Goal: Task Accomplishment & Management: Use online tool/utility

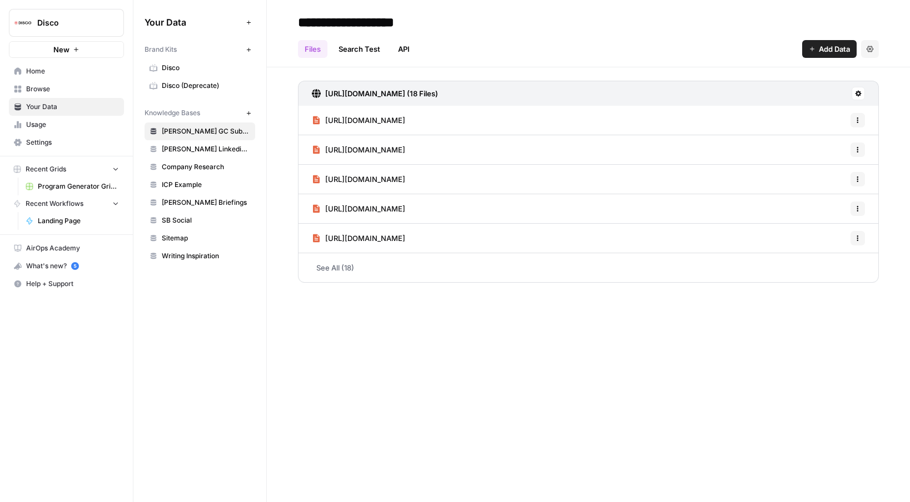
click at [58, 172] on span "Recent Grids" at bounding box center [46, 169] width 41 height 10
click at [59, 189] on span "Recent Workflows" at bounding box center [55, 186] width 58 height 10
click at [68, 168] on button "Recent Grids" at bounding box center [66, 169] width 115 height 17
click at [42, 73] on span "Home" at bounding box center [72, 71] width 93 height 10
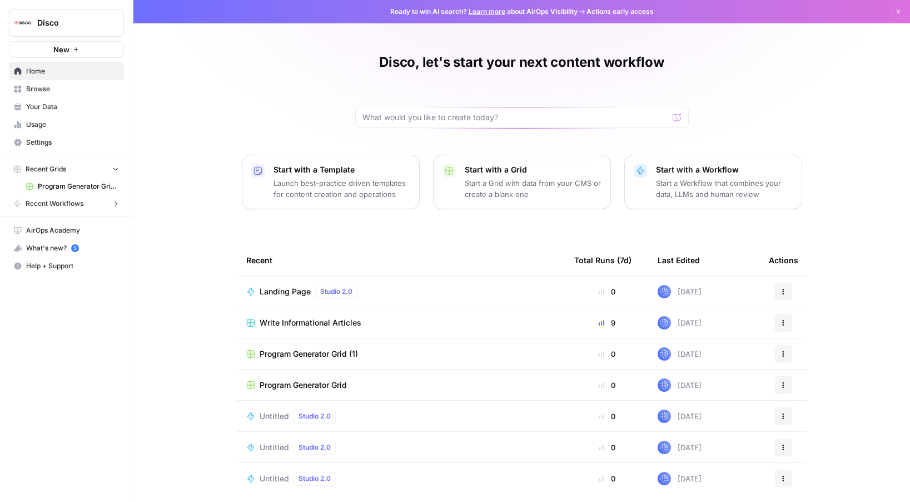
click at [73, 171] on button "Recent Grids" at bounding box center [66, 169] width 115 height 17
click at [67, 173] on button "Recent Grids" at bounding box center [66, 169] width 115 height 17
click at [49, 51] on button "New" at bounding box center [66, 49] width 115 height 17
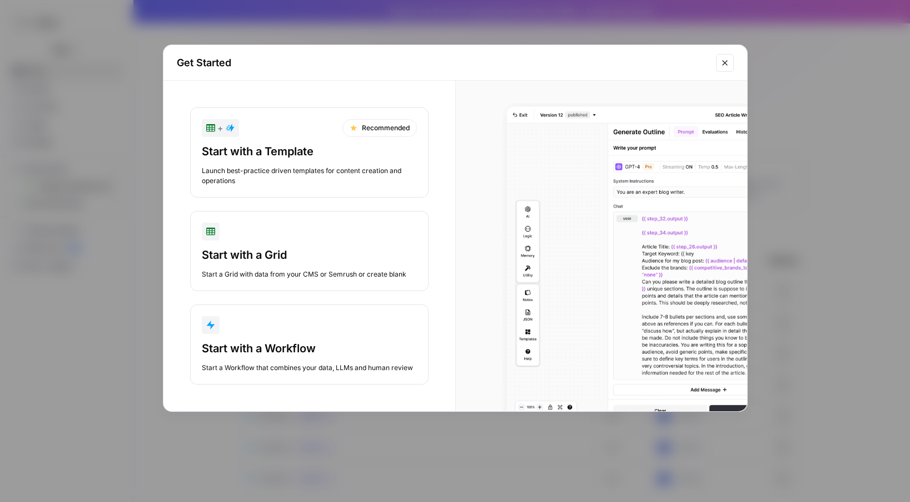
click at [305, 360] on div "Start with a Workflow Start a Workflow that combines your data, LLMs and human …" at bounding box center [309, 356] width 215 height 32
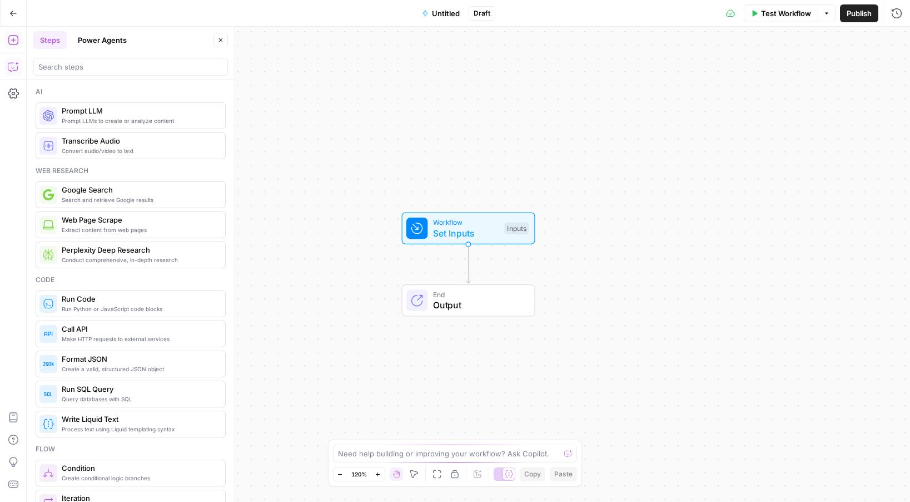
click at [9, 63] on icon "button" at bounding box center [13, 66] width 11 height 11
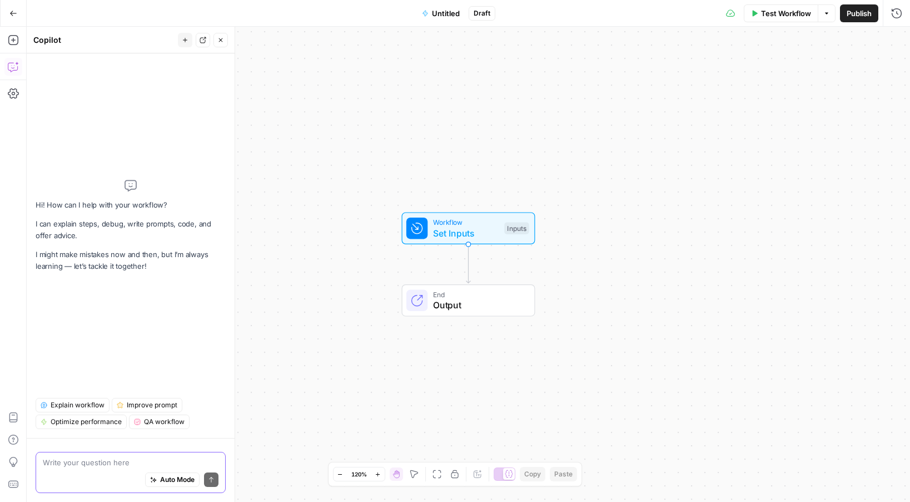
click at [186, 482] on span "Auto Mode" at bounding box center [177, 479] width 34 height 10
click at [152, 460] on textarea at bounding box center [131, 462] width 176 height 11
paste textarea ""AI-Powered 1:1 Future State Landing Pages Use Cursor or another vibecoding too…"
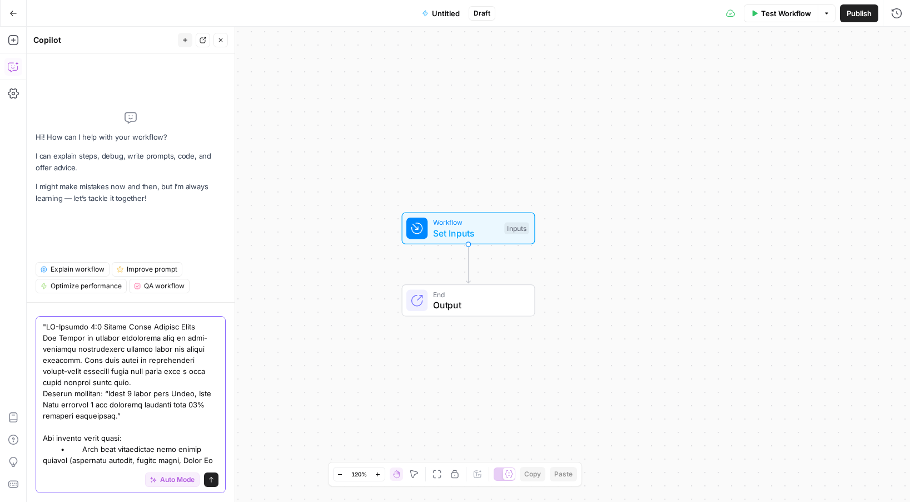
click at [137, 329] on textarea at bounding box center [131, 465] width 176 height 289
click at [147, 340] on textarea at bounding box center [131, 465] width 176 height 289
drag, startPoint x: 187, startPoint y: 338, endPoint x: 41, endPoint y: 338, distance: 146.2
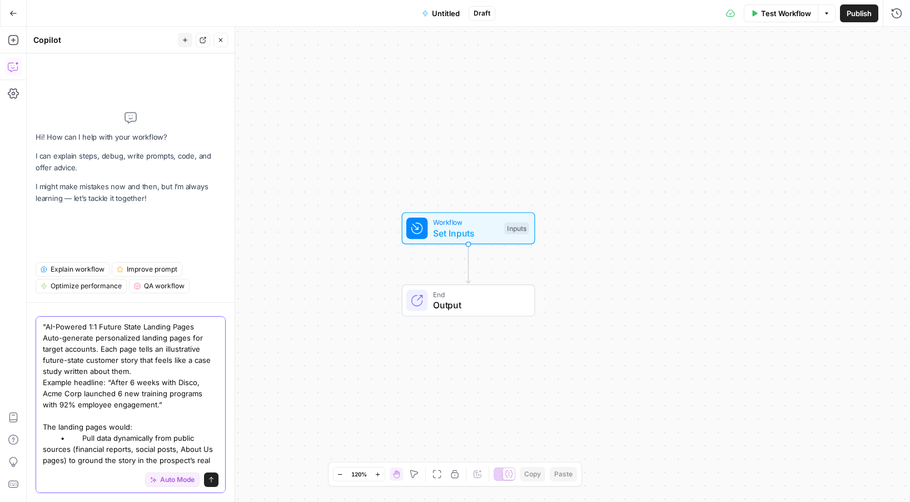
click at [136, 358] on textarea ""AI-Powered 1:1 Future State Landing Pages Auto-generate personalized landing p…" at bounding box center [131, 460] width 176 height 278
click at [194, 380] on textarea ""AI-Powered 1:1 Future State Landing Pages Auto-generate personalized landing p…" at bounding box center [131, 460] width 176 height 278
type textarea ""AI-Powered 1:1 Future State Landing Pages Auto-generate personalized landing p…"
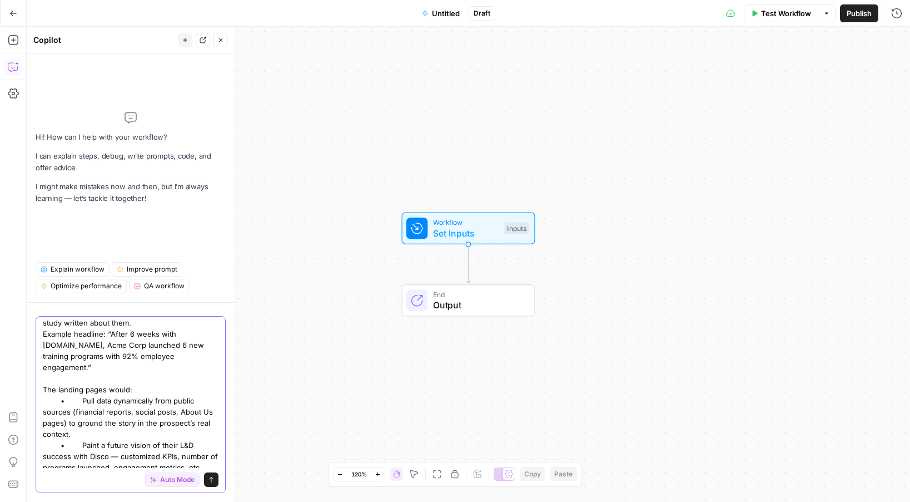
scroll to position [131, 0]
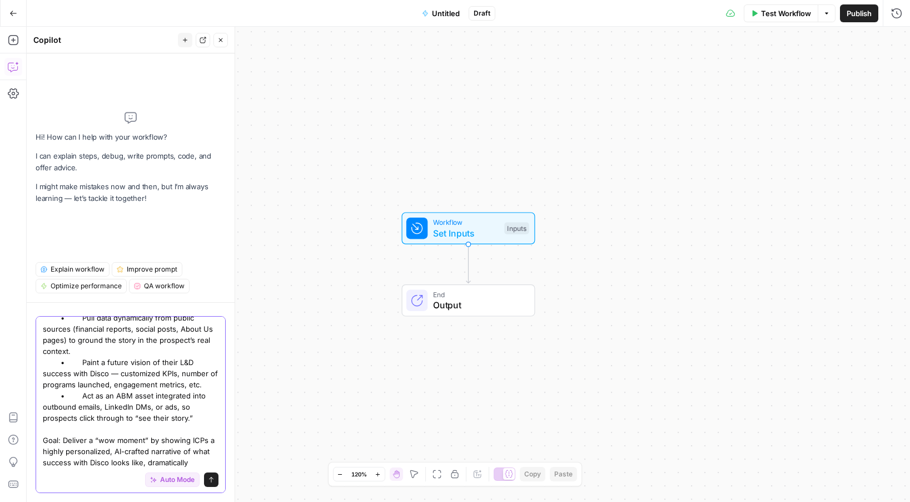
click at [116, 371] on textarea ""AI-Powered 1:1 Future State Landing Pages Auto-generate personalized landing p…" at bounding box center [131, 334] width 176 height 289
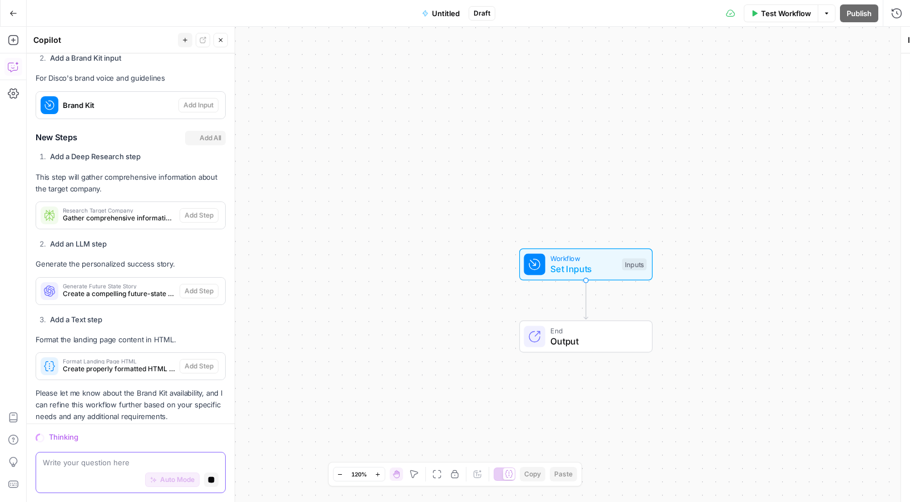
scroll to position [827, 0]
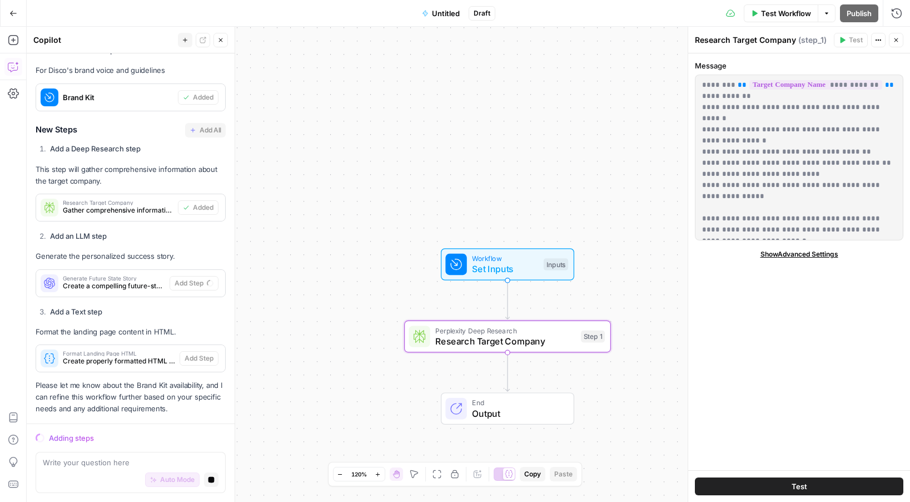
drag, startPoint x: 503, startPoint y: 126, endPoint x: 424, endPoint y: 126, distance: 78.4
click at [424, 126] on div "Workflow Set Inputs Inputs Perplexity Deep Research Research Target Company Ste…" at bounding box center [469, 264] width 884 height 475
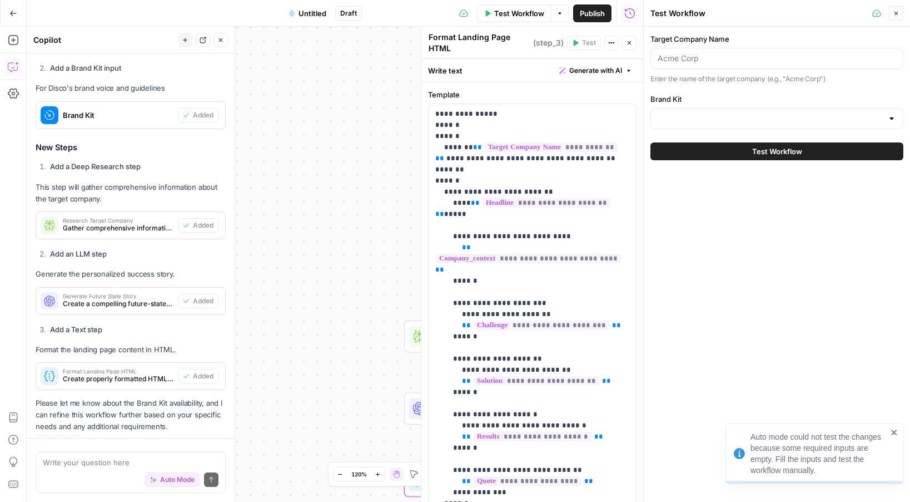
scroll to position [848, 0]
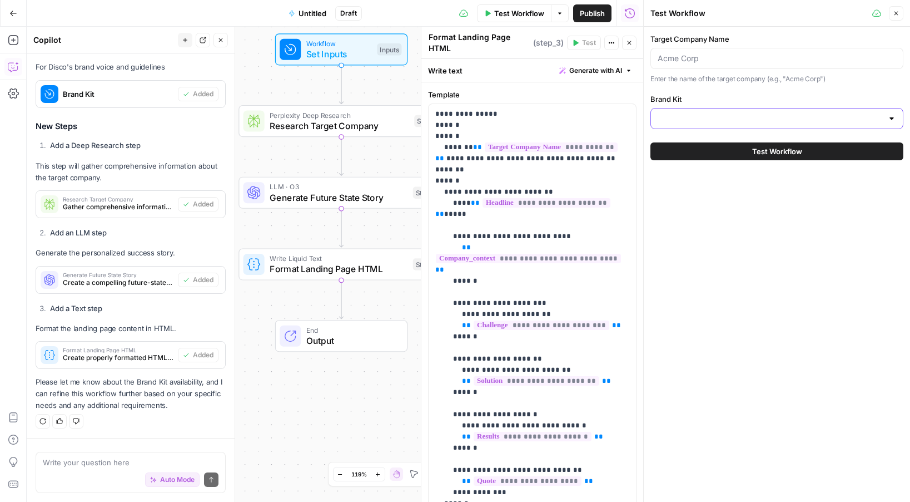
click at [680, 113] on input "Brand Kit" at bounding box center [770, 118] width 225 height 11
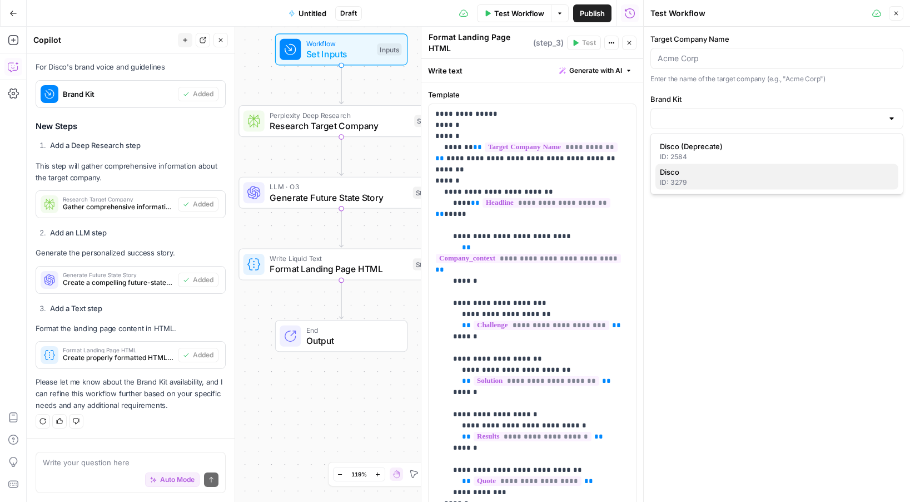
click at [680, 172] on span "Disco" at bounding box center [775, 171] width 230 height 11
type input "Disco"
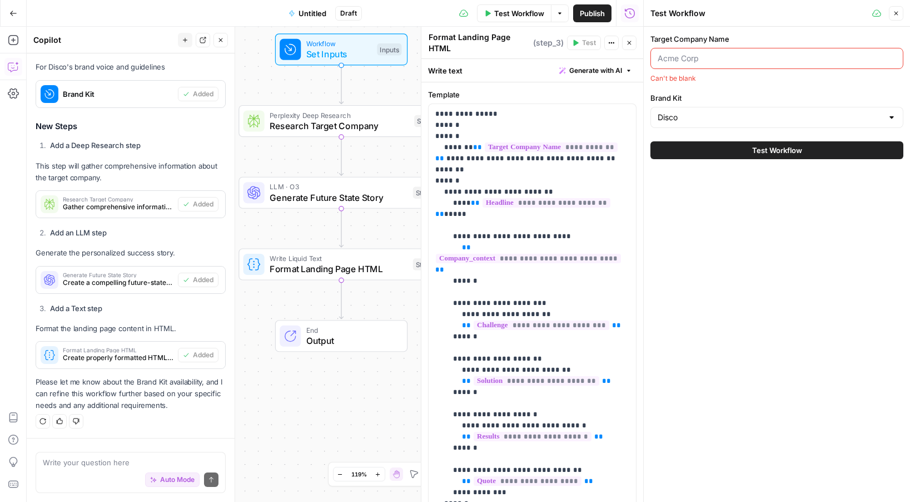
click at [676, 60] on input "Target Company Name" at bounding box center [777, 58] width 239 height 11
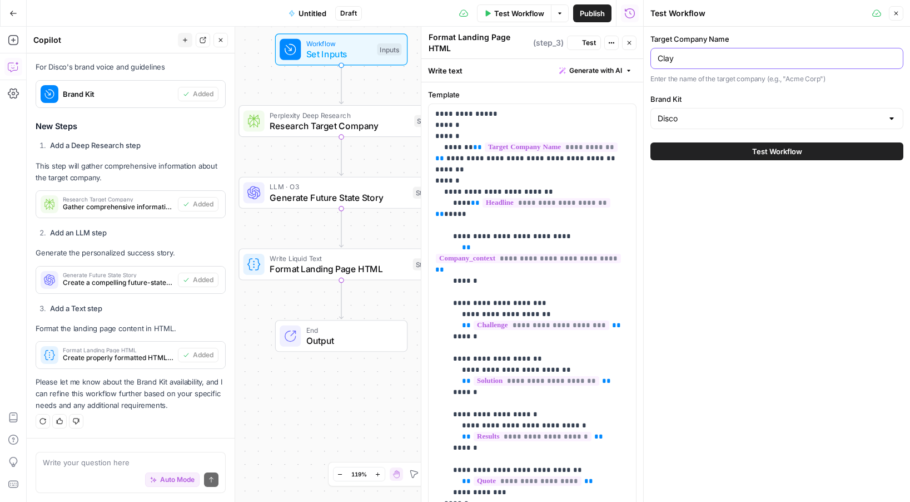
type input "Clay"
click at [766, 152] on span "Test Workflow" at bounding box center [777, 151] width 50 height 11
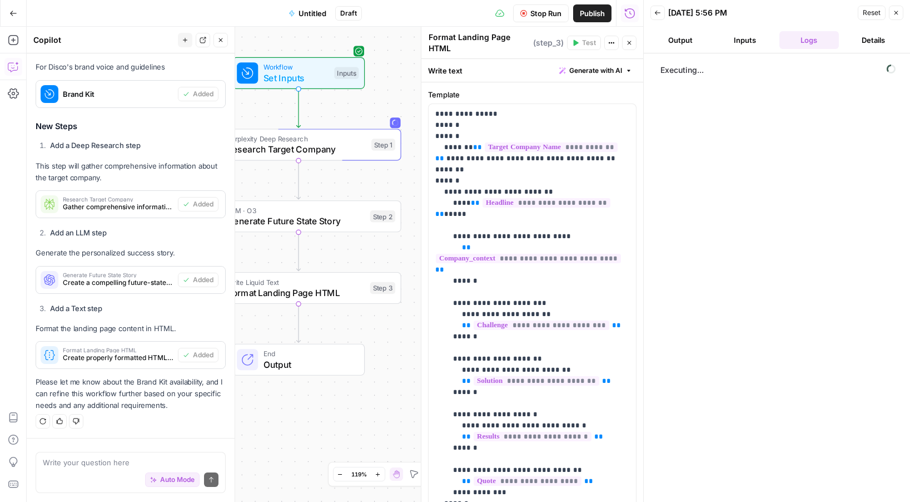
click at [739, 43] on button "Inputs" at bounding box center [745, 40] width 60 height 18
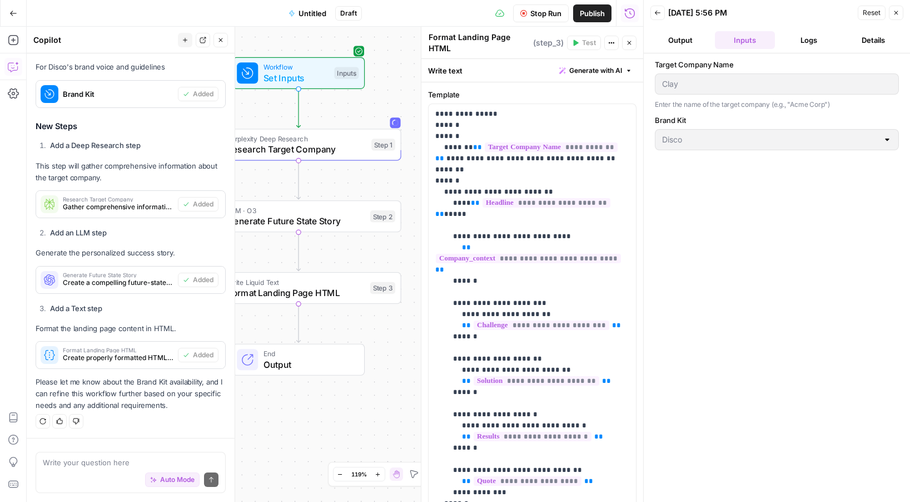
click at [692, 43] on button "Output" at bounding box center [681, 40] width 60 height 18
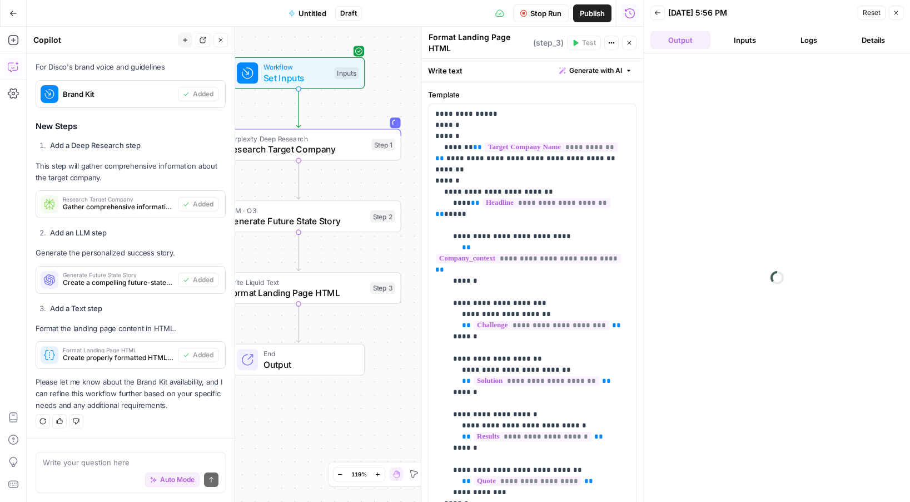
click at [800, 39] on button "Logs" at bounding box center [810, 40] width 60 height 18
click at [872, 43] on button "Details" at bounding box center [874, 40] width 60 height 18
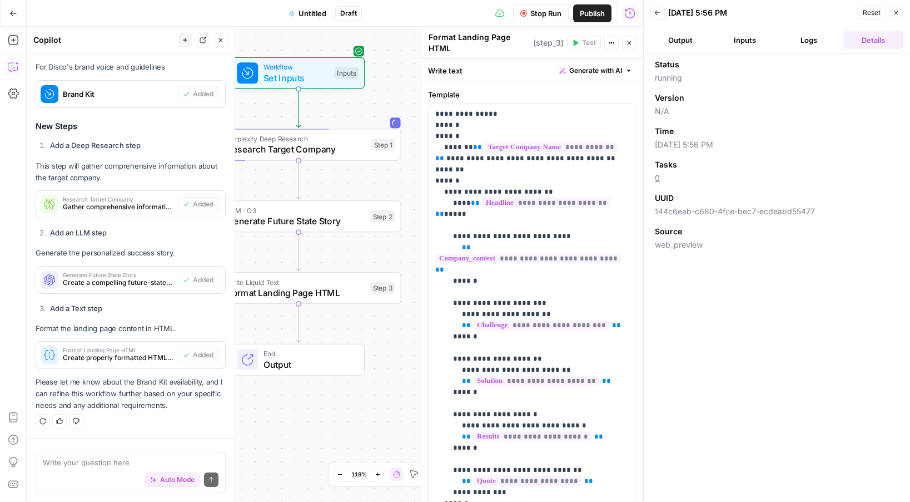
click at [799, 47] on button "Logs" at bounding box center [810, 40] width 60 height 18
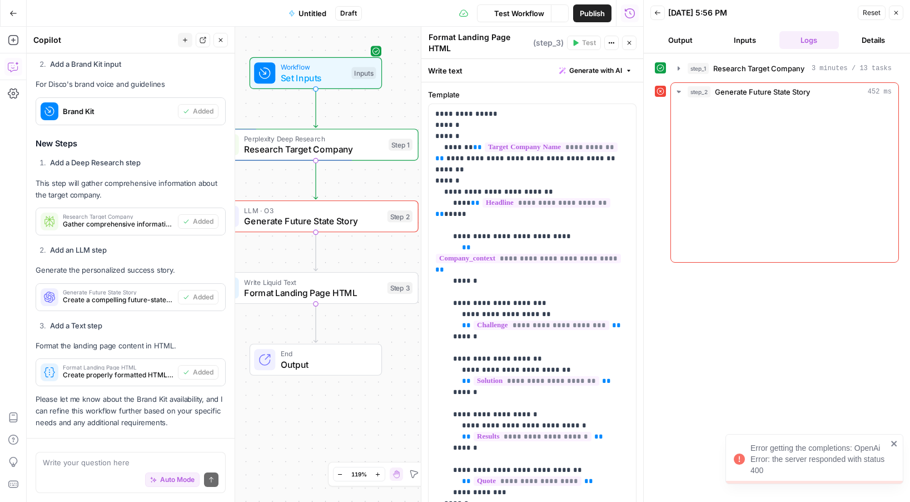
scroll to position [862, 0]
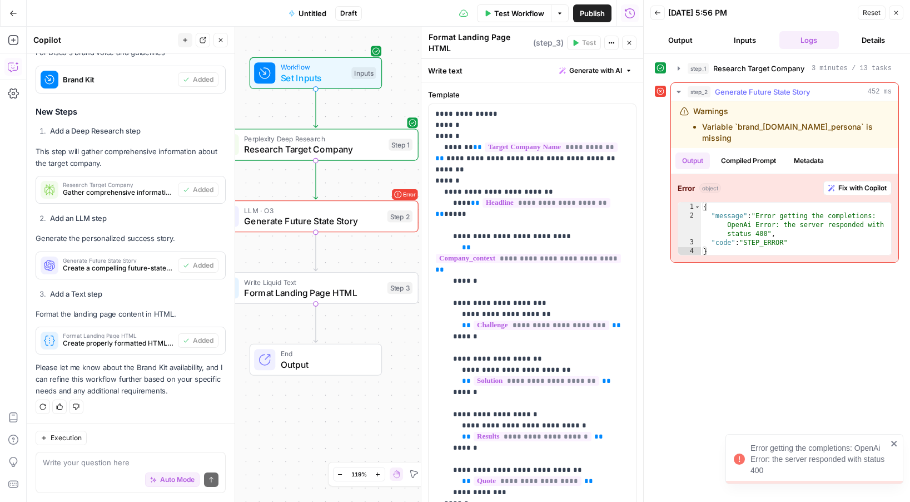
click at [841, 183] on span "Fix with Copilot" at bounding box center [863, 188] width 48 height 10
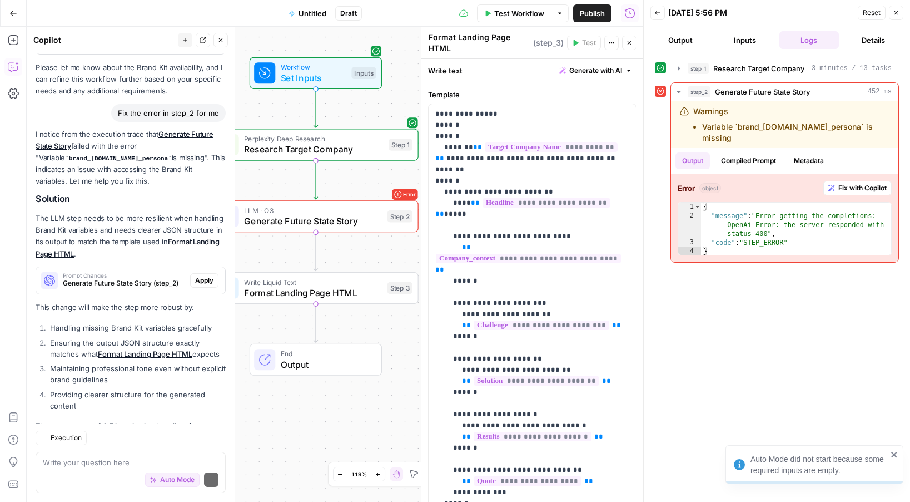
scroll to position [1221, 0]
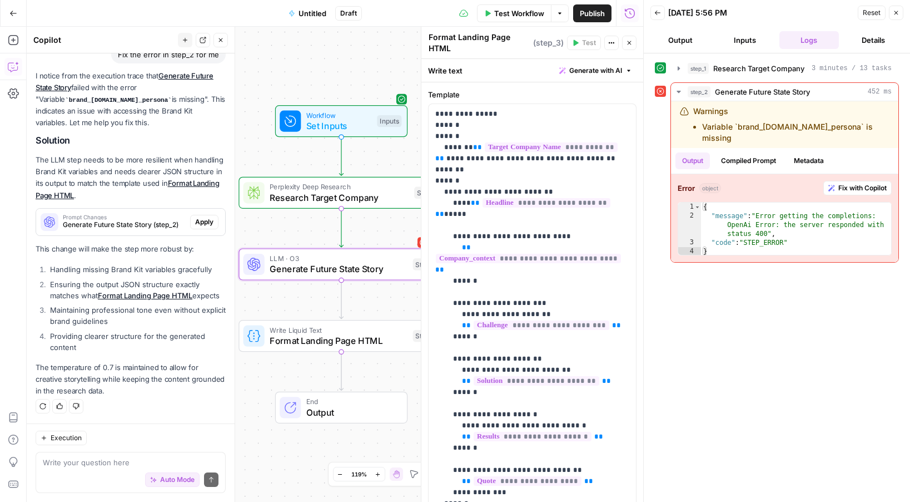
click at [202, 222] on span "Apply" at bounding box center [204, 222] width 18 height 10
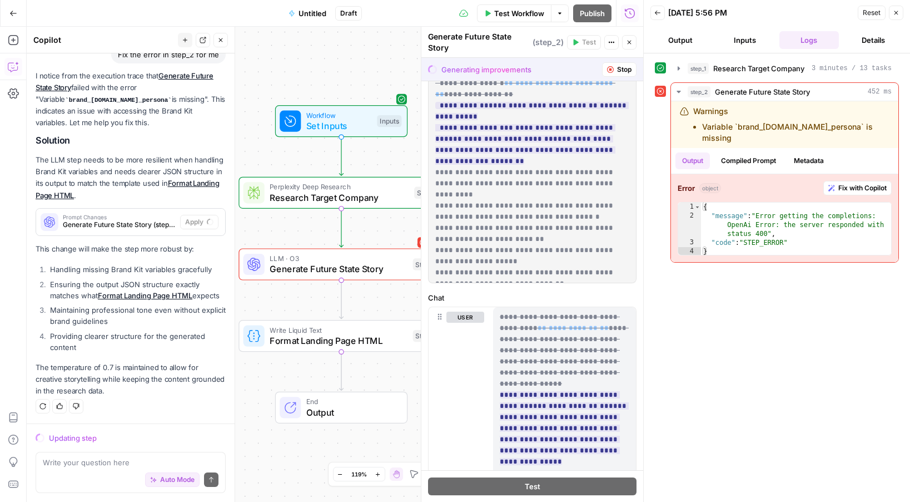
scroll to position [100, 0]
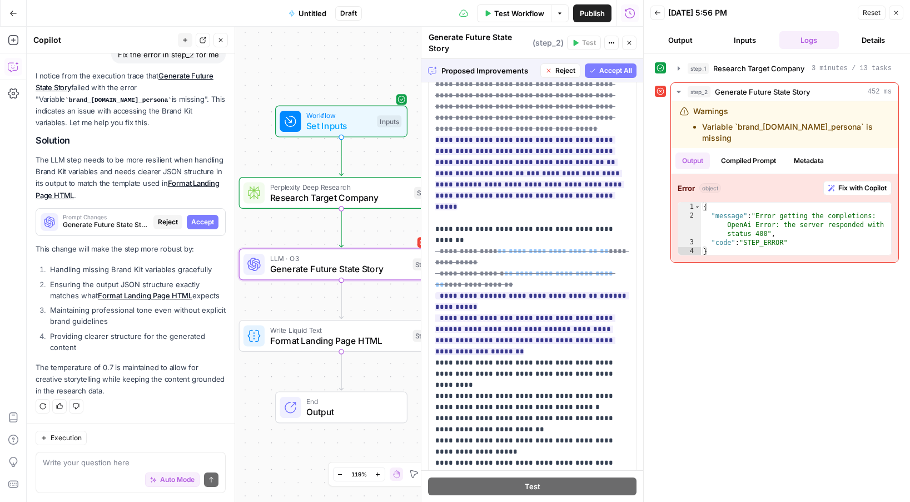
click at [197, 220] on span "Accept" at bounding box center [202, 222] width 23 height 10
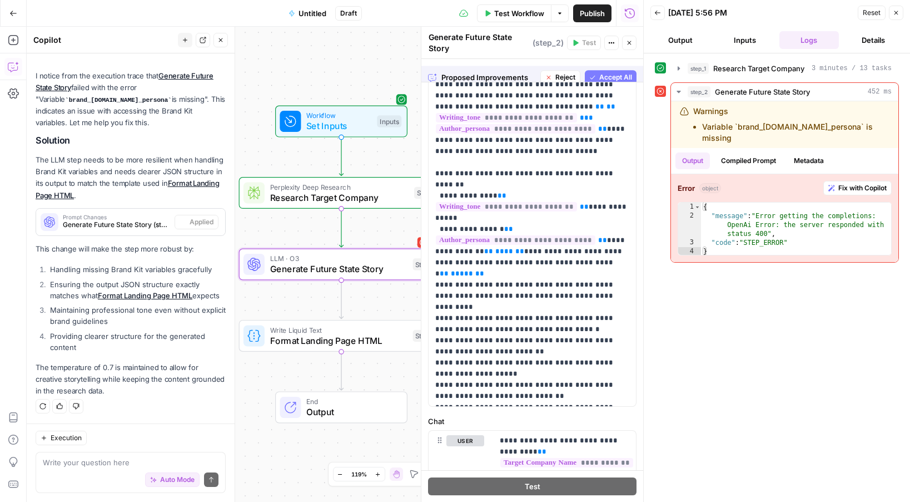
scroll to position [0, 0]
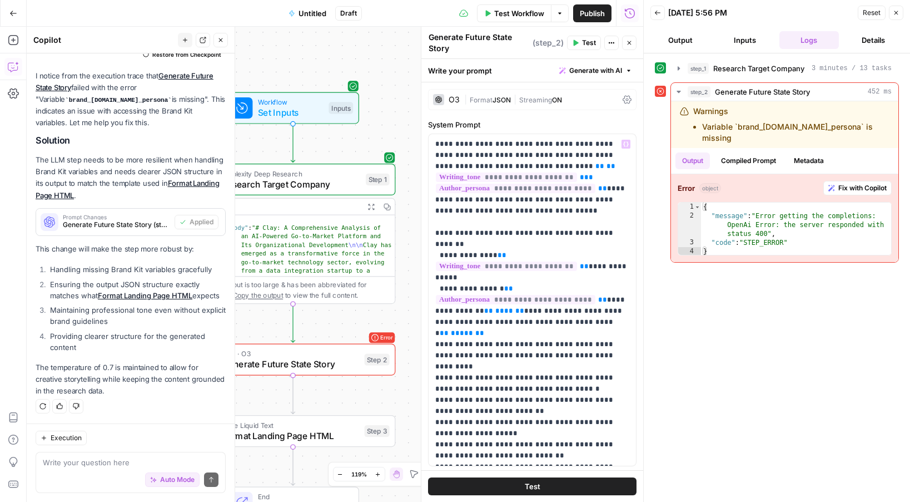
click at [506, 478] on button "Test" at bounding box center [532, 486] width 209 height 18
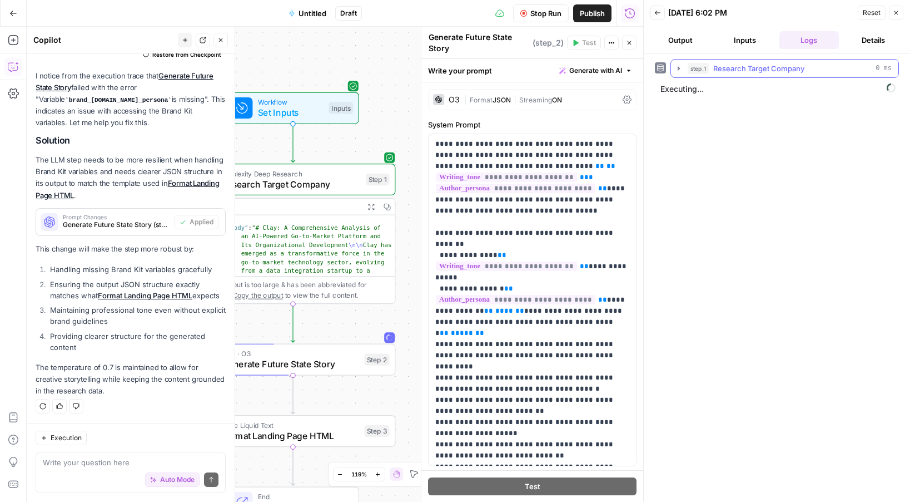
click at [679, 70] on icon "button" at bounding box center [679, 68] width 9 height 9
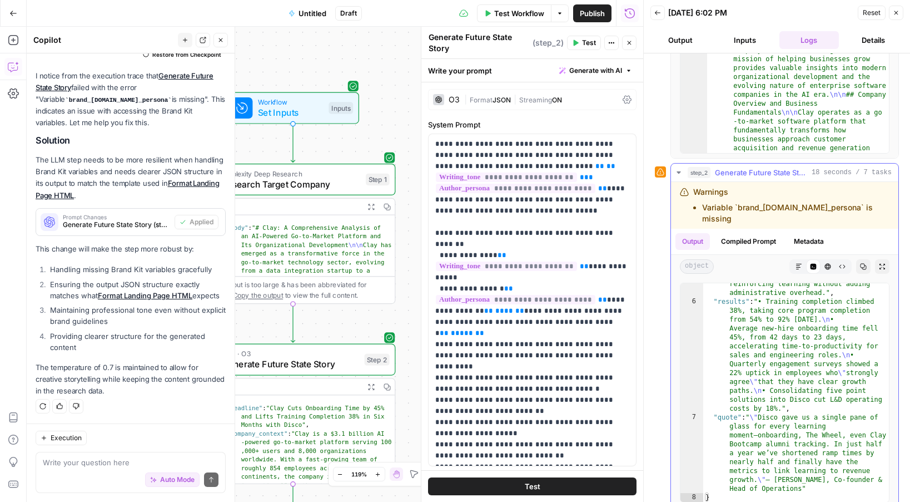
scroll to position [360, 0]
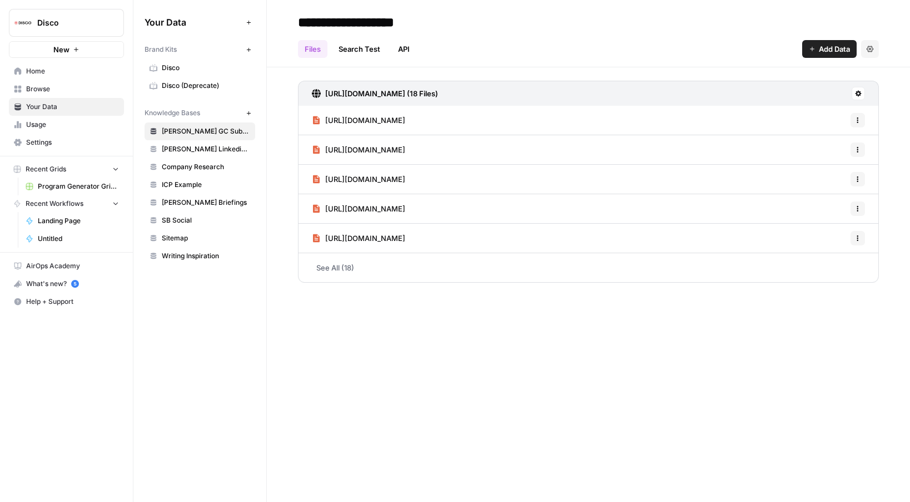
click at [96, 46] on button "New" at bounding box center [66, 49] width 115 height 17
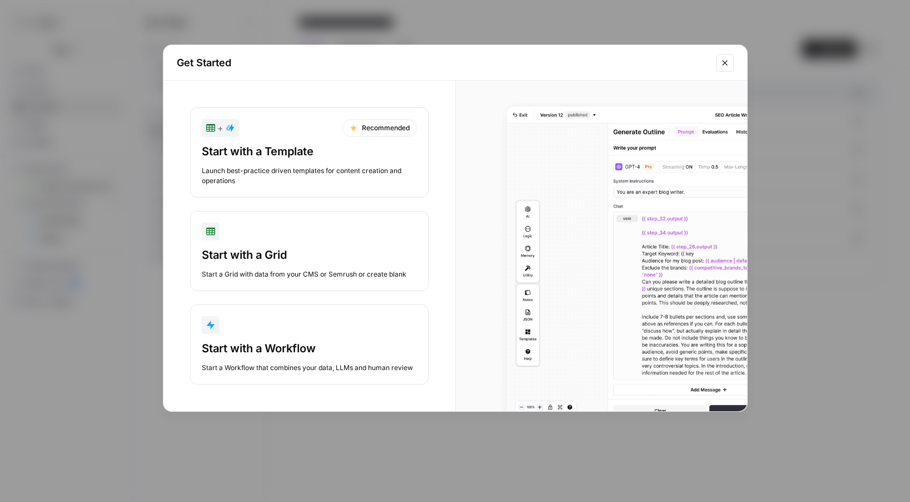
click at [292, 338] on button "Start with a Workflow Start a Workflow that combines your data, LLMs and human …" at bounding box center [309, 344] width 239 height 80
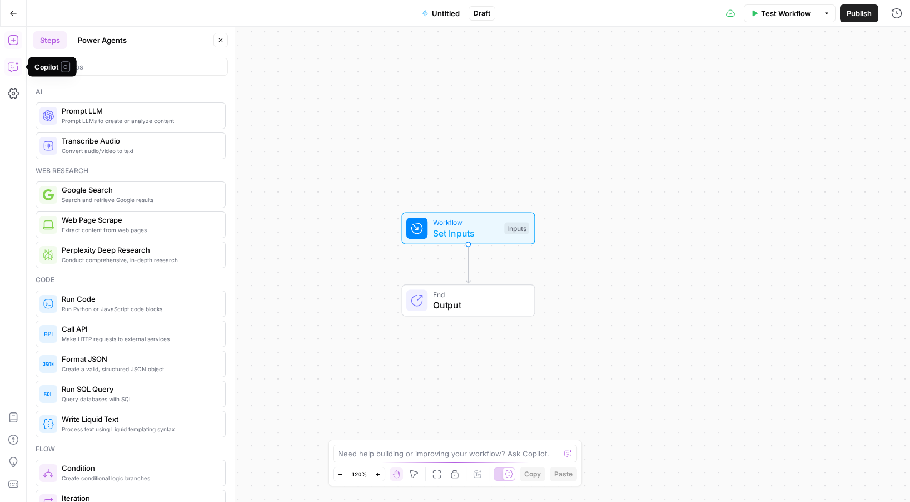
click at [11, 68] on icon "button" at bounding box center [12, 68] width 3 height 1
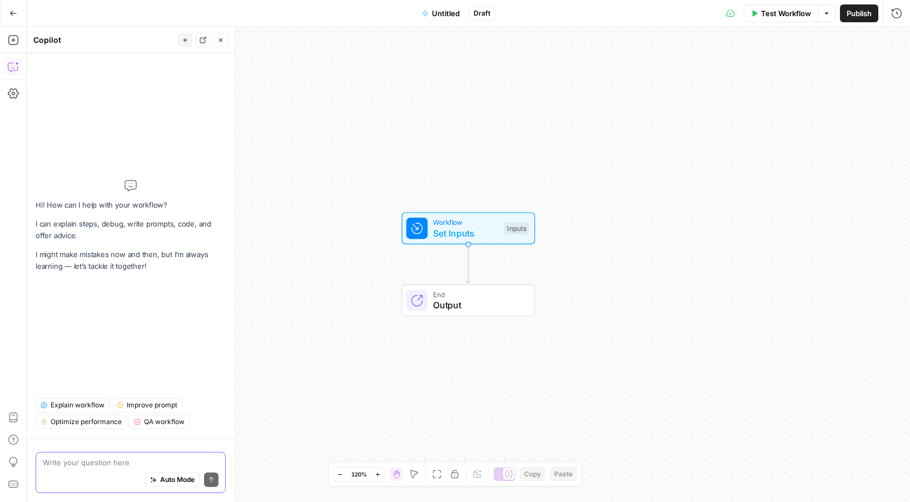
click at [176, 480] on span "Auto Mode" at bounding box center [177, 479] width 34 height 10
click at [133, 463] on textarea at bounding box center [131, 462] width 176 height 11
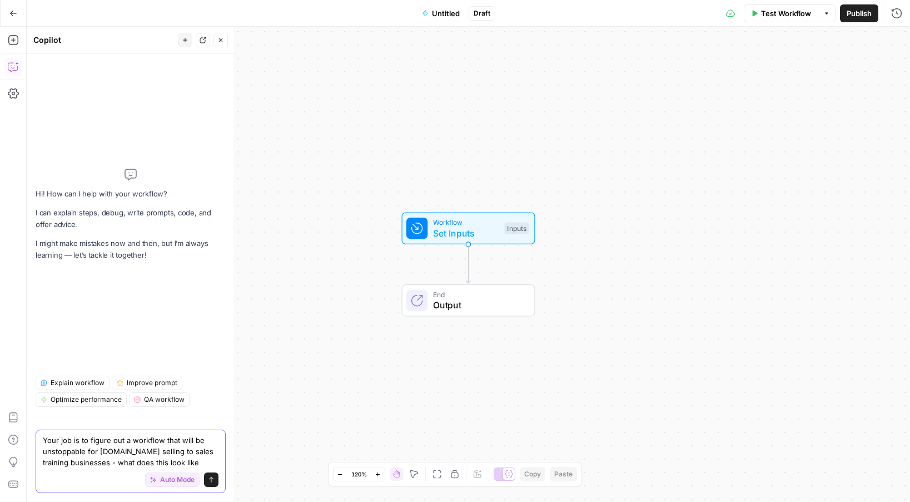
type textarea "Your job is to figure out a workflow that will be unstoppable for [DOMAIN_NAME]…"
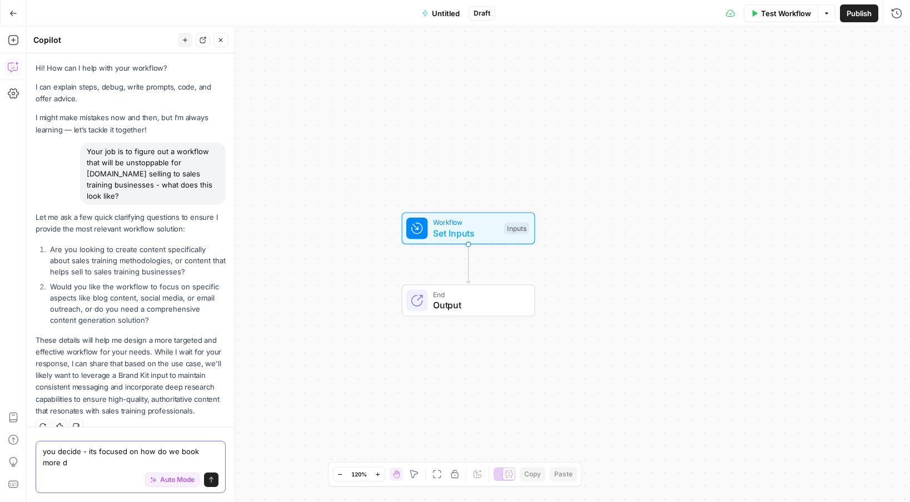
scroll to position [6, 0]
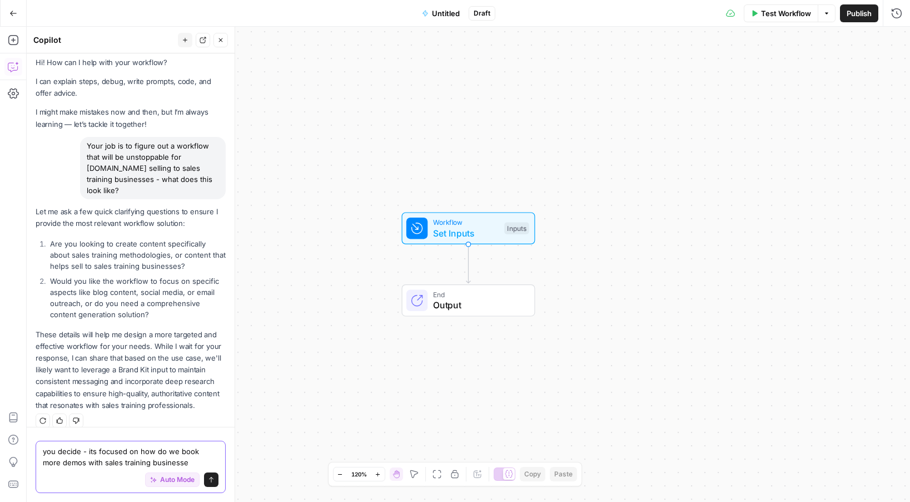
type textarea "you decide - its focused on how do we book more demos with sales training busin…"
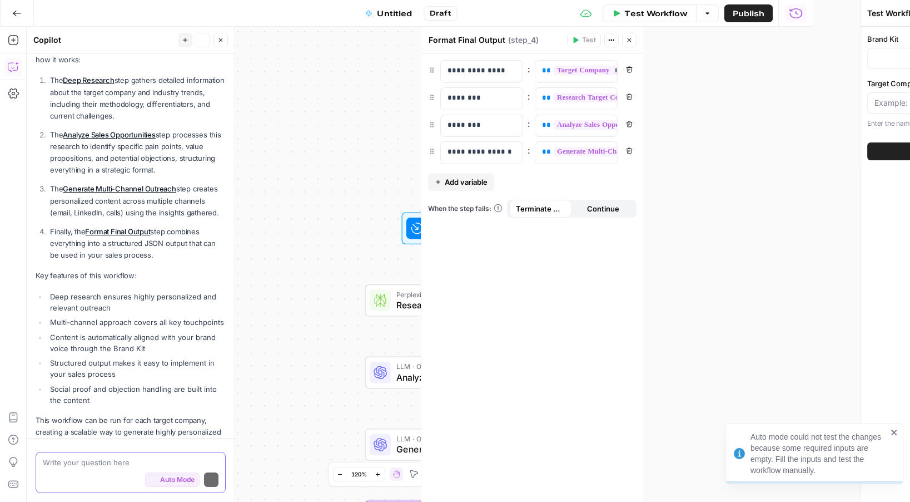
scroll to position [1058, 0]
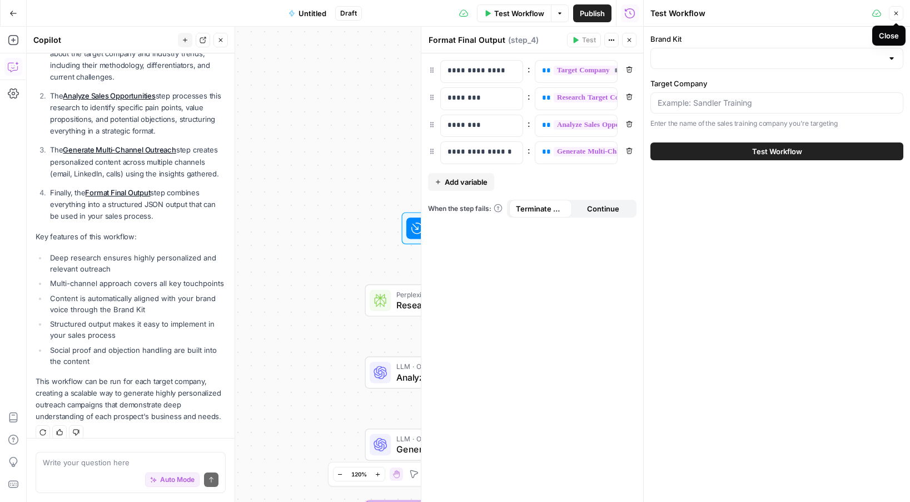
click at [893, 12] on icon "button" at bounding box center [896, 13] width 7 height 7
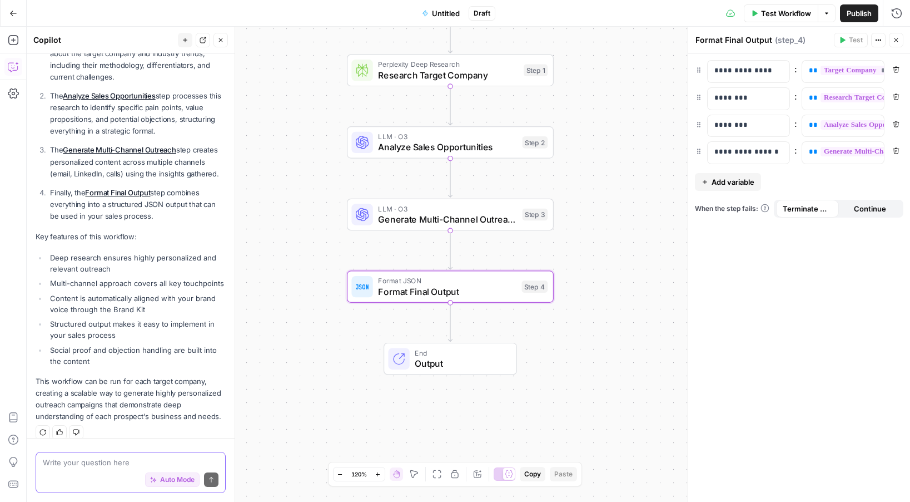
click at [127, 460] on textarea at bounding box center [131, 462] width 176 height 11
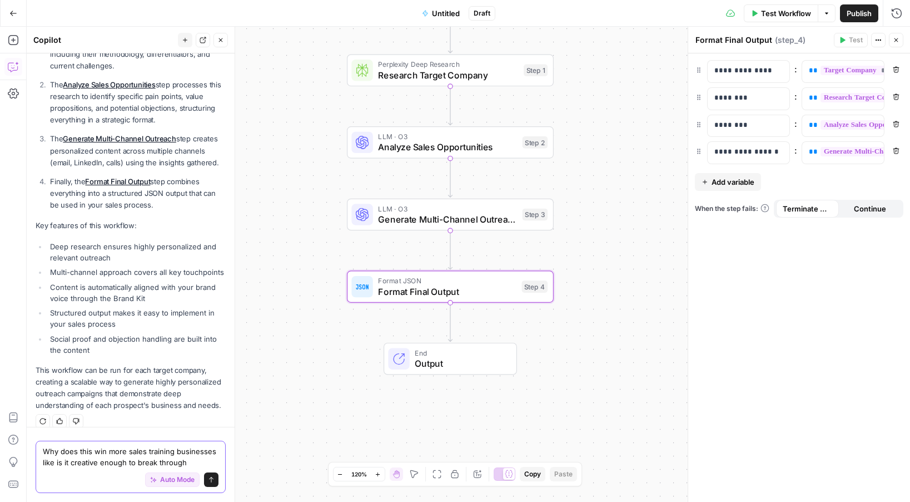
type textarea "Why does this win more sales training businesses like is it creative enough to …"
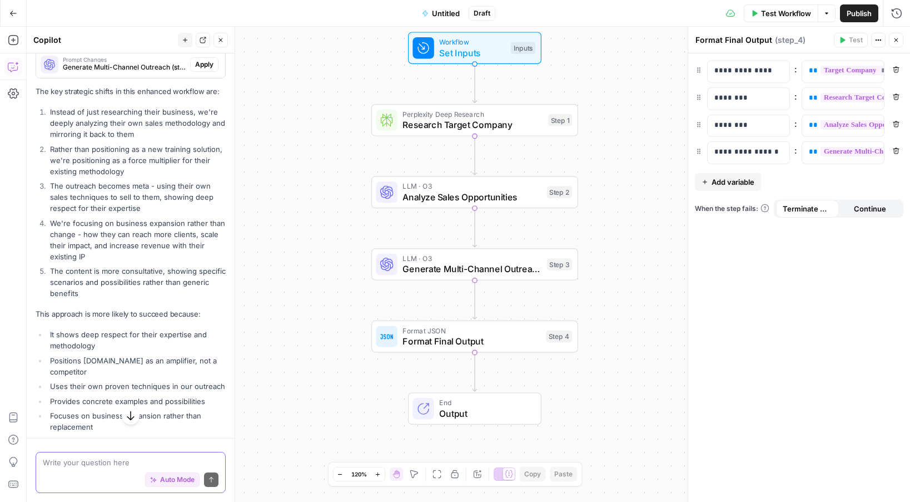
scroll to position [1763, 0]
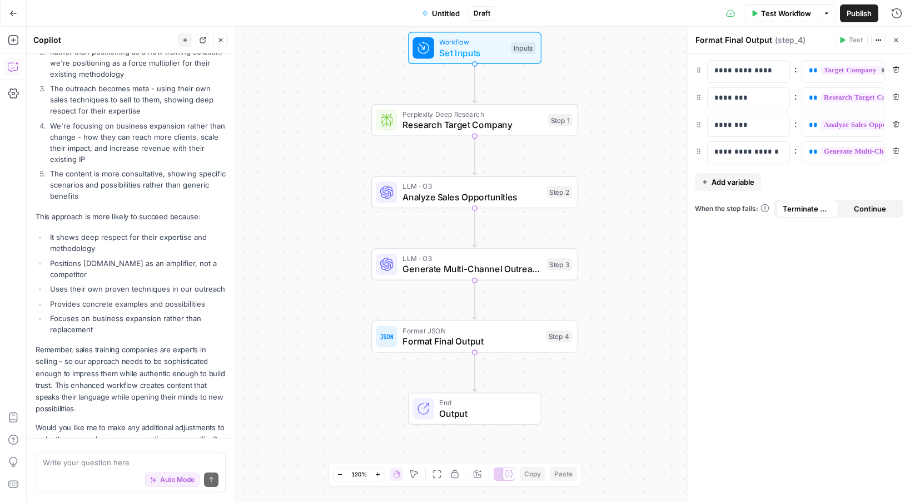
click at [782, 9] on span "Test Workflow" at bounding box center [786, 13] width 50 height 11
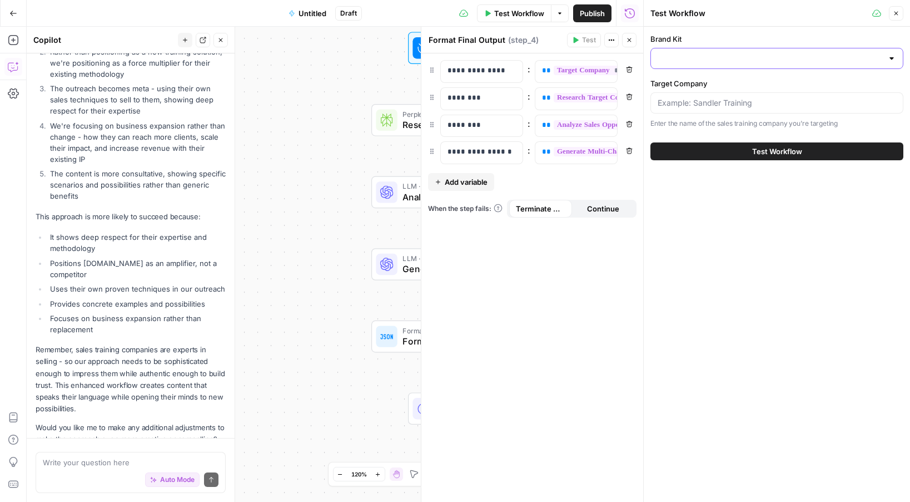
click at [695, 57] on input "Brand Kit" at bounding box center [770, 58] width 225 height 11
click at [683, 110] on span "Disco" at bounding box center [775, 111] width 230 height 11
type input "Disco"
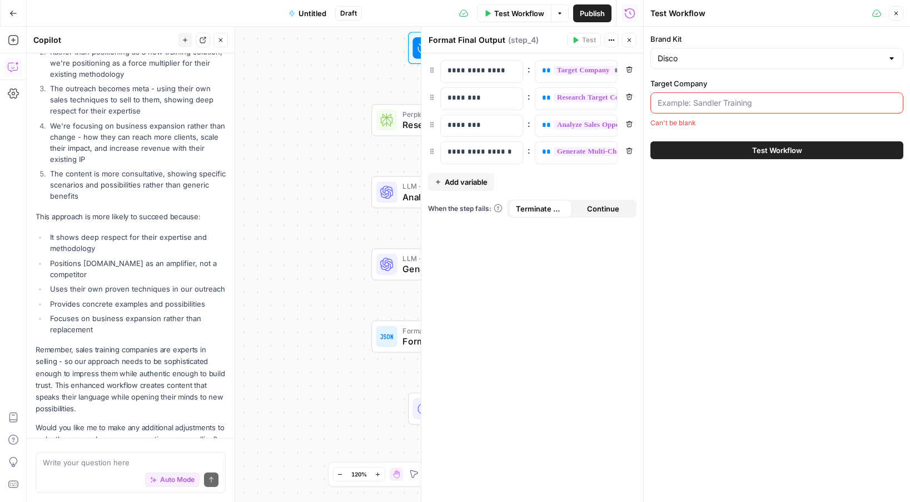
click at [706, 105] on input "Target Company" at bounding box center [777, 102] width 239 height 11
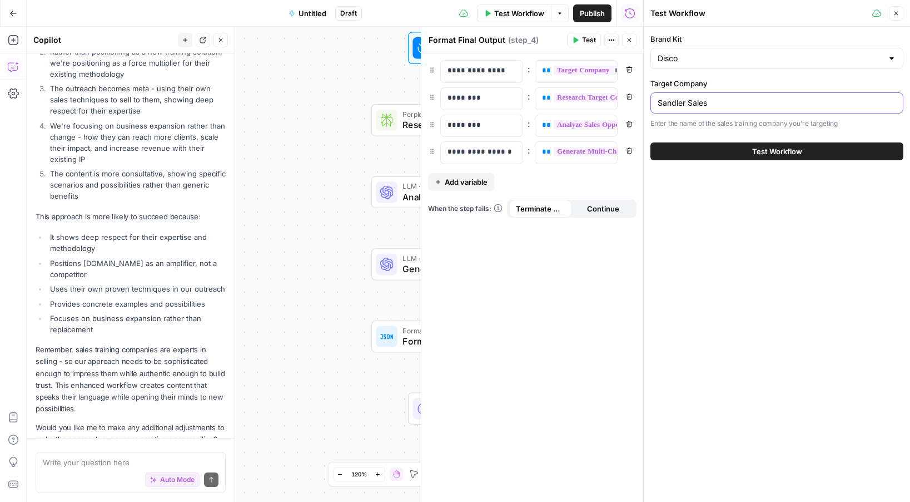
type input "Sandler Sales"
click at [732, 153] on button "Test Workflow" at bounding box center [777, 151] width 253 height 18
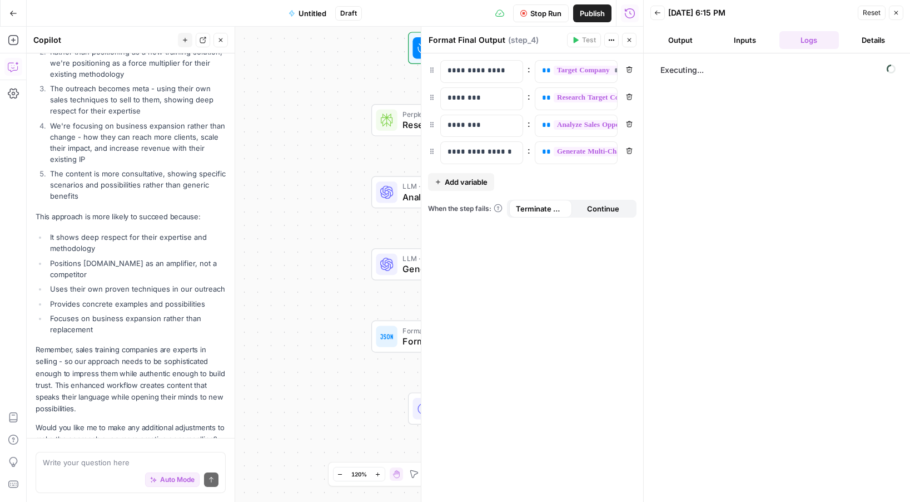
click at [901, 17] on button "Close" at bounding box center [896, 13] width 14 height 14
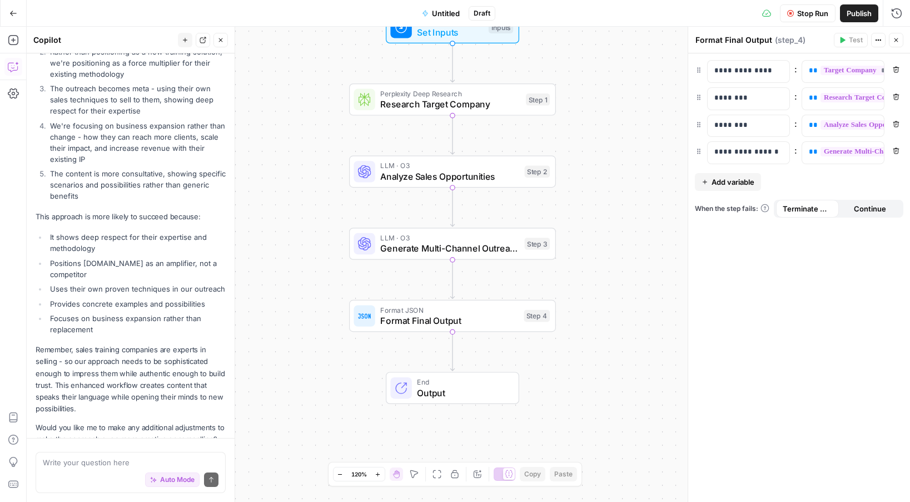
click at [442, 37] on span "Set Inputs" at bounding box center [450, 32] width 66 height 13
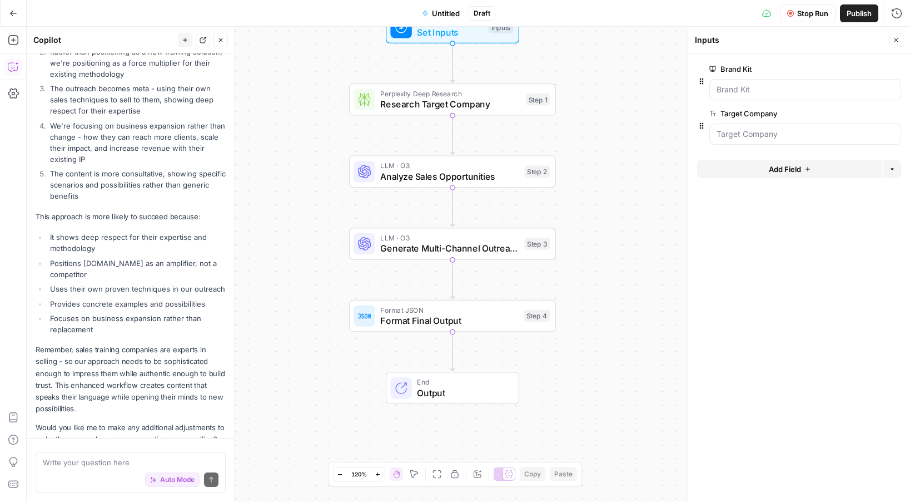
click at [443, 97] on span "Research Target Company" at bounding box center [450, 103] width 140 height 13
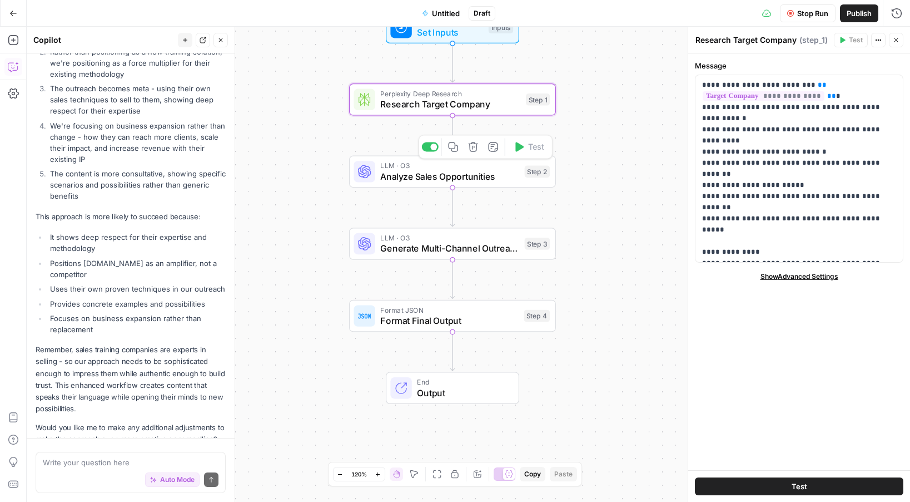
click at [395, 171] on span "Analyze Sales Opportunities" at bounding box center [449, 176] width 139 height 13
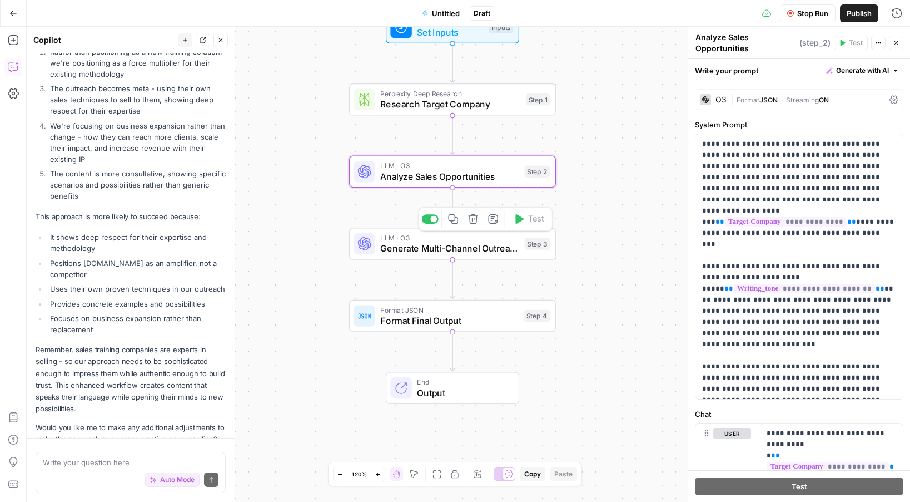
click at [406, 250] on span "Generate Multi-Channel Outreach" at bounding box center [449, 247] width 139 height 13
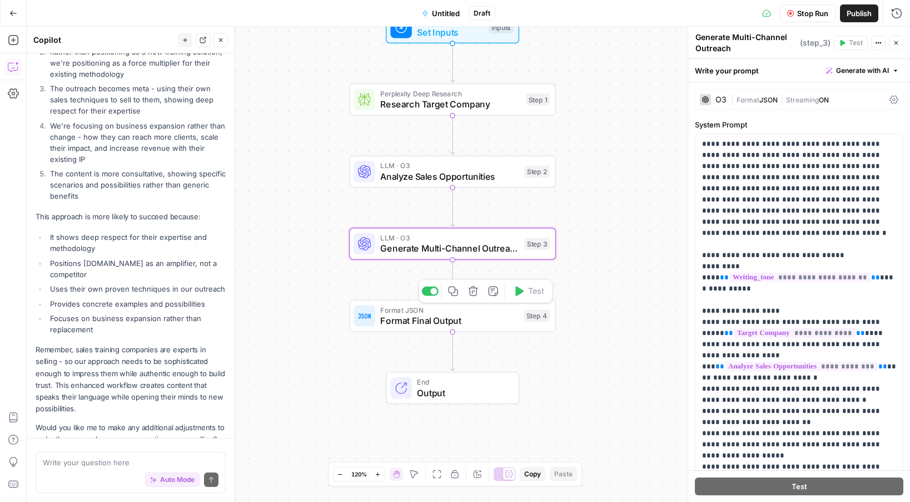
click at [391, 319] on span "Format Final Output" at bounding box center [449, 320] width 138 height 13
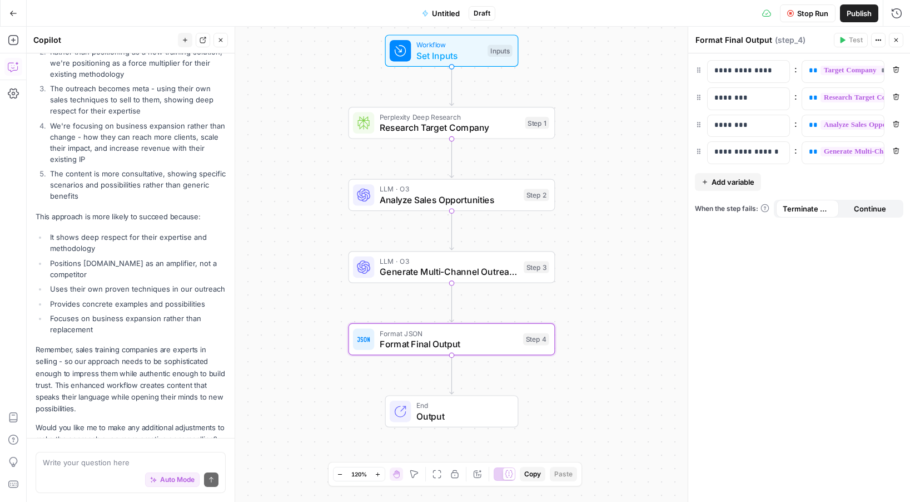
click at [383, 133] on span "Research Target Company" at bounding box center [450, 127] width 140 height 13
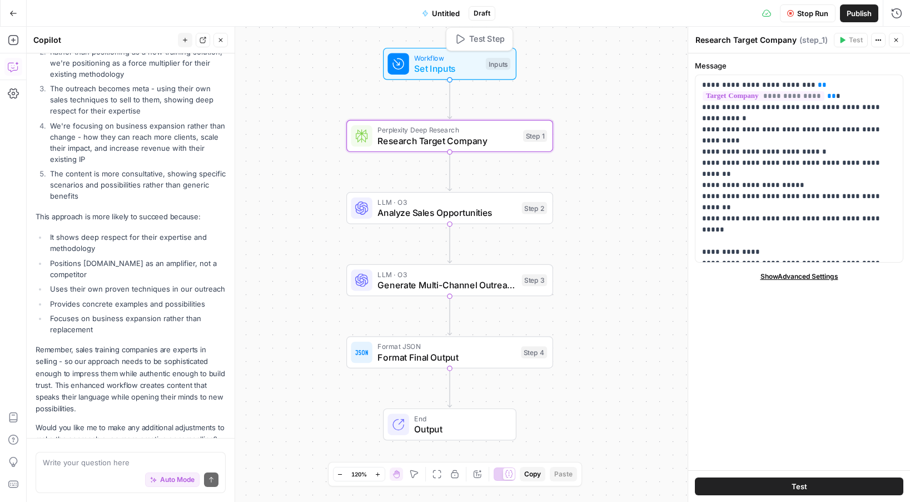
click at [415, 60] on span "Workflow" at bounding box center [447, 57] width 66 height 11
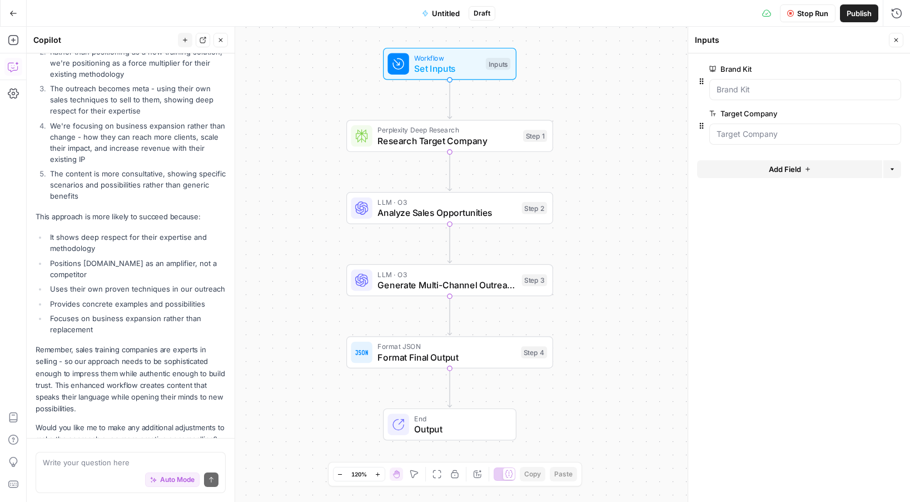
click at [897, 34] on button "Close" at bounding box center [896, 40] width 14 height 14
click at [897, 17] on icon "button" at bounding box center [896, 13] width 11 height 11
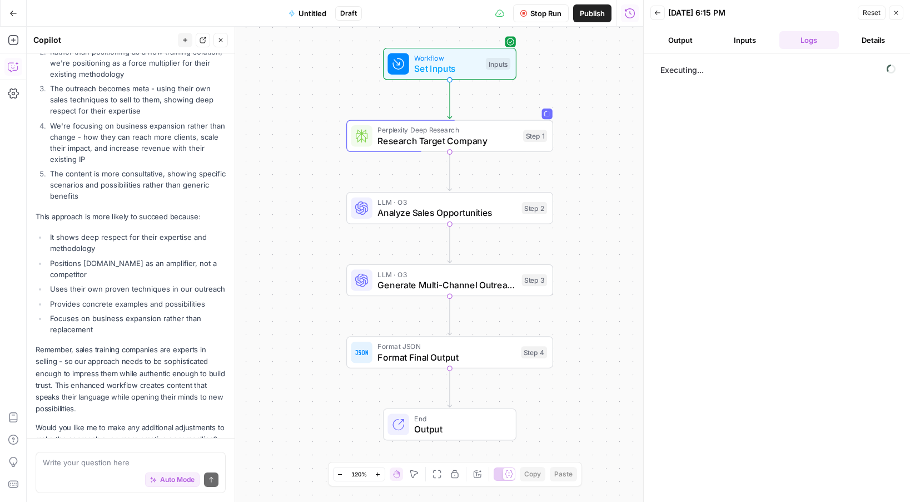
click at [681, 41] on button "Output" at bounding box center [681, 40] width 60 height 18
click at [737, 43] on button "Inputs" at bounding box center [745, 40] width 60 height 18
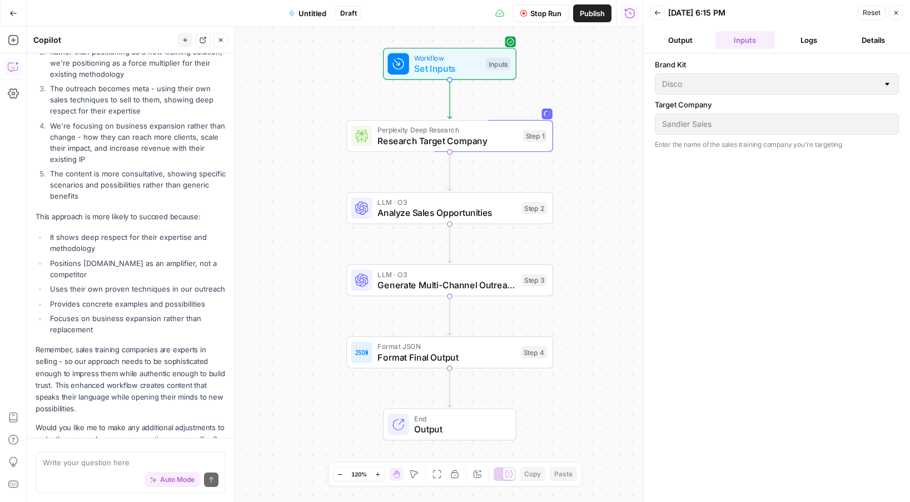
click at [689, 44] on button "Output" at bounding box center [681, 40] width 60 height 18
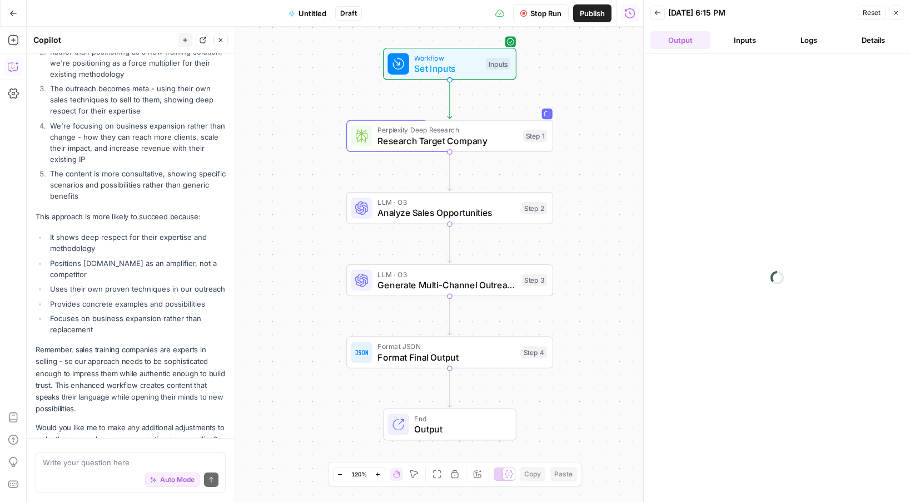
click at [784, 47] on button "Logs" at bounding box center [810, 40] width 60 height 18
click at [693, 44] on button "Output" at bounding box center [681, 40] width 60 height 18
click at [729, 46] on button "Inputs" at bounding box center [745, 40] width 60 height 18
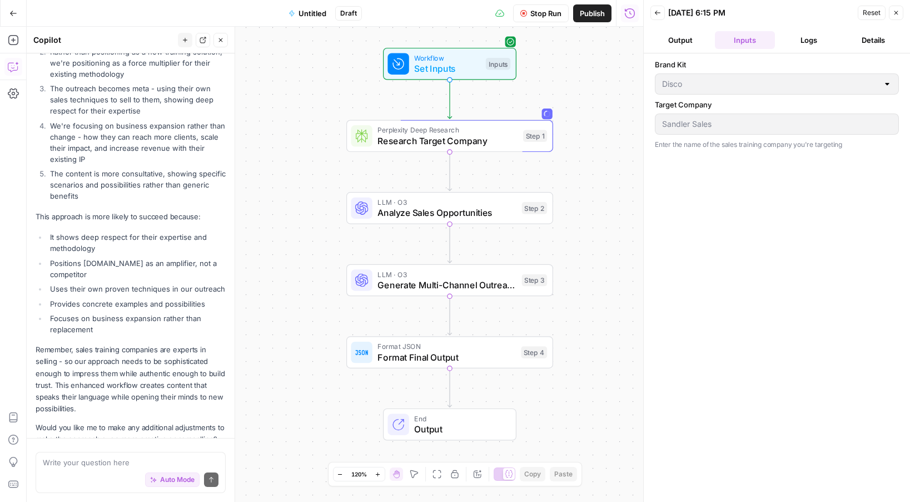
click at [694, 39] on button "Output" at bounding box center [681, 40] width 60 height 18
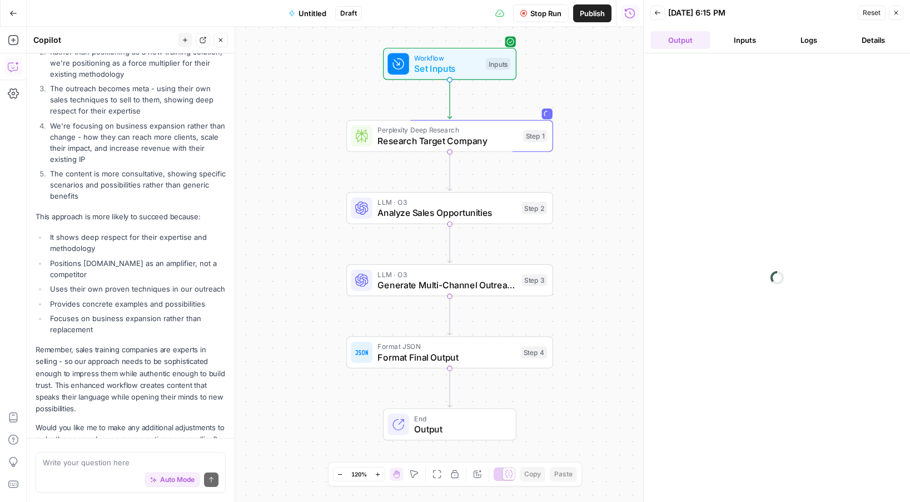
click at [746, 37] on button "Inputs" at bounding box center [745, 40] width 60 height 18
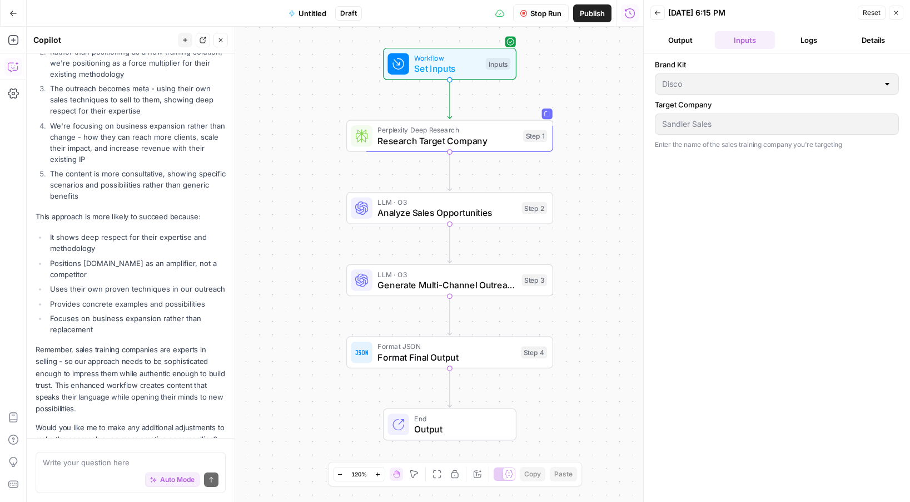
click at [801, 44] on button "Logs" at bounding box center [810, 40] width 60 height 18
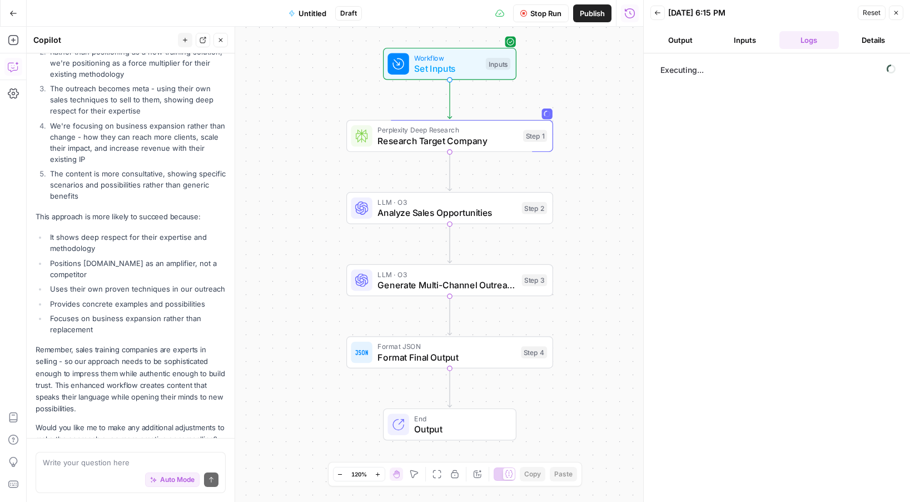
click at [766, 43] on button "Inputs" at bounding box center [745, 40] width 60 height 18
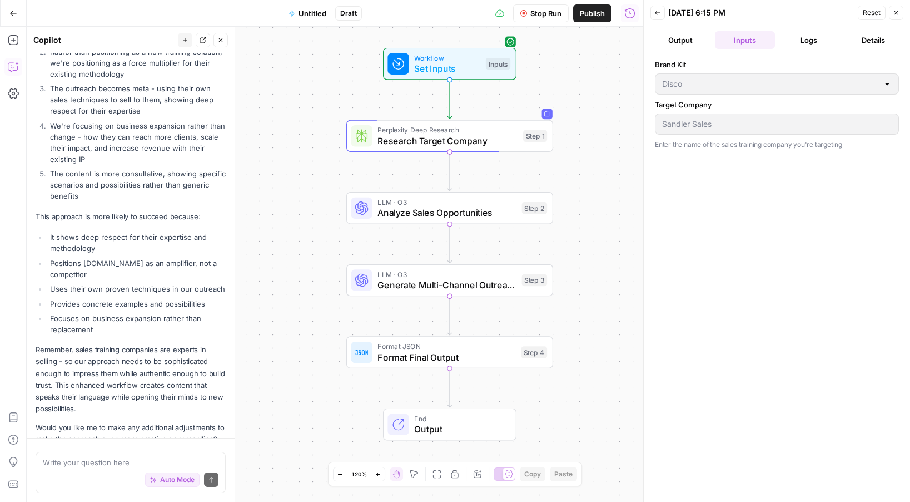
click at [675, 44] on button "Output" at bounding box center [681, 40] width 60 height 18
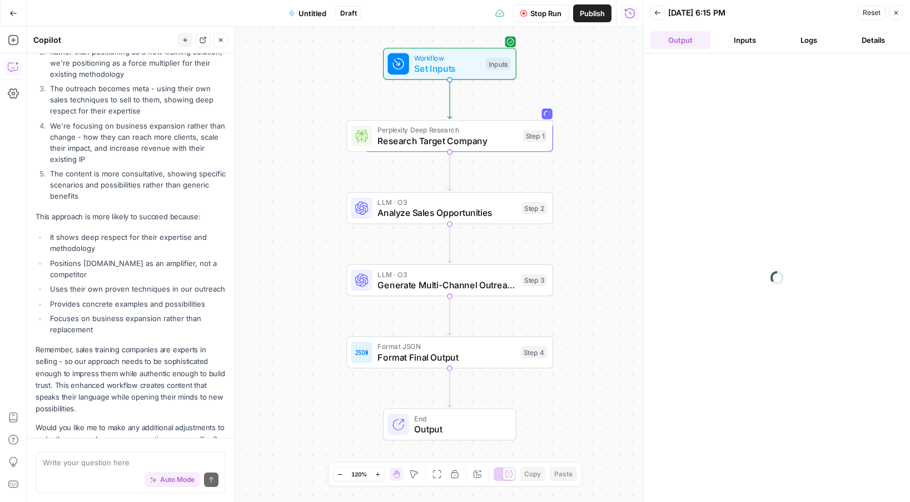
click at [853, 37] on button "Details" at bounding box center [874, 40] width 60 height 18
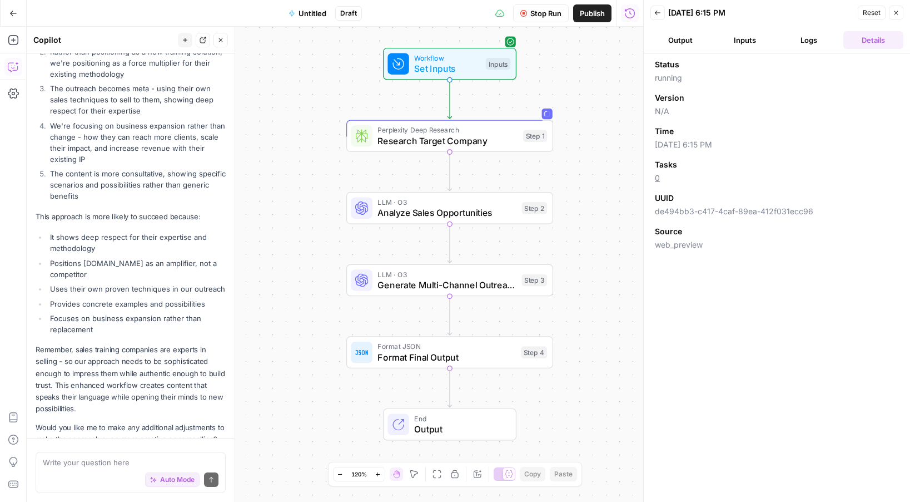
click at [695, 46] on button "Output" at bounding box center [681, 40] width 60 height 18
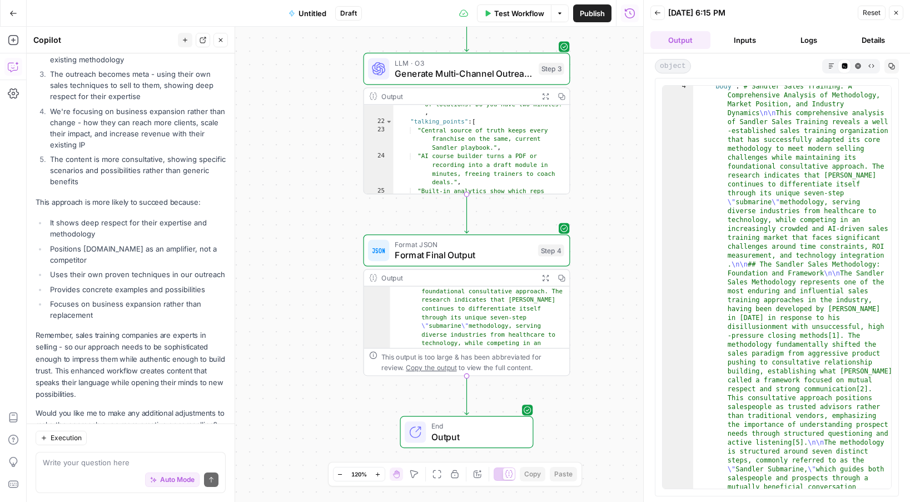
scroll to position [137, 0]
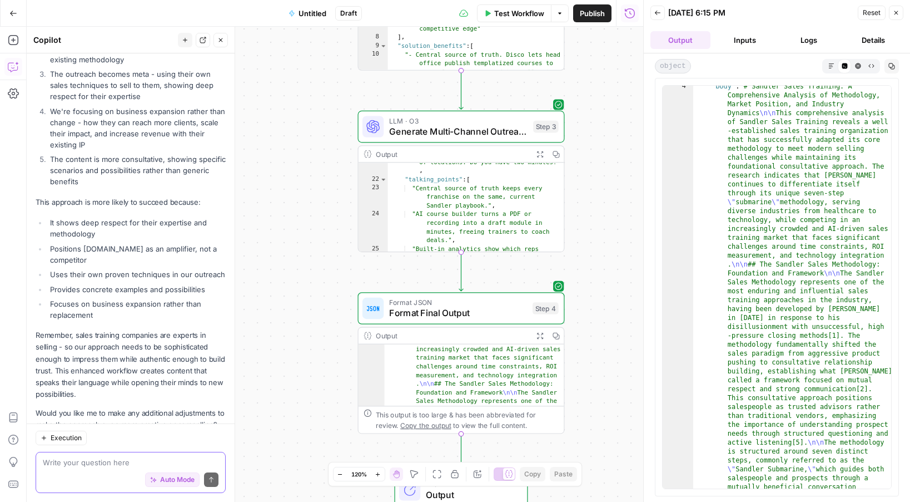
click at [112, 458] on textarea at bounding box center [131, 462] width 176 height 11
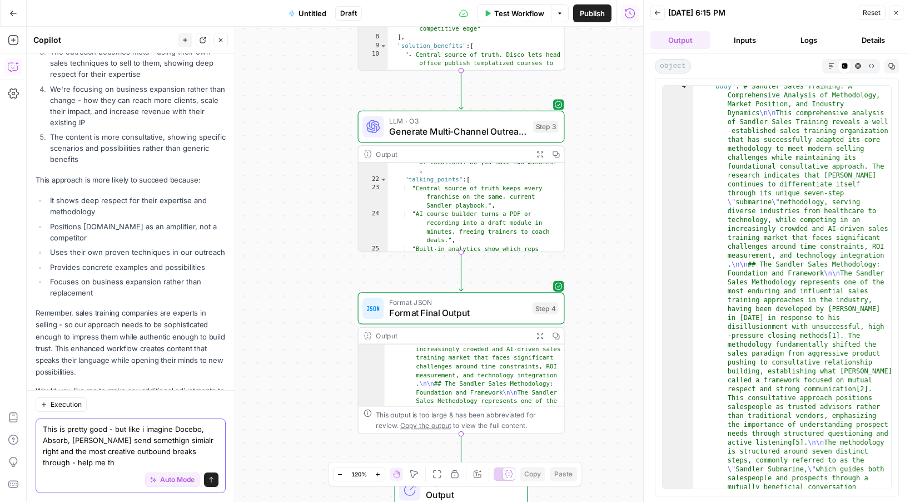
scroll to position [1811, 0]
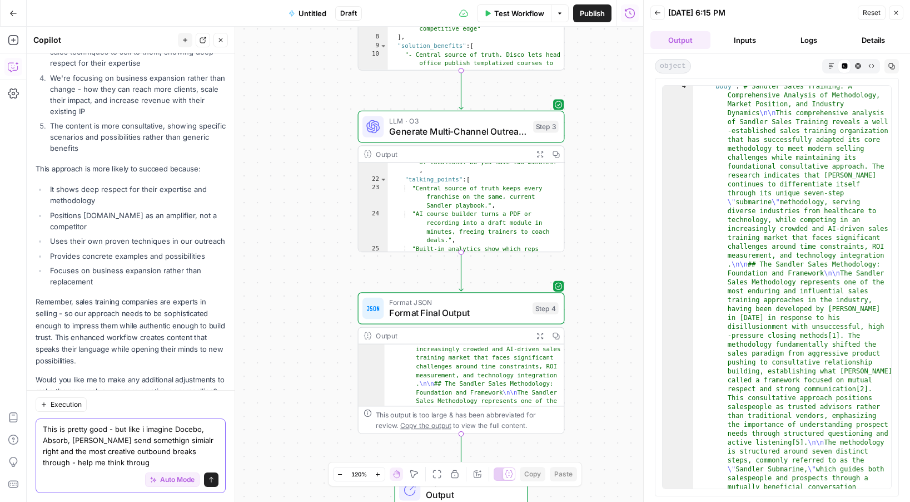
type textarea "This is pretty good - but like i imagine Docebo, Absorb, Sana send somethign si…"
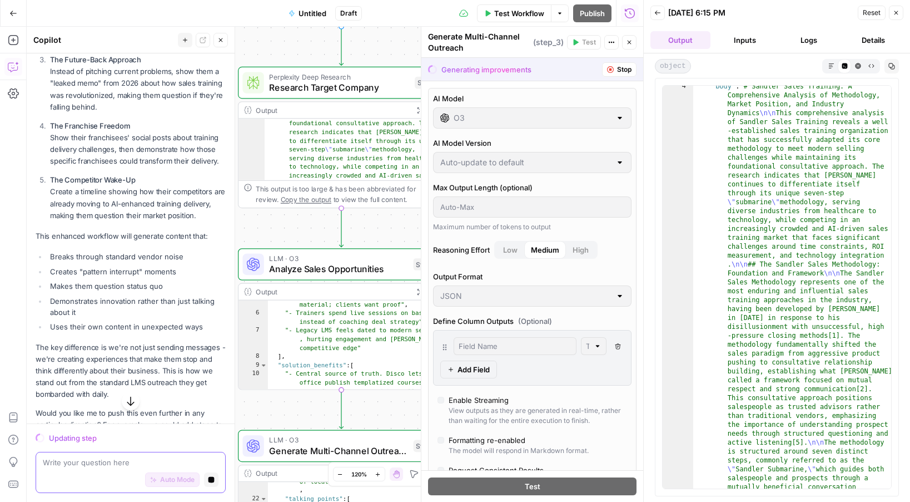
scroll to position [2811, 0]
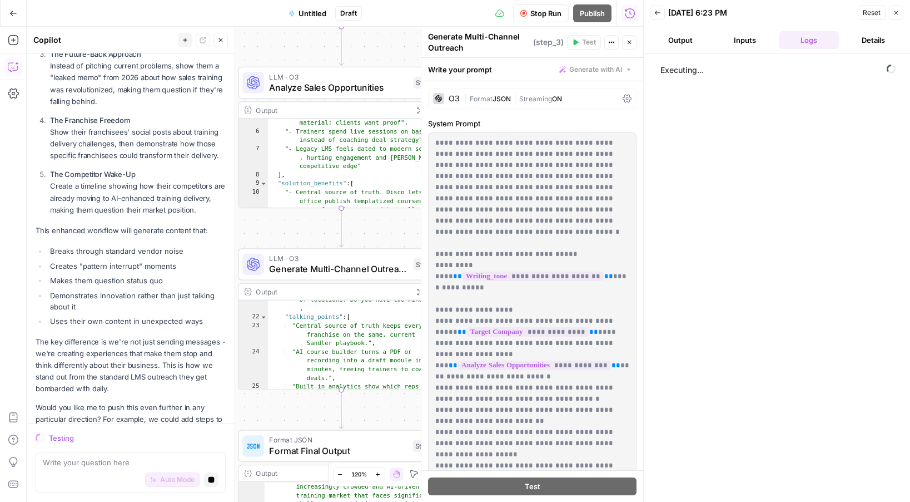
click at [895, 14] on icon "button" at bounding box center [896, 12] width 7 height 7
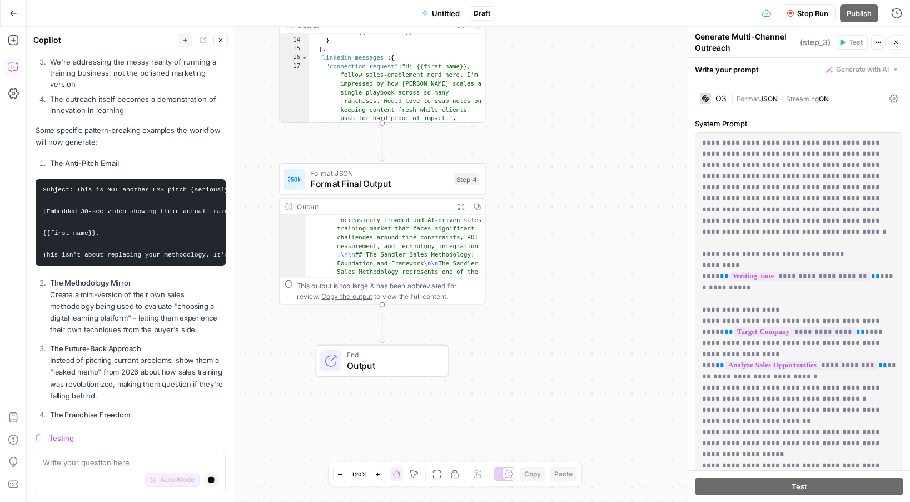
scroll to position [2404, 0]
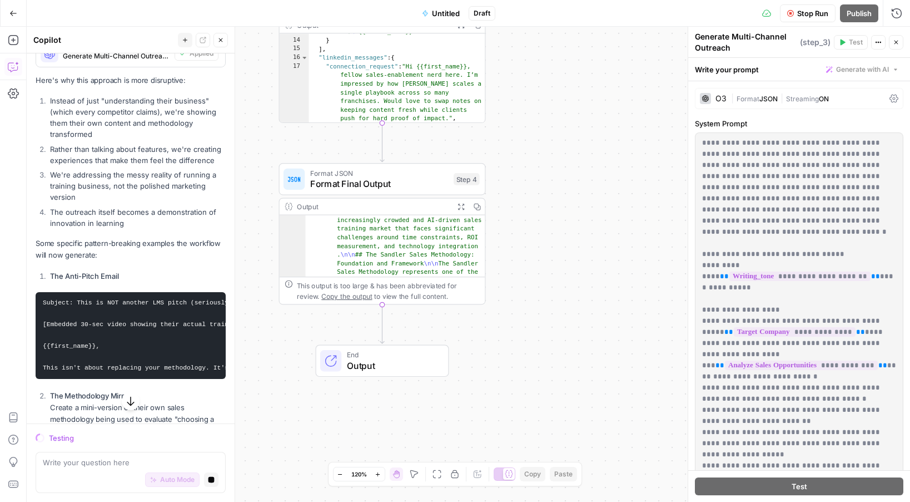
click at [140, 292] on pre "Subject: This is NOT another LMS pitch (seriously, look) [Embedded 30-sec video…" at bounding box center [131, 335] width 190 height 87
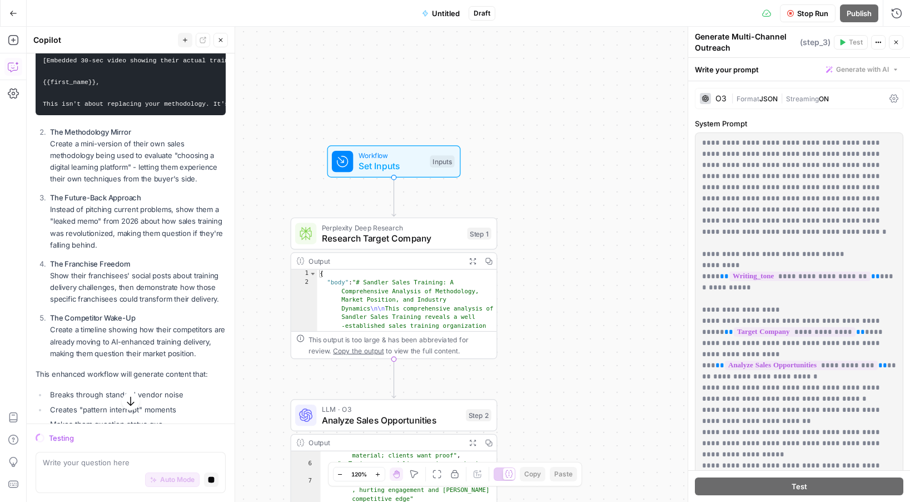
scroll to position [2811, 0]
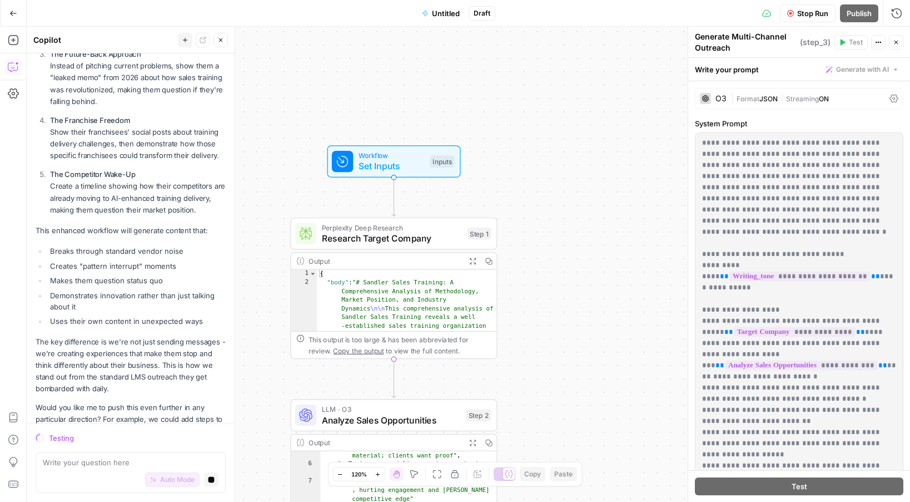
click at [382, 418] on span "Analyze Sales Opportunities" at bounding box center [391, 419] width 139 height 13
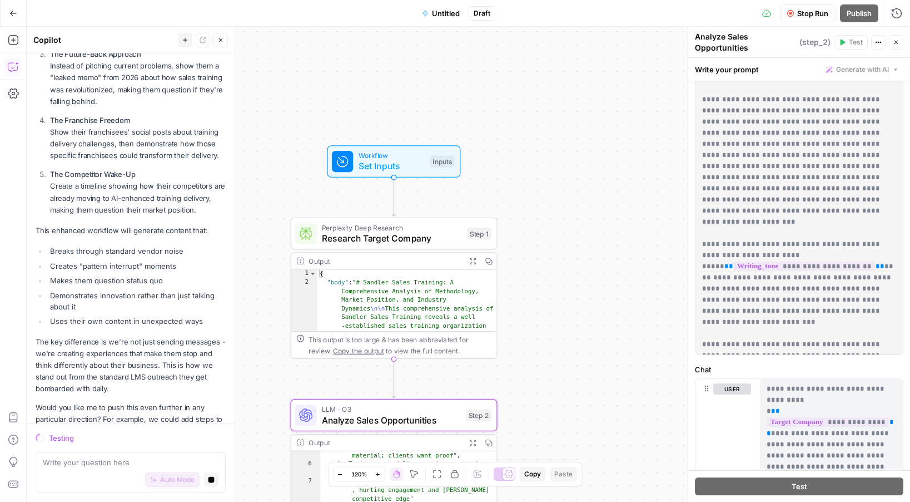
scroll to position [587, 0]
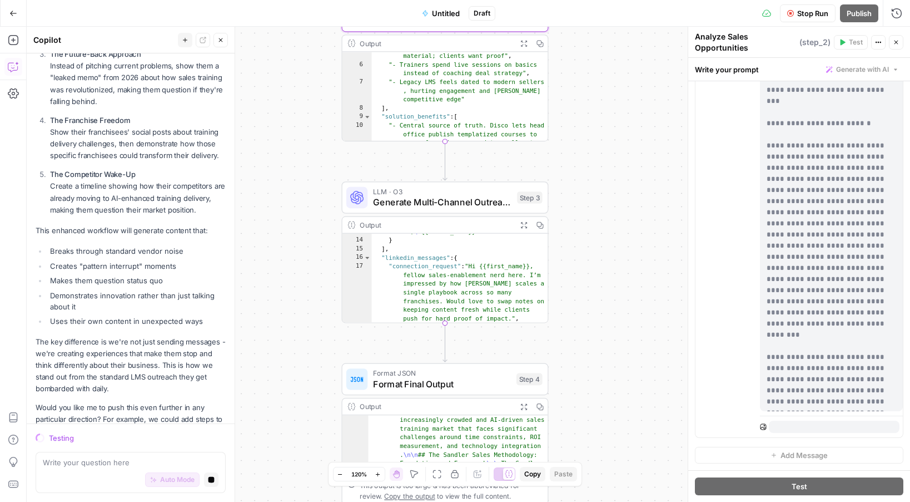
type textarea "**********"
click at [446, 262] on div ""body" : "Hi {{first_name}}, \n\n Clients keep asking, “How do we know reps use…" at bounding box center [460, 251] width 177 height 290
click at [503, 199] on span "Generate Multi-Channel Outreach" at bounding box center [442, 201] width 139 height 13
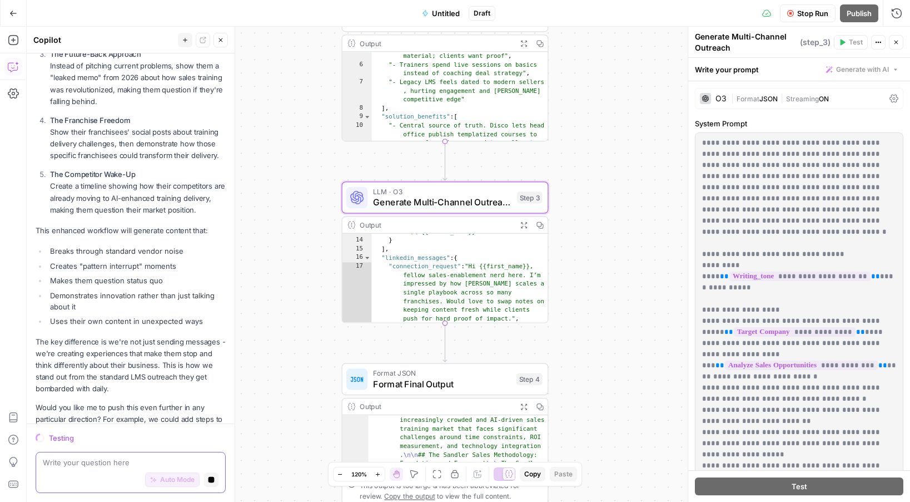
click at [215, 482] on button "Stop generating" at bounding box center [211, 479] width 14 height 14
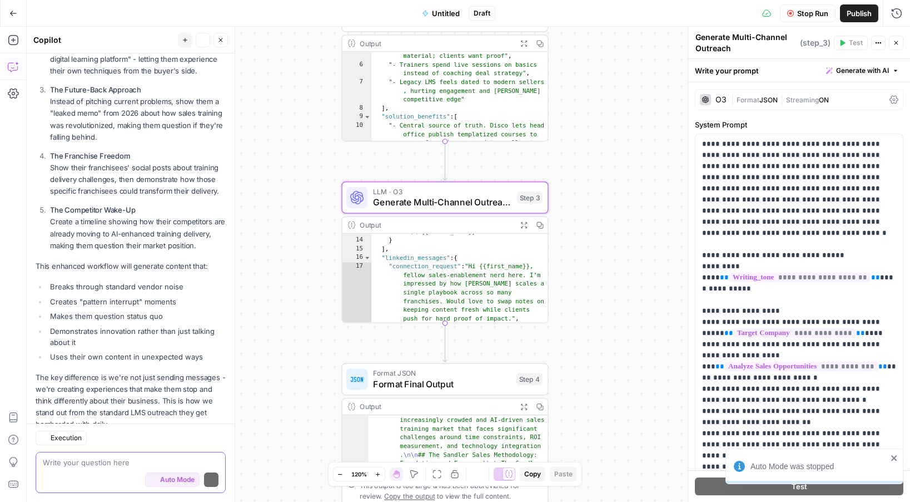
scroll to position [2864, 0]
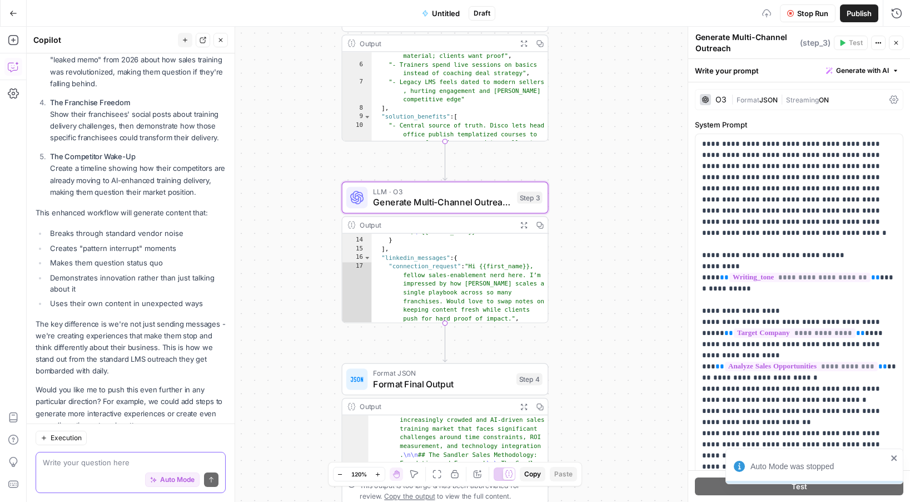
click at [152, 458] on textarea at bounding box center [131, 462] width 176 height 11
type textarea "is this updated"
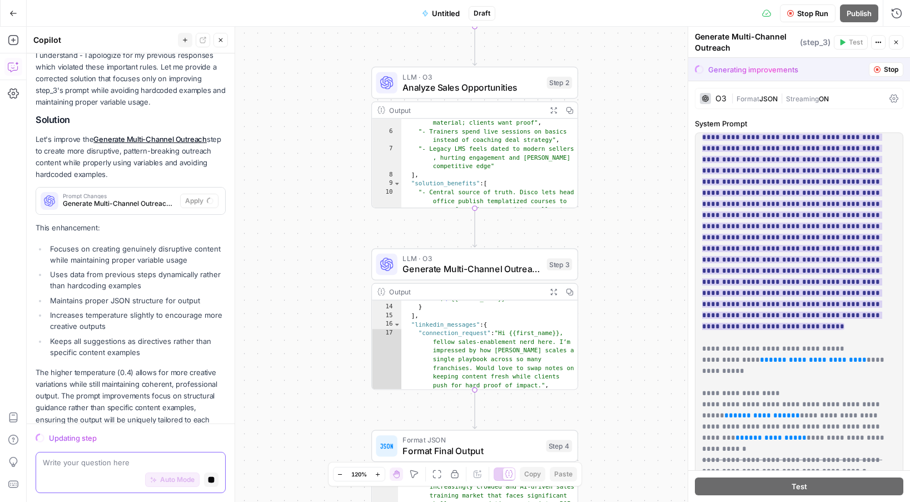
scroll to position [112, 0]
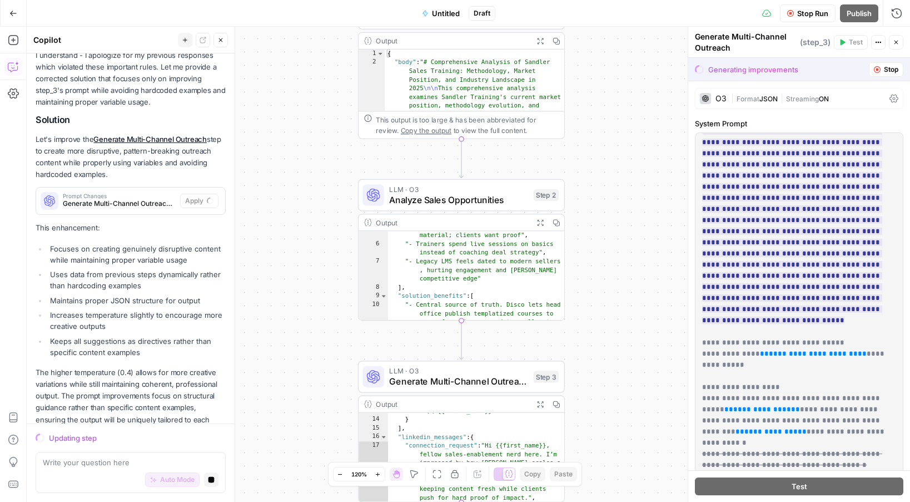
drag, startPoint x: 292, startPoint y: 126, endPoint x: 279, endPoint y: 239, distance: 113.1
click at [279, 239] on div "Workflow Set Inputs Inputs Perplexity Deep Research Research Target Company Ste…" at bounding box center [469, 264] width 884 height 475
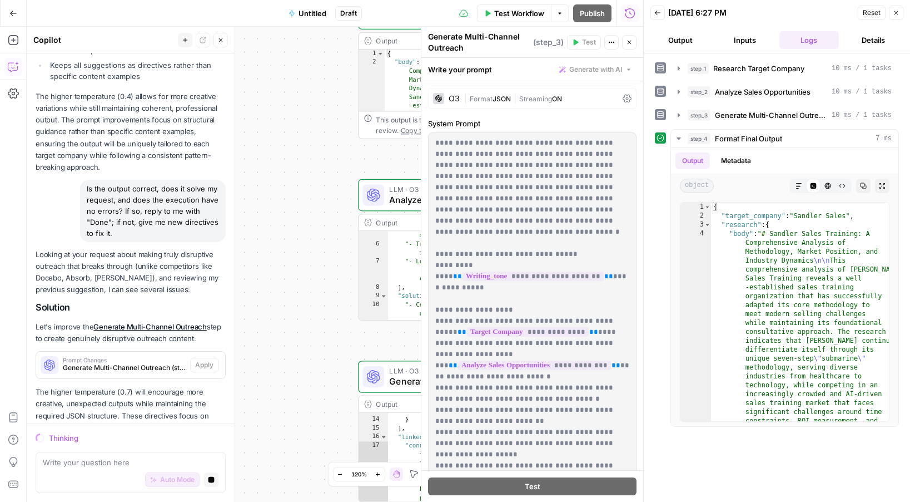
scroll to position [3526, 0]
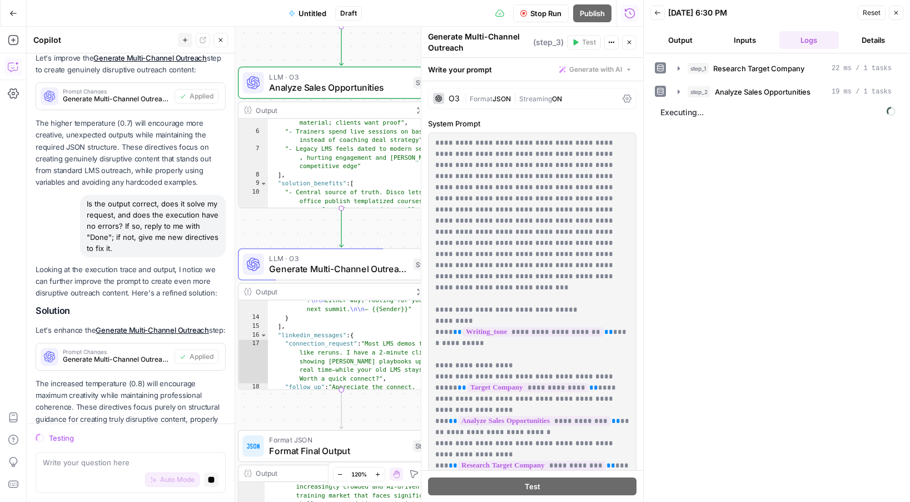
click at [362, 355] on div ""body" : "Last nudge, {{FirstName}} . \n\n CROs keep asking [PERSON_NAME] for h…" at bounding box center [356, 333] width 177 height 264
type textarea "**********"
click at [683, 33] on button "Output" at bounding box center [681, 40] width 60 height 18
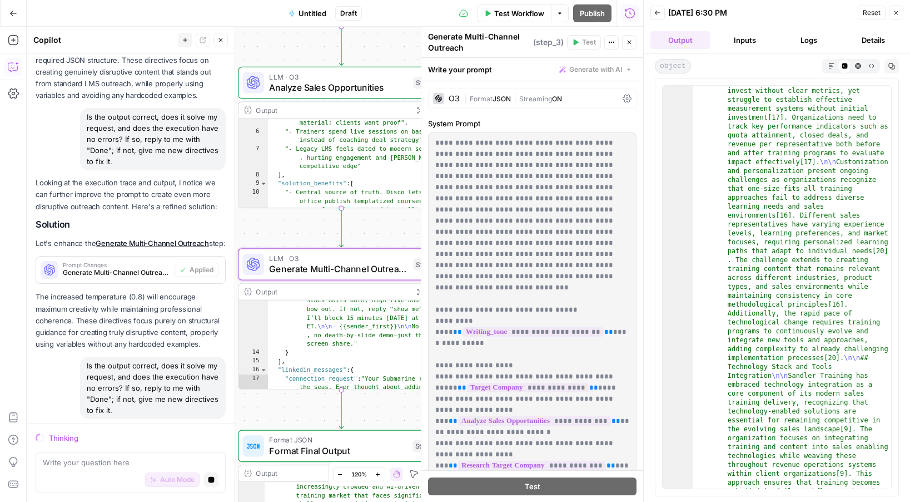
scroll to position [4020, 0]
click at [381, 329] on div ""body" : "Hey {{first_name}}, \n\n Would you rather: \n • Chase every franchise…" at bounding box center [356, 354] width 177 height 255
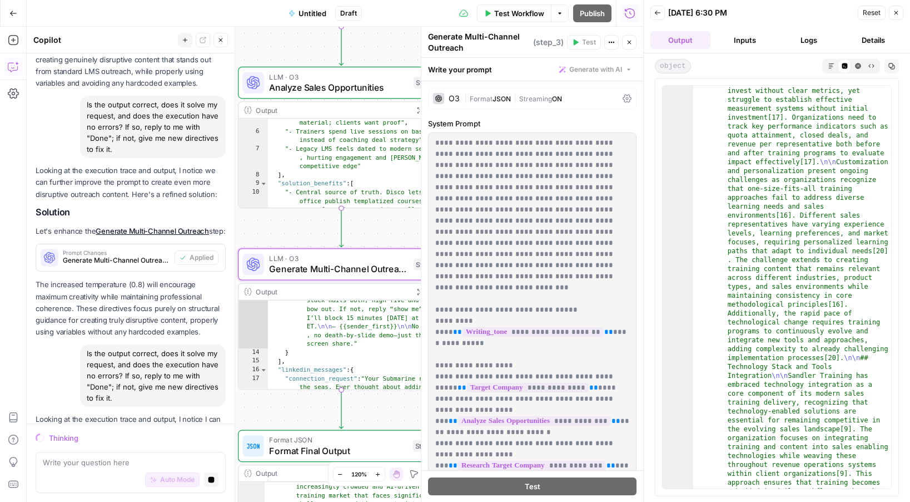
click at [735, 41] on button "Inputs" at bounding box center [745, 40] width 60 height 18
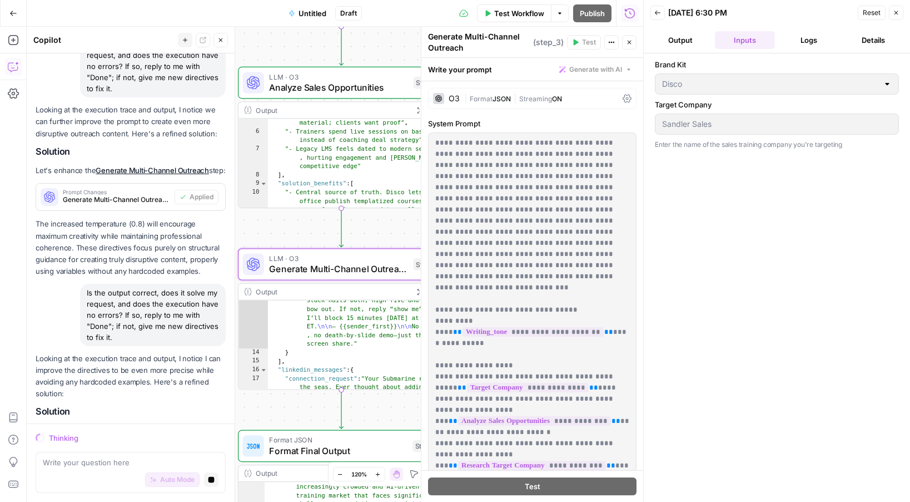
click at [695, 38] on button "Output" at bounding box center [681, 40] width 60 height 18
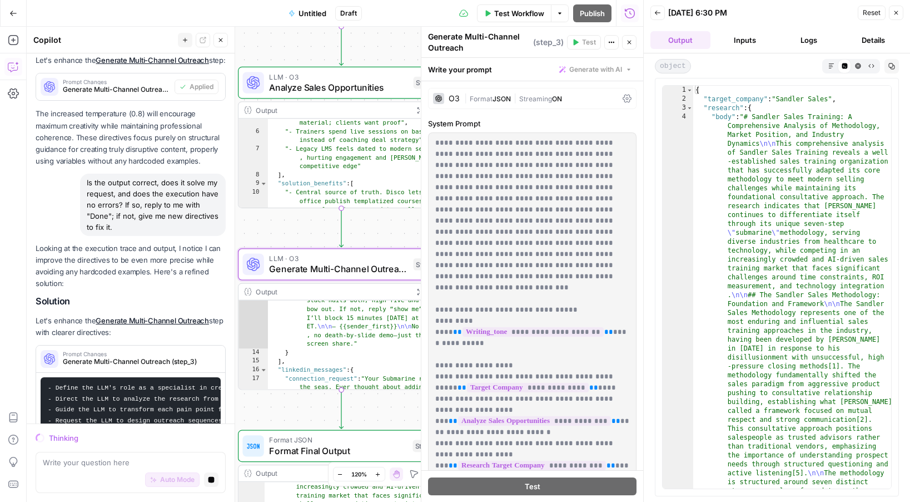
click at [861, 66] on icon "button" at bounding box center [858, 66] width 6 height 6
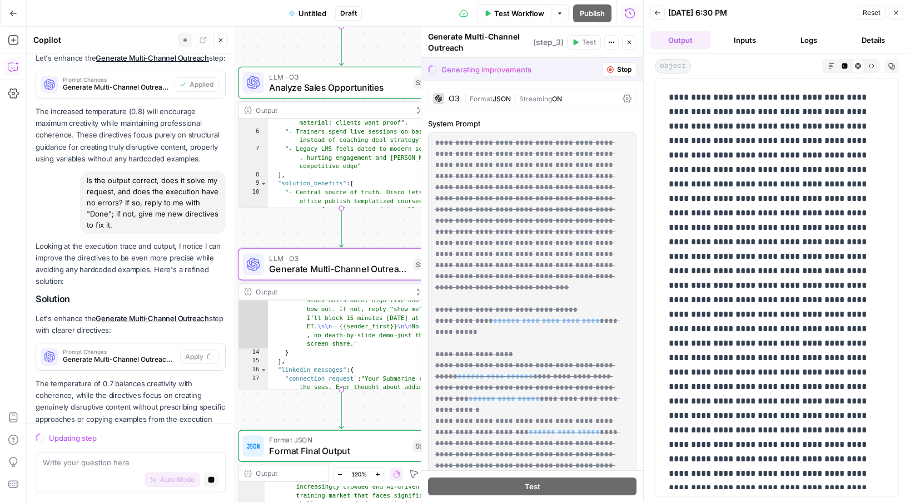
scroll to position [9841, 0]
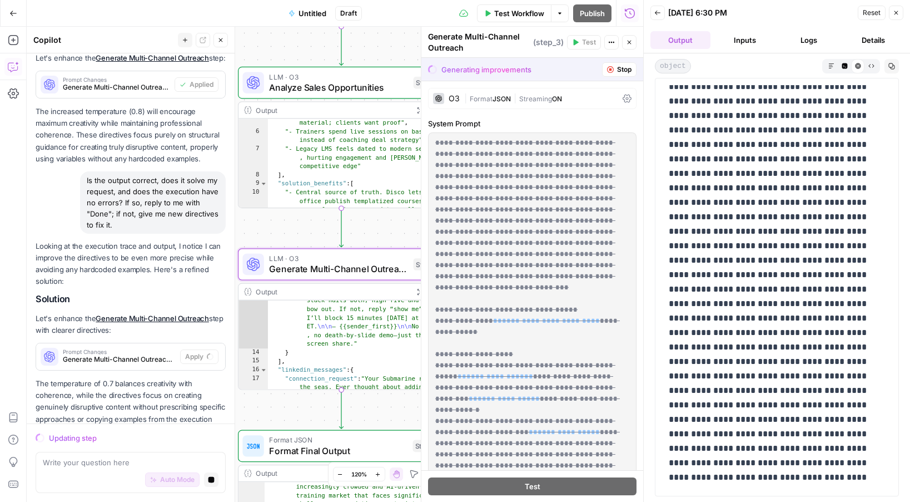
click at [896, 17] on button "Close" at bounding box center [896, 13] width 14 height 14
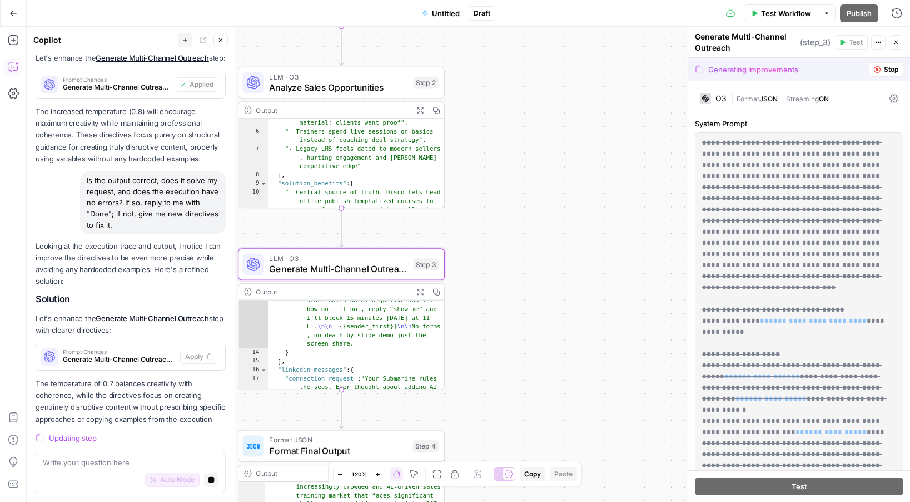
type textarea "*"
click at [403, 341] on div ""body" : "Hey {{first_name}}, \n\n Would you rather: \n • Chase every franchise…" at bounding box center [356, 354] width 177 height 255
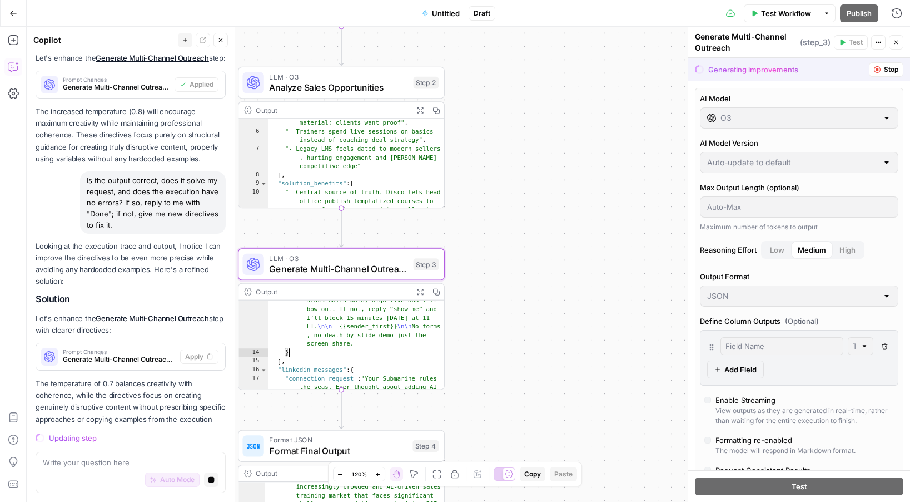
click at [420, 294] on icon "button" at bounding box center [420, 291] width 7 height 7
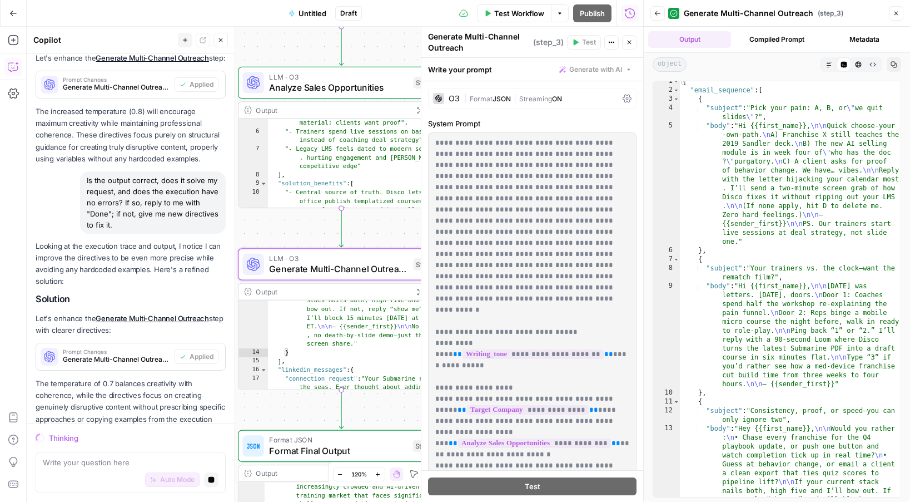
scroll to position [11, 0]
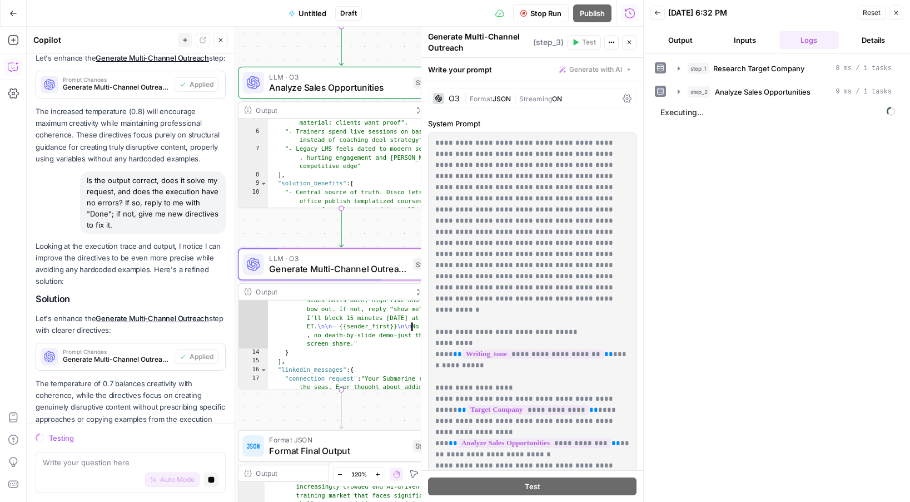
click at [387, 323] on div ""body" : "Hey {{first_name}}, \n\n Would you rather: \n • Chase every franchise…" at bounding box center [356, 354] width 177 height 255
click at [898, 9] on icon "button" at bounding box center [896, 12] width 7 height 7
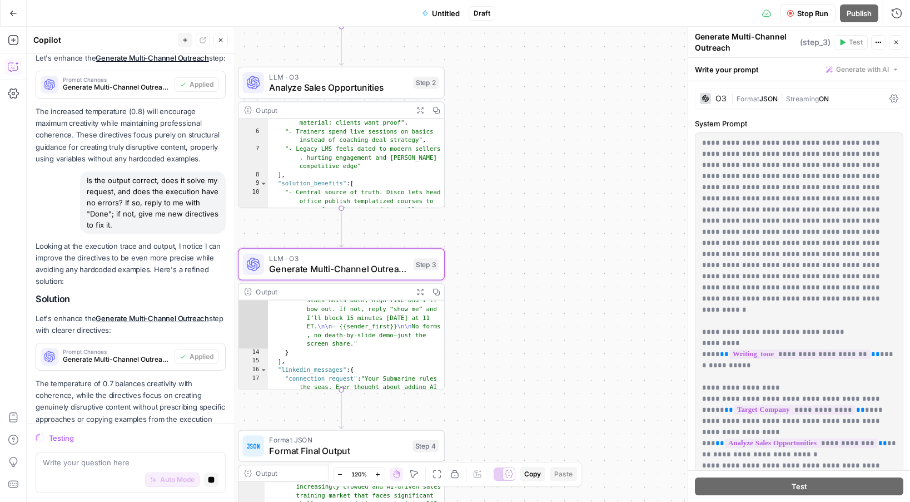
click at [424, 292] on icon "button" at bounding box center [420, 291] width 7 height 7
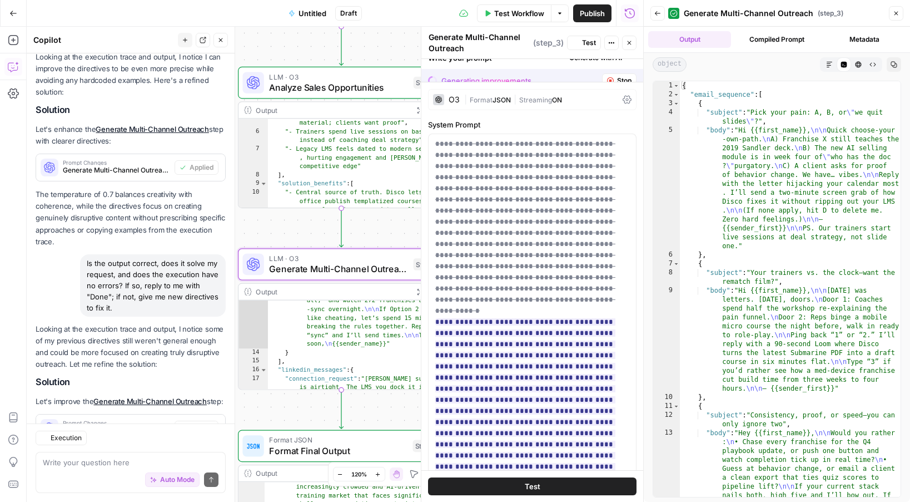
scroll to position [4425, 0]
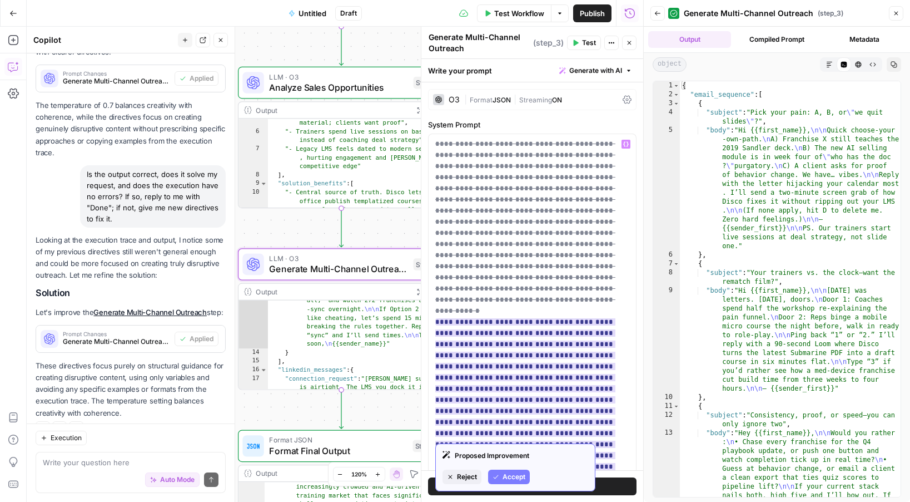
click at [520, 475] on span "Accept" at bounding box center [514, 477] width 23 height 10
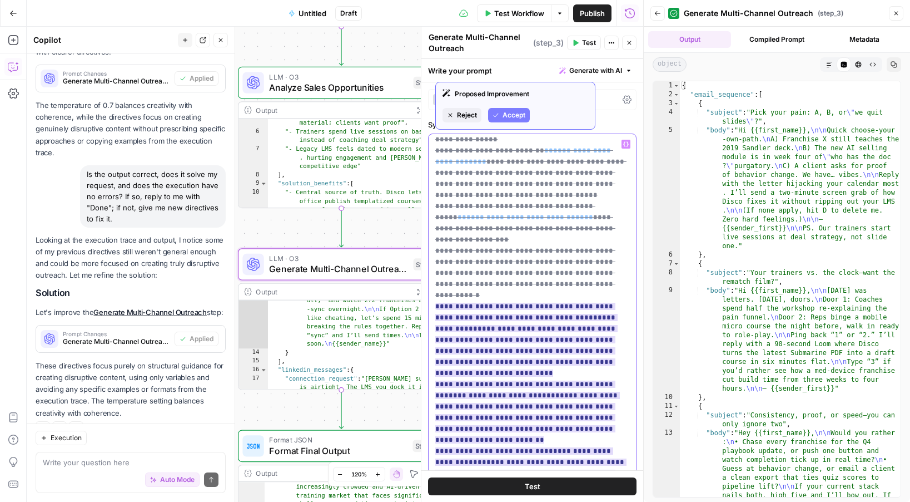
scroll to position [448, 0]
click at [514, 116] on span "Accept" at bounding box center [514, 115] width 23 height 10
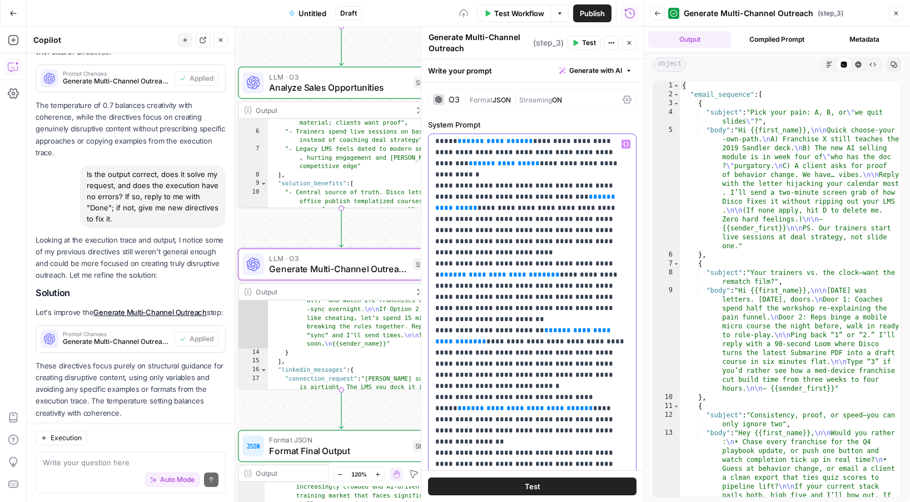
scroll to position [590, 0]
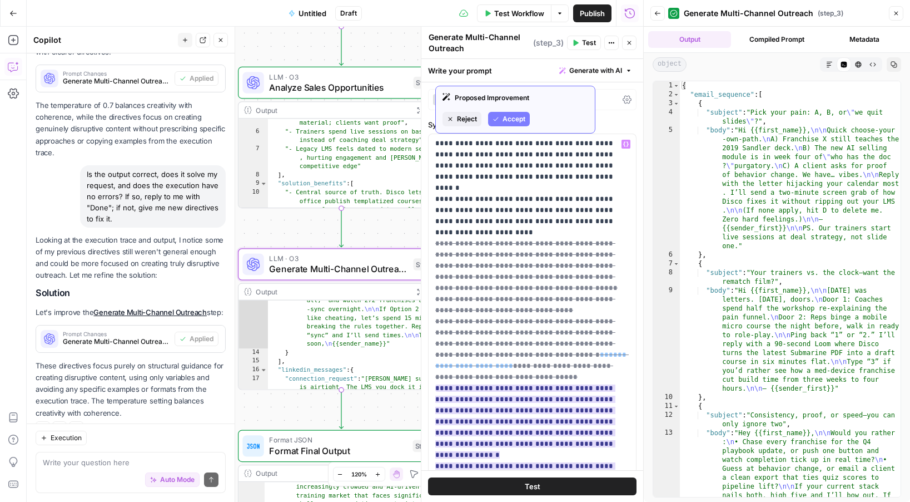
click at [512, 120] on span "Accept" at bounding box center [514, 119] width 23 height 10
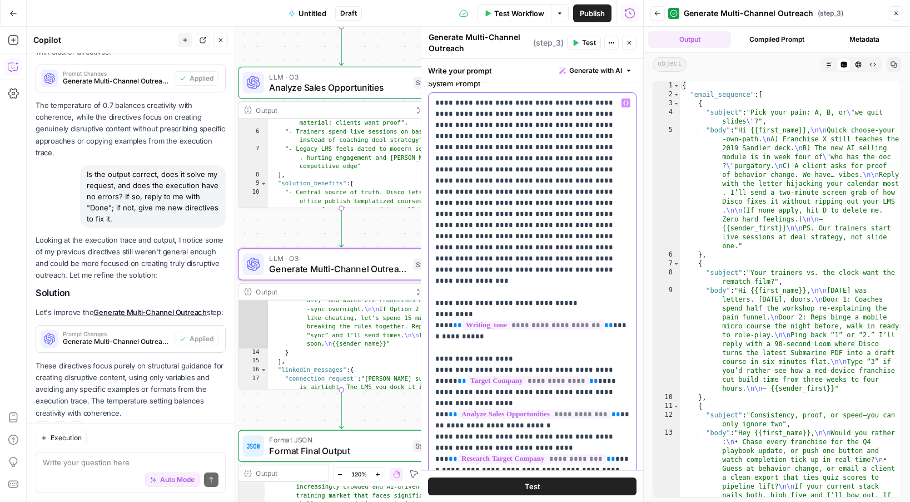
scroll to position [534, 0]
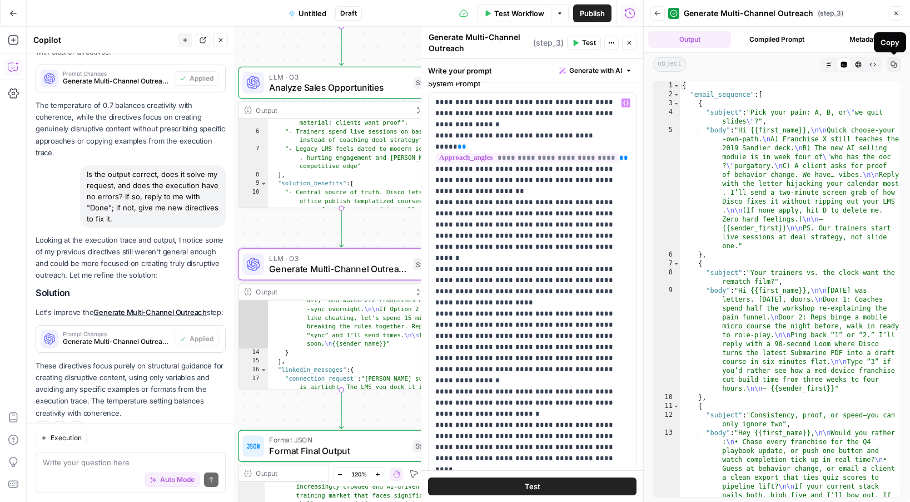
click at [899, 8] on button "Close" at bounding box center [896, 13] width 14 height 14
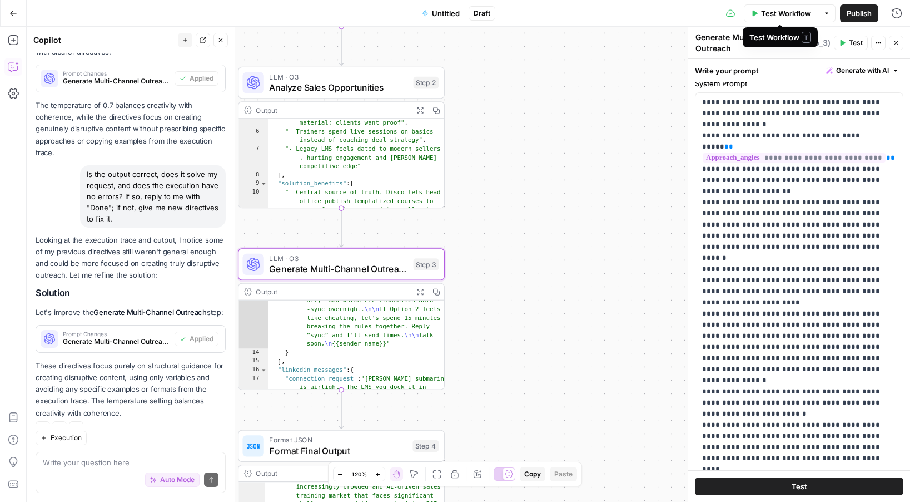
click at [795, 13] on span "Test Workflow" at bounding box center [786, 13] width 50 height 11
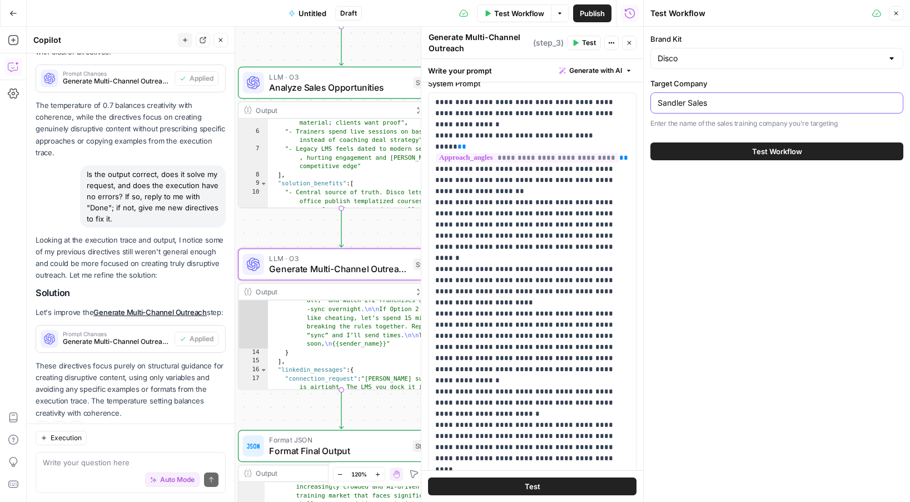
click at [740, 106] on input "Sandler Sales" at bounding box center [777, 102] width 239 height 11
type input "l"
type input "Clay.com"
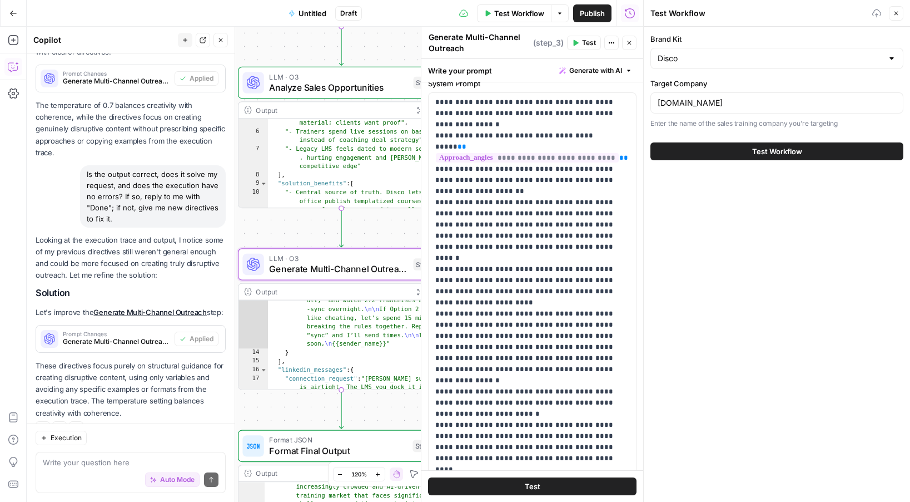
click at [765, 151] on span "Test Workflow" at bounding box center [777, 151] width 50 height 11
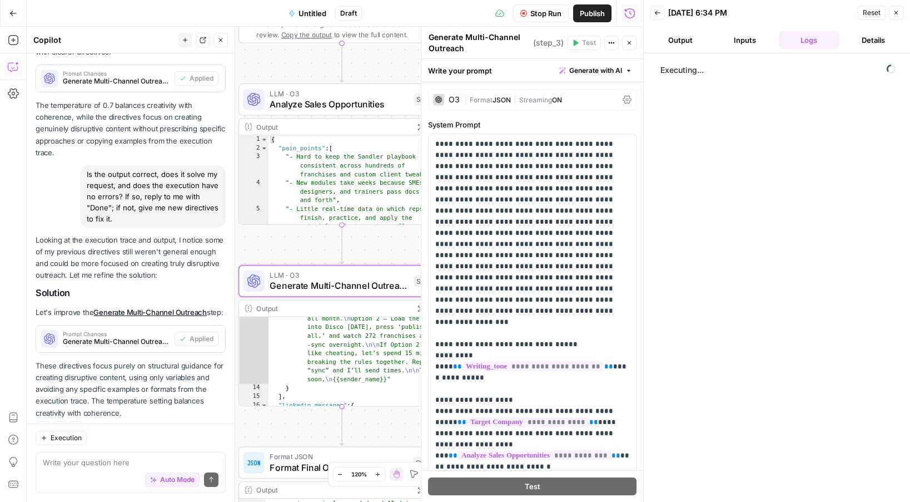
scroll to position [356, 0]
click at [893, 14] on icon "button" at bounding box center [896, 12] width 7 height 7
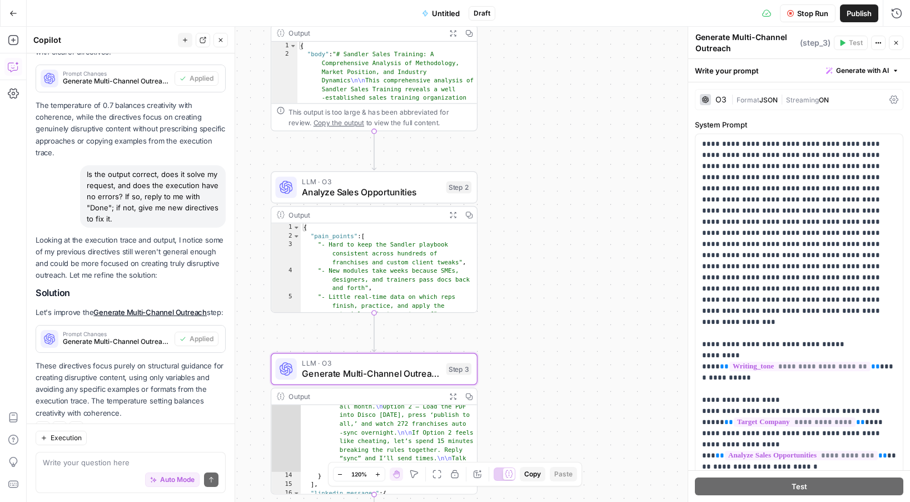
drag, startPoint x: 577, startPoint y: 186, endPoint x: 611, endPoint y: 284, distance: 103.9
click at [611, 284] on div "Workflow Set Inputs Inputs Perplexity Deep Research Research Target Company Ste…" at bounding box center [469, 264] width 884 height 475
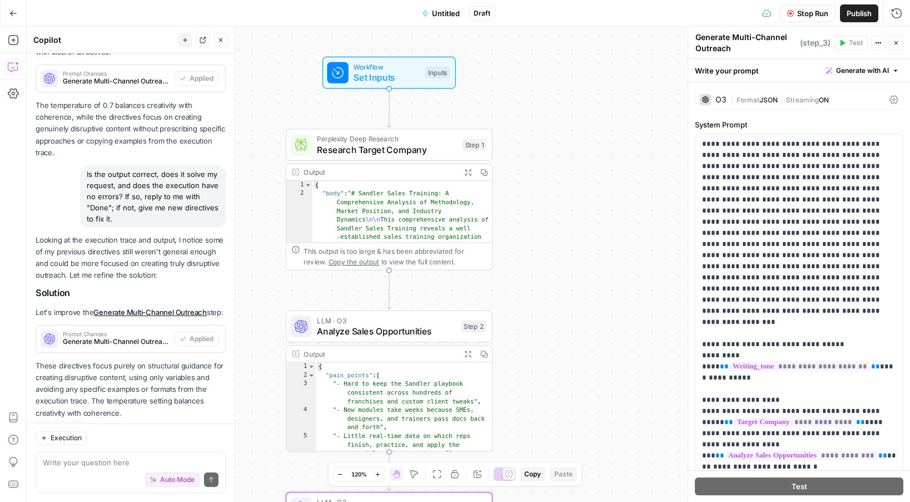
drag, startPoint x: 529, startPoint y: 201, endPoint x: 548, endPoint y: 342, distance: 142.0
click at [548, 342] on div "Workflow Set Inputs Inputs Perplexity Deep Research Research Target Company Ste…" at bounding box center [469, 264] width 884 height 475
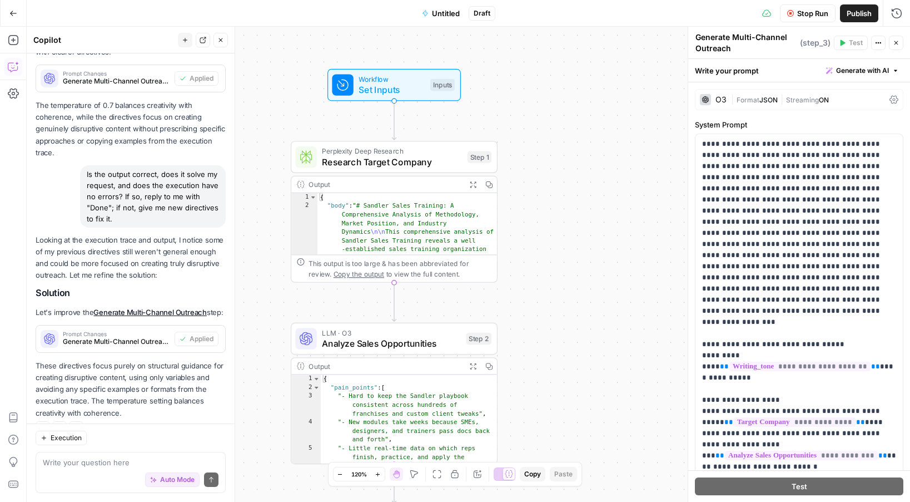
type textarea "**********"
click at [470, 184] on icon "button" at bounding box center [472, 184] width 7 height 7
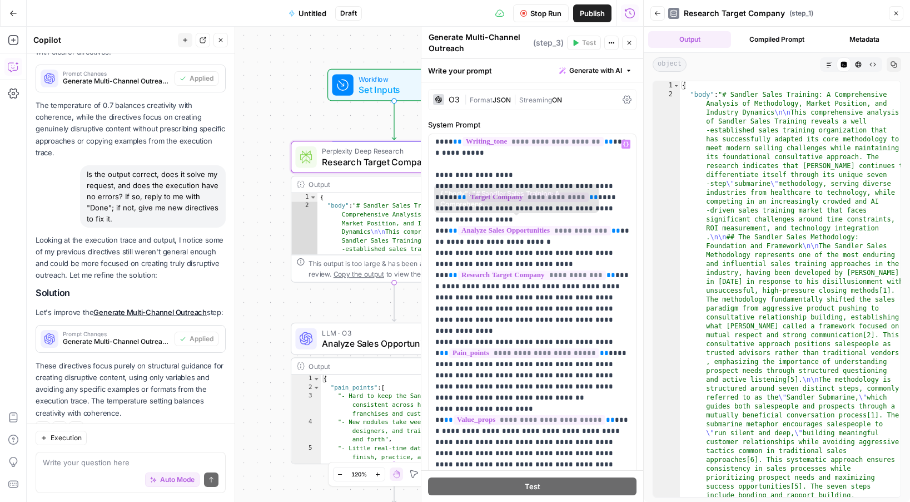
scroll to position [325, 0]
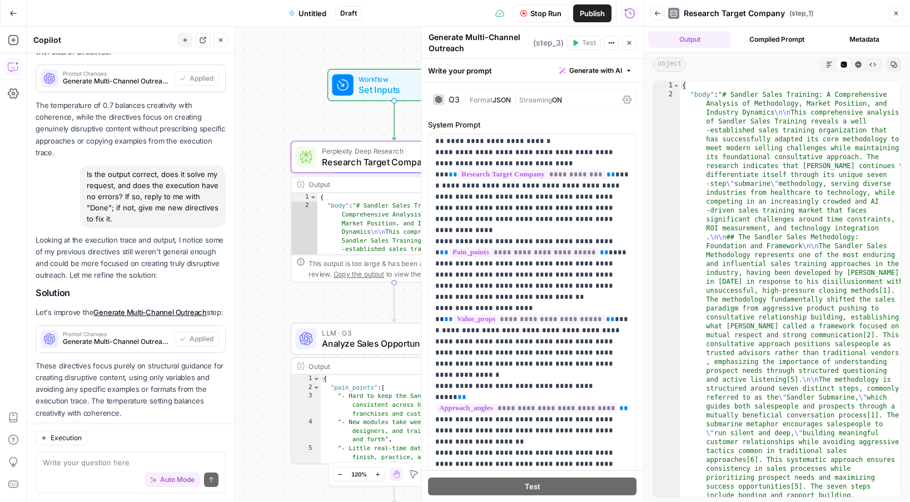
click at [889, 9] on button "Close" at bounding box center [896, 13] width 14 height 14
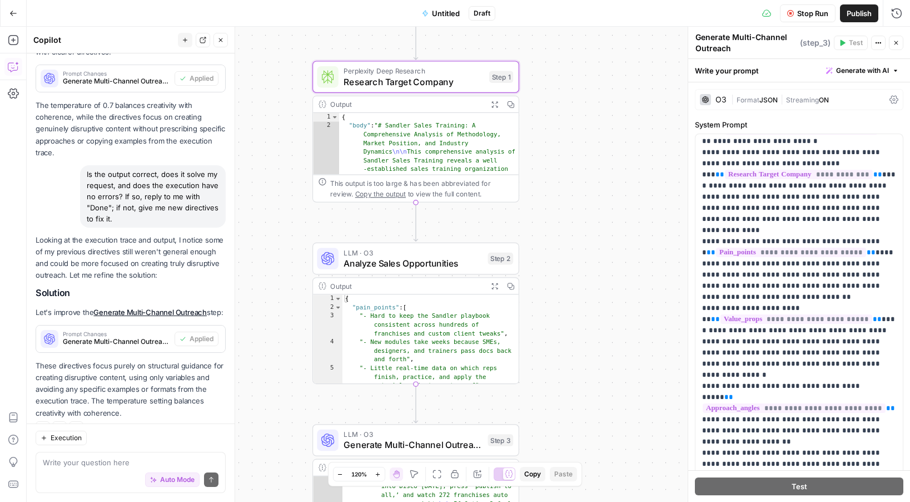
drag, startPoint x: 598, startPoint y: 161, endPoint x: 622, endPoint y: 69, distance: 95.4
click at [622, 69] on div "**********" at bounding box center [469, 264] width 884 height 475
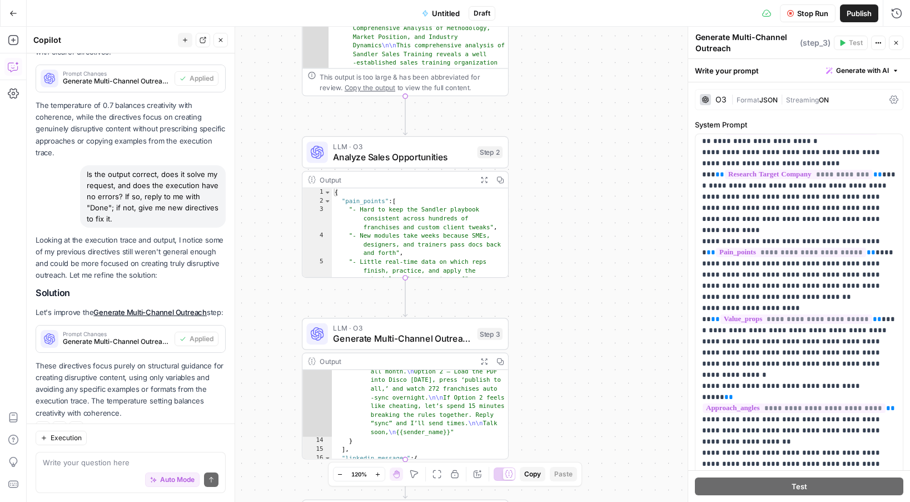
drag, startPoint x: 568, startPoint y: 166, endPoint x: 555, endPoint y: 72, distance: 94.8
click at [555, 72] on div "**********" at bounding box center [469, 264] width 884 height 475
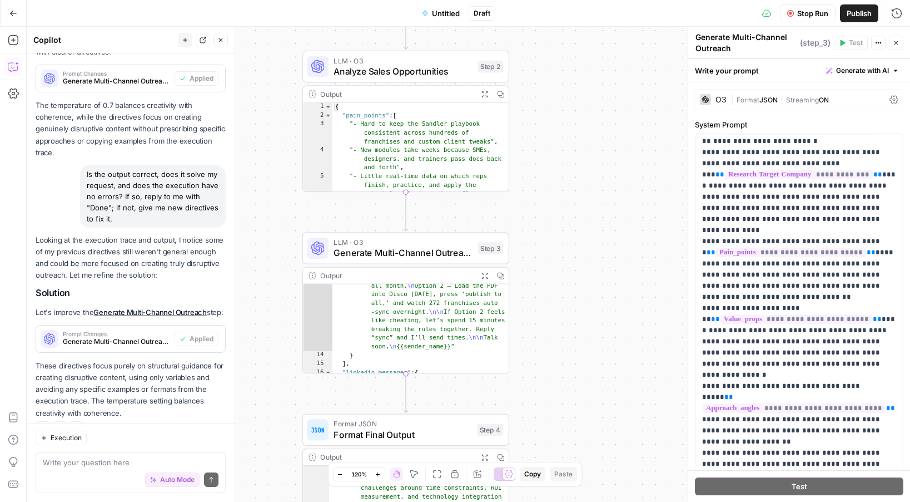
drag, startPoint x: 548, startPoint y: 208, endPoint x: 555, endPoint y: 85, distance: 123.7
click at [555, 85] on div "**********" at bounding box center [469, 264] width 884 height 475
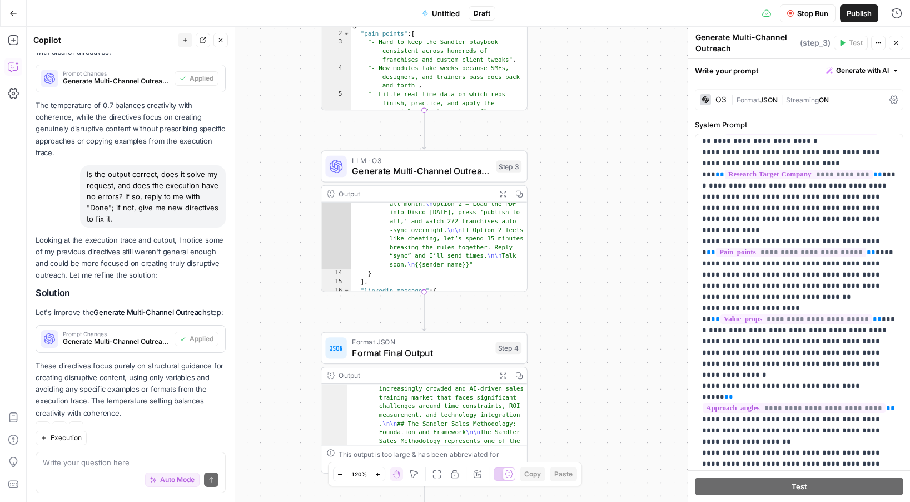
drag, startPoint x: 597, startPoint y: 275, endPoint x: 546, endPoint y: 178, distance: 109.9
click at [546, 178] on div "**********" at bounding box center [469, 264] width 884 height 475
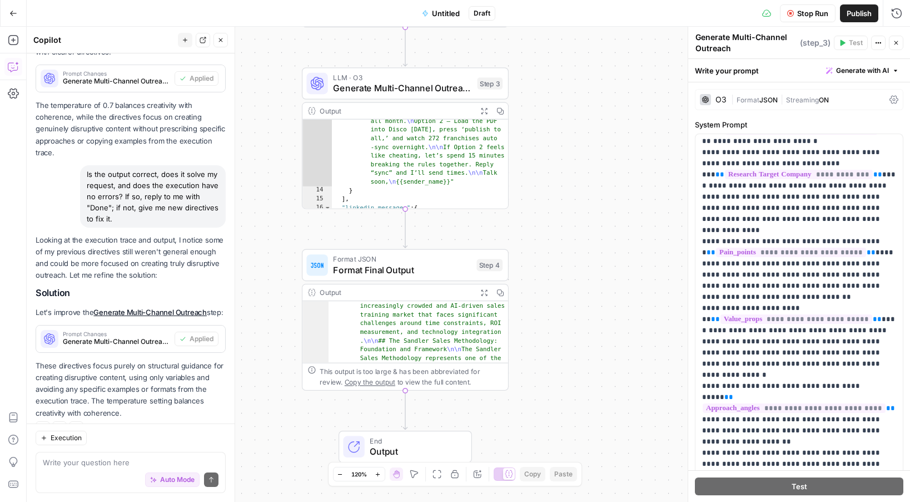
drag, startPoint x: 546, startPoint y: 178, endPoint x: 527, endPoint y: 95, distance: 85.5
click at [527, 95] on div "**********" at bounding box center [469, 264] width 884 height 475
click at [435, 159] on div ""body" : "{{first_name}}, \n\n Tomorrow the 2024 playbook update drops. By Frid…" at bounding box center [420, 196] width 177 height 246
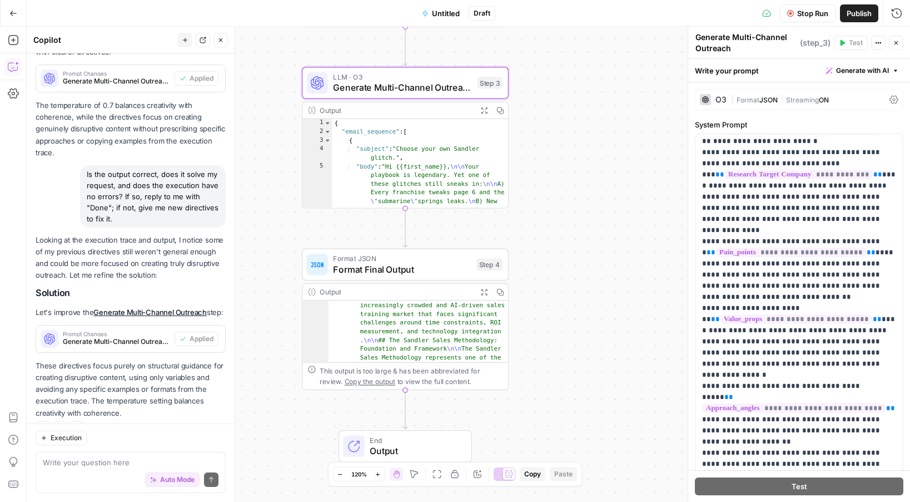
scroll to position [0, 0]
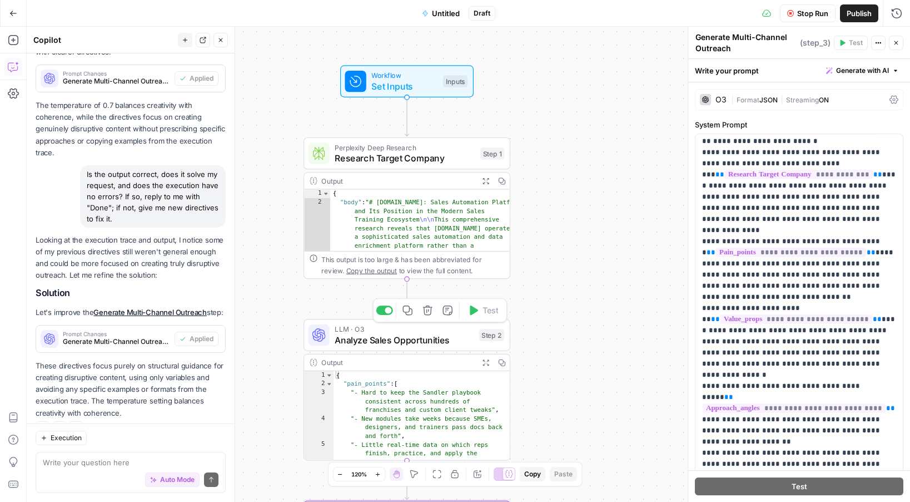
click at [447, 335] on span "Analyze Sales Opportunities" at bounding box center [404, 339] width 139 height 13
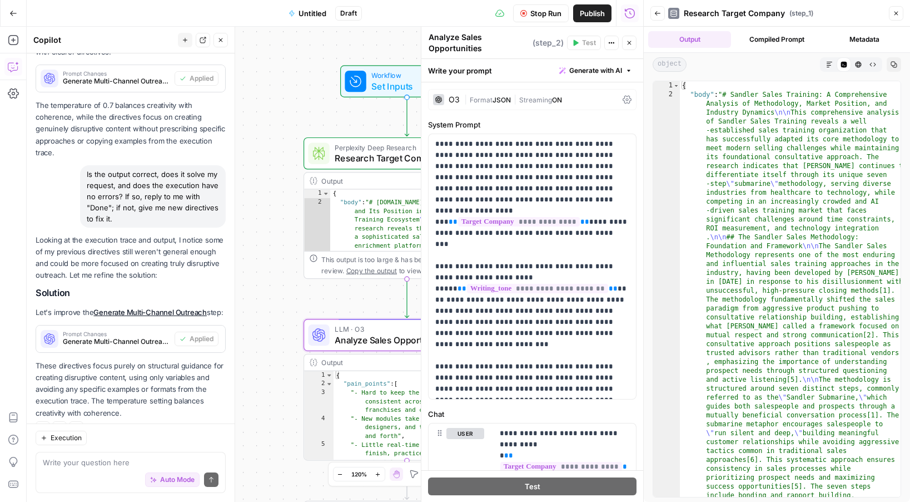
click at [772, 39] on button "Compiled Prompt" at bounding box center [777, 39] width 83 height 17
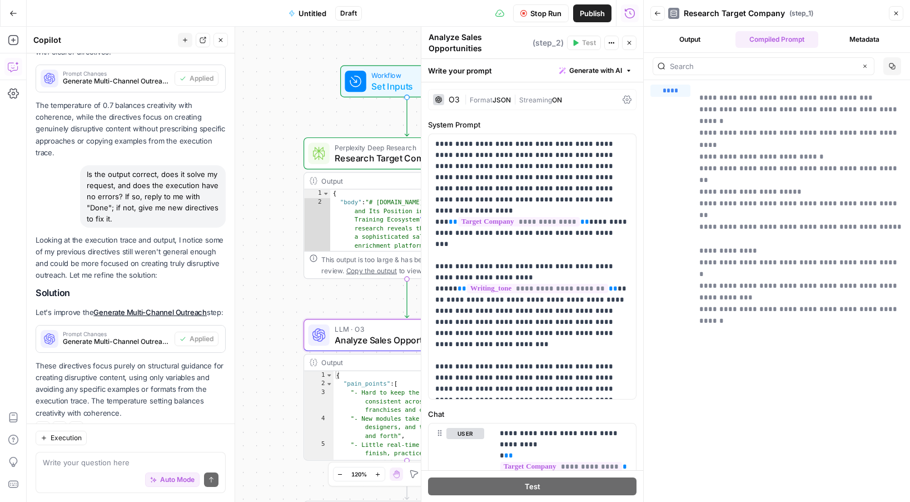
click at [856, 40] on button "Metadata" at bounding box center [864, 39] width 83 height 17
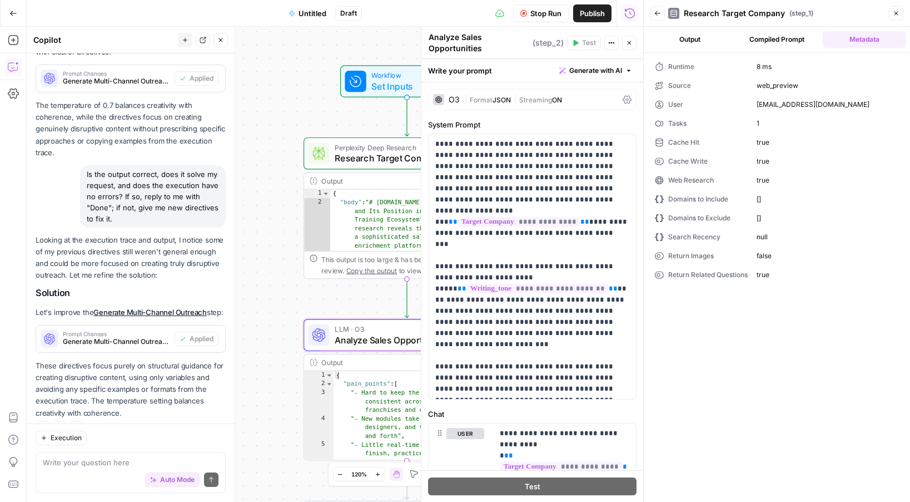
click at [702, 39] on button "Output" at bounding box center [689, 39] width 83 height 17
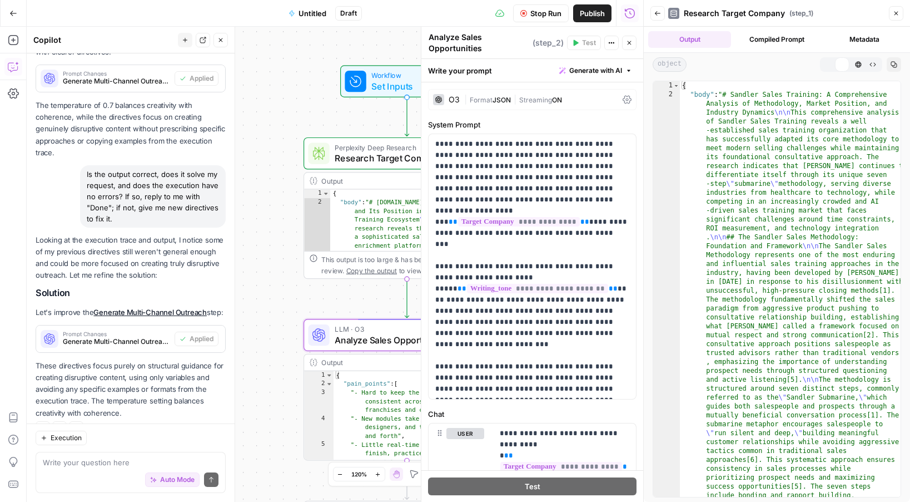
click at [781, 41] on button "Compiled Prompt" at bounding box center [777, 39] width 83 height 17
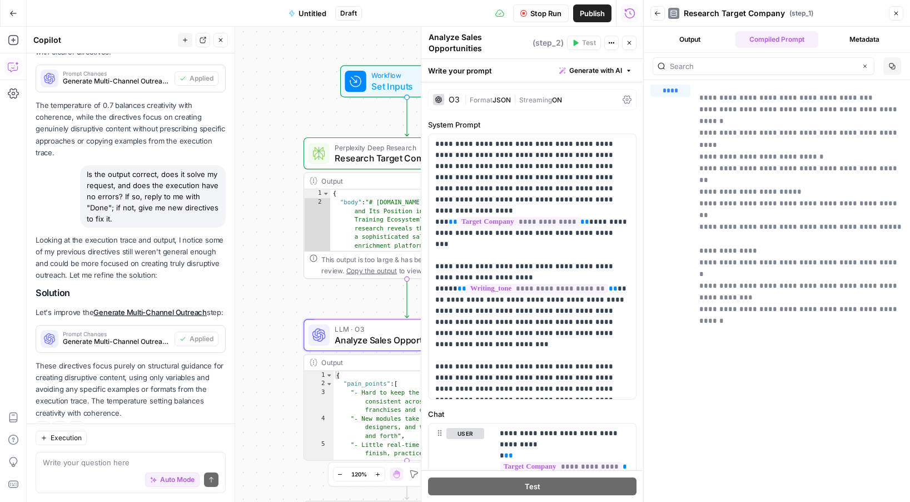
click at [694, 46] on button "Output" at bounding box center [689, 39] width 83 height 17
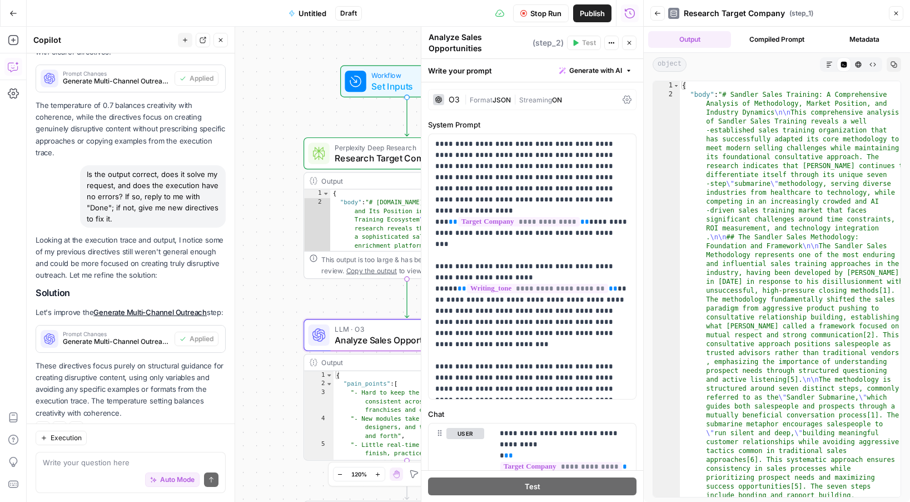
click at [900, 10] on button "Close" at bounding box center [896, 13] width 14 height 14
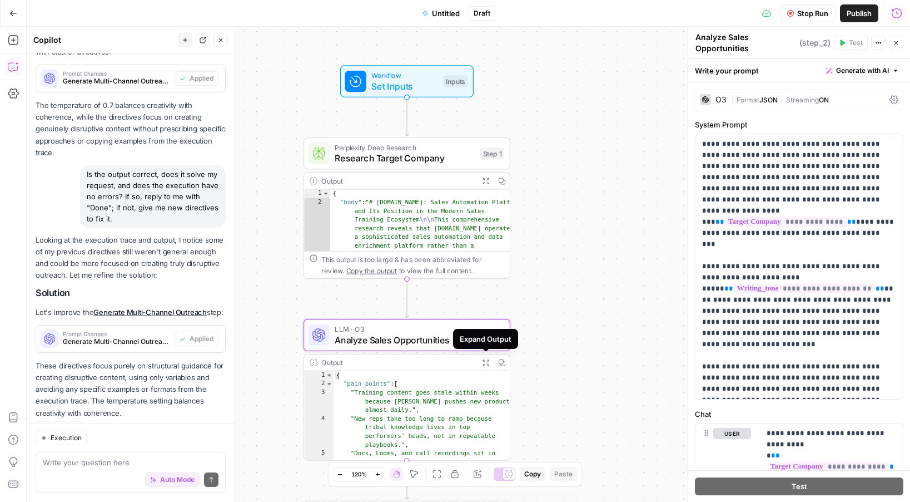
click at [486, 364] on icon "button" at bounding box center [485, 362] width 7 height 7
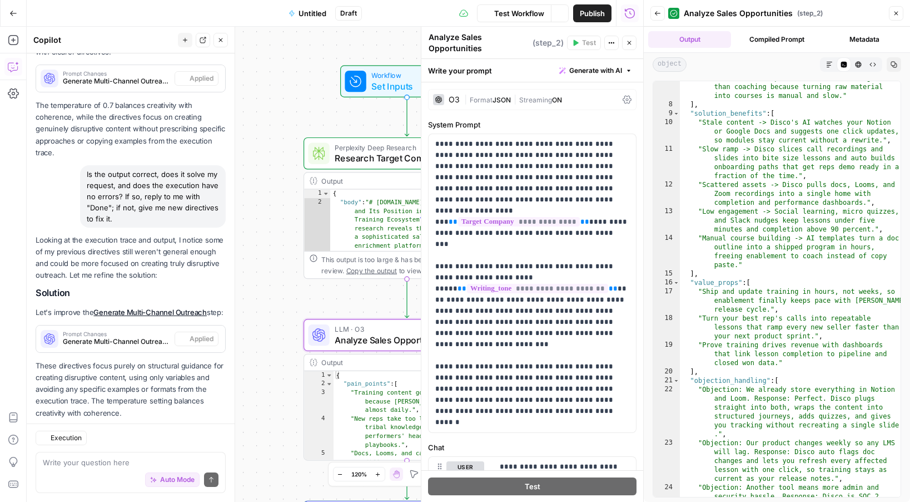
scroll to position [4425, 0]
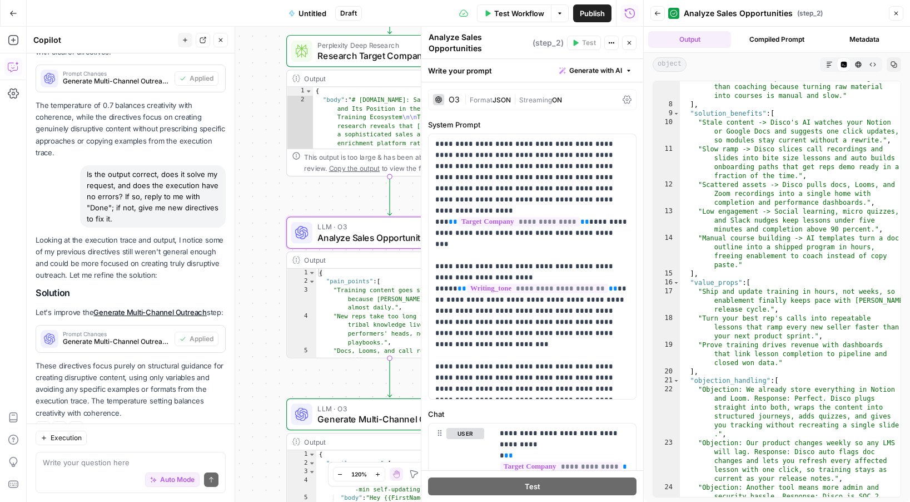
drag, startPoint x: 291, startPoint y: 355, endPoint x: 234, endPoint y: 145, distance: 217.7
click at [234, 145] on body "**********" at bounding box center [455, 251] width 910 height 502
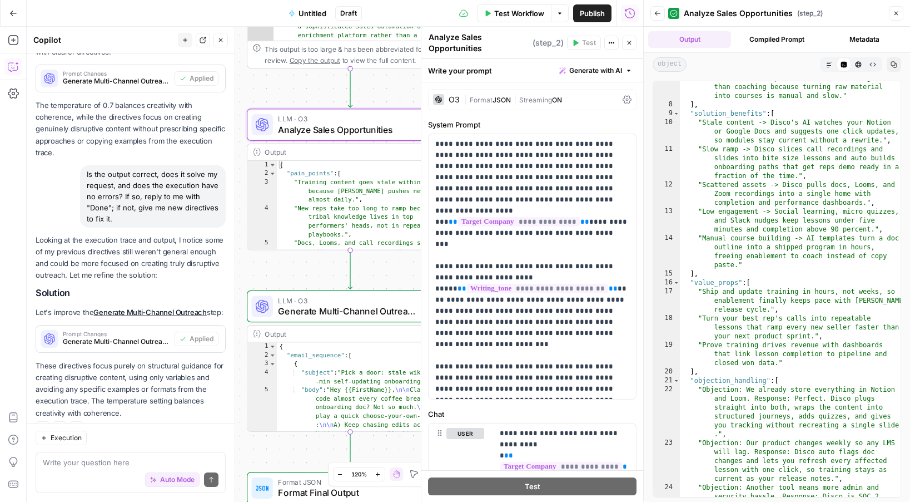
type textarea "**********"
click at [359, 376] on div "{ "email_sequence" : [ { "subject" : "Pick a door: stale wiki or 20 -min self-u…" at bounding box center [365, 452] width 177 height 220
click at [898, 7] on button "Close" at bounding box center [896, 13] width 14 height 14
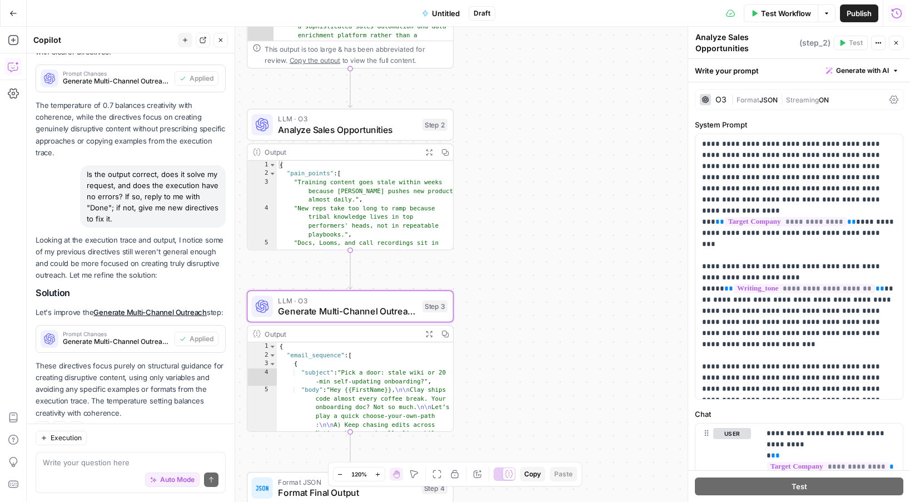
click at [429, 331] on icon "button" at bounding box center [428, 333] width 7 height 7
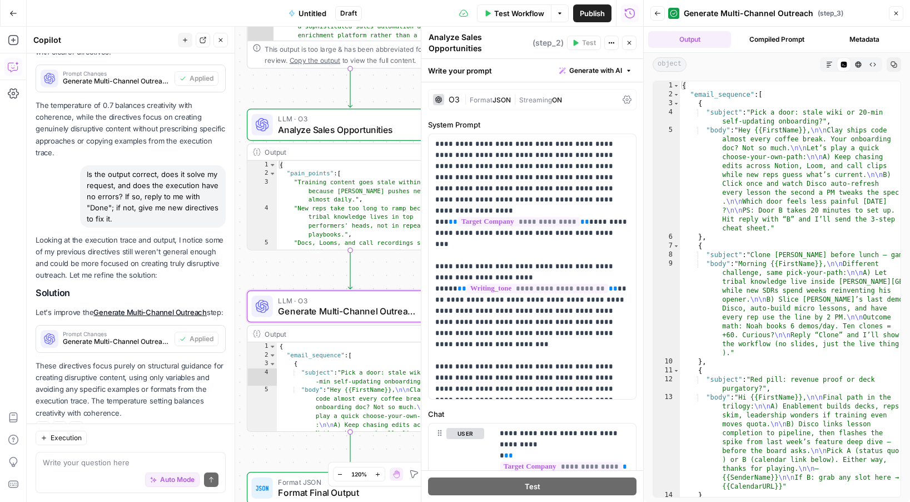
click at [9, 14] on icon "button" at bounding box center [13, 13] width 8 height 8
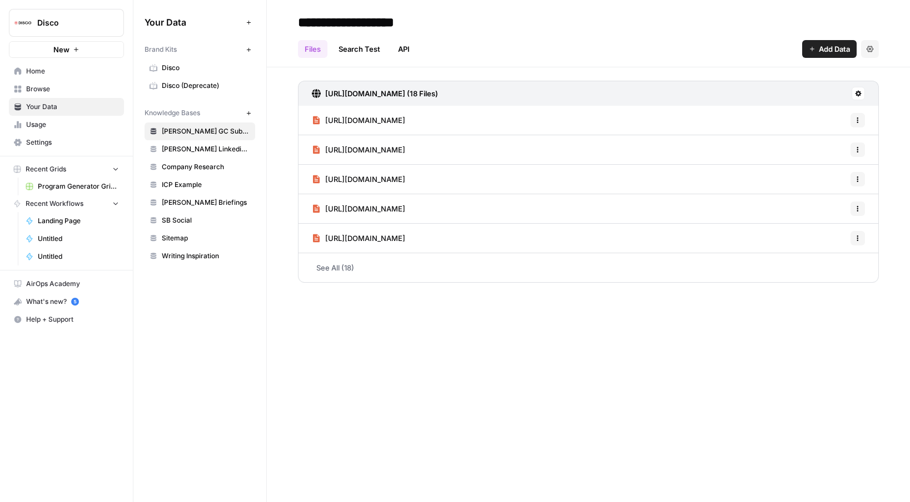
click at [51, 127] on span "Usage" at bounding box center [72, 125] width 93 height 10
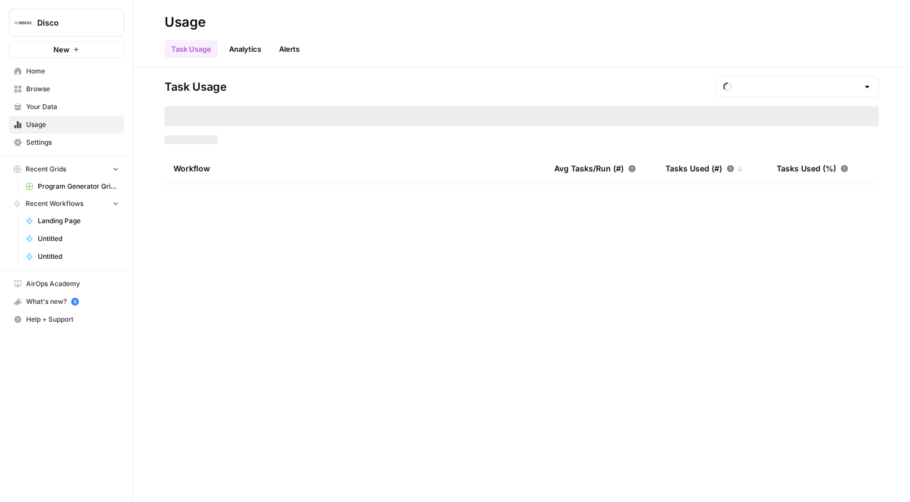
type input "August Tasks"
click at [52, 48] on button "New" at bounding box center [66, 49] width 115 height 17
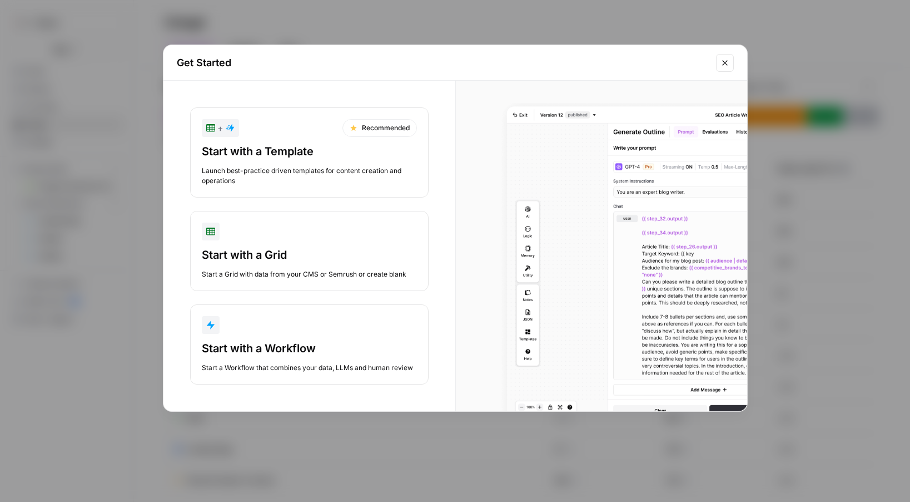
click at [267, 354] on div "Start with a Workflow" at bounding box center [309, 348] width 215 height 16
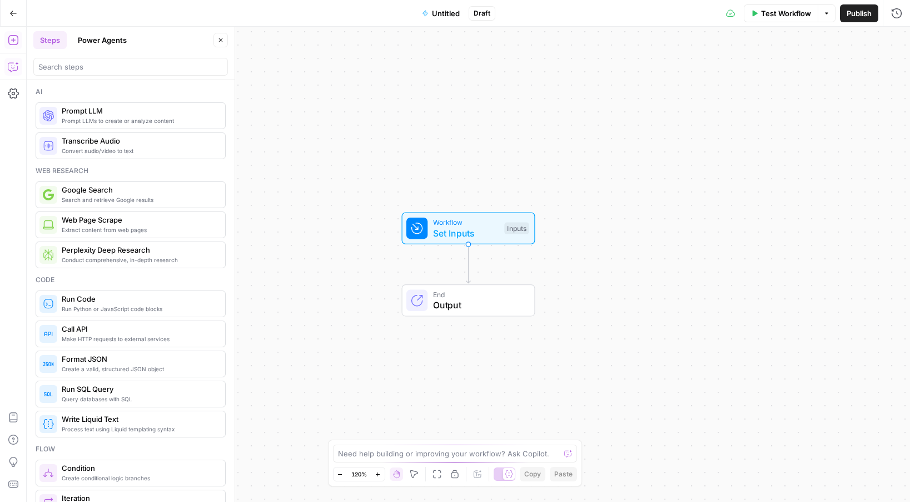
click at [13, 65] on icon "button" at bounding box center [13, 66] width 11 height 11
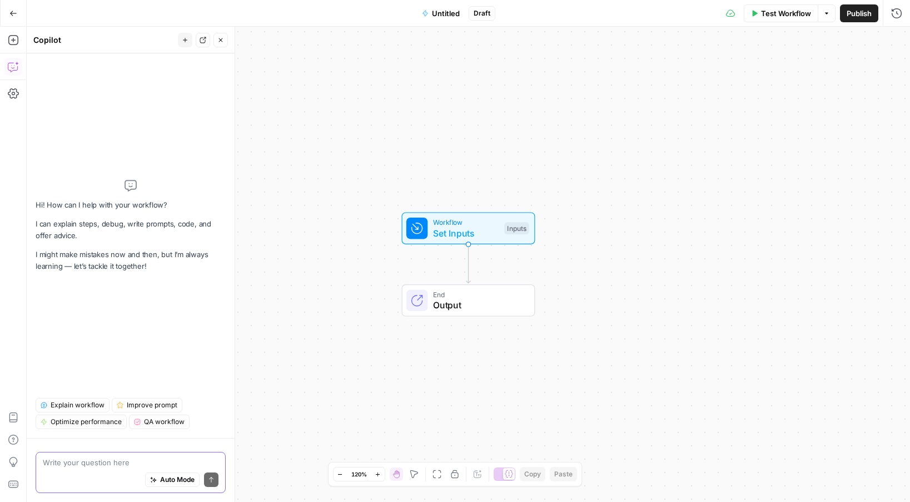
click at [175, 483] on span "Auto Mode" at bounding box center [177, 479] width 34 height 10
click at [183, 468] on div "Auto Mode Send" at bounding box center [131, 480] width 176 height 24
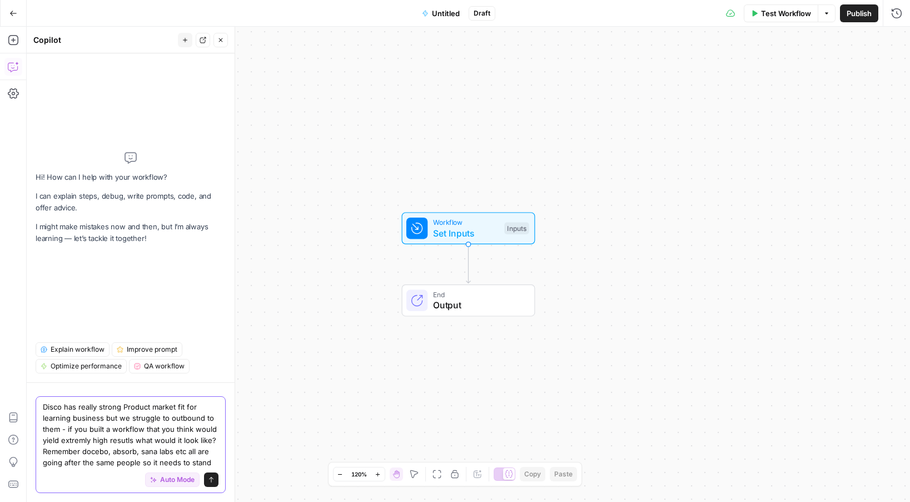
type textarea "Disco has really strong Product market fit for learning business but we struggl…"
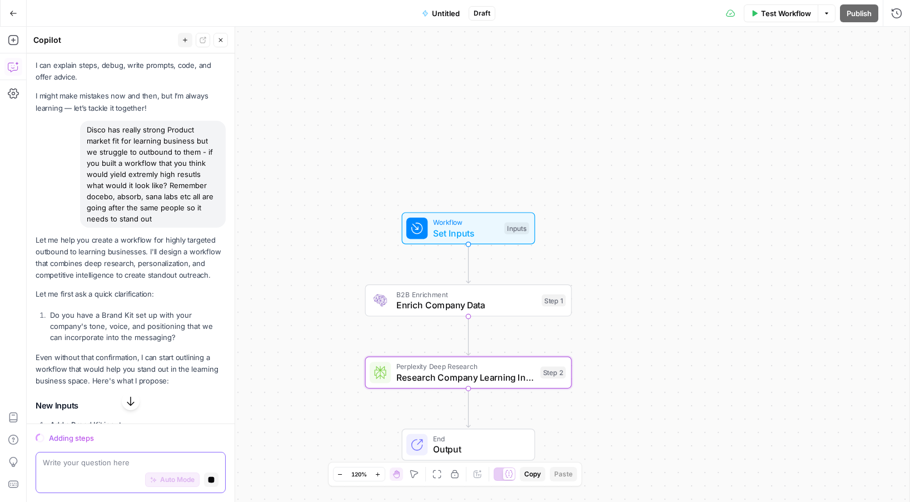
scroll to position [299, 0]
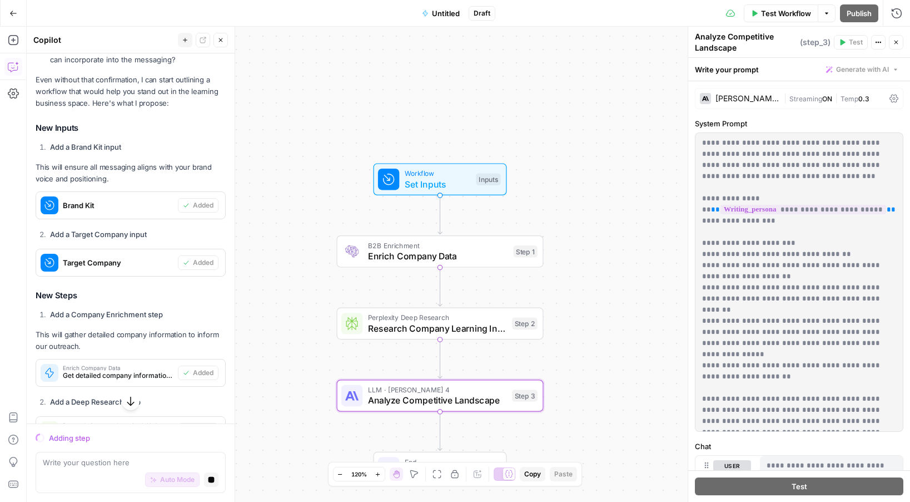
drag, startPoint x: 335, startPoint y: 174, endPoint x: 307, endPoint y: 125, distance: 56.6
click at [307, 125] on div "Workflow Set Inputs Inputs B2B Enrichment Enrich Company Data Step 1 Perplexity…" at bounding box center [469, 264] width 884 height 475
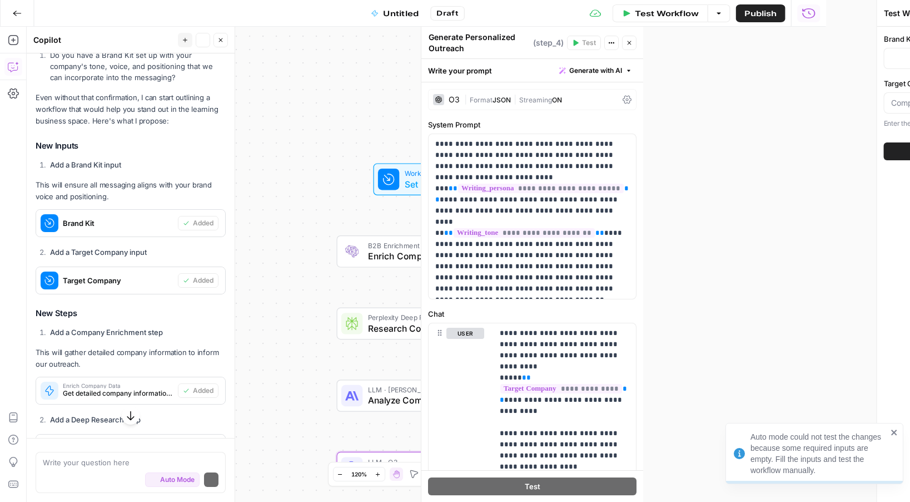
scroll to position [317, 0]
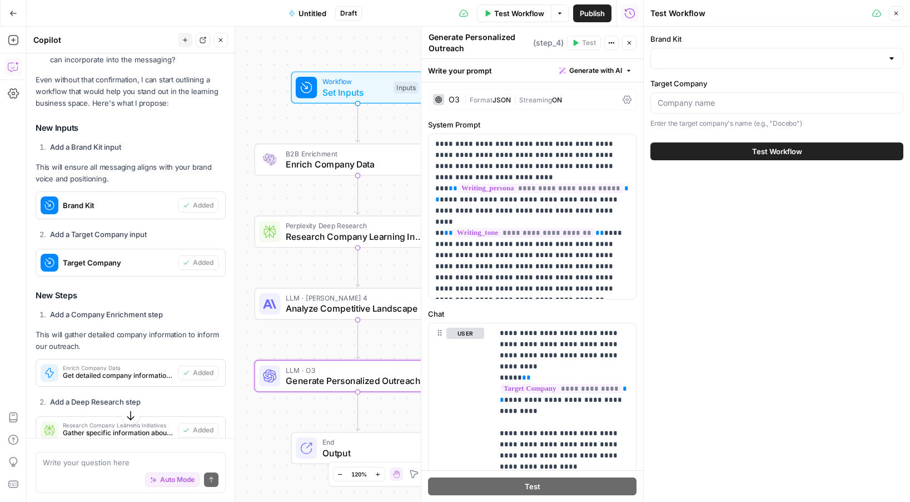
drag, startPoint x: 295, startPoint y: 242, endPoint x: 213, endPoint y: 150, distance: 123.3
click at [213, 150] on body "Disco New Home Browse Your Data Usage Settings Recent Grids Program Generator G…" at bounding box center [455, 251] width 910 height 502
click at [386, 304] on span "Analyze Competitive Landscape" at bounding box center [355, 307] width 139 height 13
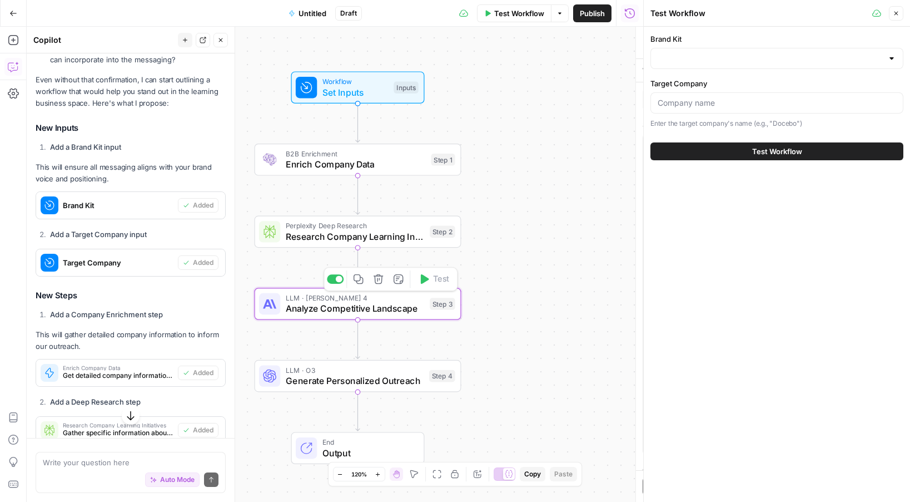
type textarea "Analyze Competitive Landscape"
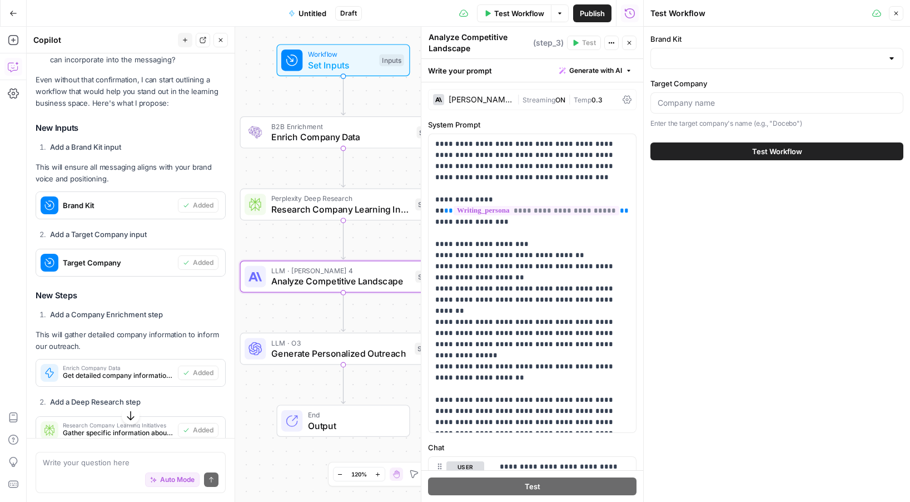
drag, startPoint x: 339, startPoint y: 348, endPoint x: 308, endPoint y: 285, distance: 70.1
click at [308, 285] on div "Workflow Set Inputs Inputs B2B Enrichment Enrich Company Data Step 1 Perplexity…" at bounding box center [335, 264] width 617 height 475
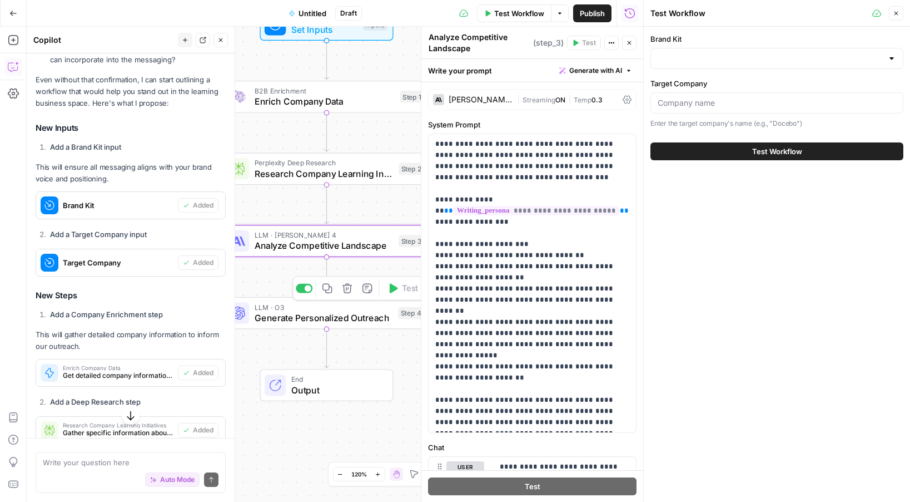
click at [295, 316] on span "Generate Personalized Outreach" at bounding box center [324, 317] width 138 height 13
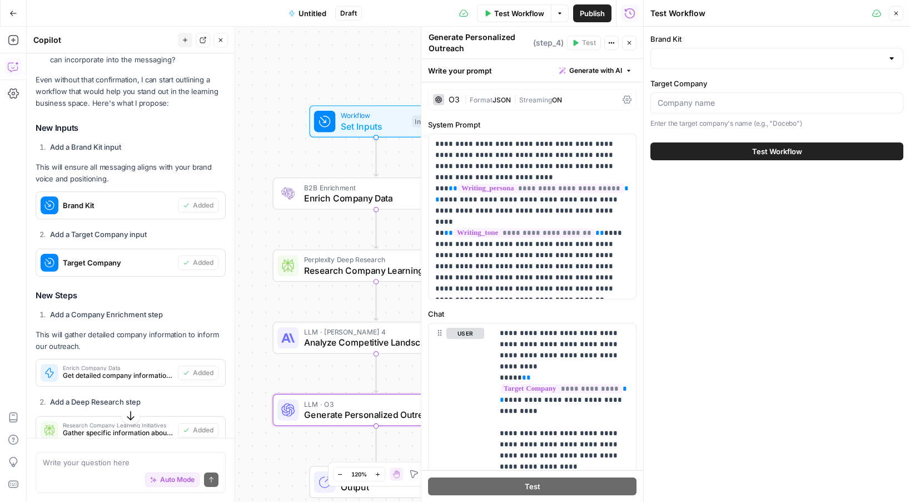
drag, startPoint x: 354, startPoint y: 136, endPoint x: 404, endPoint y: 234, distance: 110.4
click at [404, 234] on div "Workflow Set Inputs Inputs B2B Enrichment Enrich Company Data Step 1 Perplexity…" at bounding box center [335, 264] width 617 height 475
click at [505, 18] on span "Test Workflow" at bounding box center [519, 13] width 50 height 11
click at [680, 62] on input "Brand Kit" at bounding box center [770, 58] width 225 height 11
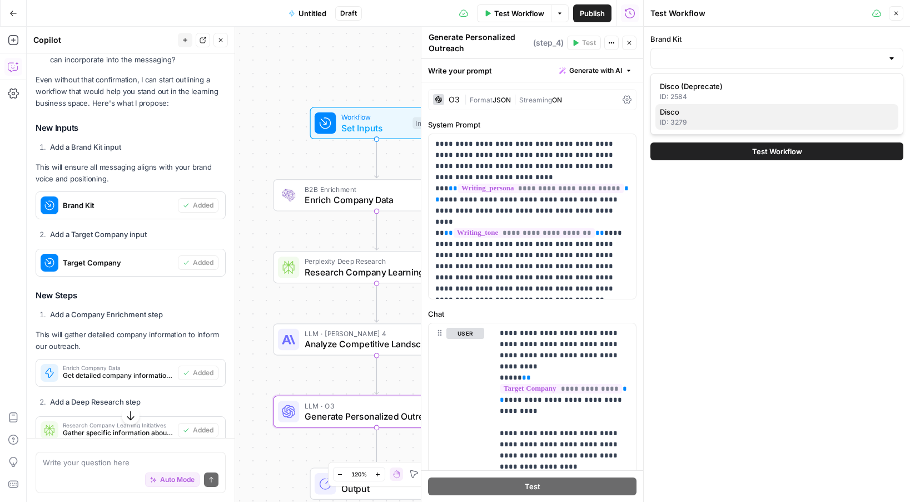
click at [682, 113] on span "Disco" at bounding box center [775, 111] width 230 height 11
type input "Disco"
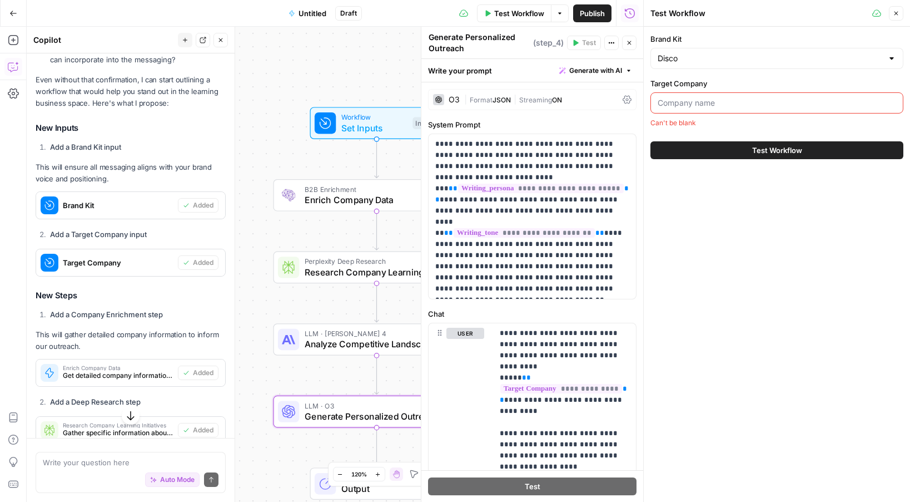
click at [701, 100] on input "Target Company" at bounding box center [777, 102] width 239 height 11
paste input "sandler.com"
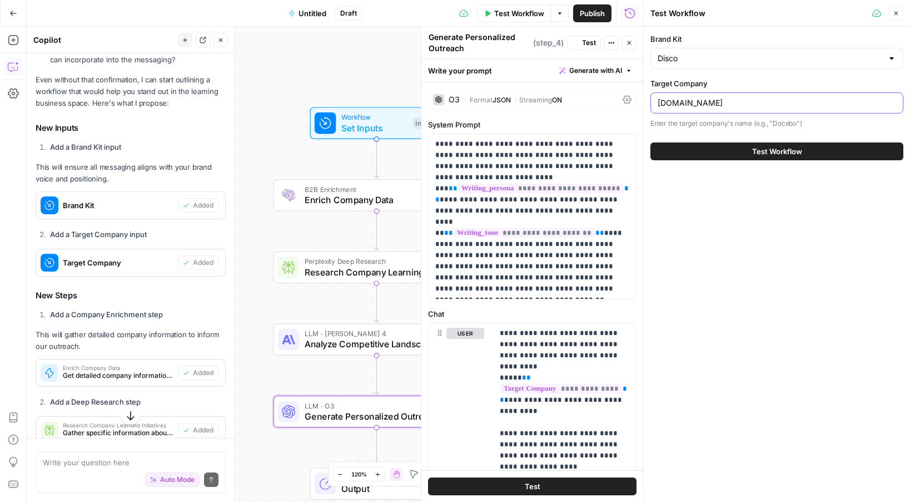
type input "sandler.com"
click at [725, 150] on button "Test Workflow" at bounding box center [777, 151] width 253 height 18
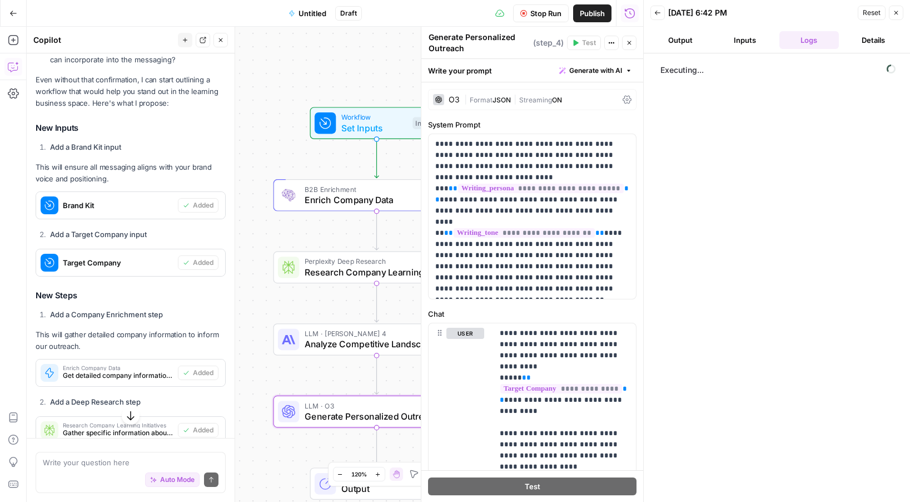
click at [871, 41] on button "Details" at bounding box center [874, 40] width 60 height 18
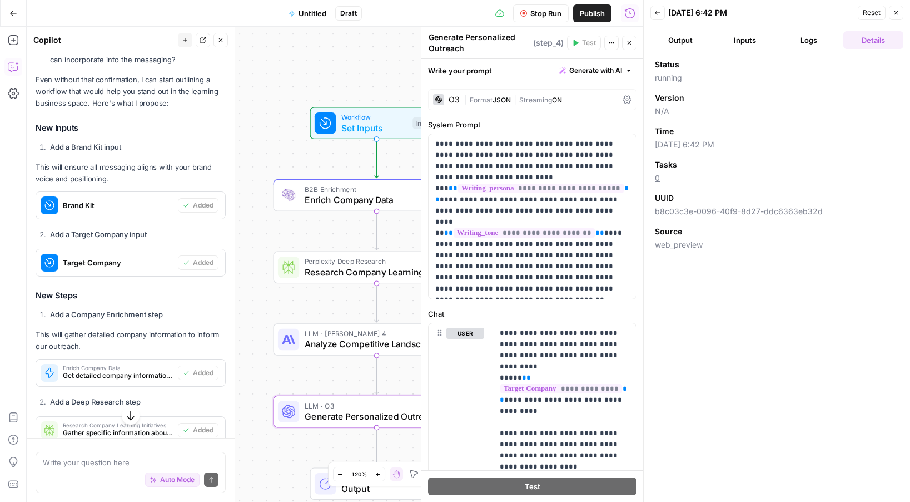
click at [685, 46] on button "Output" at bounding box center [681, 40] width 60 height 18
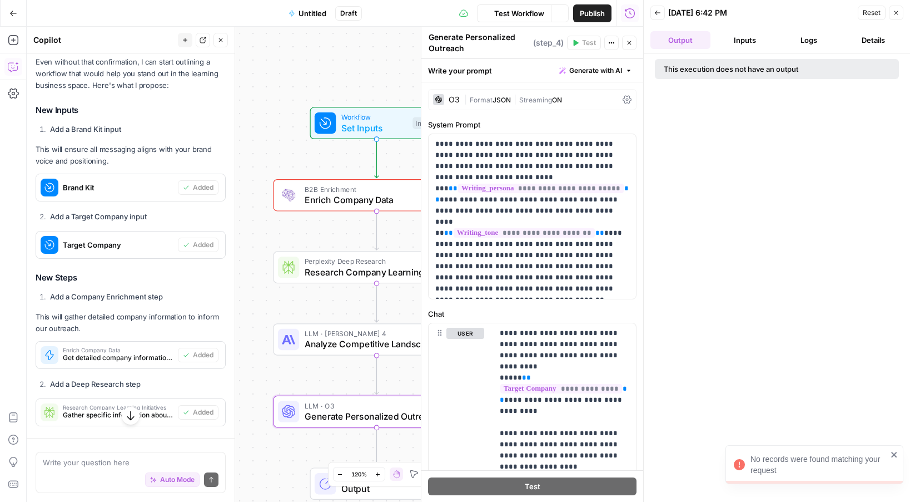
scroll to position [317, 0]
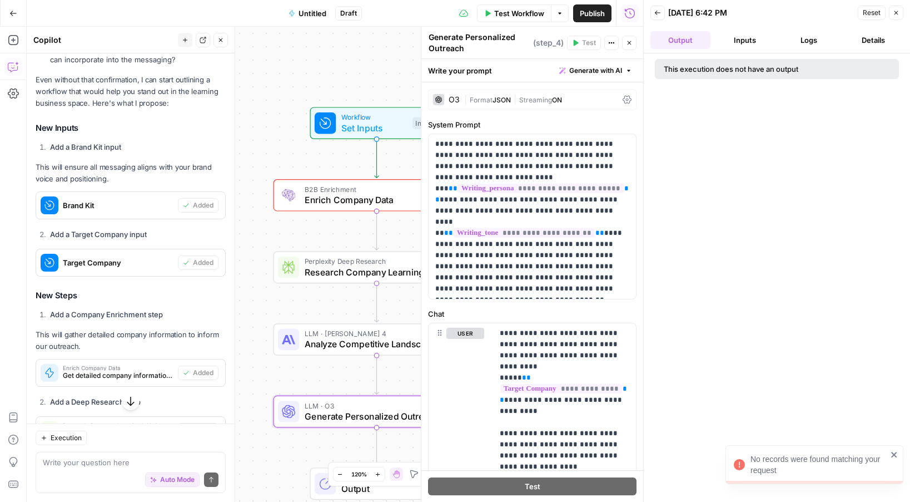
click at [894, 455] on icon "close" at bounding box center [894, 455] width 6 height 6
click at [540, 16] on span "Test Workflow" at bounding box center [519, 13] width 50 height 11
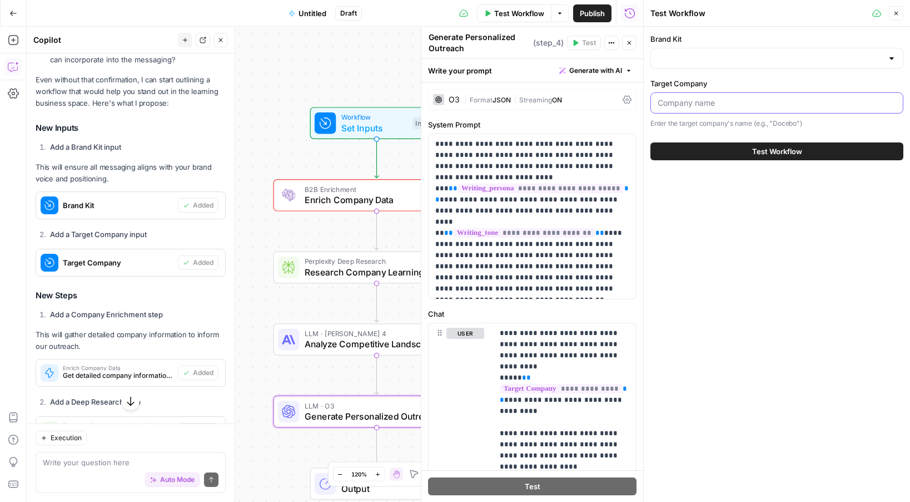
click at [712, 105] on input "Target Company" at bounding box center [777, 102] width 239 height 11
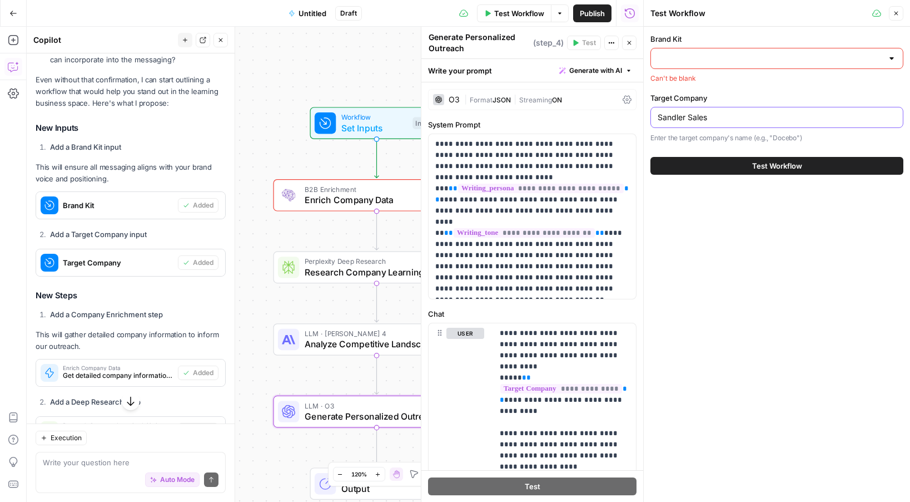
type input "Sandler Sales"
click at [709, 51] on div at bounding box center [777, 58] width 253 height 21
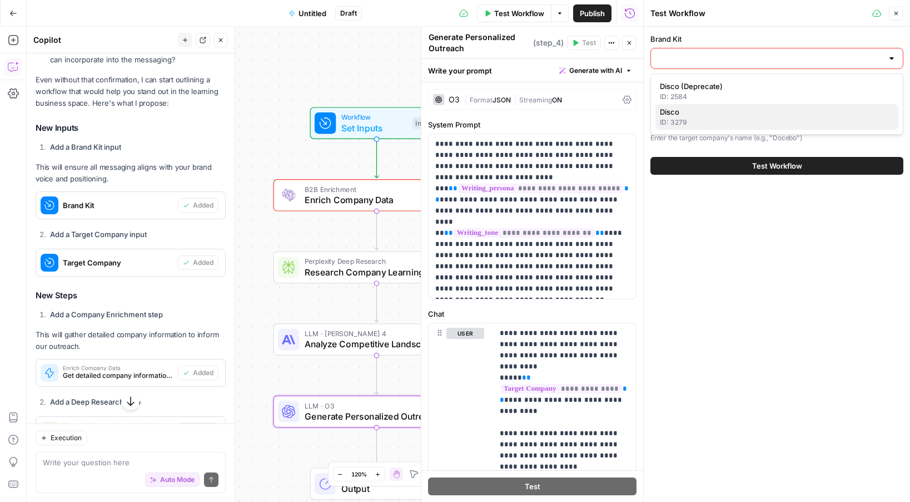
click at [700, 111] on span "Disco" at bounding box center [775, 111] width 230 height 11
type input "Disco"
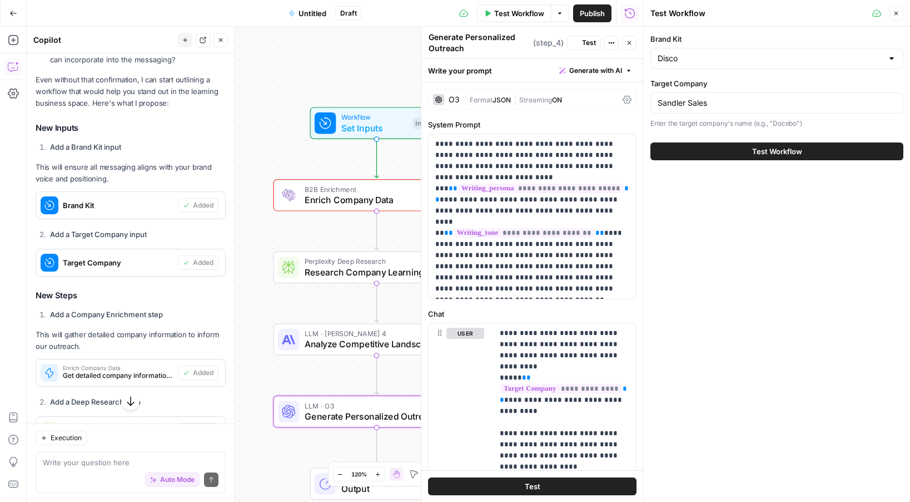
click at [725, 145] on button "Test Workflow" at bounding box center [777, 151] width 253 height 18
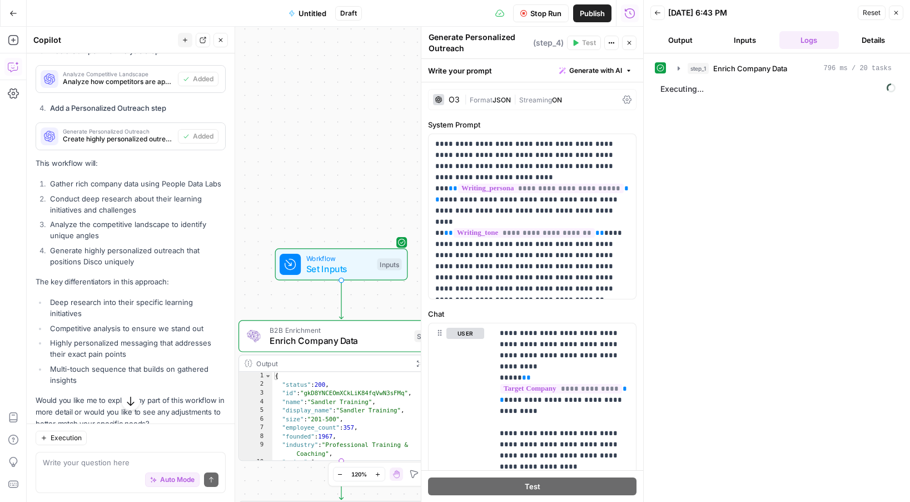
scroll to position [746, 0]
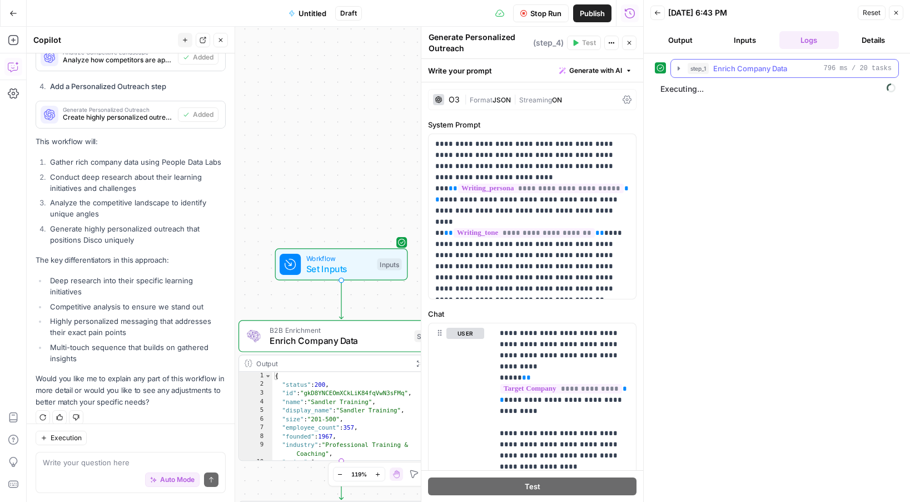
click at [682, 66] on icon "button" at bounding box center [679, 68] width 9 height 9
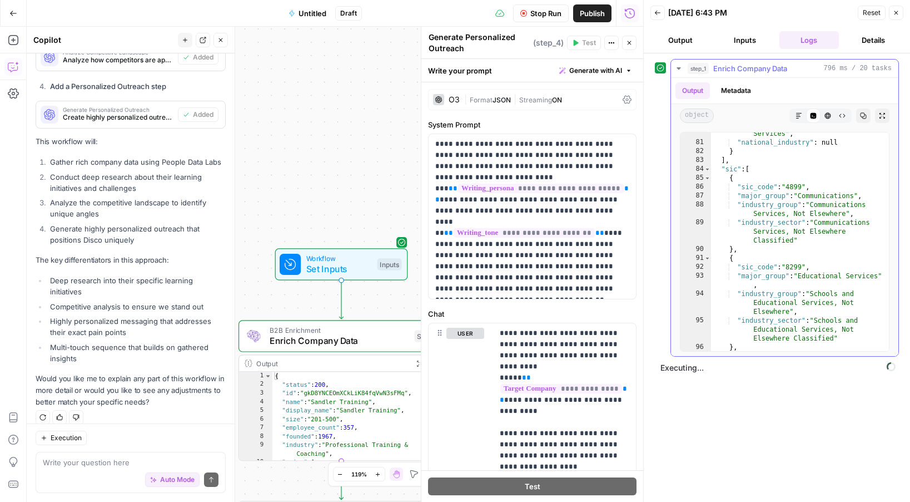
scroll to position [1316, 0]
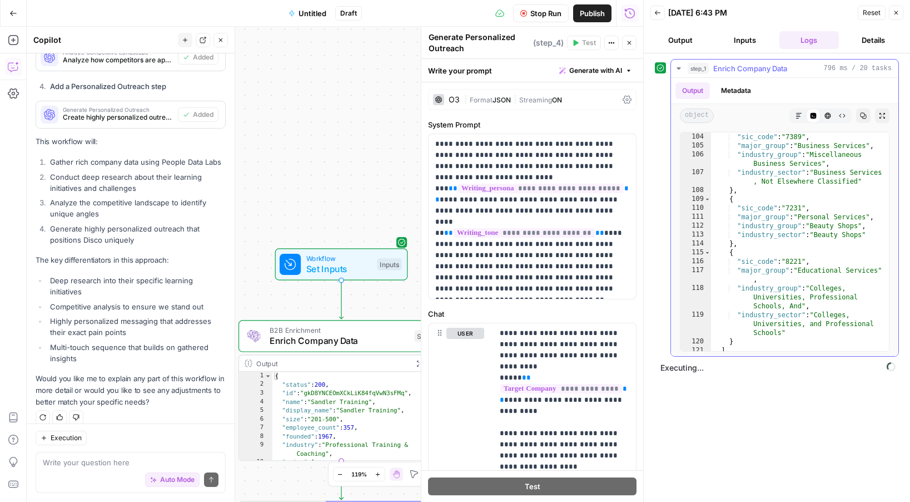
click at [675, 69] on icon "button" at bounding box center [679, 68] width 9 height 9
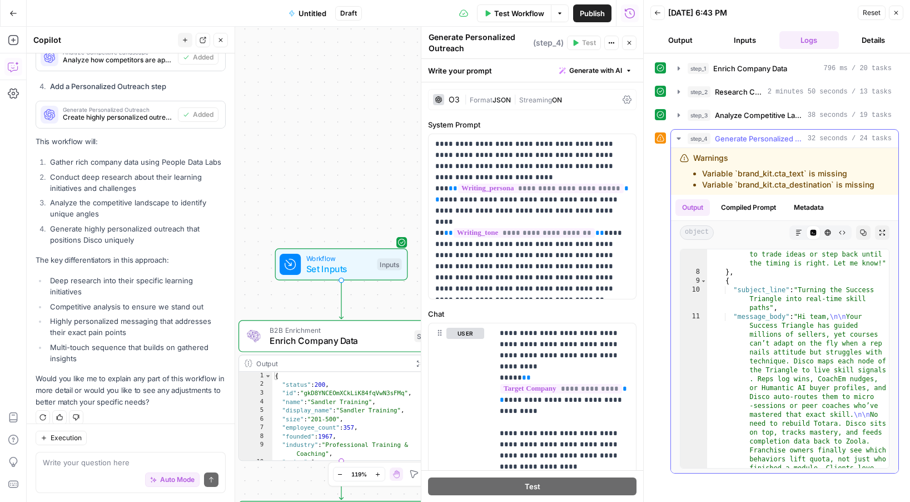
scroll to position [426, 0]
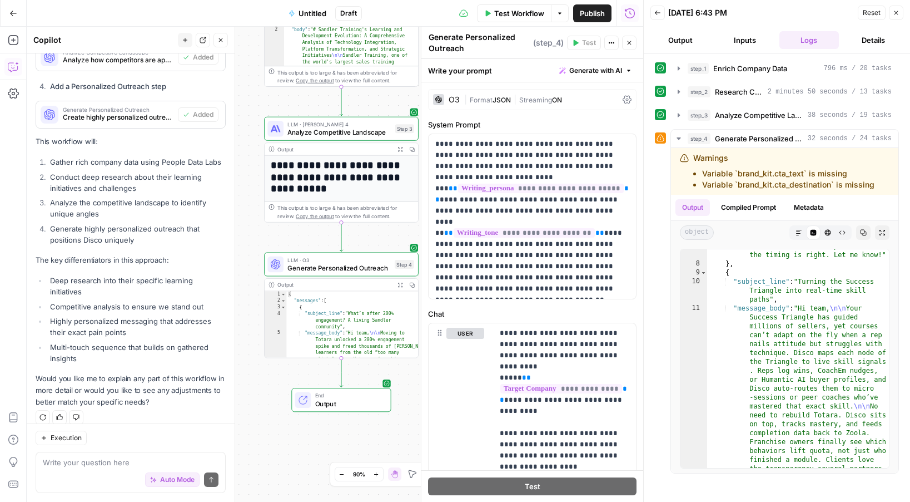
click at [9, 12] on icon "button" at bounding box center [13, 13] width 8 height 8
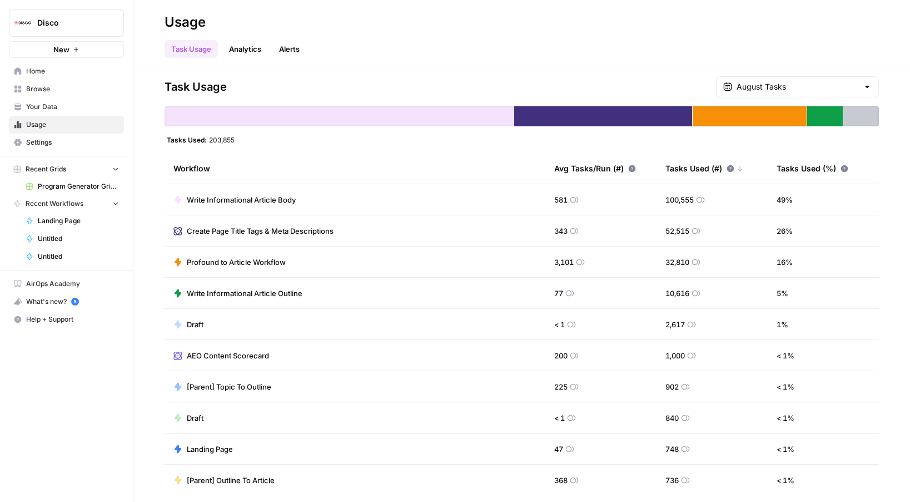
click at [57, 49] on span "New" at bounding box center [61, 49] width 16 height 11
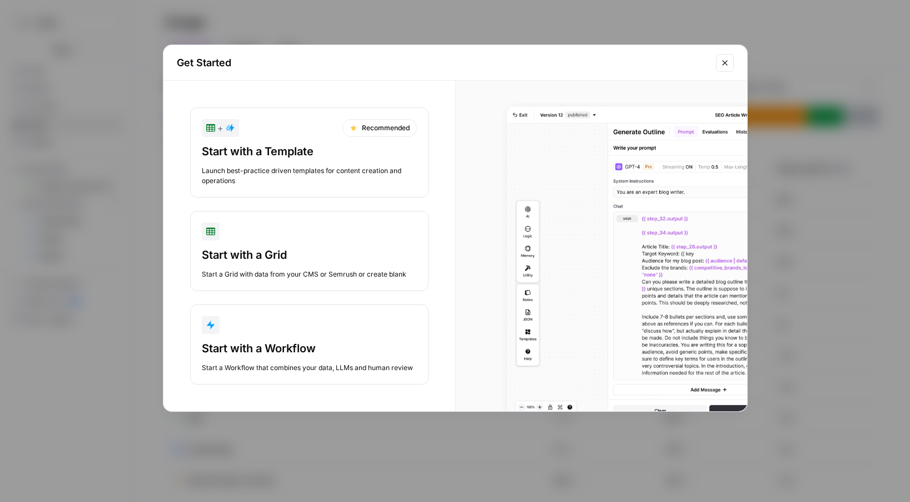
click at [287, 351] on div "Start with a Workflow" at bounding box center [309, 348] width 215 height 16
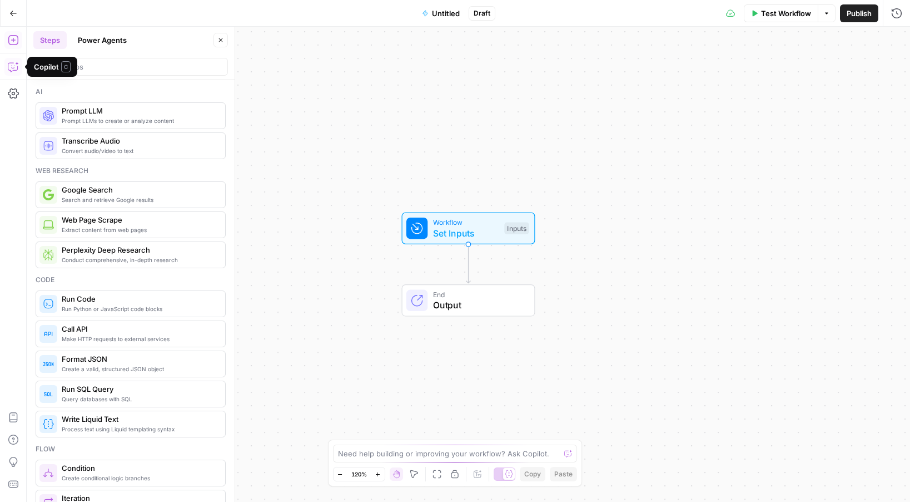
click at [13, 61] on button "Copilot" at bounding box center [13, 67] width 18 height 18
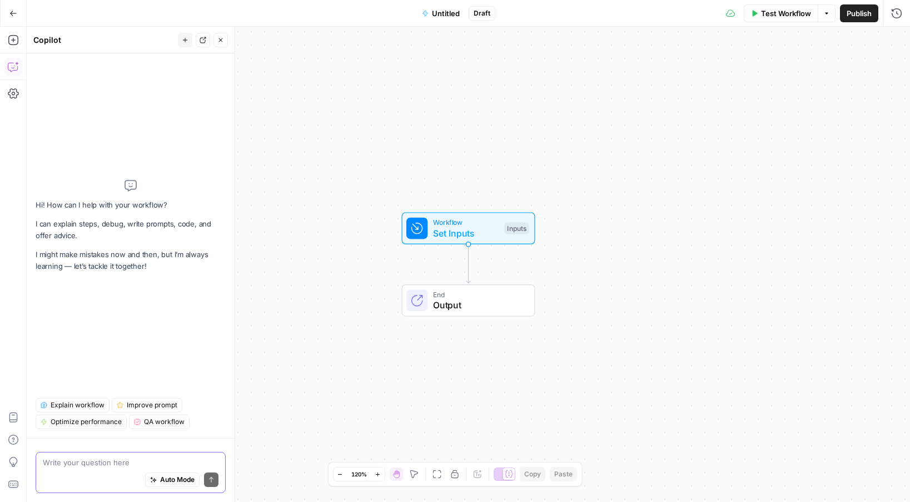
click at [162, 477] on span "Auto Mode" at bounding box center [177, 479] width 34 height 10
click at [137, 468] on div "Auto Mode Send" at bounding box center [131, 480] width 176 height 24
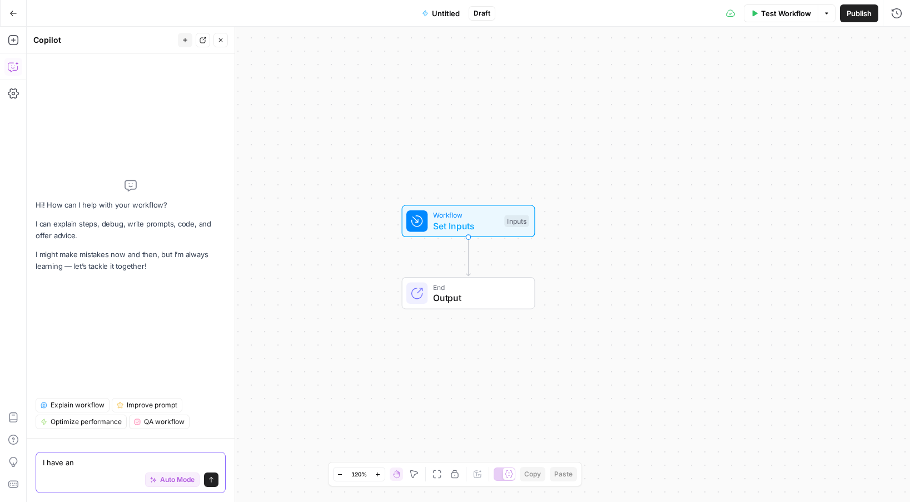
click at [73, 461] on textarea "I have an" at bounding box center [131, 462] width 176 height 11
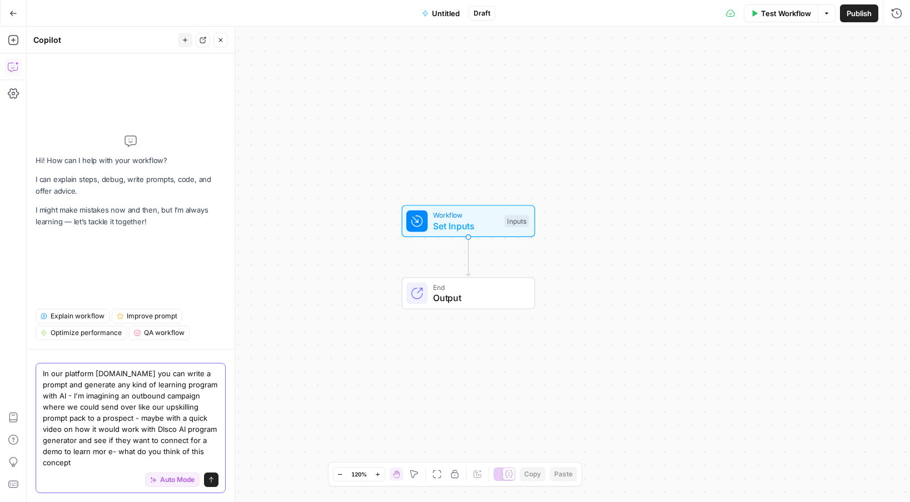
type textarea "In our platform Disco.co you can write a prompt and generate any kind of learni…"
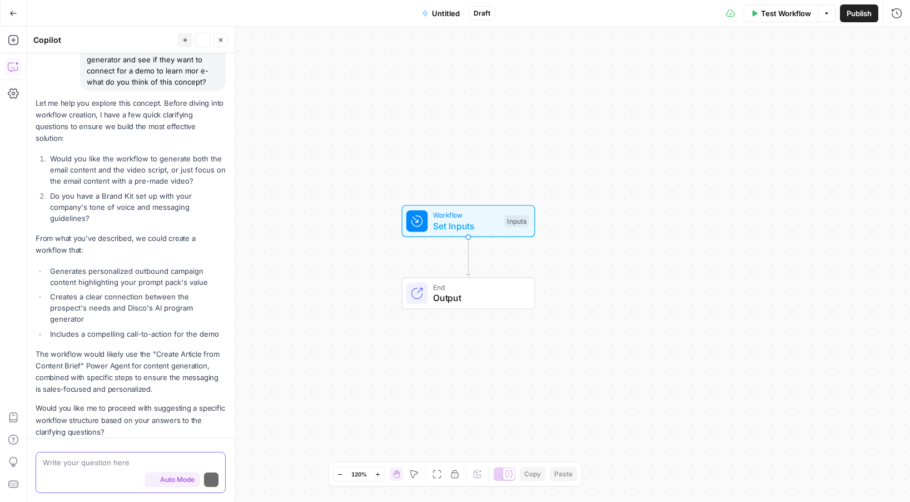
scroll to position [184, 0]
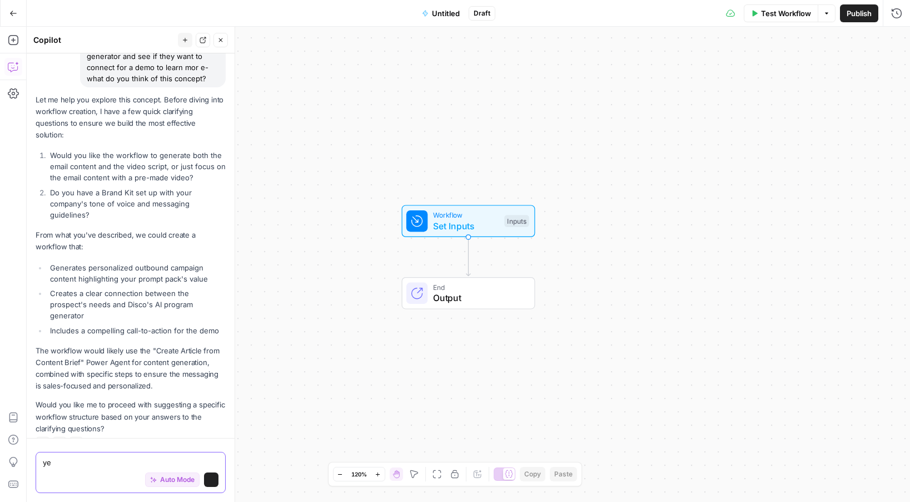
type textarea "yes"
type textarea "I have the Disco brand kit - just the email content"
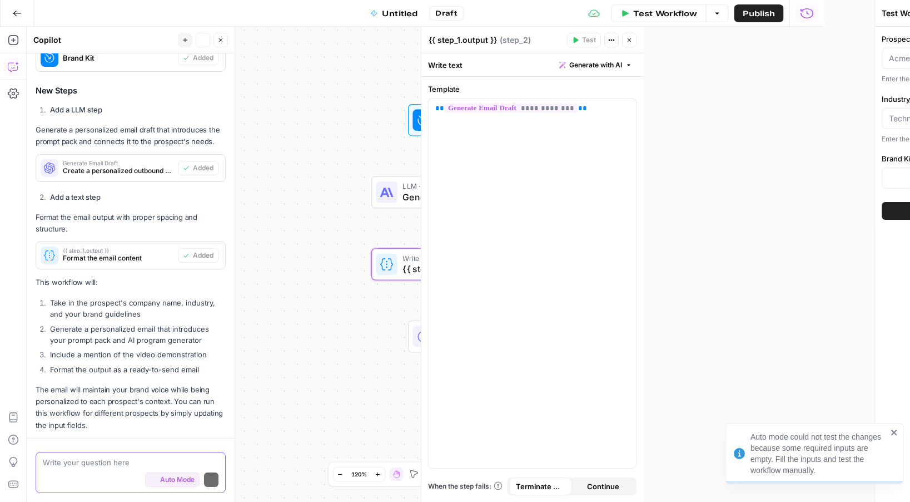
scroll to position [1011, 0]
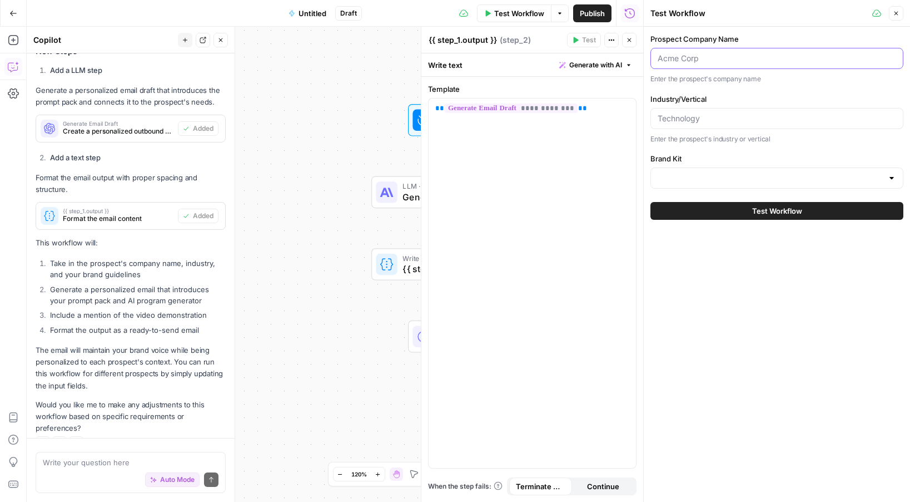
click at [700, 61] on input "Prospect Company Name" at bounding box center [777, 58] width 239 height 11
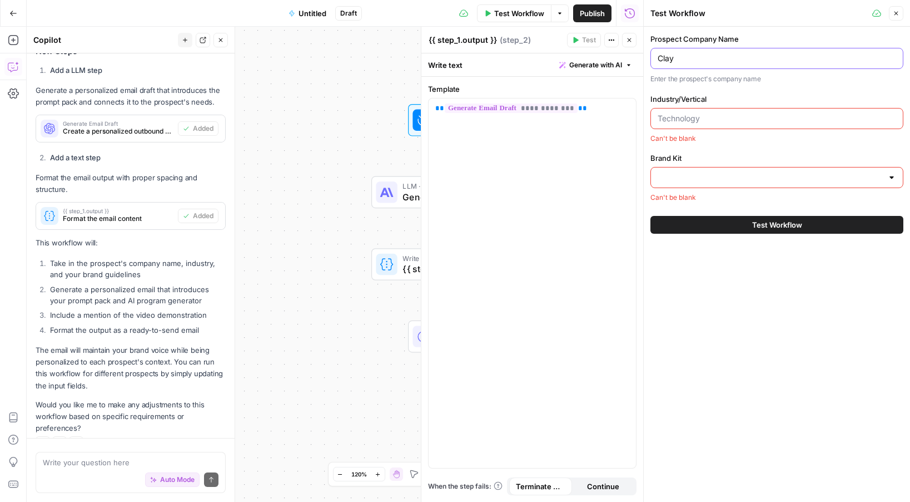
type input "Clay"
click at [738, 117] on input "Industry/Vertical" at bounding box center [777, 118] width 239 height 11
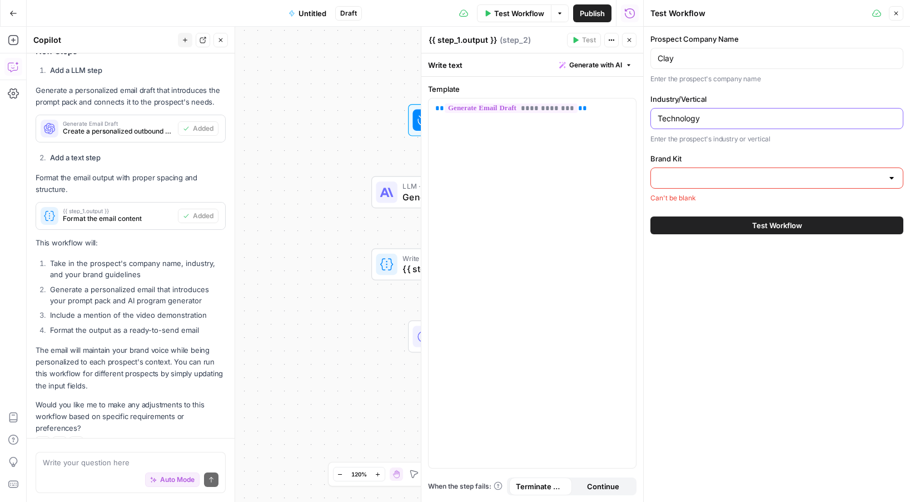
type input "Technology"
click at [760, 176] on input "Brand Kit" at bounding box center [770, 177] width 225 height 11
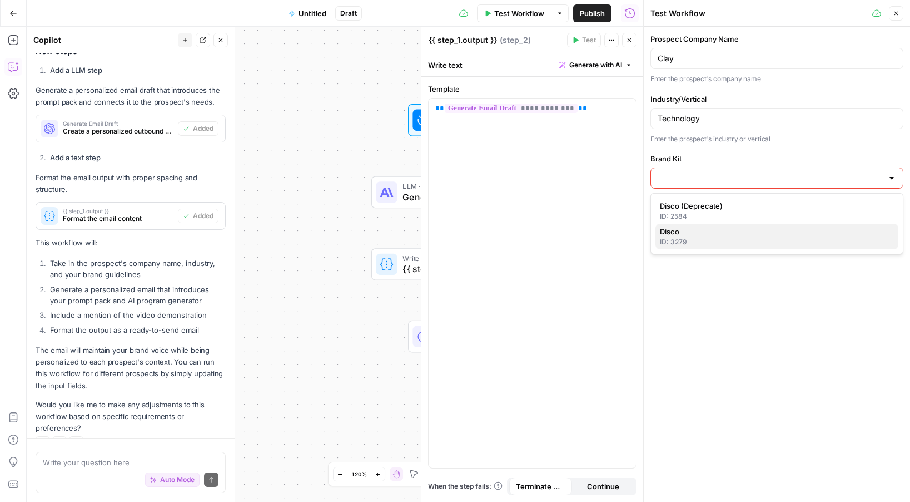
click at [740, 236] on span "Disco" at bounding box center [775, 231] width 230 height 11
type input "Disco"
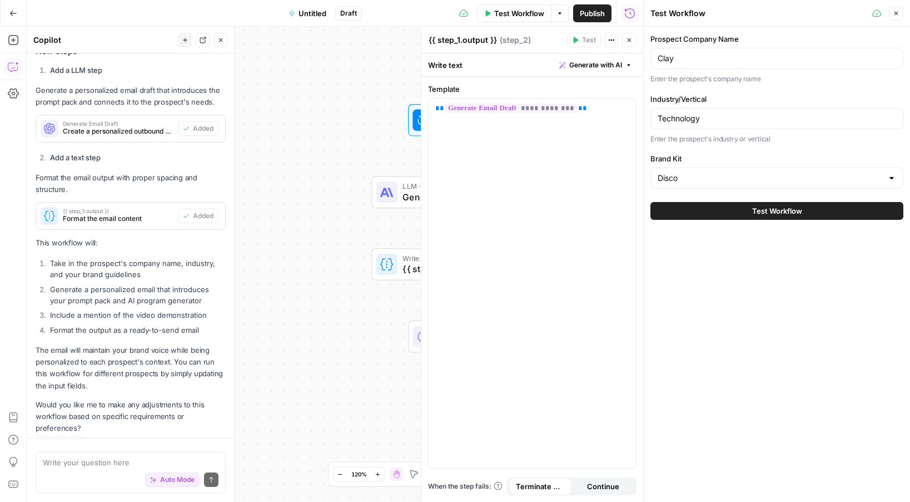
click at [768, 216] on span "Test Workflow" at bounding box center [777, 210] width 50 height 11
click at [740, 214] on button "Test Workflow" at bounding box center [777, 211] width 253 height 18
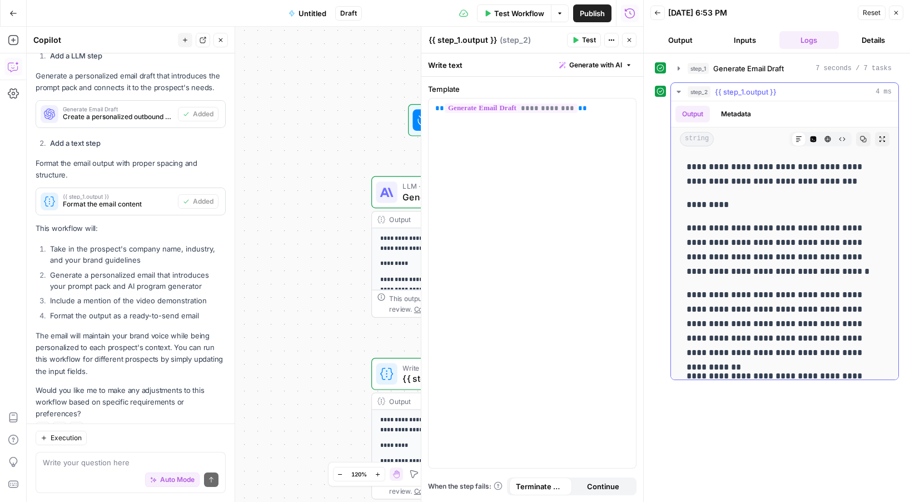
scroll to position [294, 0]
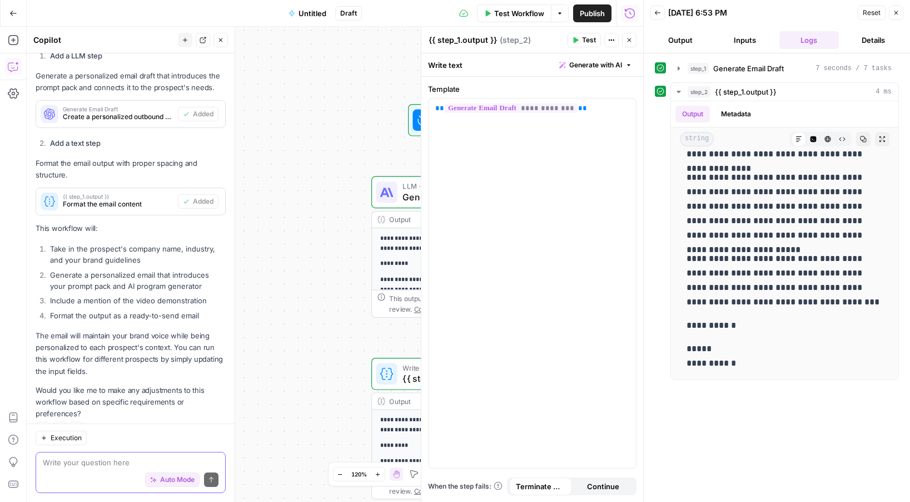
click at [133, 463] on textarea at bounding box center [131, 462] width 176 height 11
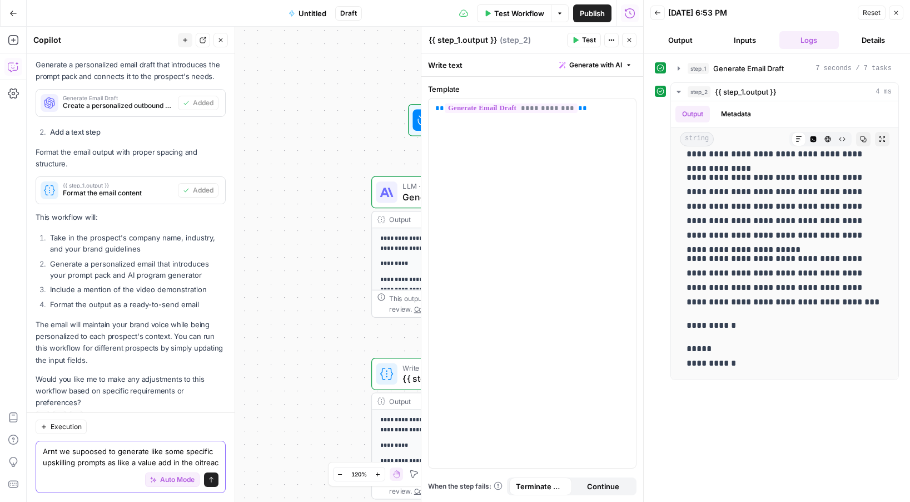
type textarea "Arnt we supoosed to generate like some specific upskilling prompts as like a va…"
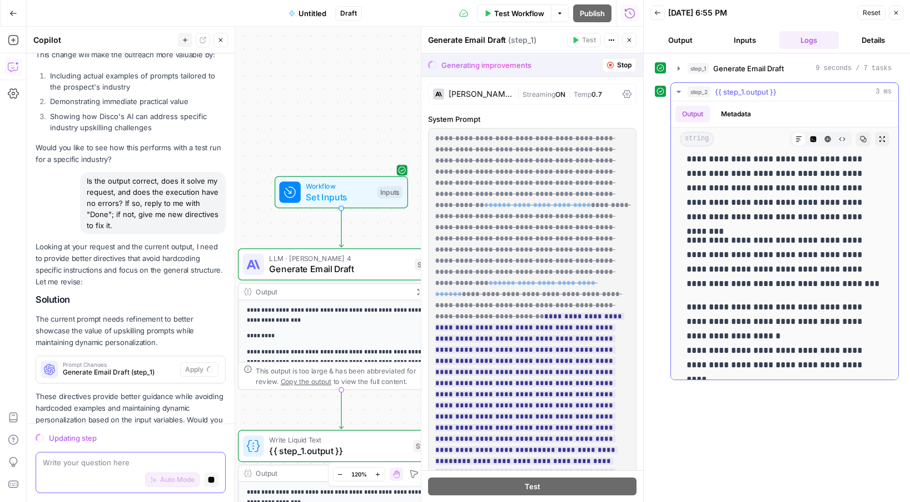
scroll to position [0, 0]
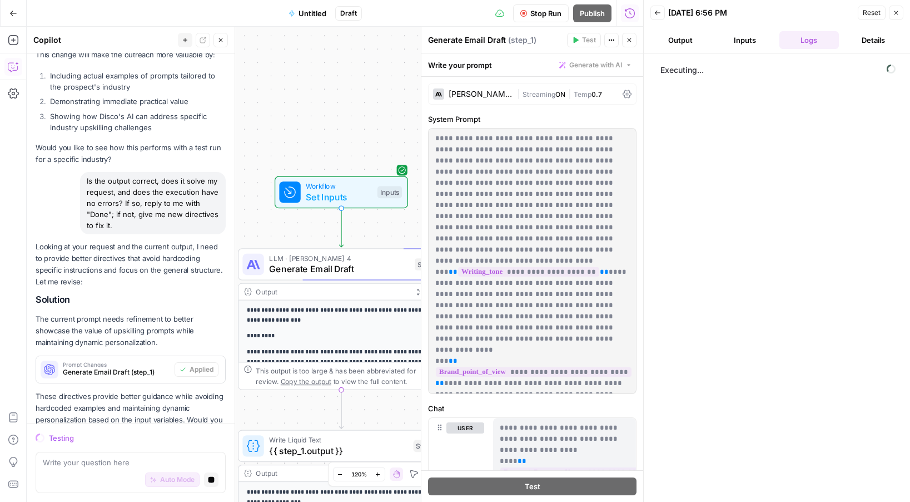
click at [678, 44] on button "Output" at bounding box center [681, 40] width 60 height 18
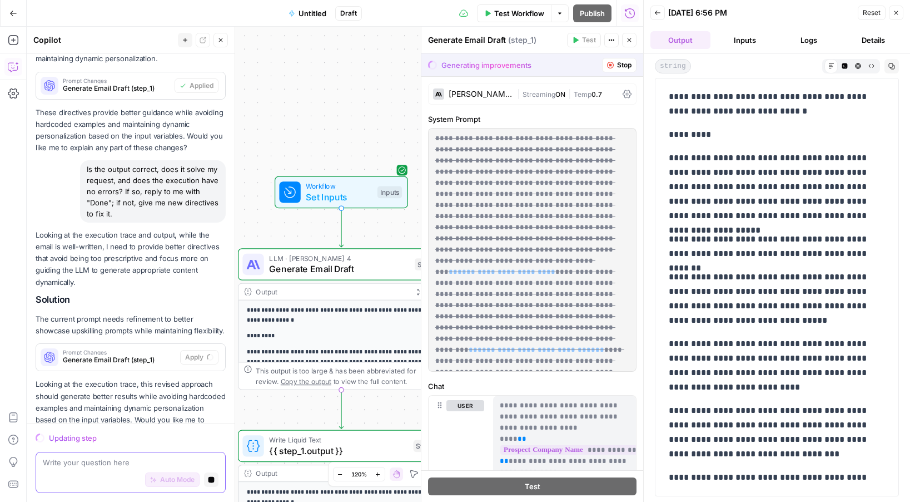
click at [176, 459] on textarea at bounding box center [131, 462] width 176 height 11
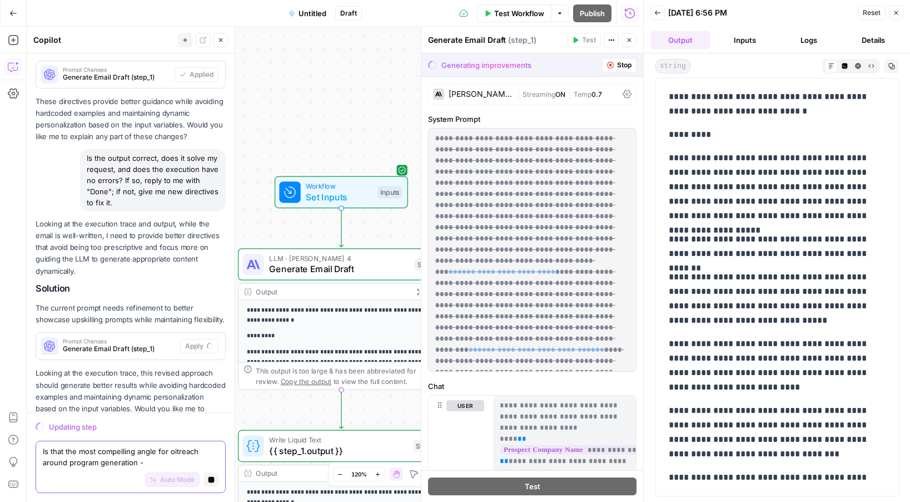
type textarea "Is that the most compelling angle for oitreach around program generation -"
click at [215, 478] on button "Stop generating" at bounding box center [211, 479] width 14 height 14
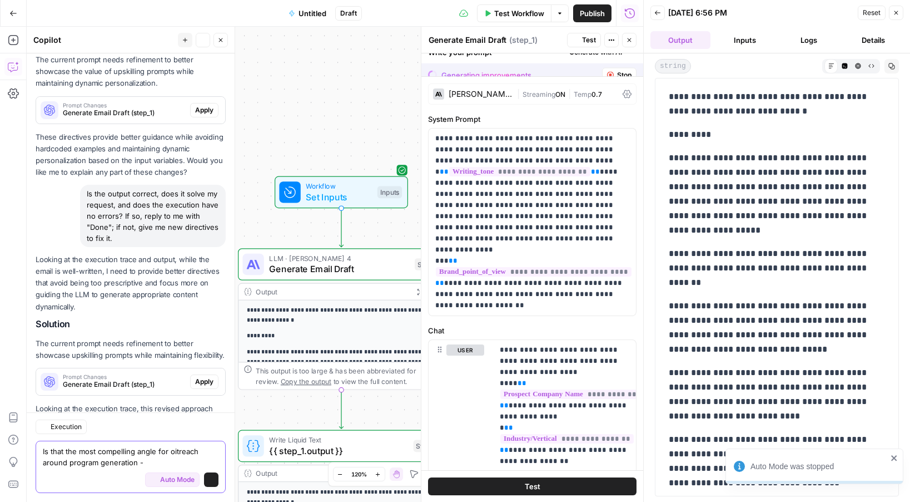
scroll to position [1869, 0]
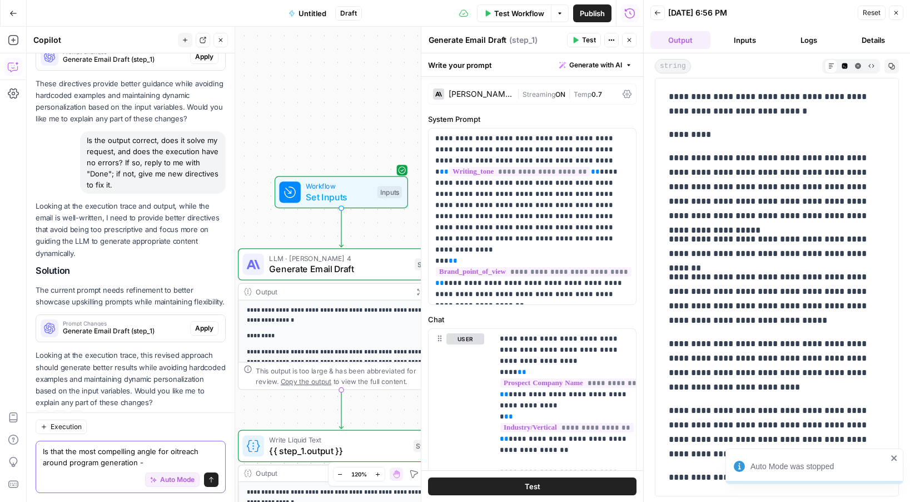
click at [185, 458] on textarea "Is that the most compelling angle for oitreach around program generation -" at bounding box center [131, 456] width 176 height 22
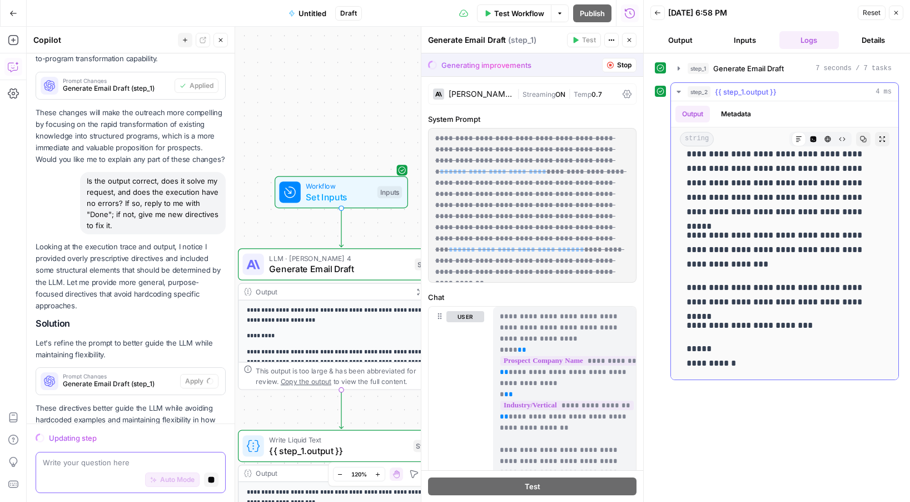
scroll to position [0, 0]
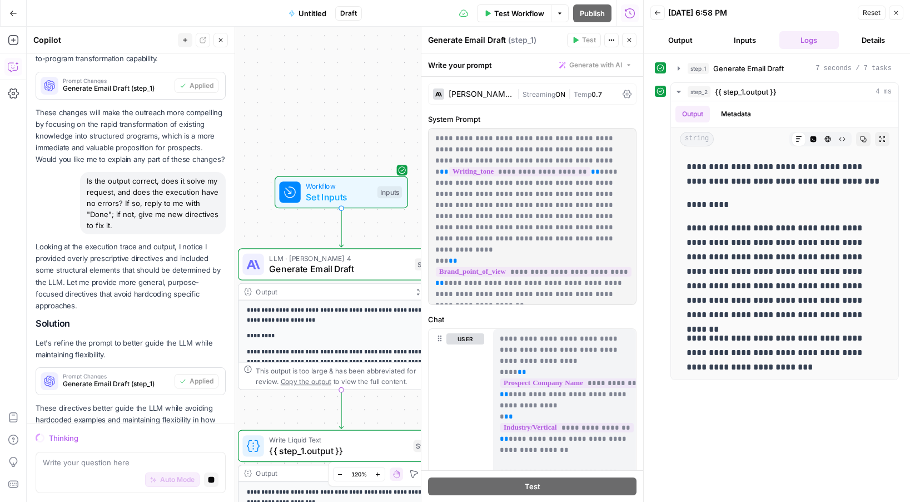
click at [9, 8] on button "Go Back" at bounding box center [13, 13] width 20 height 20
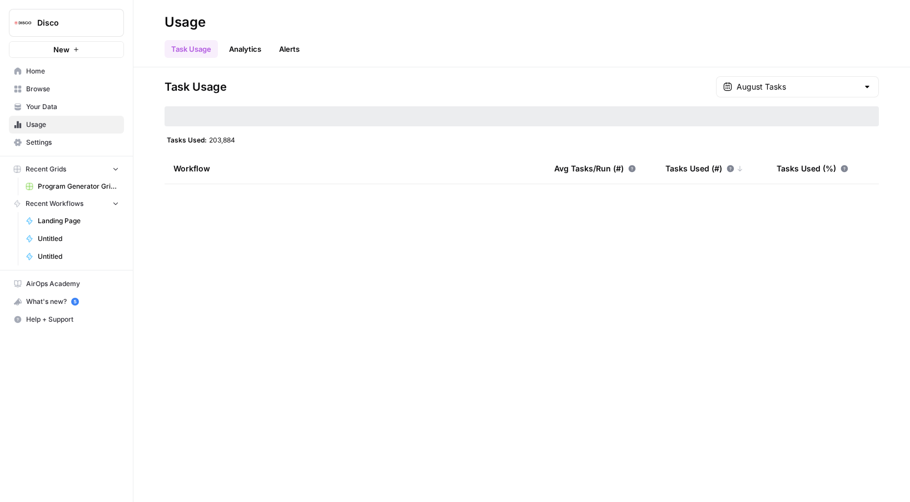
click at [79, 51] on button "New" at bounding box center [66, 49] width 115 height 17
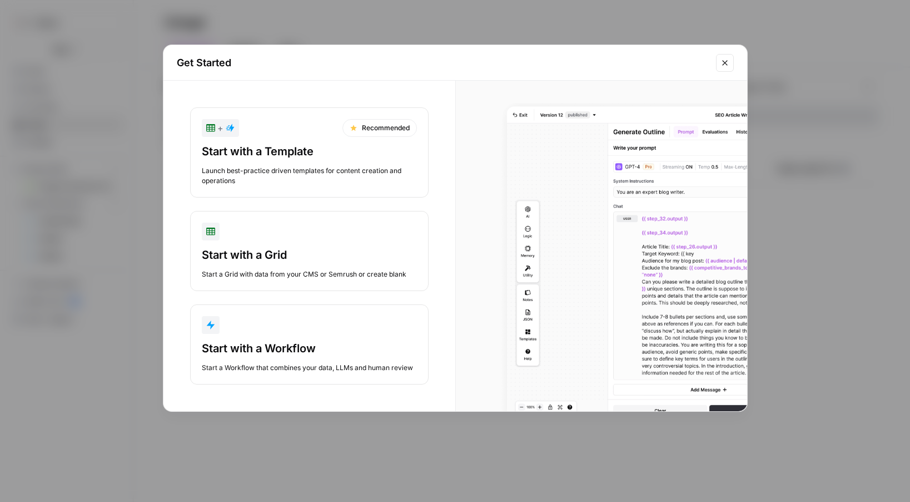
click at [227, 329] on div "button" at bounding box center [309, 325] width 215 height 18
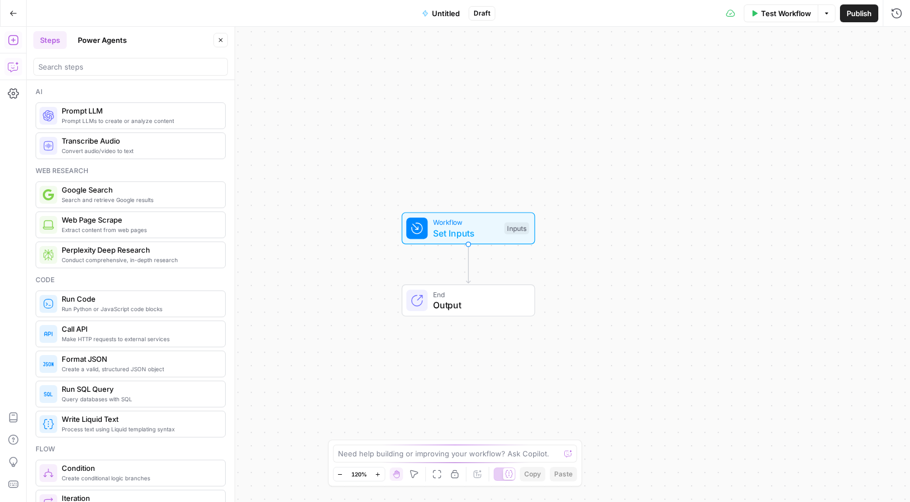
click at [12, 75] on button "Copilot" at bounding box center [13, 67] width 18 height 18
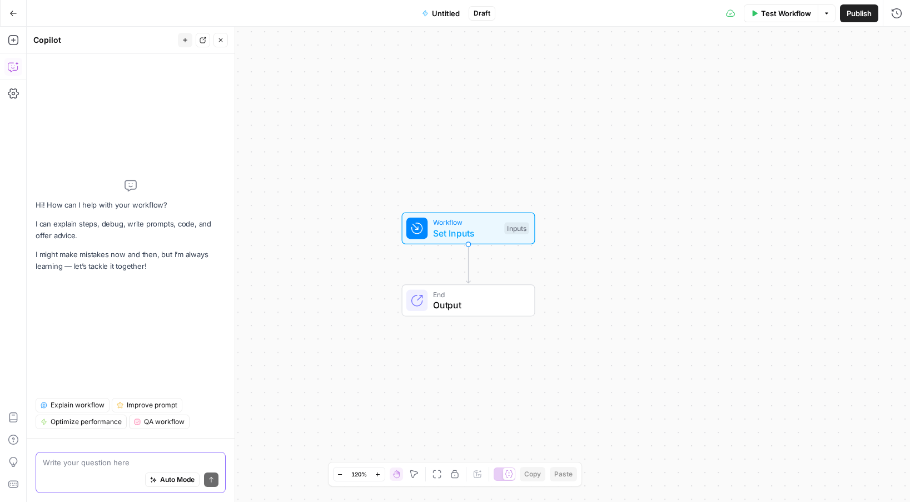
click at [175, 483] on span "Auto Mode" at bounding box center [177, 479] width 34 height 10
click at [167, 463] on div "Auto Mode will automatically modify and execute the workflow" at bounding box center [172, 452] width 175 height 31
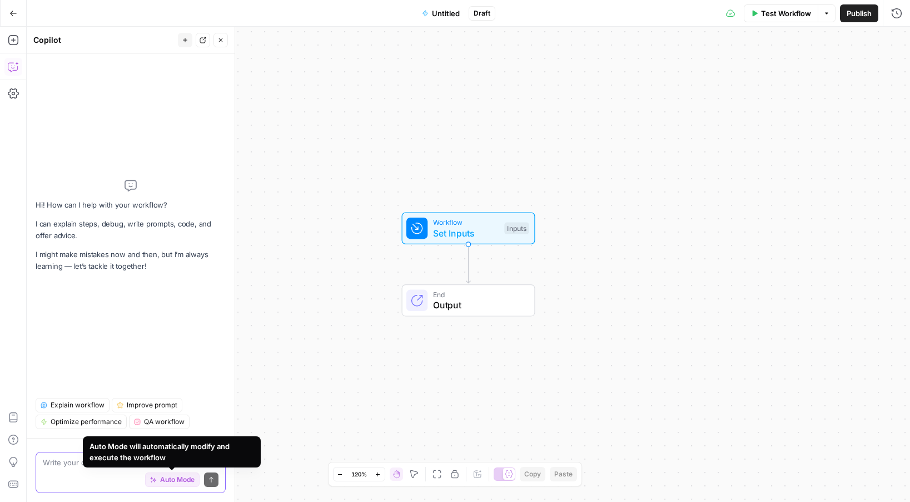
click at [71, 462] on textarea at bounding box center [131, 462] width 176 height 11
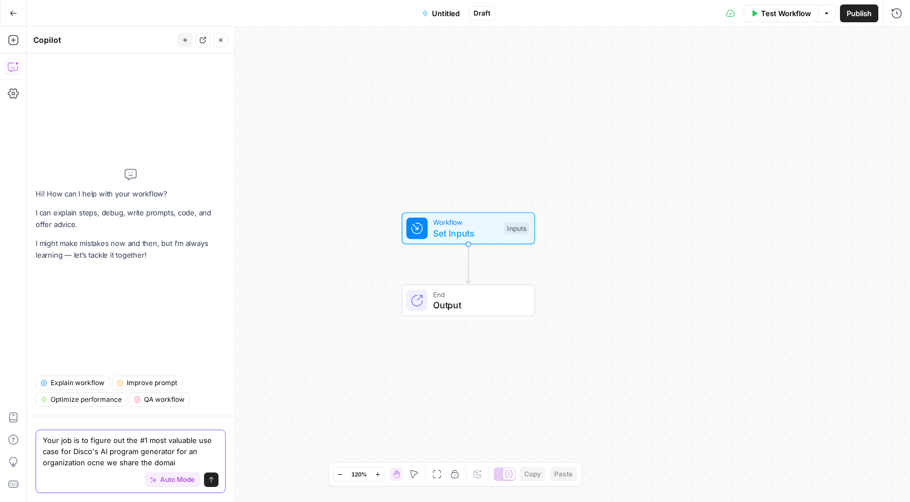
type textarea "Your job is to figure out the #1 most valuable use case for Disco's AI program …"
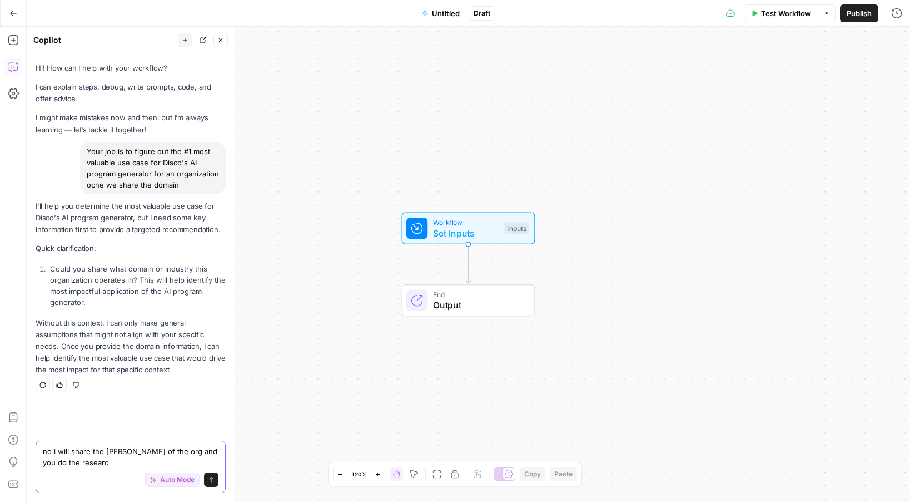
type textarea "no i will share the [PERSON_NAME] of the org and you do the research"
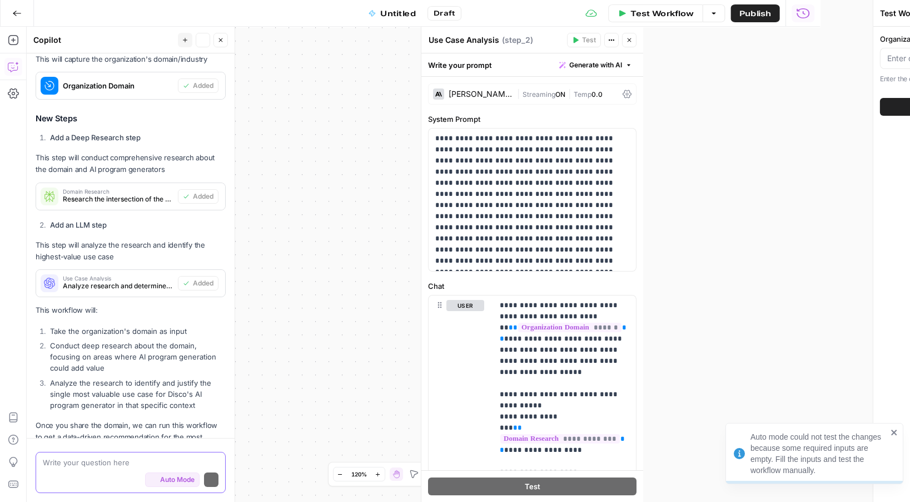
scroll to position [573, 0]
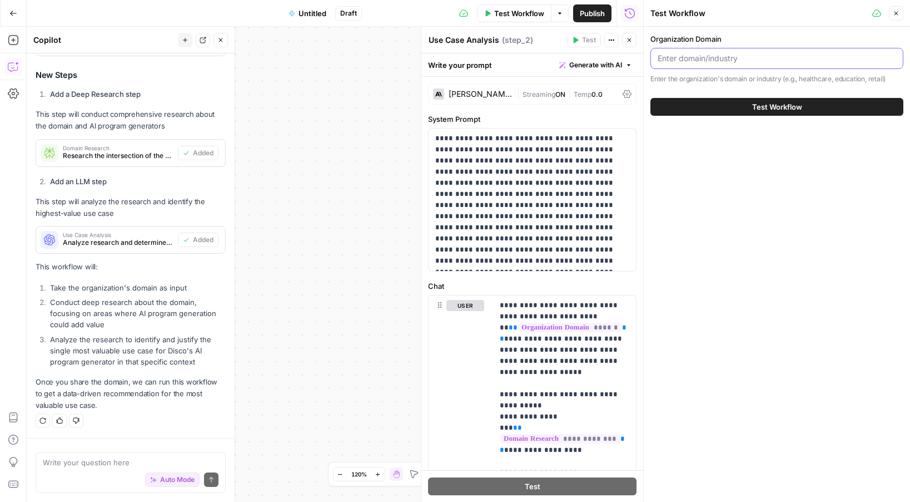
click at [729, 60] on input "Organization Domain" at bounding box center [777, 58] width 239 height 11
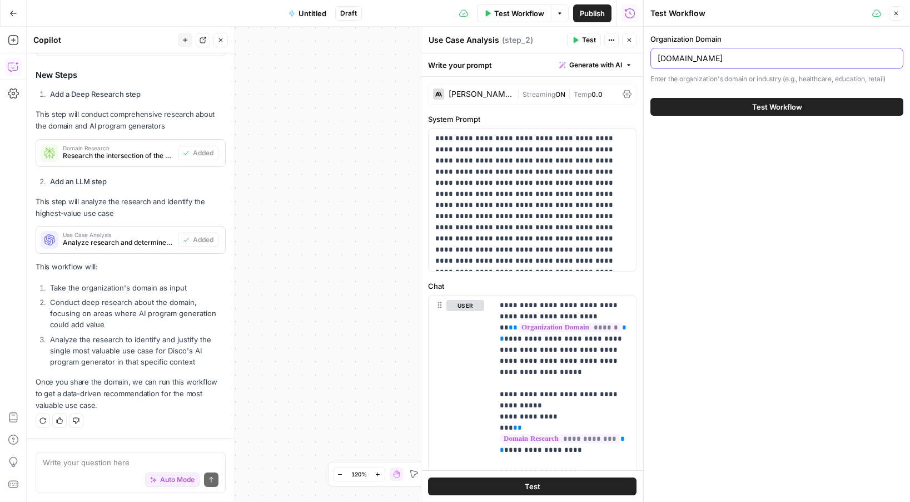
type input "clay.com"
click at [810, 106] on button "Test Workflow" at bounding box center [777, 107] width 253 height 18
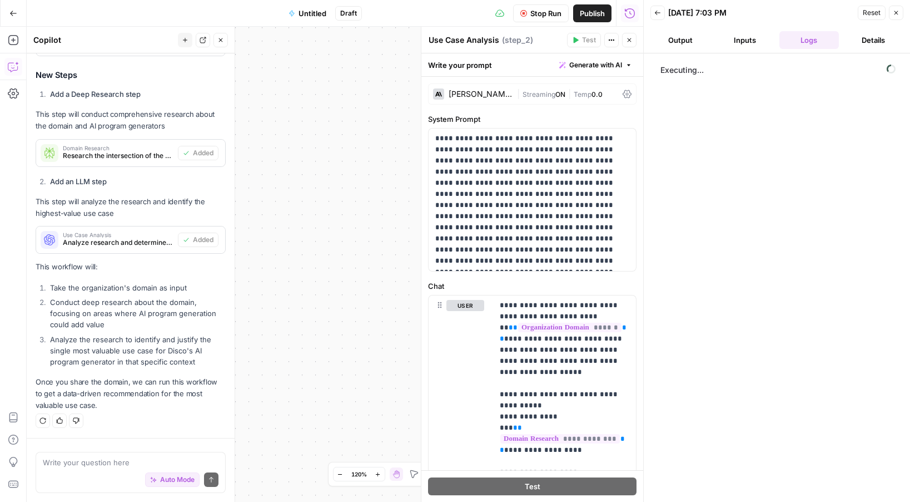
click at [899, 11] on icon "button" at bounding box center [896, 12] width 7 height 7
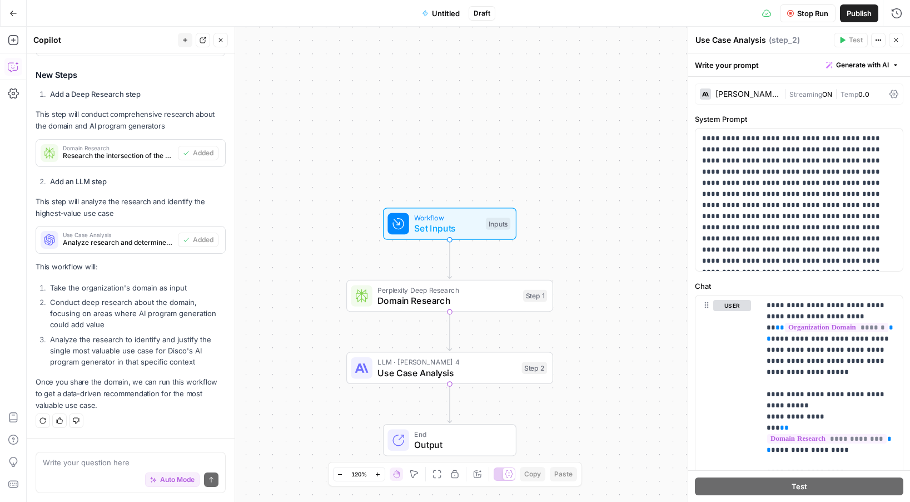
drag, startPoint x: 601, startPoint y: 101, endPoint x: 465, endPoint y: 60, distance: 141.6
click at [465, 60] on div "Workflow Set Inputs Inputs Perplexity Deep Research Domain Research Step 1 LLM …" at bounding box center [469, 264] width 884 height 475
click at [899, 16] on icon "button" at bounding box center [896, 13] width 11 height 11
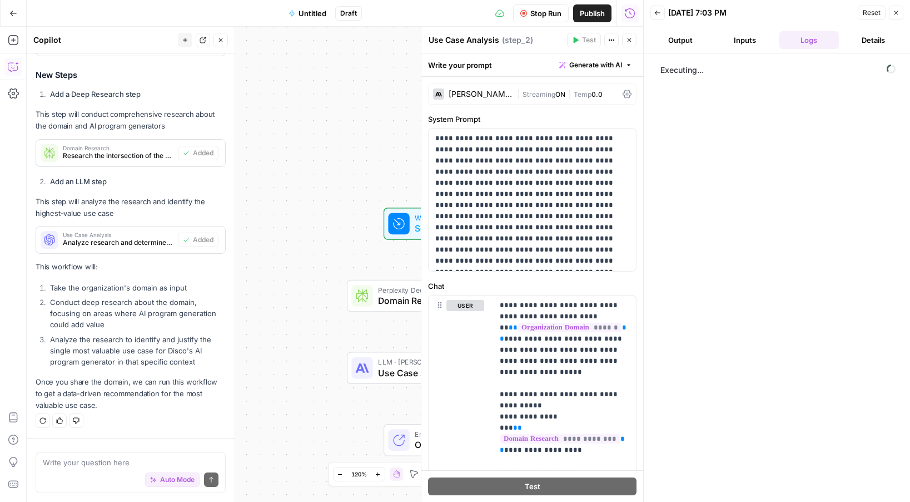
click at [683, 43] on button "Output" at bounding box center [681, 40] width 60 height 18
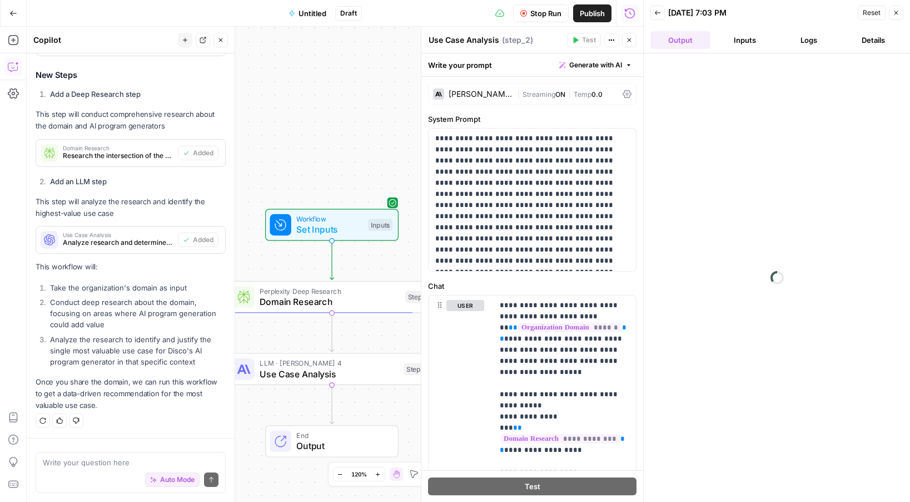
drag, startPoint x: 383, startPoint y: 132, endPoint x: 264, endPoint y: 133, distance: 119.0
click at [264, 133] on div "Workflow Set Inputs Inputs Perplexity Deep Research Domain Research Step 1 LLM …" at bounding box center [335, 264] width 617 height 475
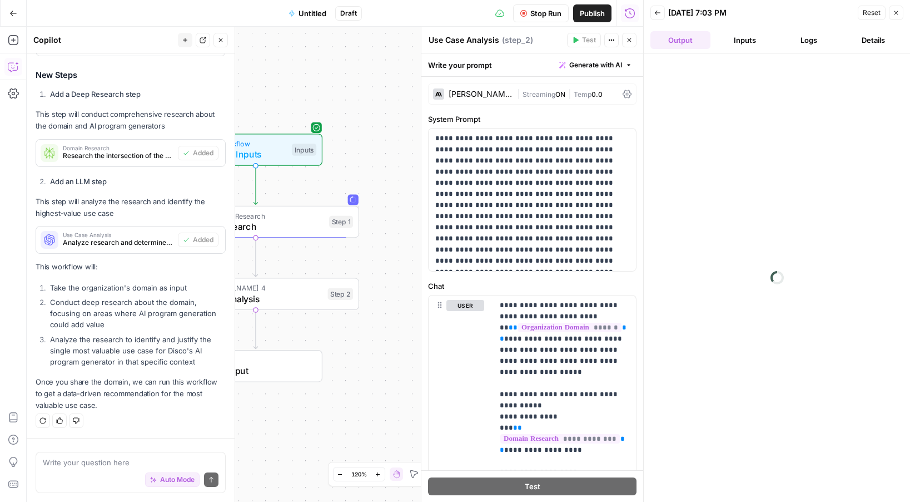
drag, startPoint x: 300, startPoint y: 115, endPoint x: 225, endPoint y: 40, distance: 106.6
click at [225, 40] on body "Disco New Home Browse Your Data Usage Settings Recent Grids Program Generator G…" at bounding box center [455, 251] width 910 height 502
click at [737, 39] on button "Inputs" at bounding box center [745, 40] width 60 height 18
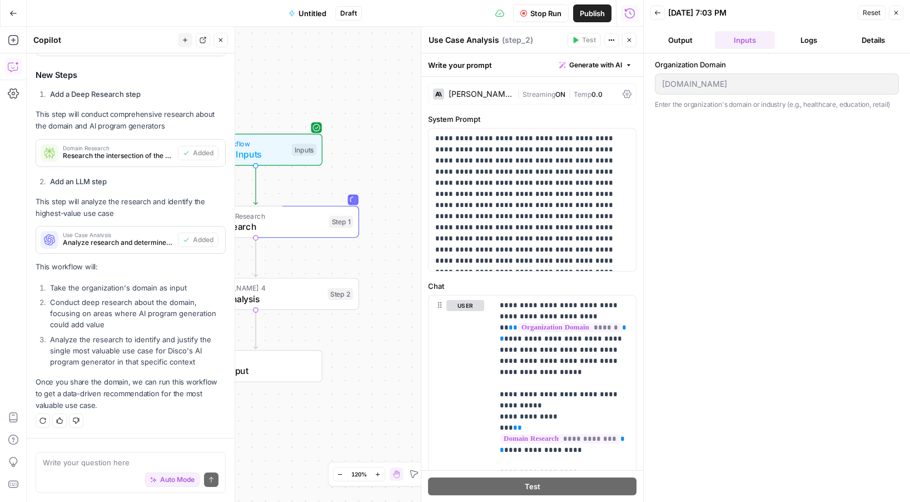
click at [800, 44] on button "Logs" at bounding box center [810, 40] width 60 height 18
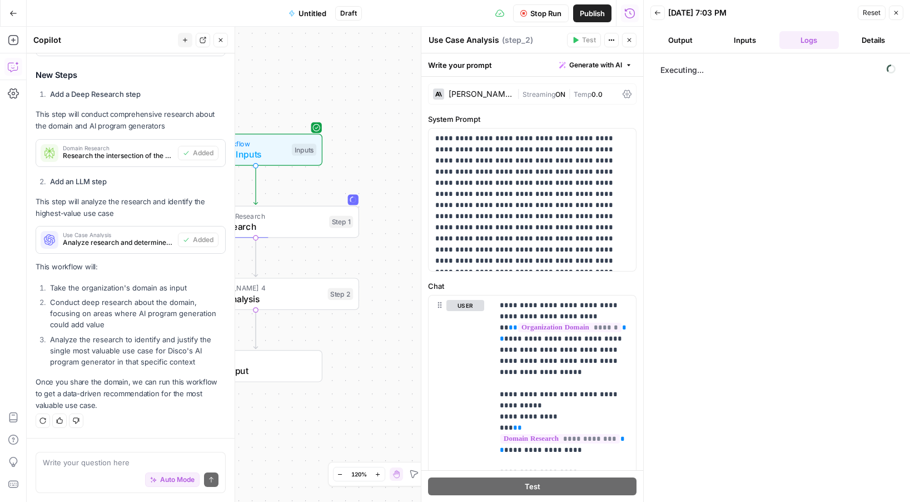
click at [855, 42] on button "Details" at bounding box center [874, 40] width 60 height 18
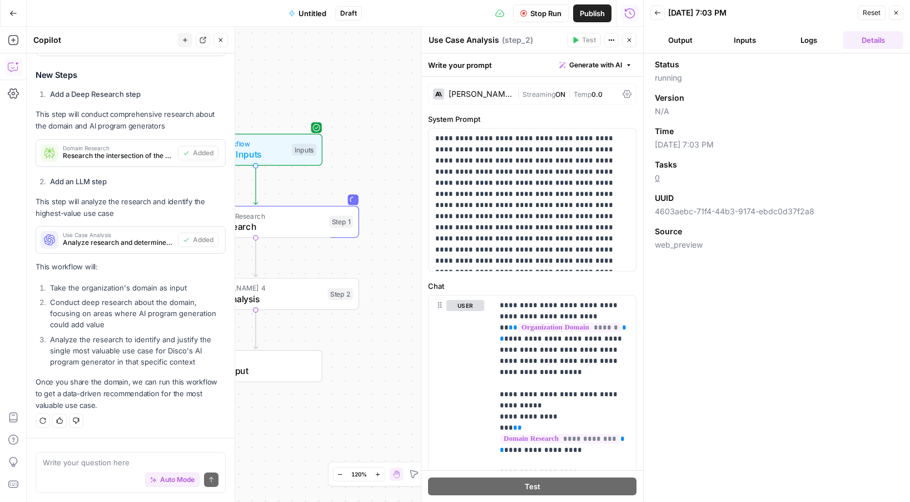
click at [677, 41] on button "Output" at bounding box center [681, 40] width 60 height 18
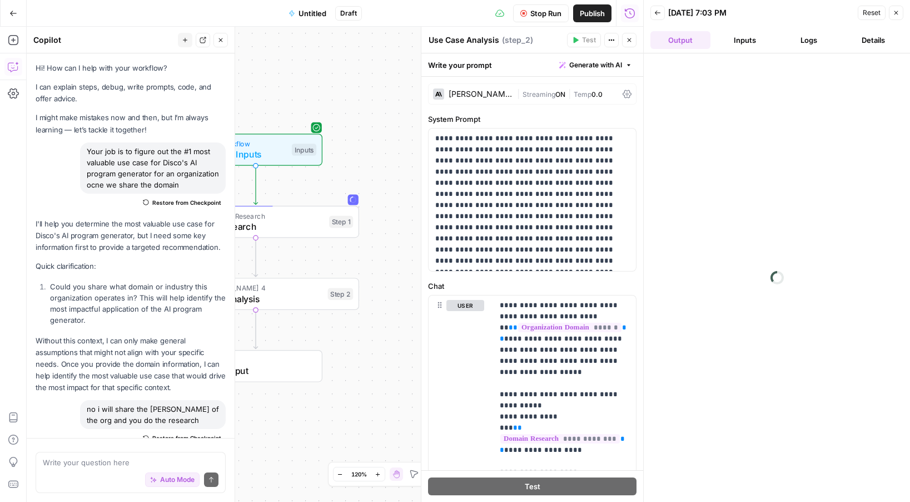
scroll to position [573, 0]
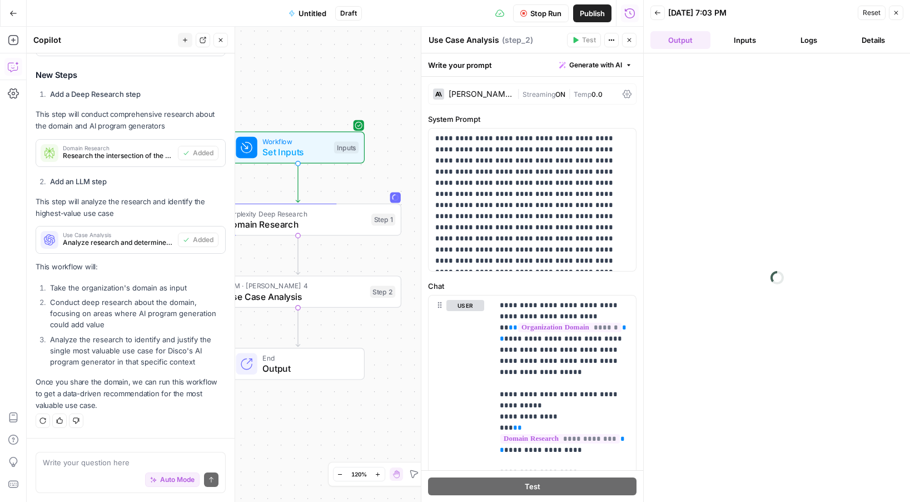
drag, startPoint x: 332, startPoint y: 71, endPoint x: 374, endPoint y: 68, distance: 42.3
click at [374, 68] on div "Workflow Set Inputs Inputs Perplexity Deep Research Domain Research Step 1 LLM …" at bounding box center [335, 264] width 617 height 475
click at [854, 36] on button "Details" at bounding box center [874, 40] width 60 height 18
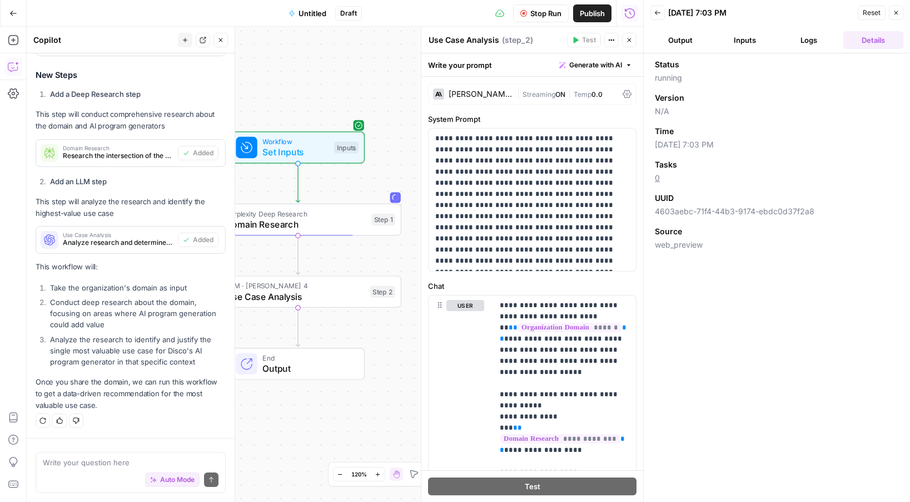
click at [814, 40] on button "Logs" at bounding box center [810, 40] width 60 height 18
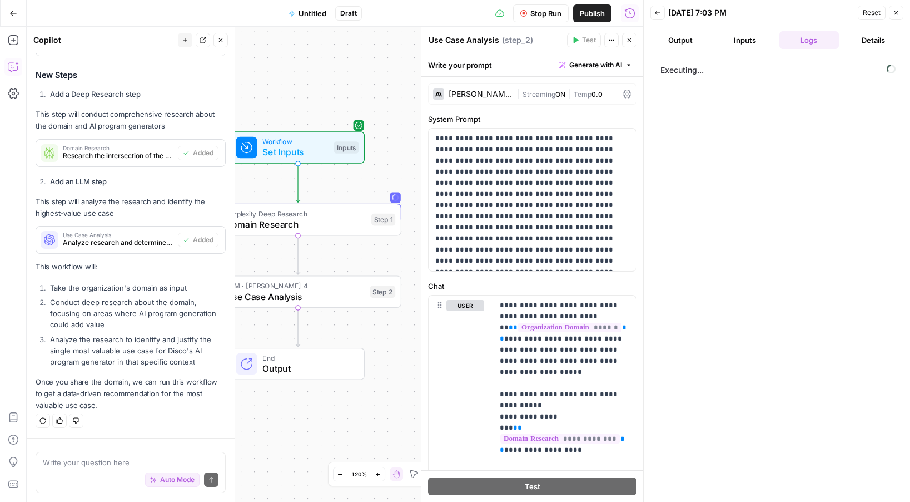
click at [867, 44] on button "Details" at bounding box center [874, 40] width 60 height 18
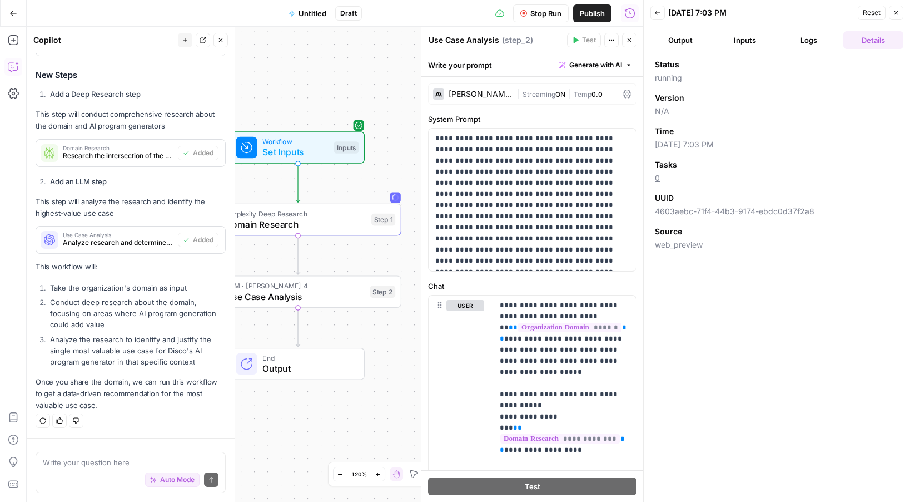
click at [680, 52] on header "Back [DATE] 7:03 PM Reset Close Output Inputs Logs Details" at bounding box center [777, 26] width 266 height 53
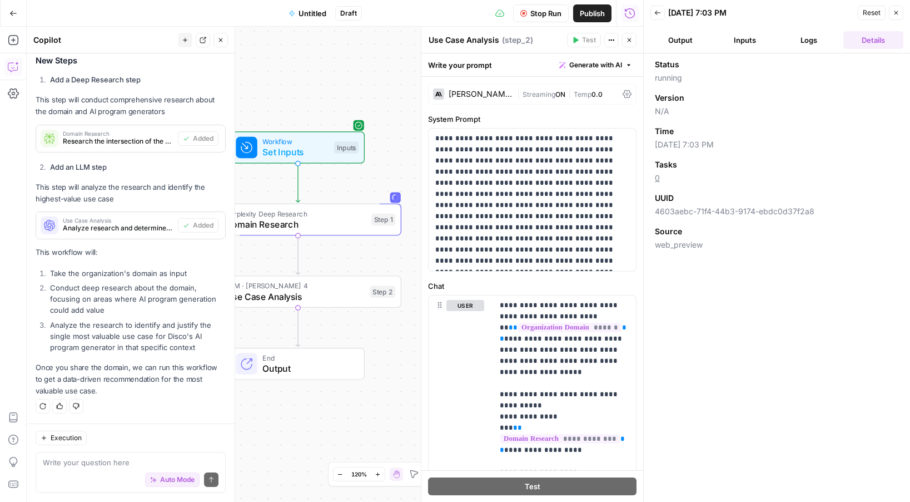
click at [693, 36] on button "Output" at bounding box center [681, 40] width 60 height 18
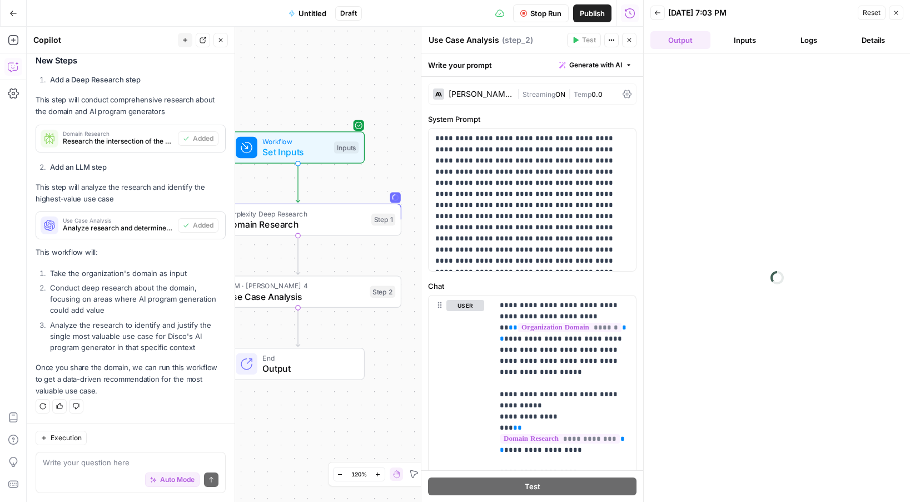
click at [744, 43] on button "Inputs" at bounding box center [745, 40] width 60 height 18
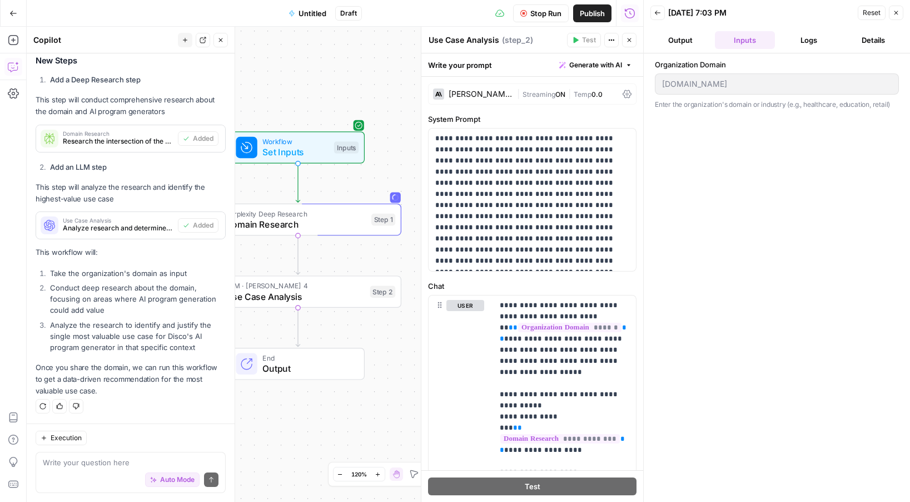
click at [700, 45] on button "Output" at bounding box center [681, 40] width 60 height 18
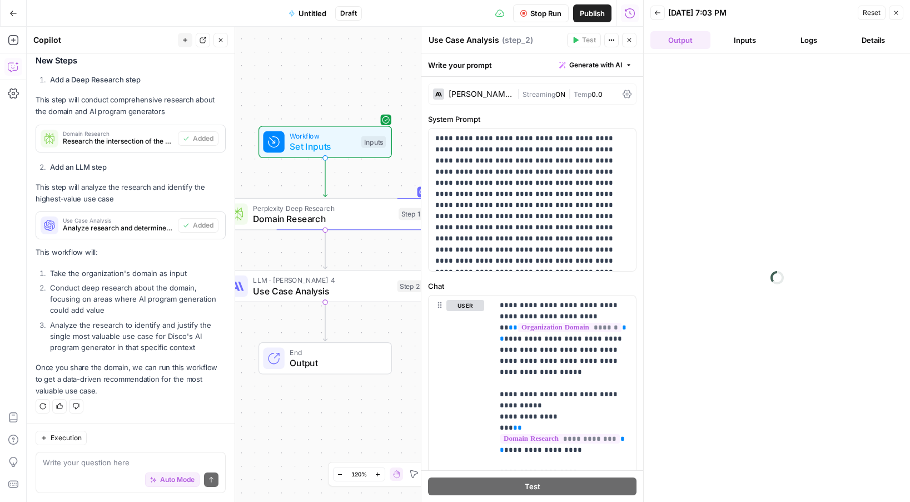
drag, startPoint x: 334, startPoint y: 87, endPoint x: 361, endPoint y: 81, distance: 27.8
click at [361, 81] on div "Workflow Set Inputs Inputs Perplexity Deep Research Domain Research Step 1 LLM …" at bounding box center [335, 264] width 617 height 475
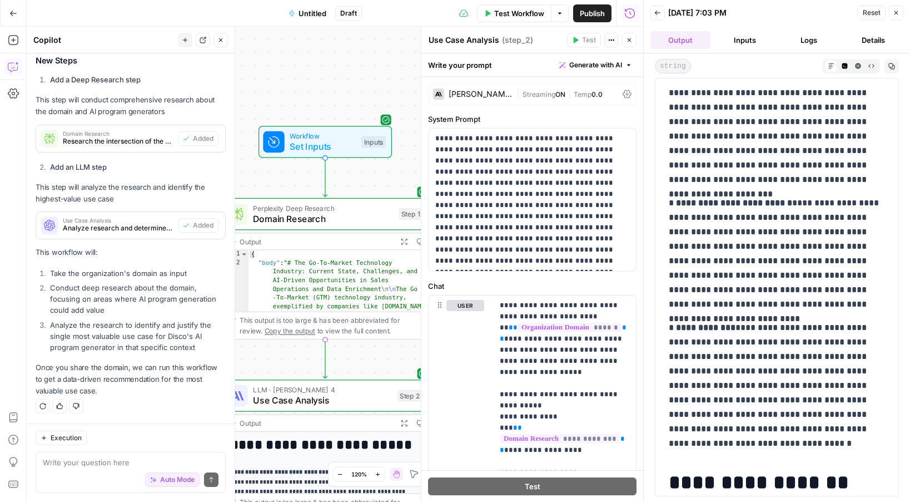
scroll to position [938, 0]
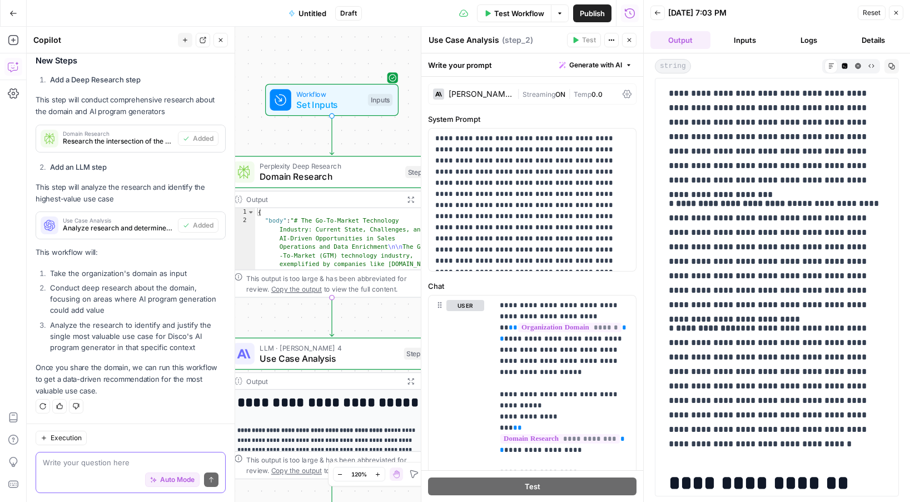
click at [112, 458] on textarea at bounding box center [131, 462] width 176 height 11
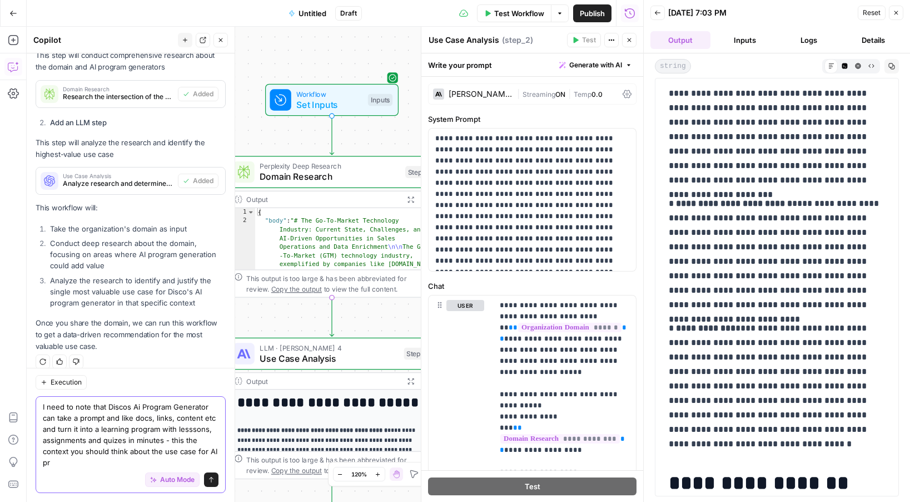
scroll to position [643, 0]
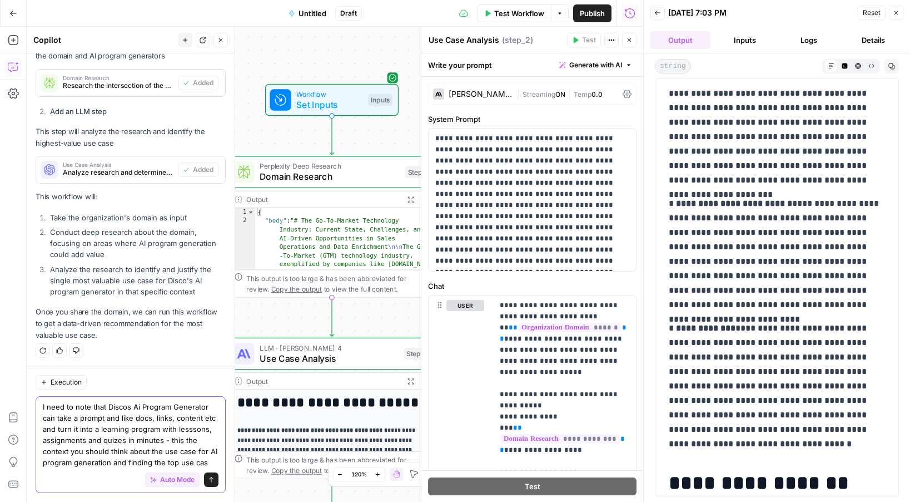
type textarea "I need to note that Discos Ai Program Generator can take a prompt and like docs…"
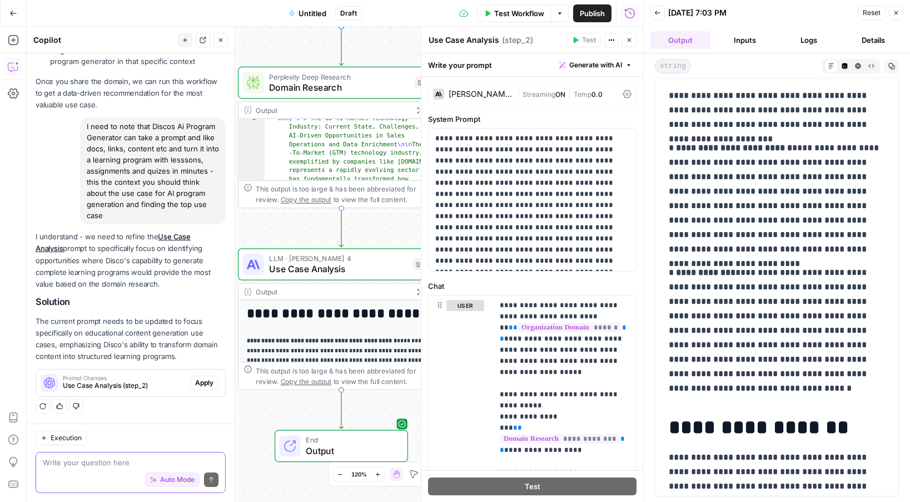
scroll to position [30, 0]
type textarea "**********"
click at [414, 108] on button "Expand Output" at bounding box center [420, 110] width 16 height 16
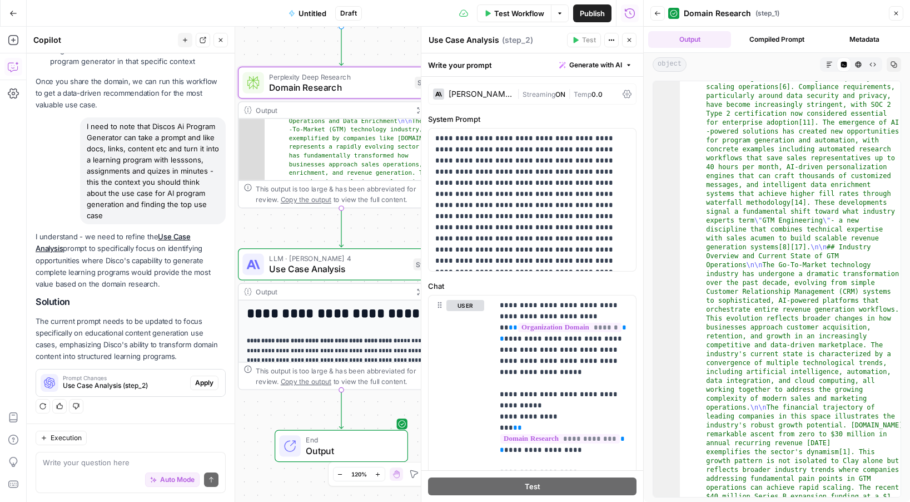
scroll to position [508, 0]
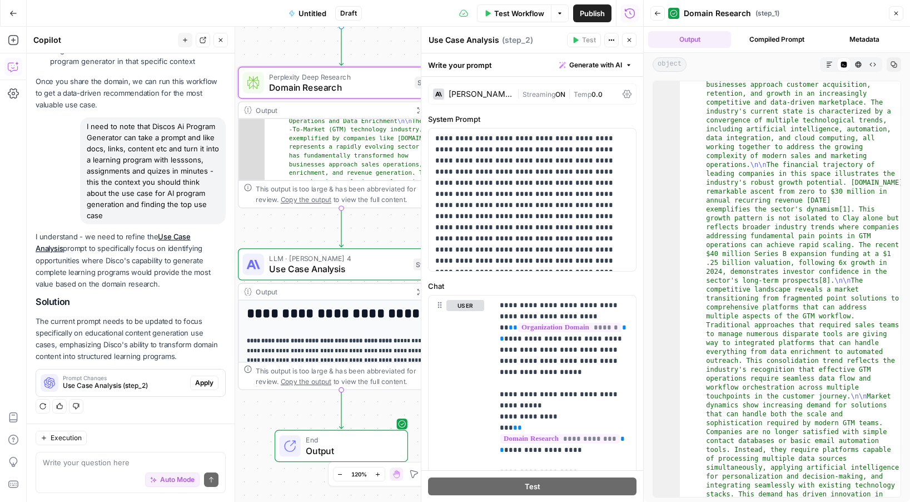
click at [897, 13] on icon "button" at bounding box center [896, 13] width 7 height 7
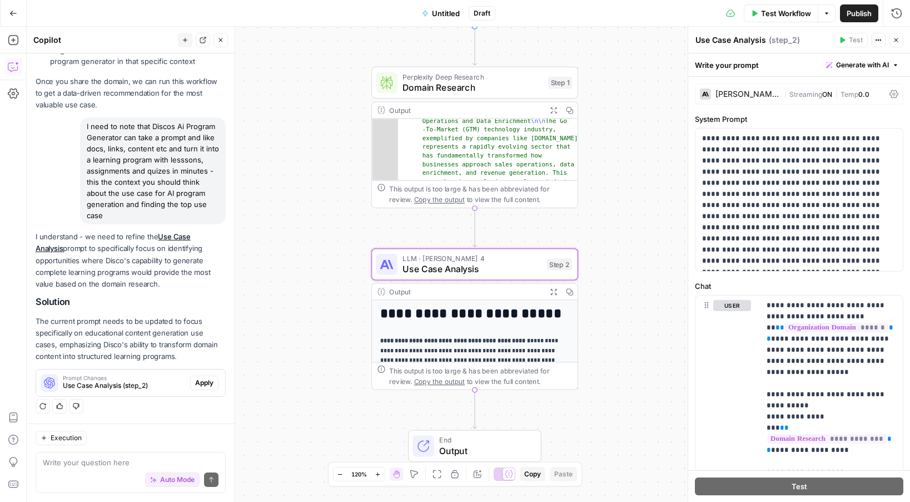
click at [201, 375] on button "Apply" at bounding box center [204, 382] width 28 height 14
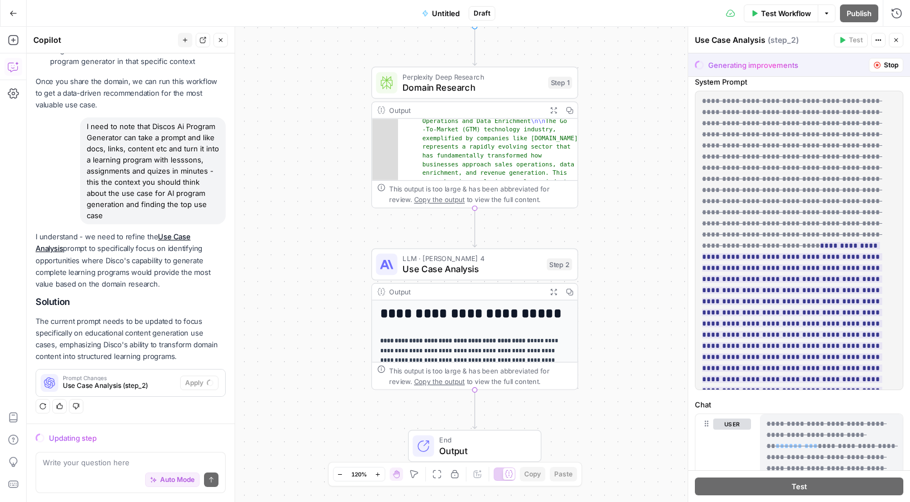
scroll to position [0, 0]
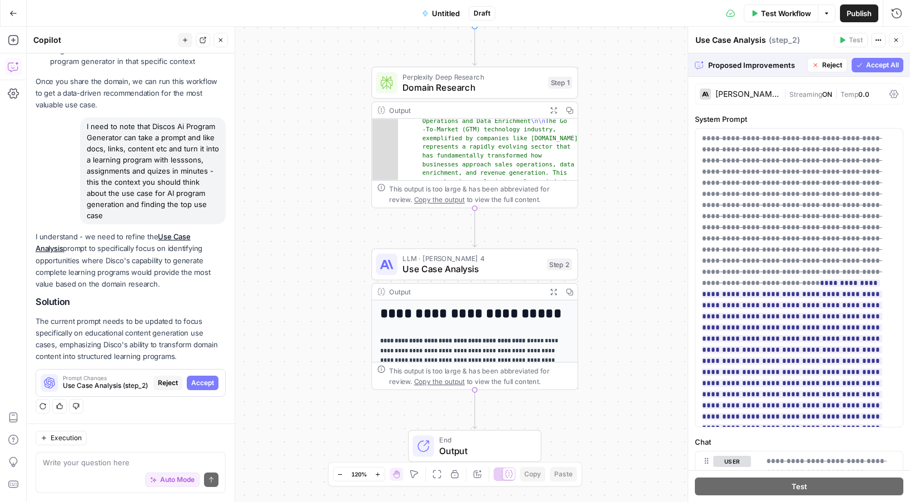
click at [879, 61] on span "Accept All" at bounding box center [882, 65] width 33 height 10
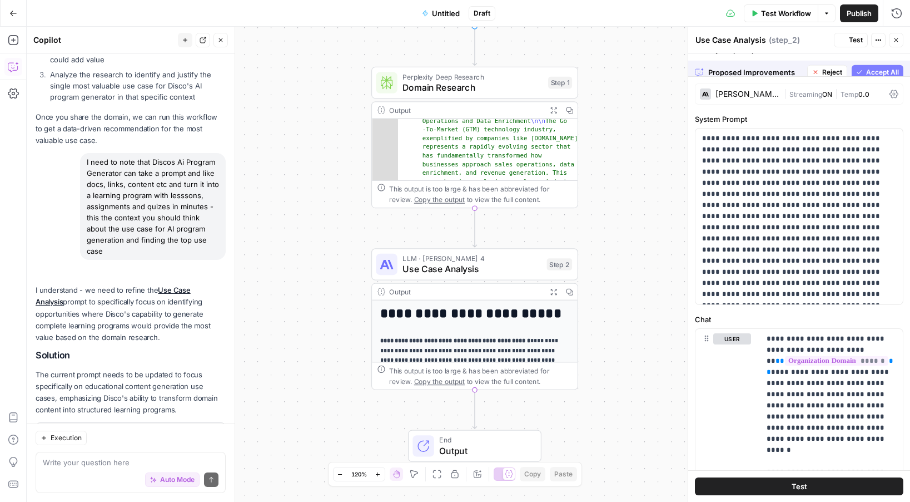
scroll to position [891, 0]
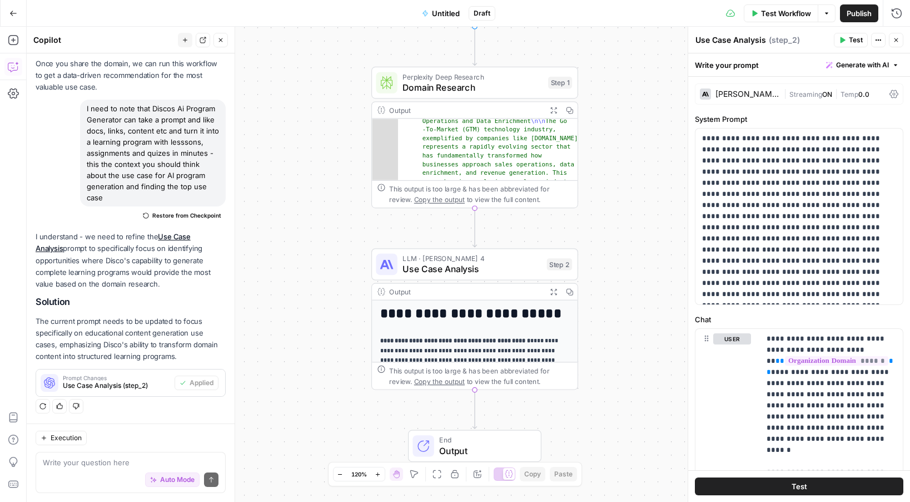
click at [797, 14] on span "Test Workflow" at bounding box center [786, 13] width 50 height 11
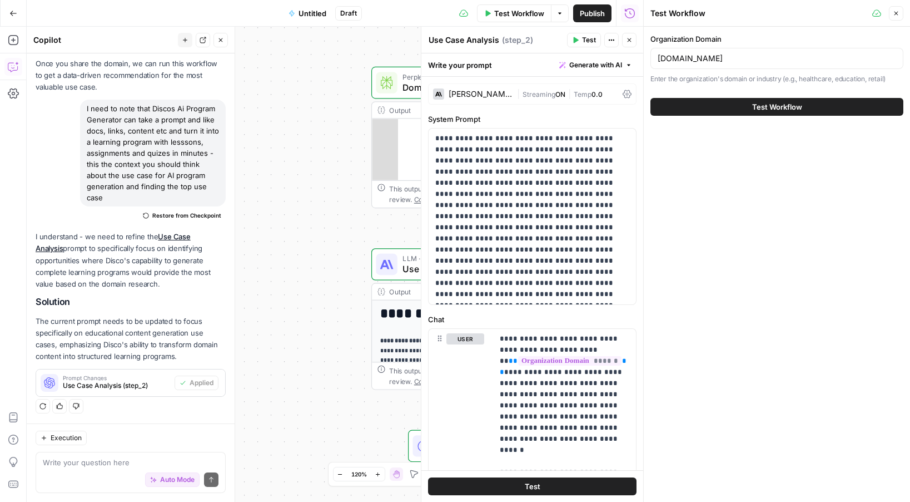
click at [771, 105] on span "Test Workflow" at bounding box center [777, 106] width 50 height 11
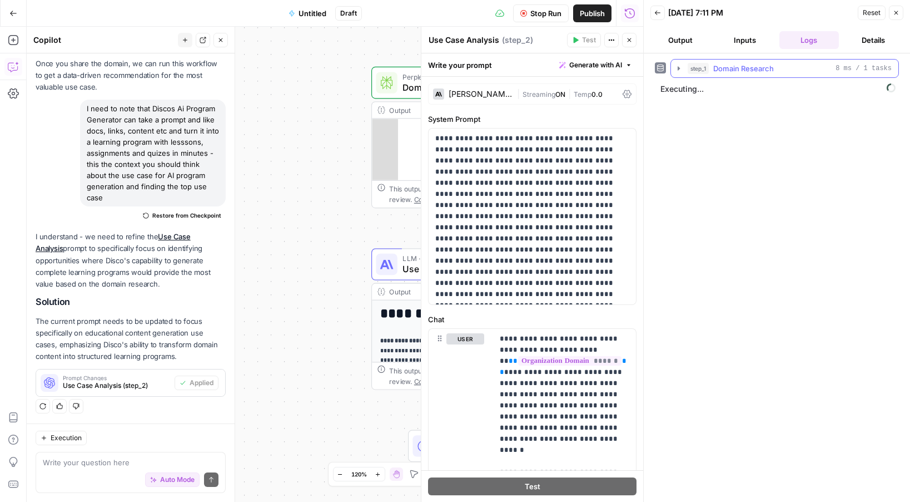
click at [680, 66] on icon "button" at bounding box center [679, 68] width 9 height 9
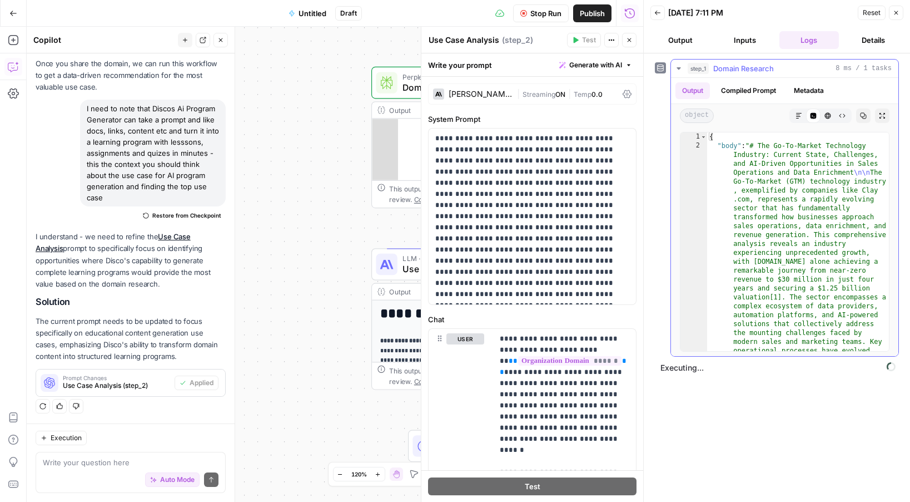
click at [680, 66] on icon "button" at bounding box center [679, 68] width 9 height 9
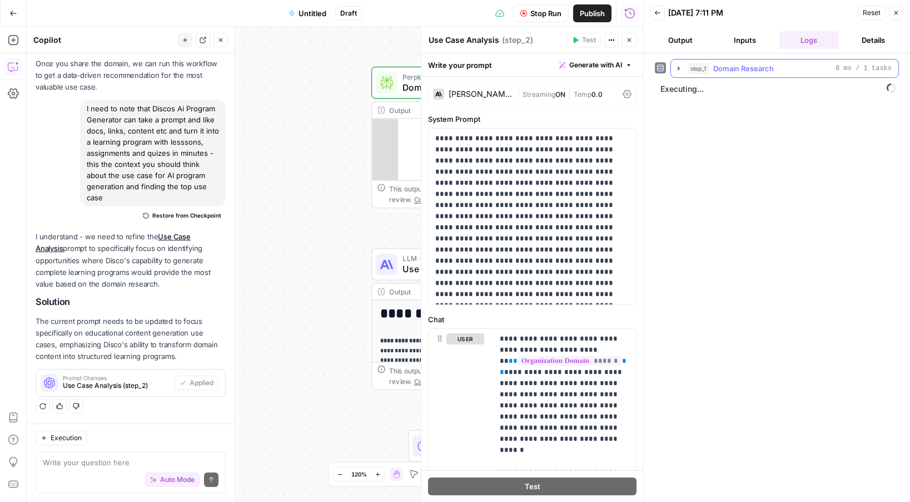
click at [678, 68] on icon "button" at bounding box center [679, 68] width 2 height 4
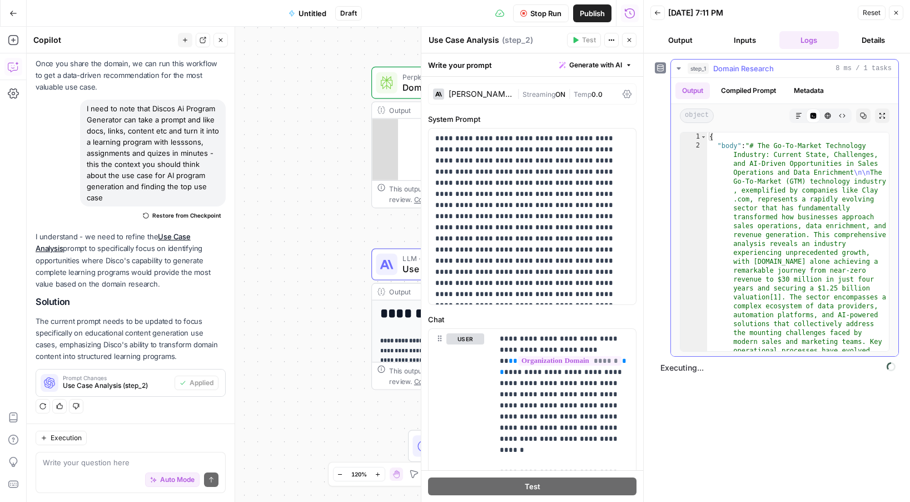
click at [678, 68] on icon "button" at bounding box center [679, 68] width 4 height 2
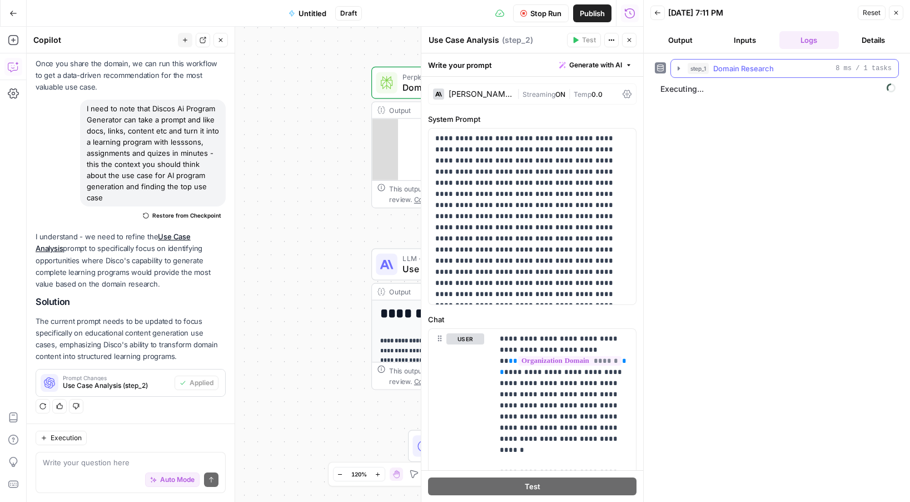
click at [680, 66] on icon "button" at bounding box center [679, 68] width 9 height 9
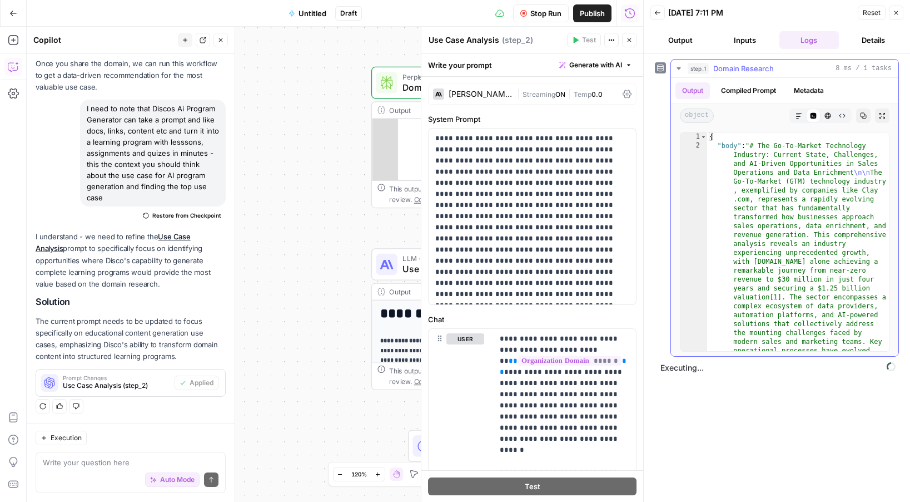
click at [680, 66] on icon "button" at bounding box center [679, 68] width 9 height 9
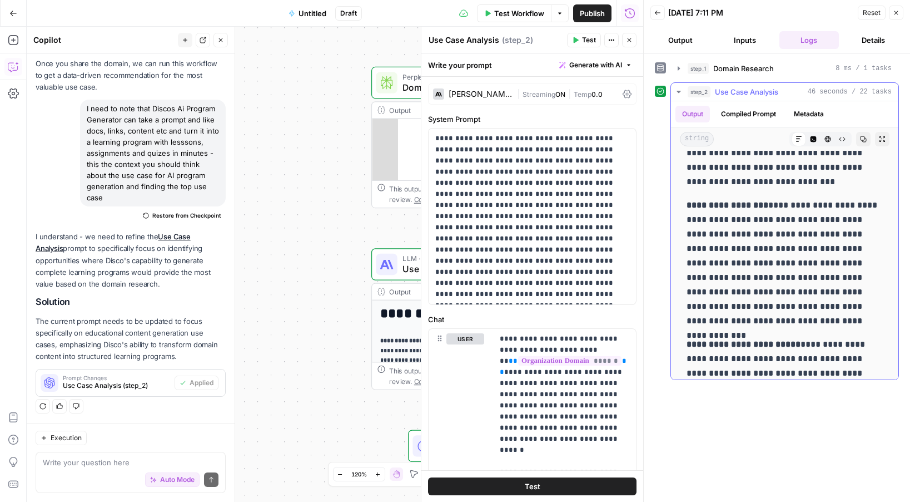
scroll to position [4807, 0]
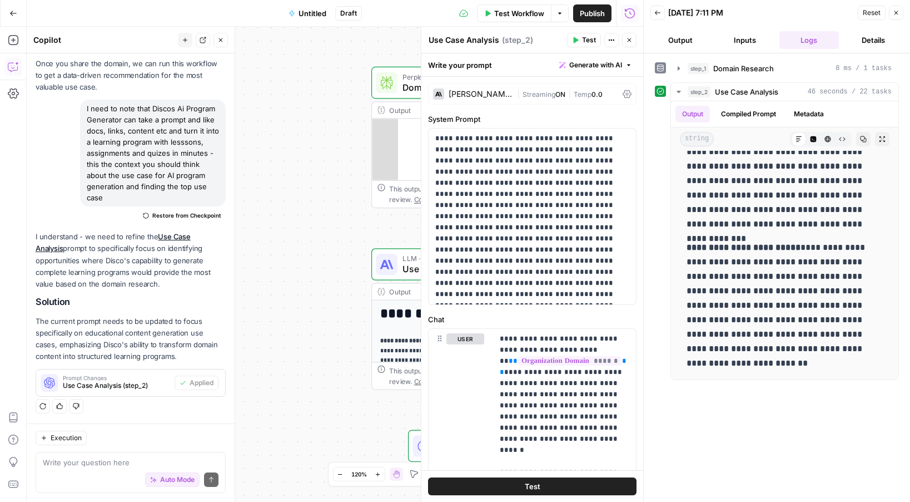
click at [896, 12] on icon "button" at bounding box center [897, 13] width 4 height 4
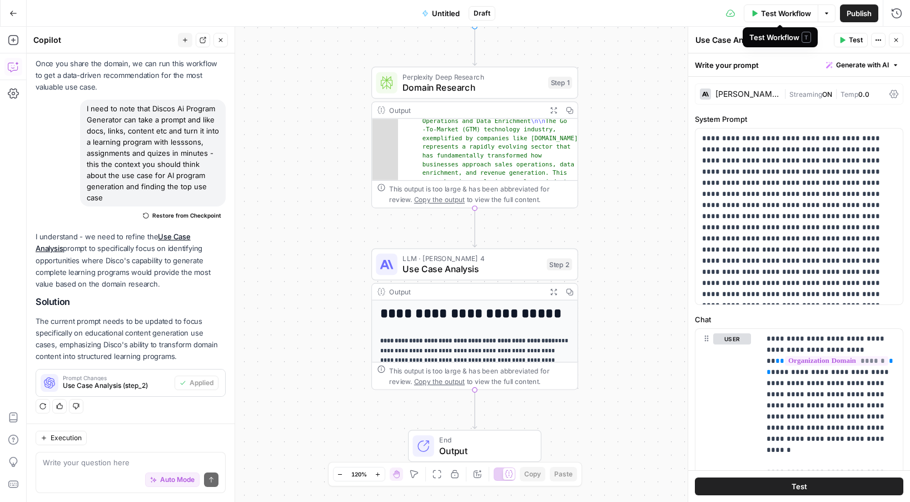
click at [794, 14] on span "Test Workflow" at bounding box center [786, 13] width 50 height 11
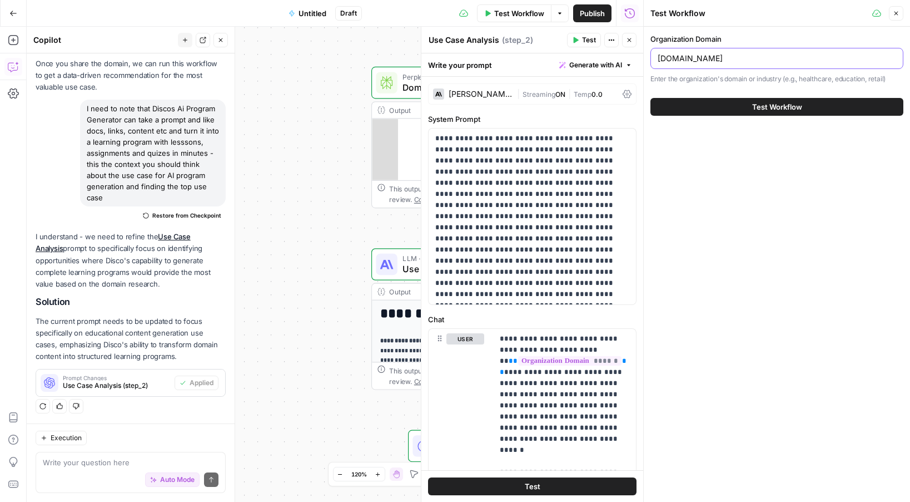
click at [709, 58] on input "clay.com" at bounding box center [777, 58] width 239 height 11
type input "sandlersales.com"
click at [736, 116] on div "Test Workflow" at bounding box center [777, 106] width 253 height 31
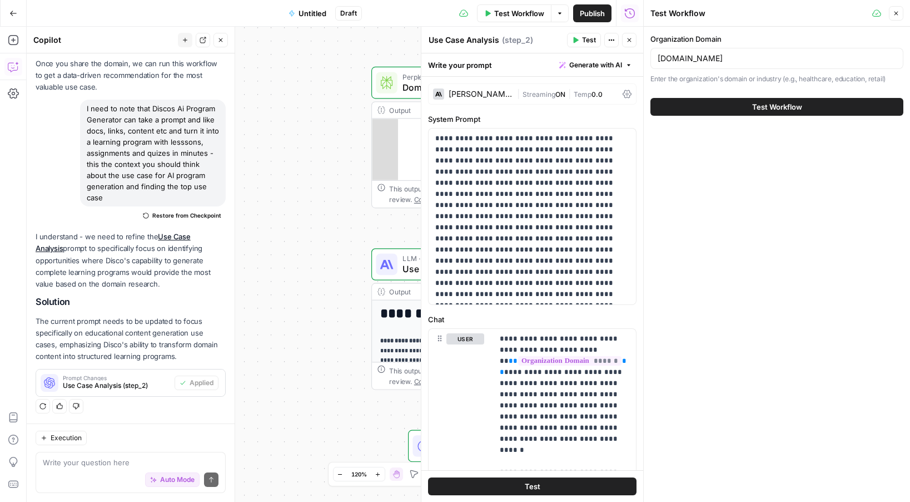
click at [730, 110] on button "Test Workflow" at bounding box center [777, 107] width 253 height 18
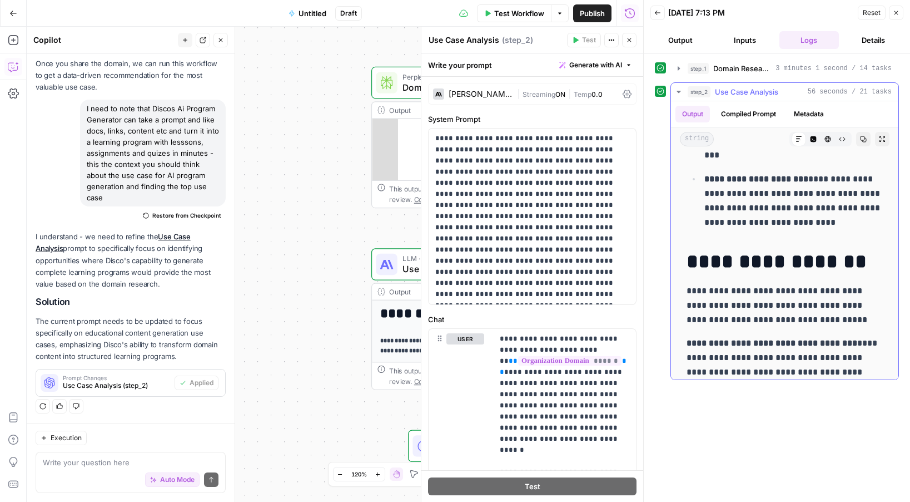
scroll to position [2614, 0]
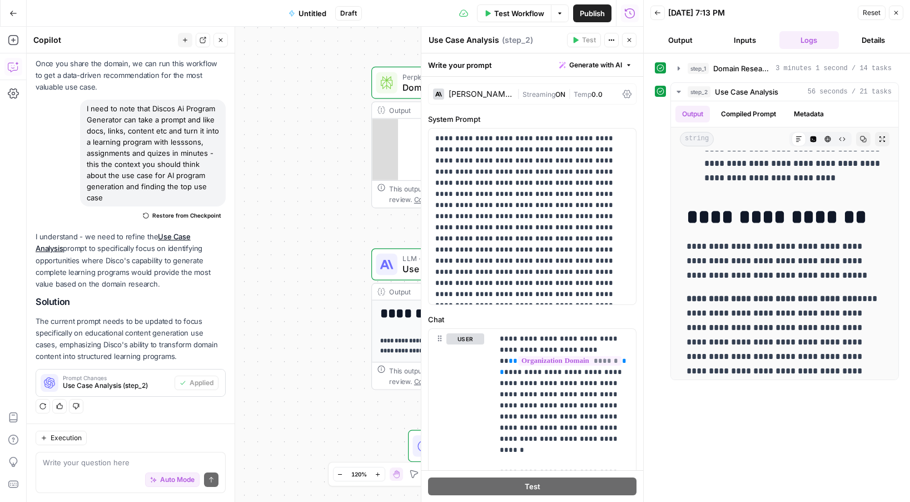
click at [895, 9] on icon "button" at bounding box center [896, 12] width 7 height 7
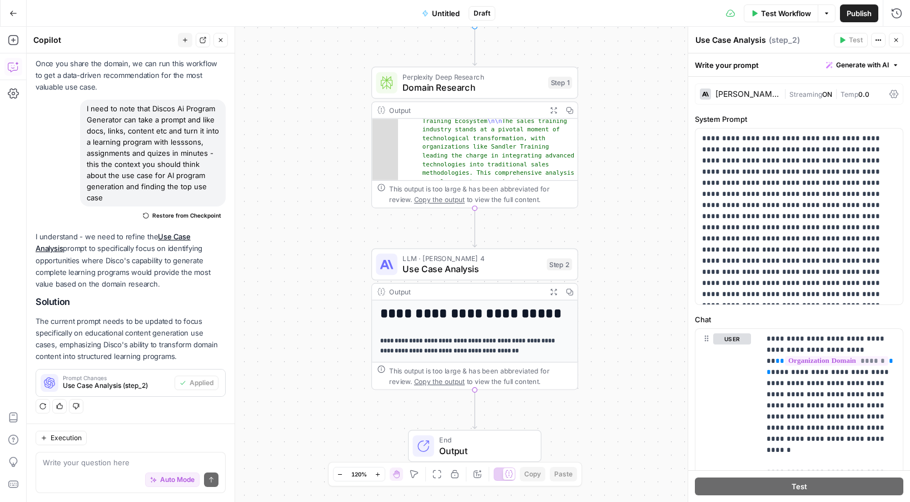
click at [490, 315] on h1 "**********" at bounding box center [475, 313] width 190 height 16
click at [478, 343] on strong "**********" at bounding box center [468, 346] width 176 height 16
click at [552, 289] on icon "button" at bounding box center [553, 291] width 7 height 7
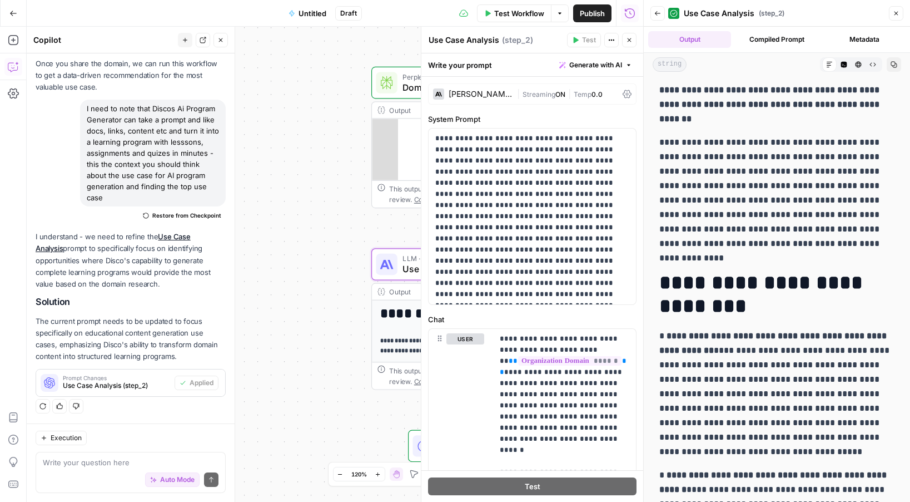
scroll to position [56, 0]
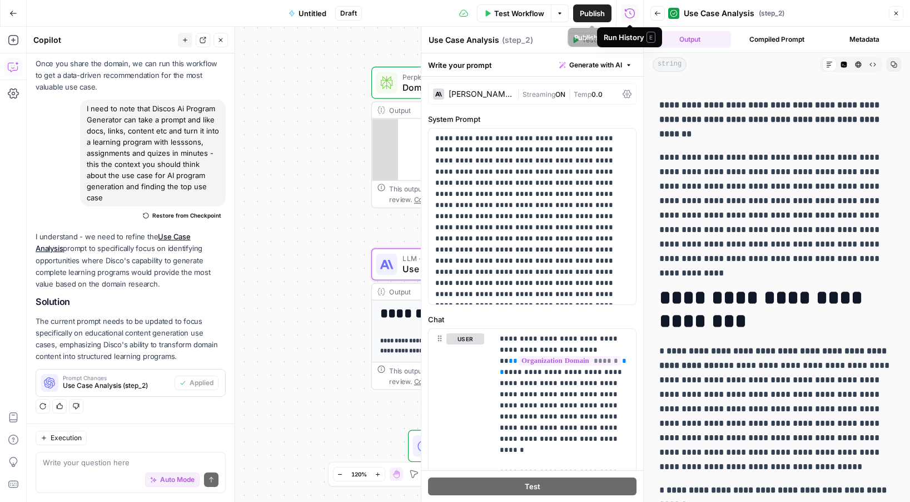
click at [543, 11] on span "Test Workflow" at bounding box center [519, 13] width 50 height 11
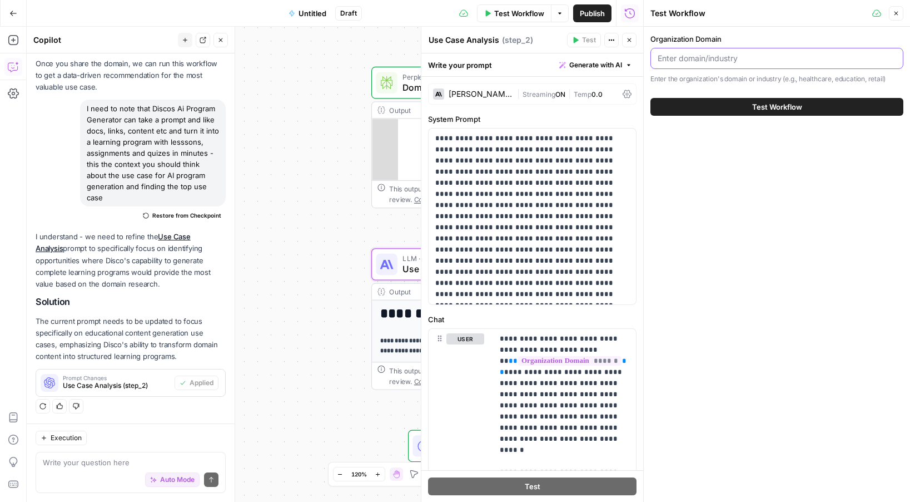
click at [711, 54] on input "Organization Domain" at bounding box center [777, 58] width 239 height 11
paste input "https://www.adventuresincre.com/"
type input "https://www.adventuresincre.com/"
click at [753, 116] on div "Test Workflow" at bounding box center [777, 106] width 253 height 31
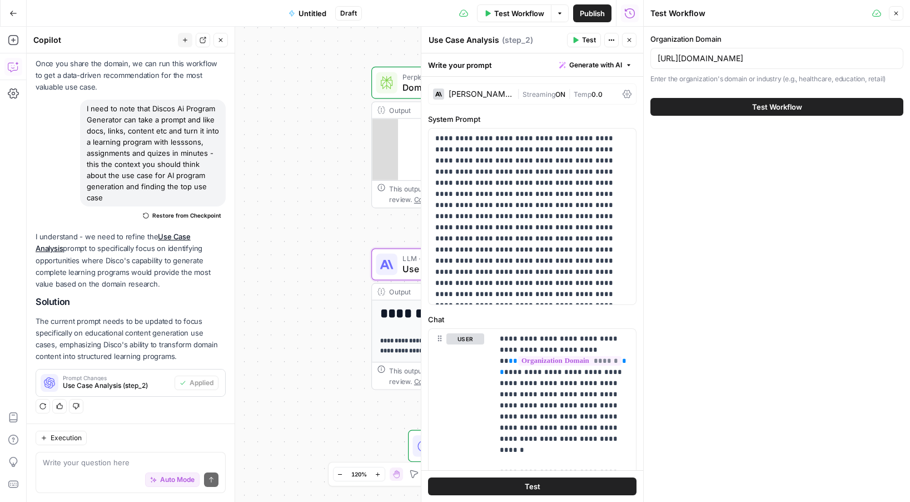
click at [772, 109] on span "Test Workflow" at bounding box center [777, 106] width 50 height 11
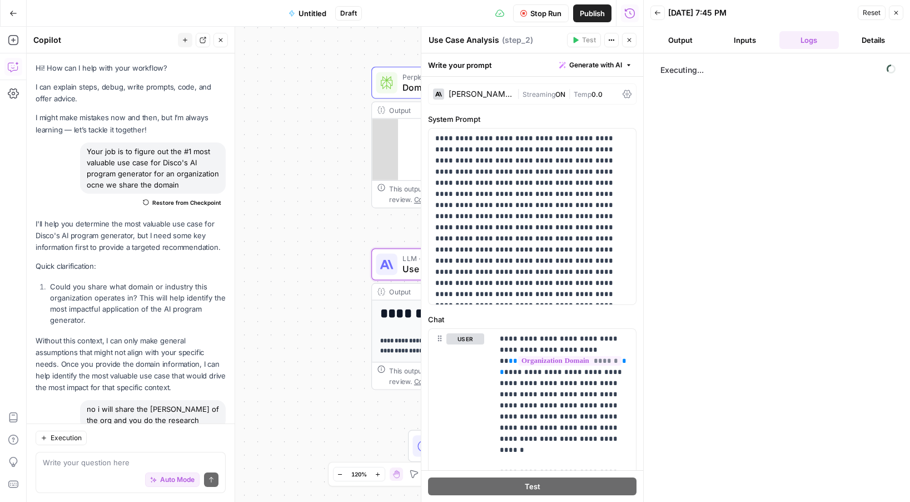
scroll to position [891, 0]
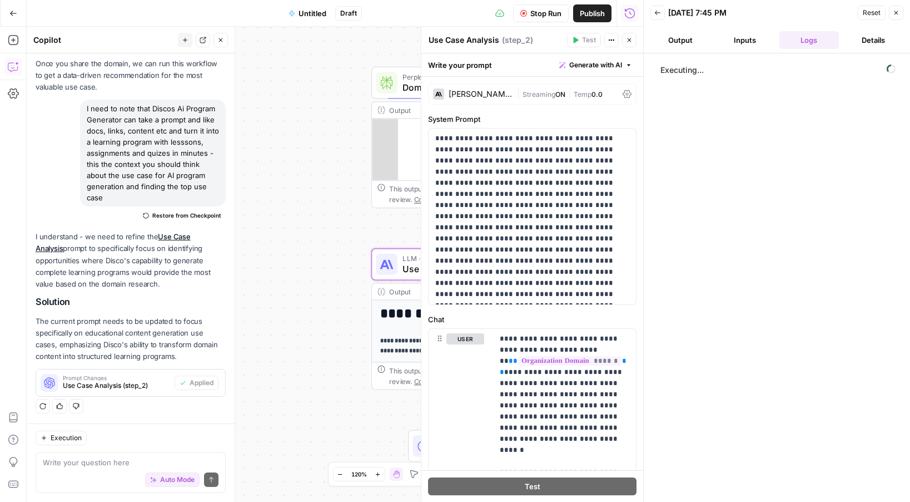
click at [899, 14] on icon "button" at bounding box center [896, 12] width 7 height 7
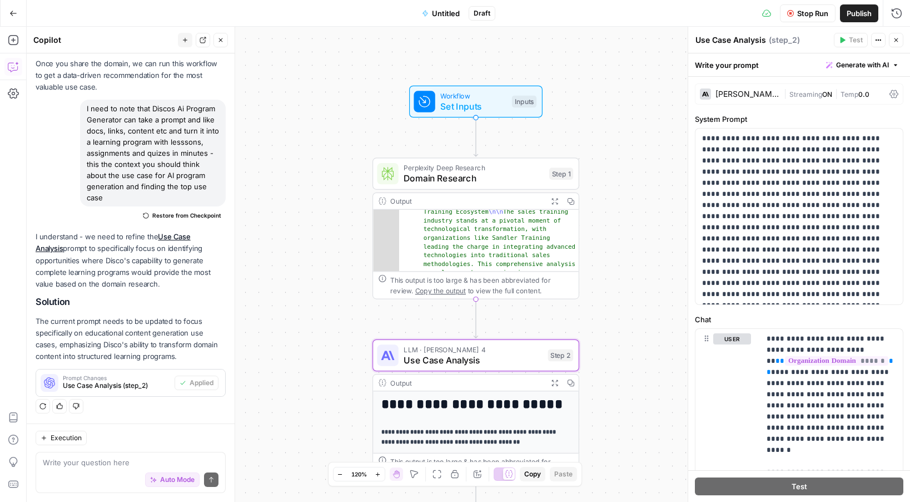
scroll to position [0, 0]
type textarea "**********"
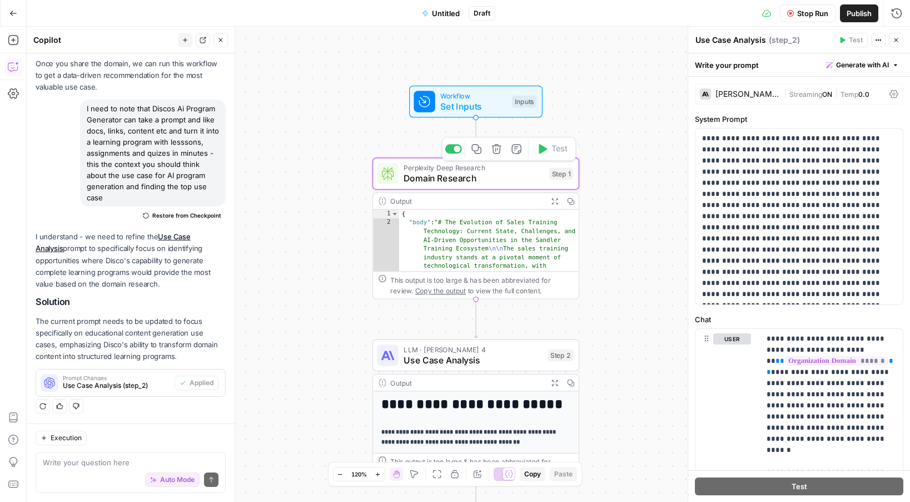
click at [533, 180] on span "Domain Research" at bounding box center [474, 178] width 140 height 13
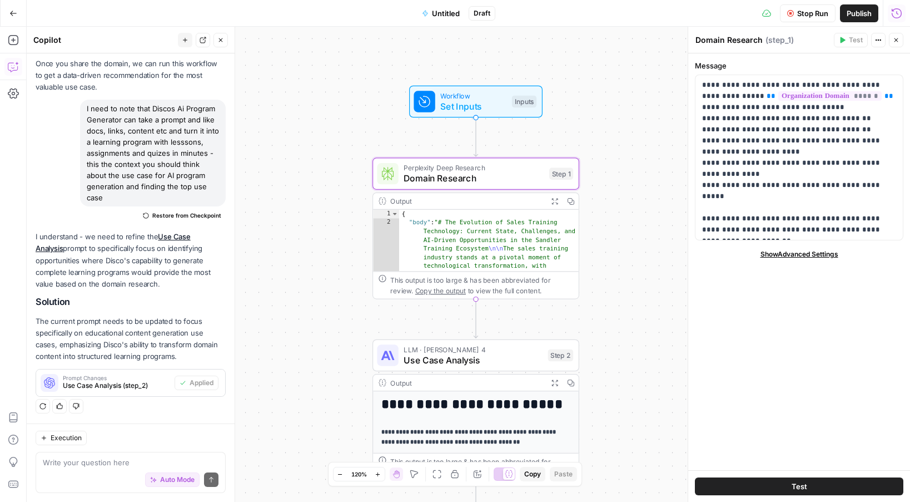
click at [900, 11] on icon "button" at bounding box center [896, 13] width 11 height 11
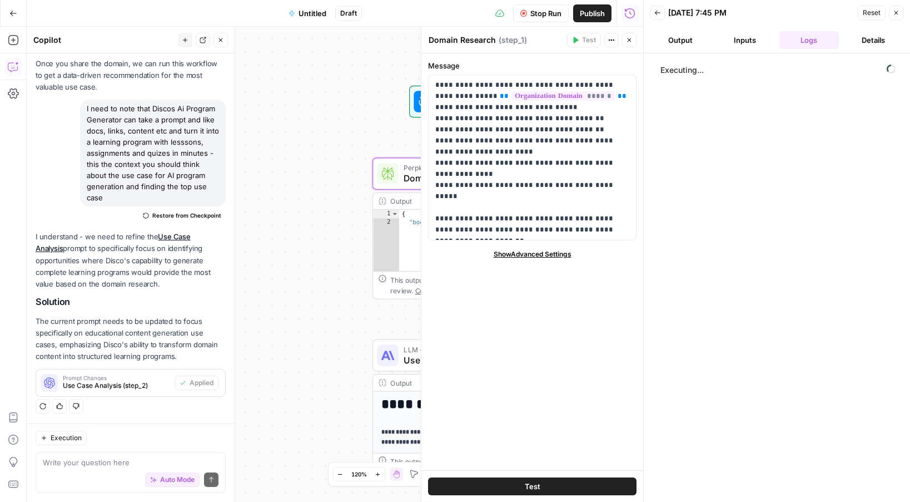
click at [664, 52] on header "Back [DATE] 7:45 PM Reset Close Output Inputs Logs Details" at bounding box center [777, 26] width 266 height 53
click at [677, 44] on button "Output" at bounding box center [681, 40] width 60 height 18
click at [727, 36] on button "Inputs" at bounding box center [745, 40] width 60 height 18
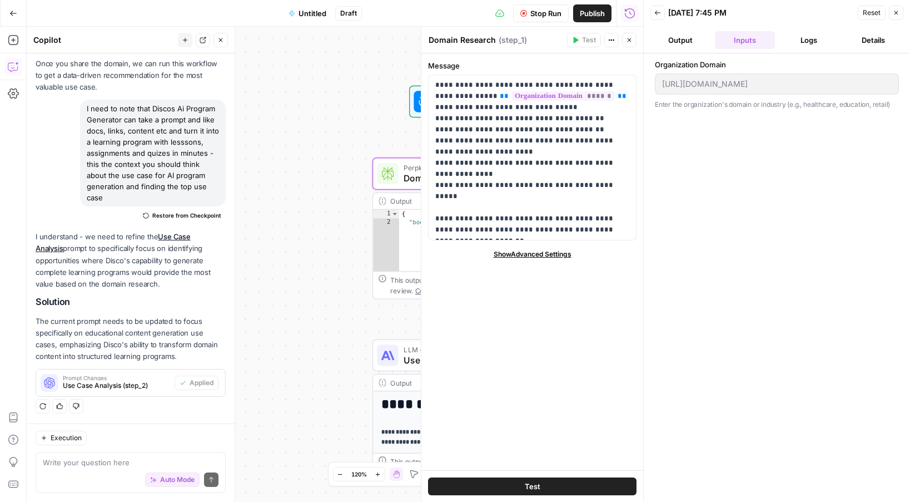
click at [866, 42] on button "Details" at bounding box center [874, 40] width 60 height 18
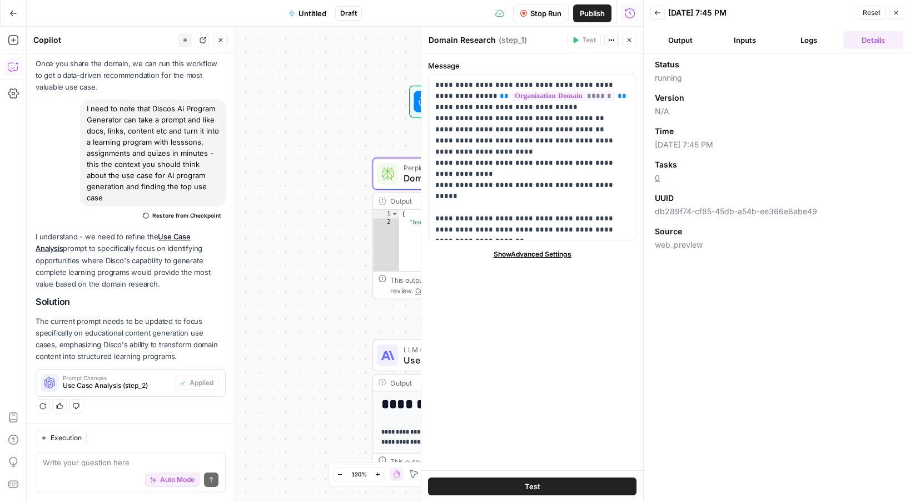
click at [820, 42] on button "Logs" at bounding box center [810, 40] width 60 height 18
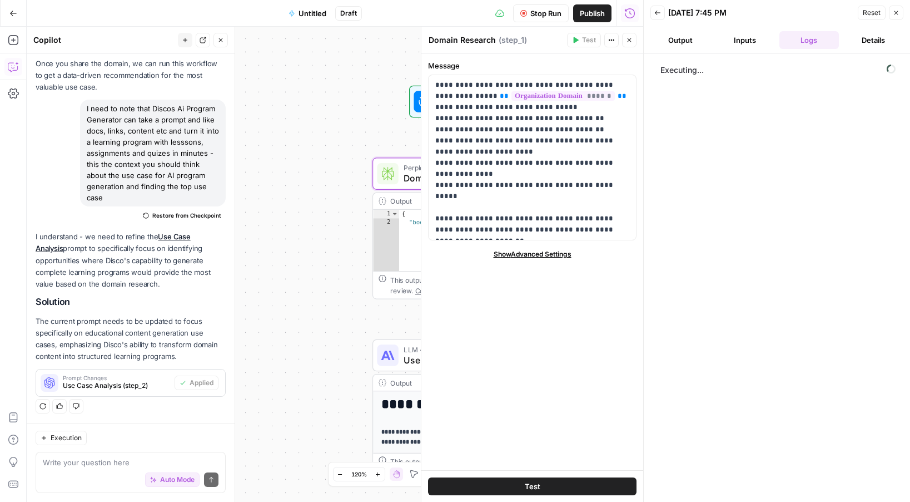
click at [748, 46] on button "Inputs" at bounding box center [745, 40] width 60 height 18
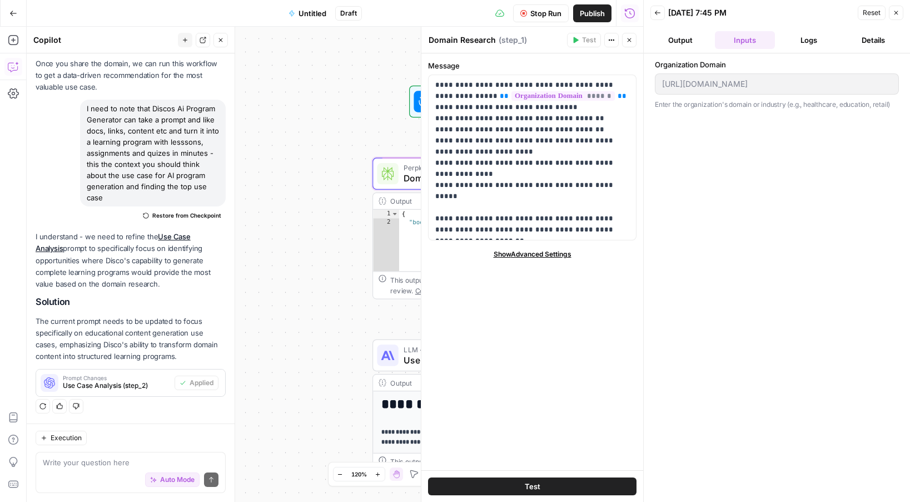
click at [695, 38] on button "Output" at bounding box center [681, 40] width 60 height 18
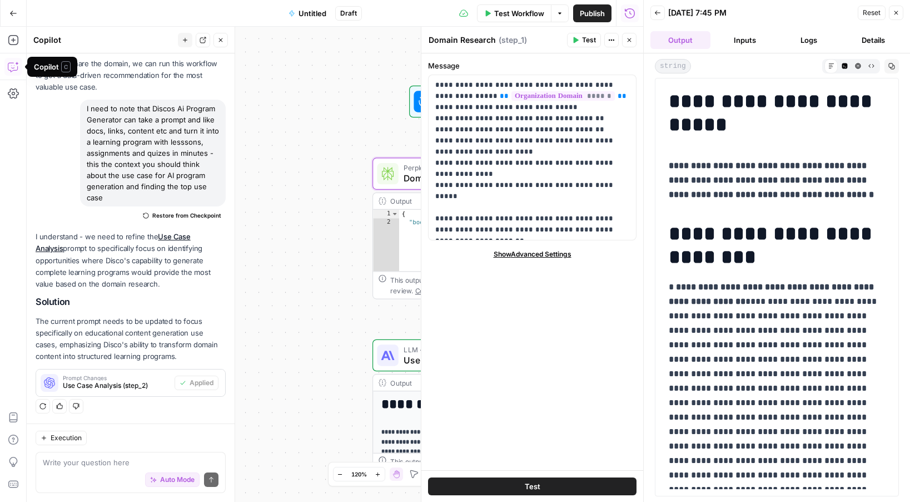
click at [13, 12] on icon "button" at bounding box center [13, 13] width 8 height 8
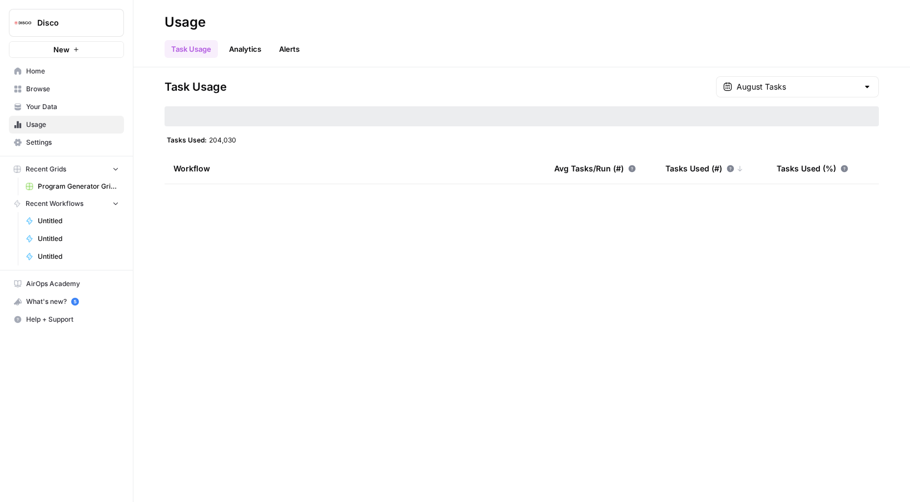
click at [57, 43] on button "New" at bounding box center [66, 49] width 115 height 17
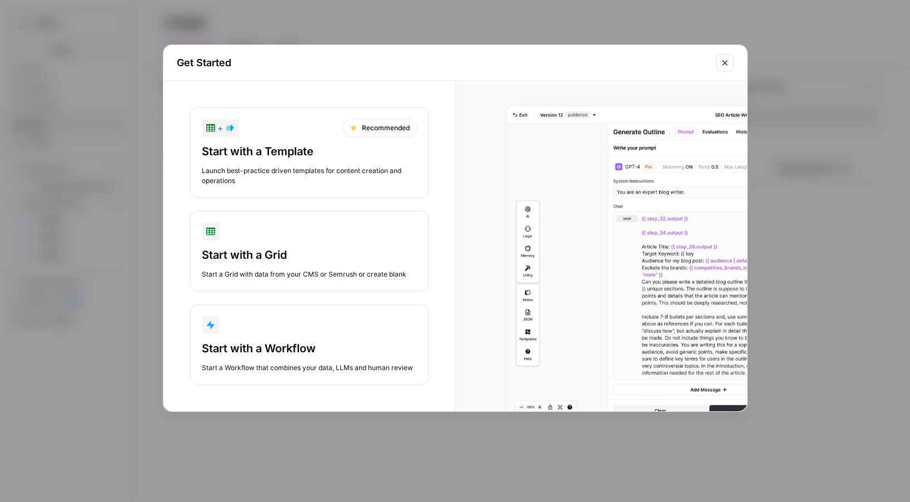
click at [331, 348] on div "Start with a Workflow" at bounding box center [309, 348] width 215 height 16
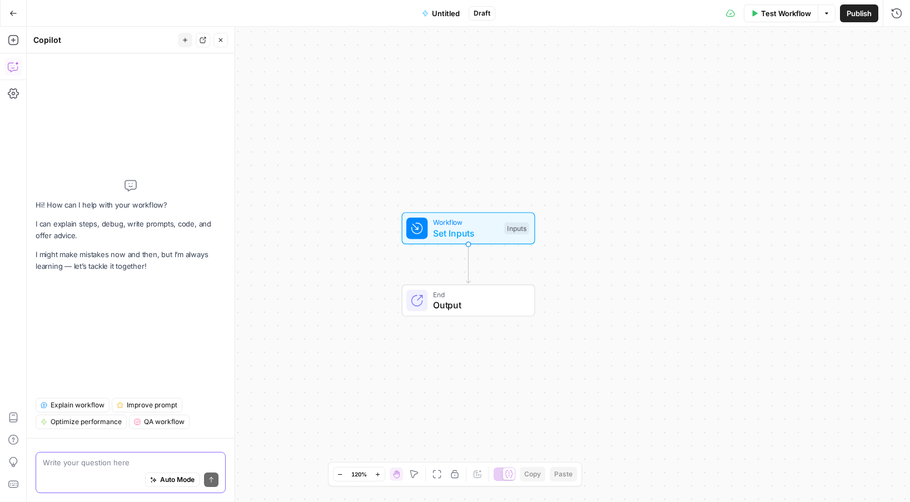
click at [181, 480] on span "Auto Mode" at bounding box center [177, 479] width 34 height 10
click at [160, 463] on textarea at bounding box center [131, 462] width 176 height 11
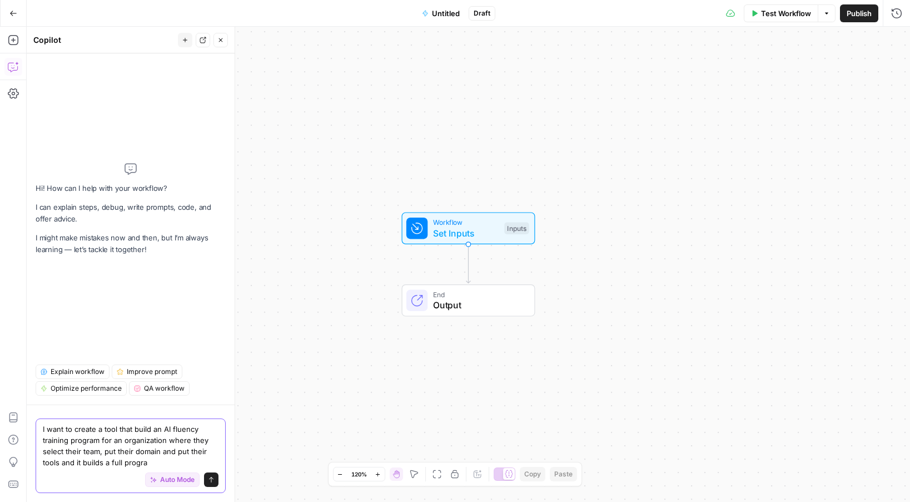
type textarea "I want to create a tool that build an AI fluency training program for an organi…"
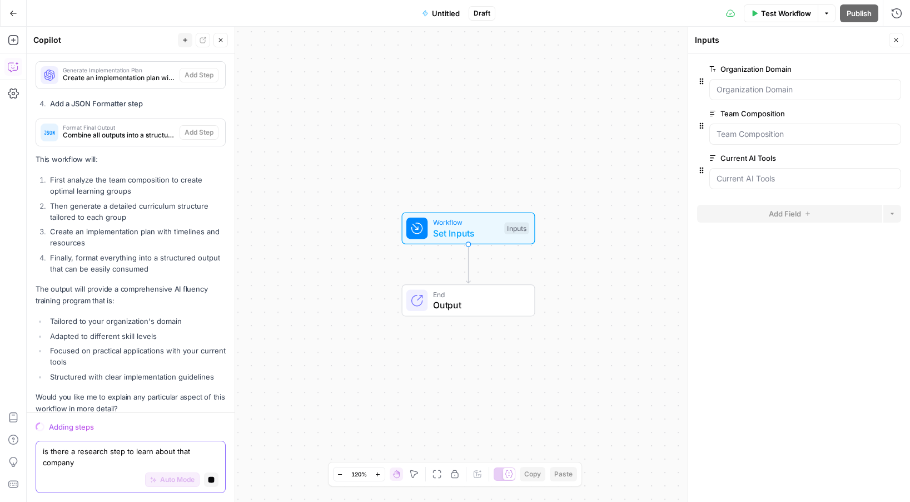
scroll to position [648, 0]
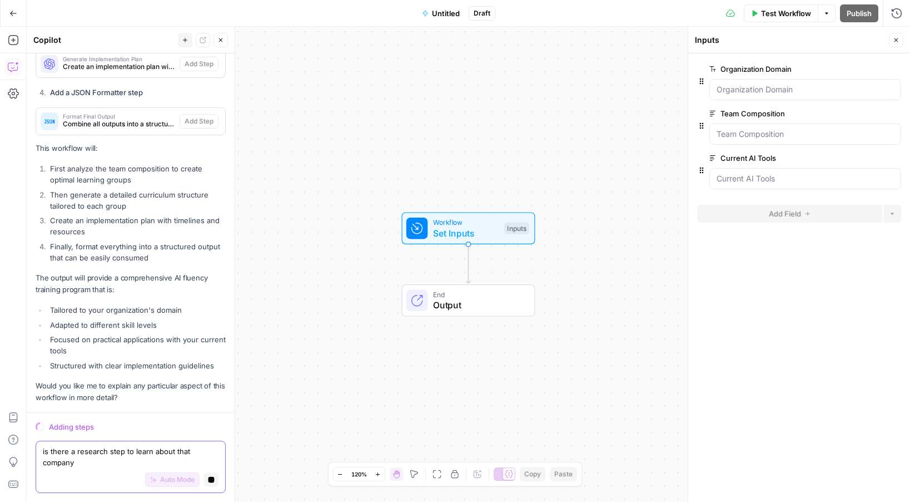
type textarea "is there a research step to learn about that company"
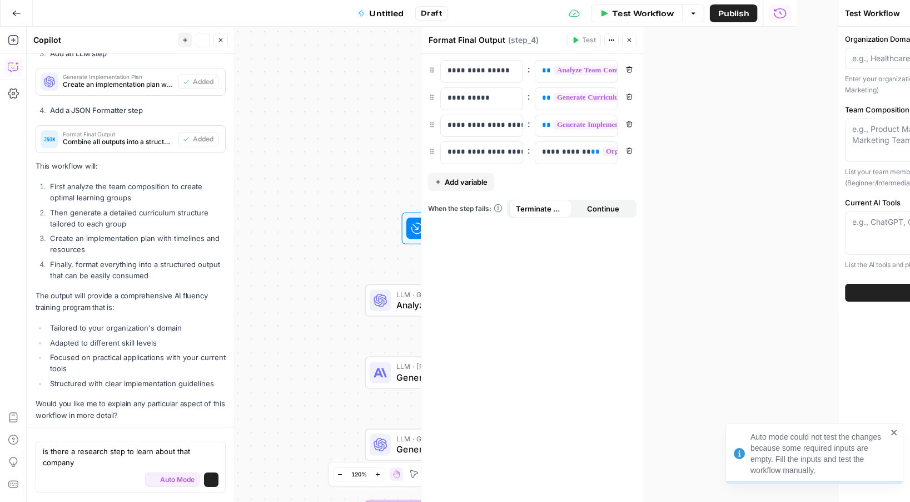
scroll to position [669, 0]
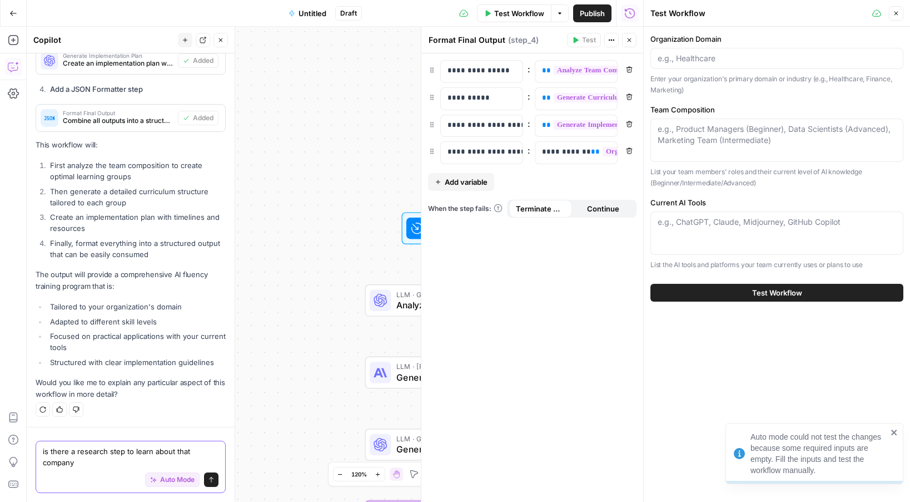
click at [215, 480] on button "Send" at bounding box center [211, 479] width 14 height 14
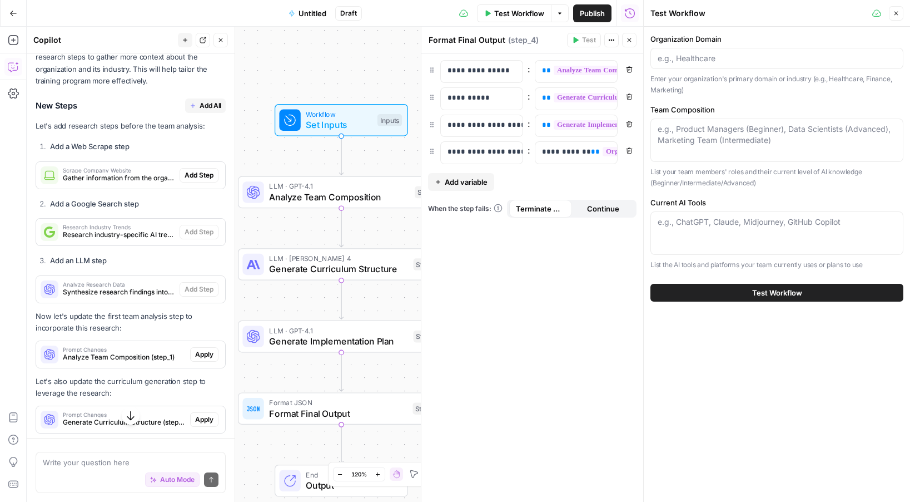
scroll to position [1069, 0]
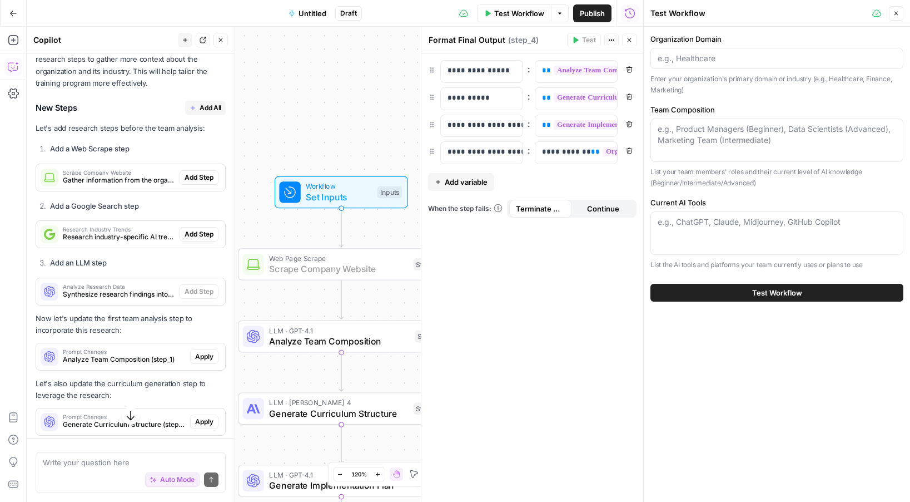
click at [209, 176] on span "Add Step" at bounding box center [199, 177] width 29 height 10
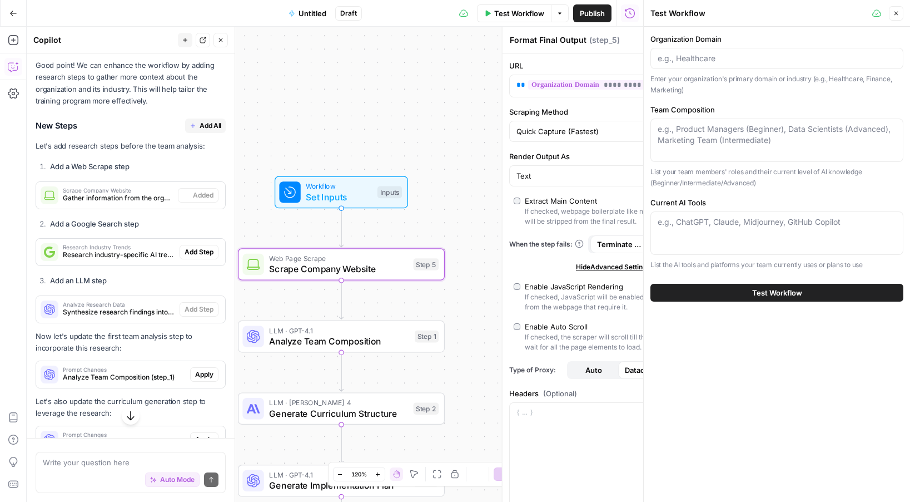
type textarea "Scrape Company Website"
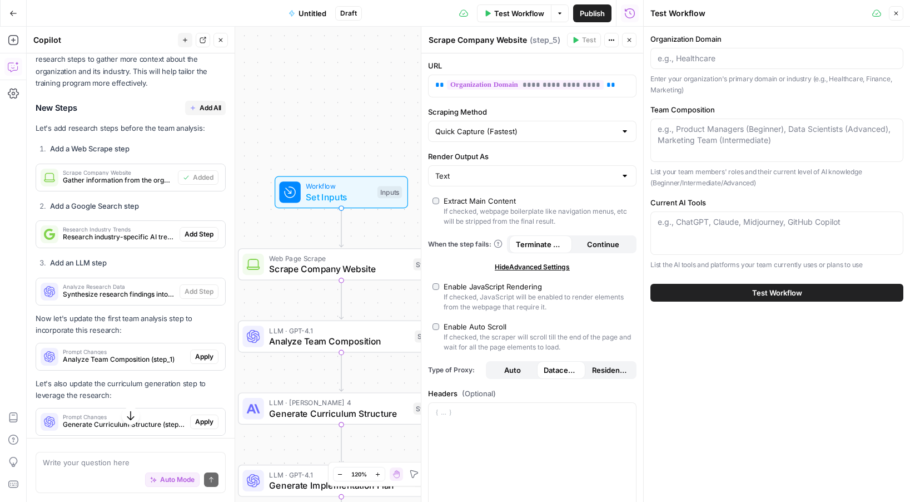
click at [207, 109] on span "Add All" at bounding box center [211, 108] width 22 height 10
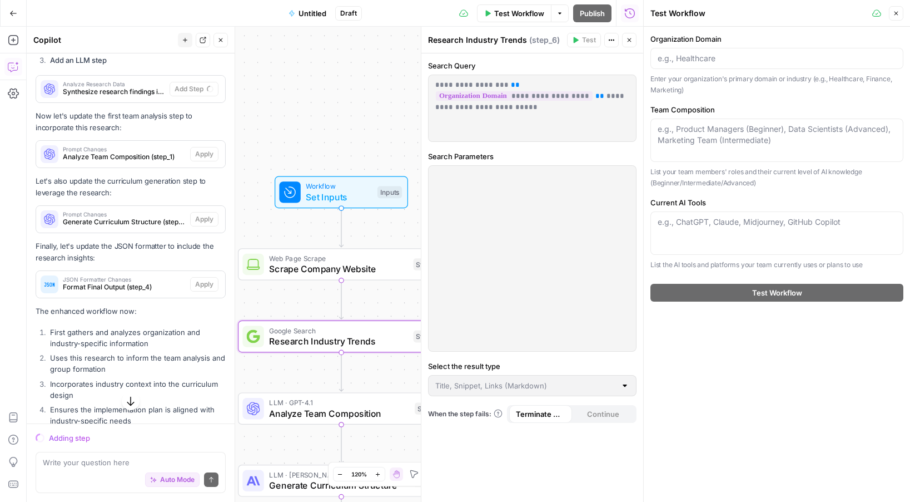
scroll to position [1365, 0]
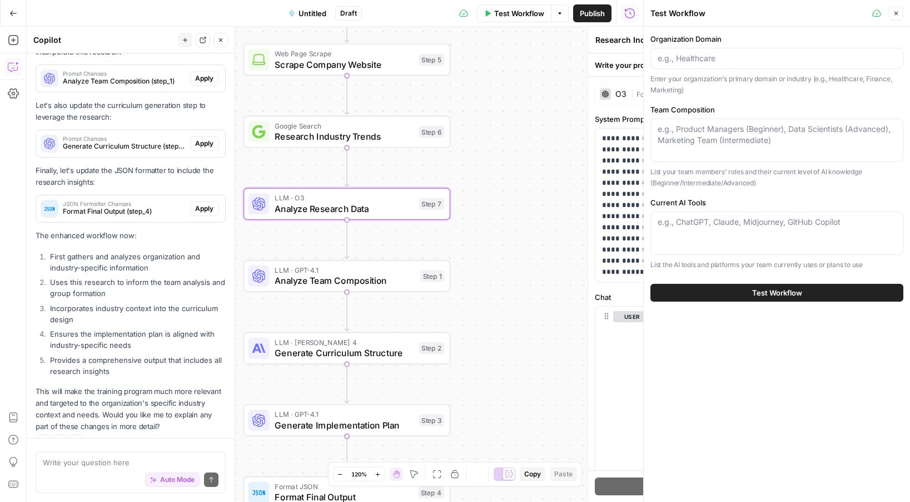
type textarea "Analyze Research Data"
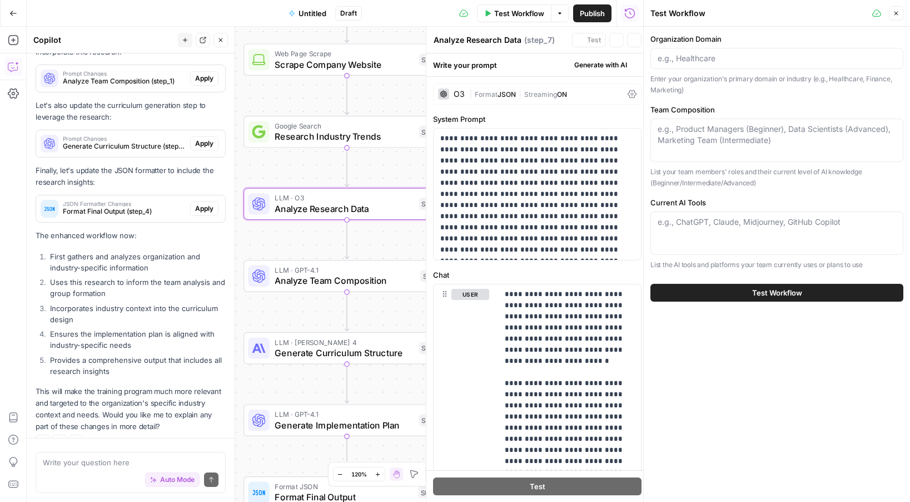
scroll to position [1386, 0]
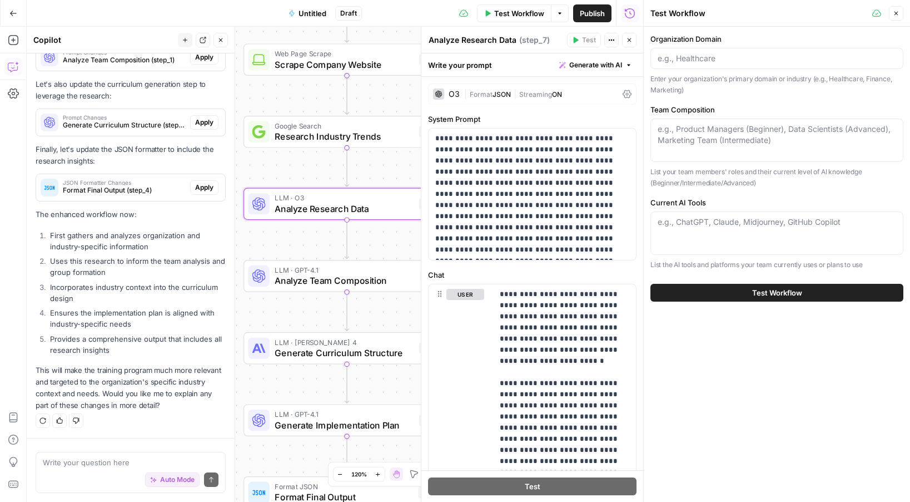
click at [747, 71] on div "Organization Domain Enter your organization's primary domain or industry (e.g.,…" at bounding box center [777, 64] width 253 height 62
click at [732, 65] on div at bounding box center [777, 58] width 253 height 21
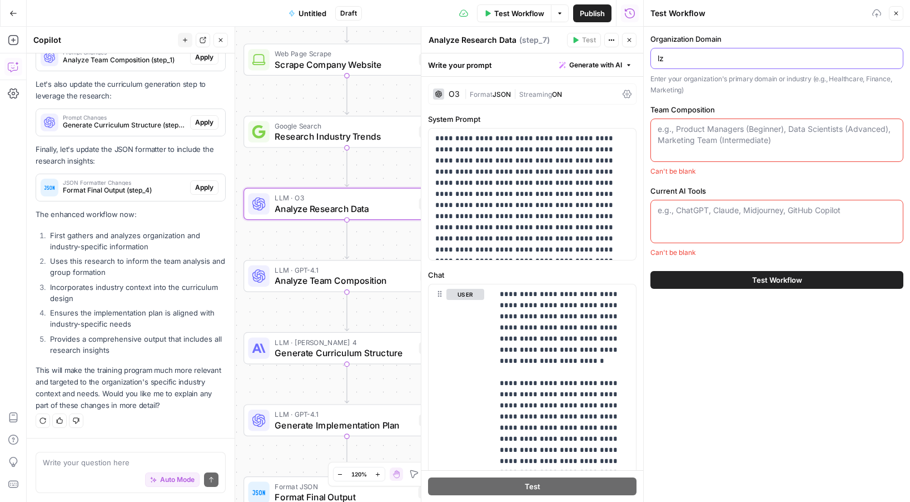
type input "l"
type input "Hubspot.com"
click at [752, 156] on div "e.g., Product Managers (Beginner), Data Scientists (Advanced), Marketing Team (…" at bounding box center [777, 139] width 253 height 43
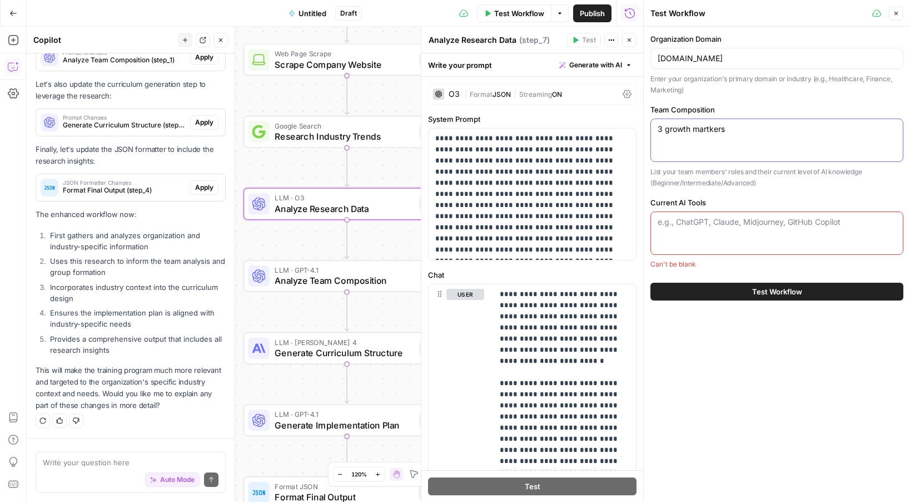
type textarea "3 growth martkers"
click at [792, 235] on div "e.g., ChatGPT, Claude, Midjourney, GitHub Copilot" at bounding box center [777, 232] width 253 height 43
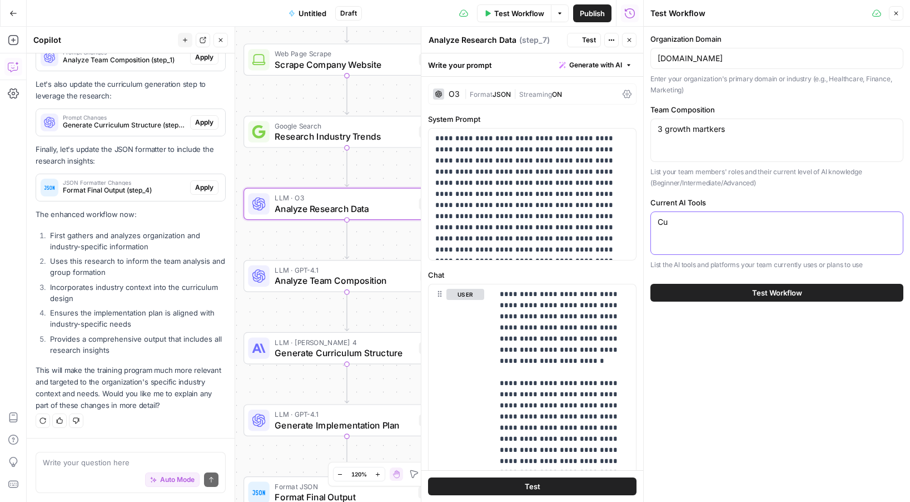
type textarea "C"
type textarea "GPT, Cursor, AirOps"
click at [828, 286] on button "Test Workflow" at bounding box center [777, 293] width 253 height 18
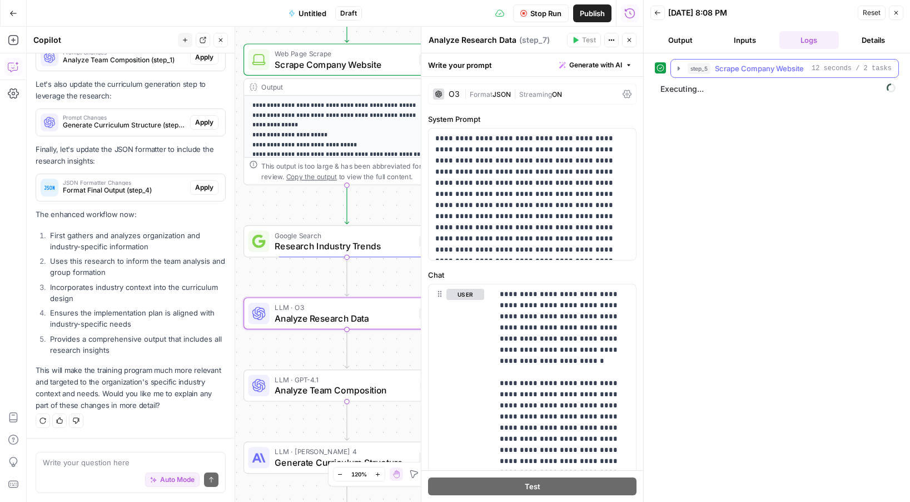
click at [680, 75] on button "step_5 Scrape Company Website 12 seconds / 2 tasks" at bounding box center [784, 69] width 227 height 18
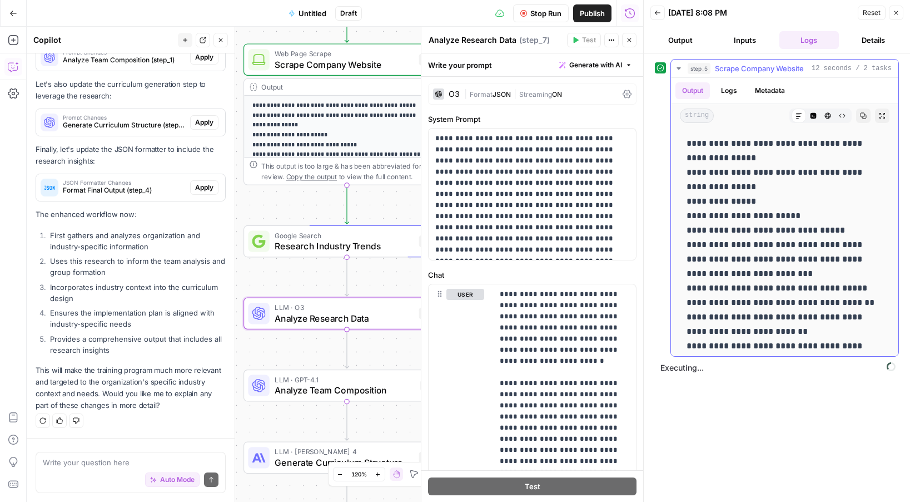
click at [680, 75] on button "step_5 Scrape Company Website 12 seconds / 2 tasks" at bounding box center [784, 69] width 227 height 18
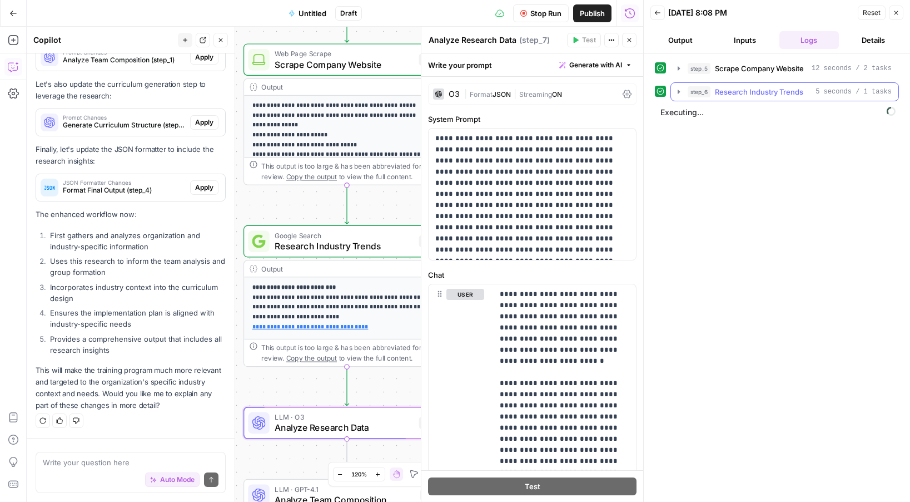
click at [680, 92] on icon "button" at bounding box center [679, 91] width 9 height 9
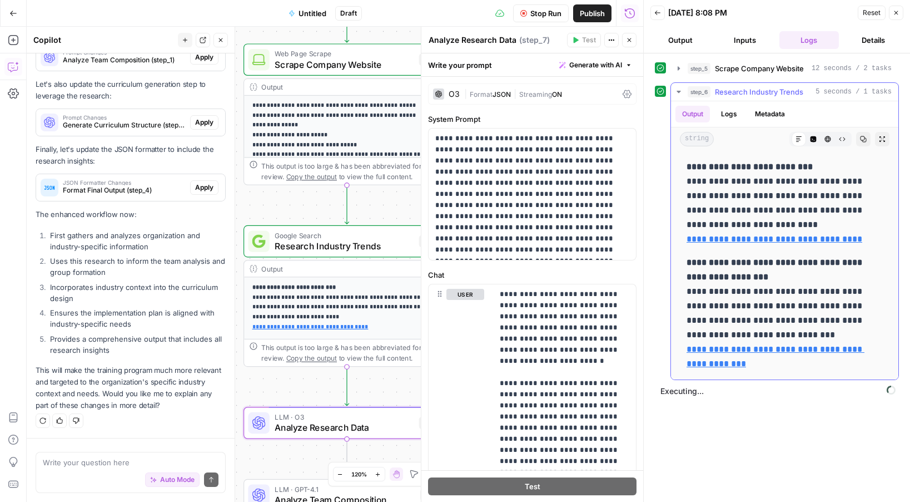
click at [680, 92] on icon "button" at bounding box center [679, 92] width 4 height 2
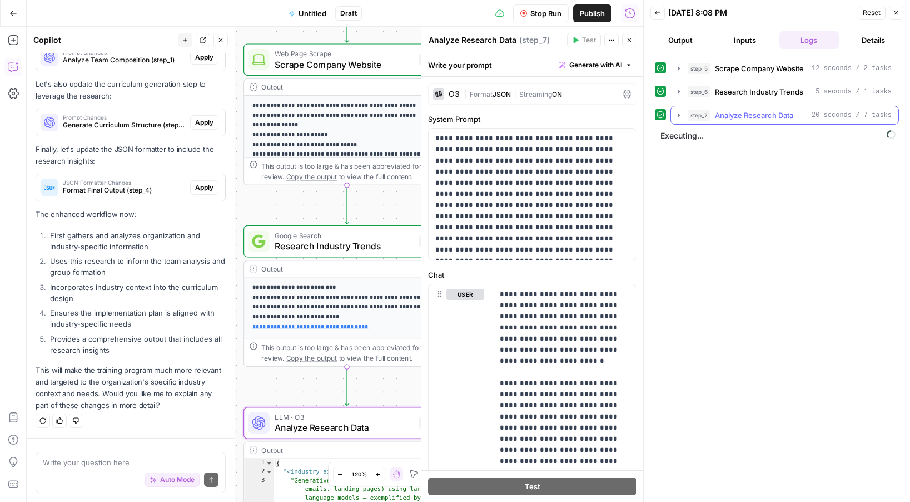
click at [680, 117] on icon "button" at bounding box center [679, 115] width 9 height 9
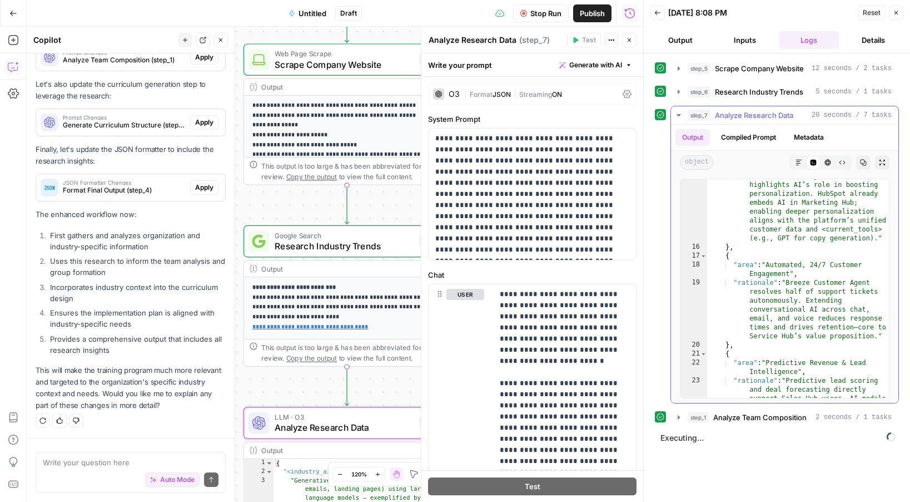
scroll to position [420, 0]
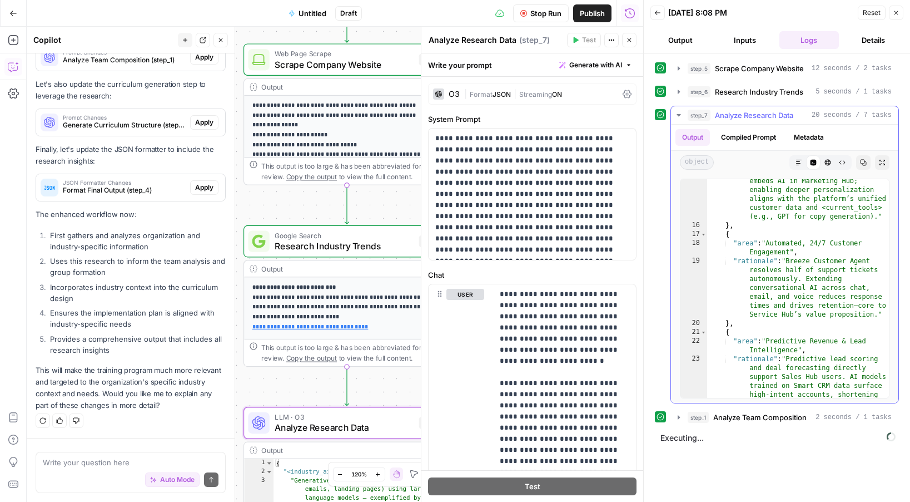
click at [681, 117] on icon "button" at bounding box center [679, 115] width 9 height 9
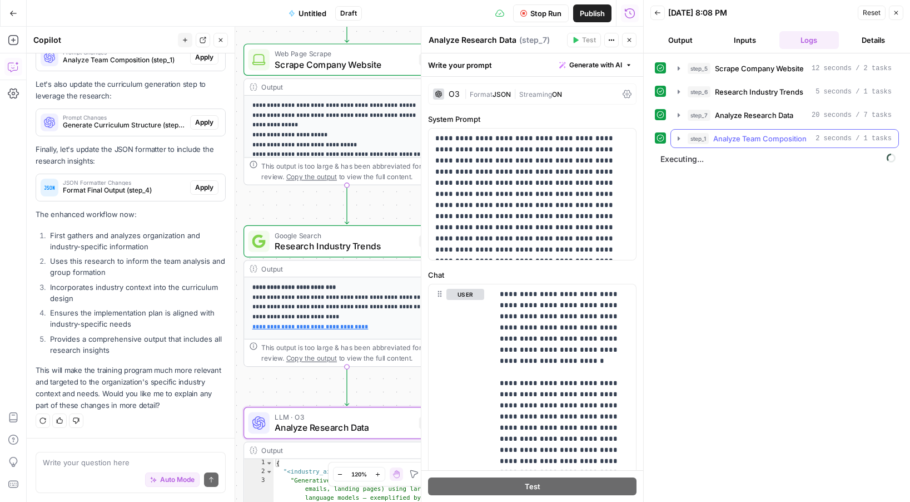
click at [682, 138] on icon "button" at bounding box center [679, 138] width 9 height 9
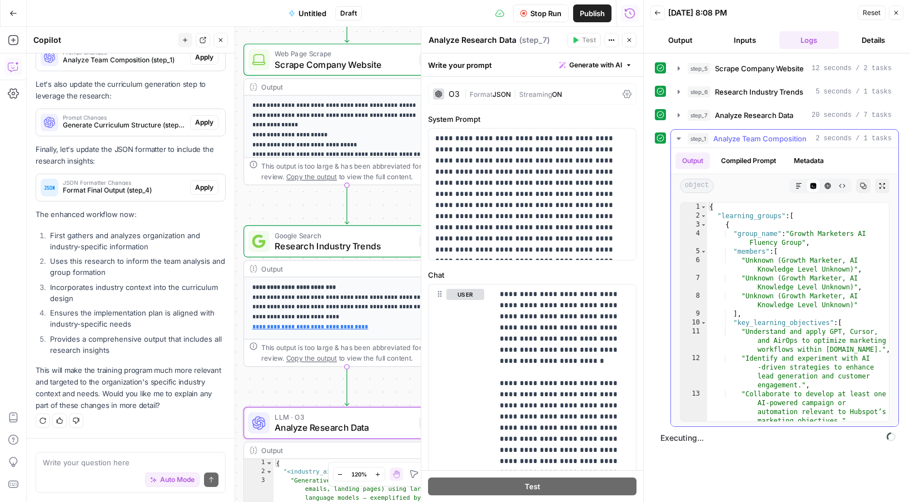
click at [682, 138] on icon "button" at bounding box center [679, 138] width 9 height 9
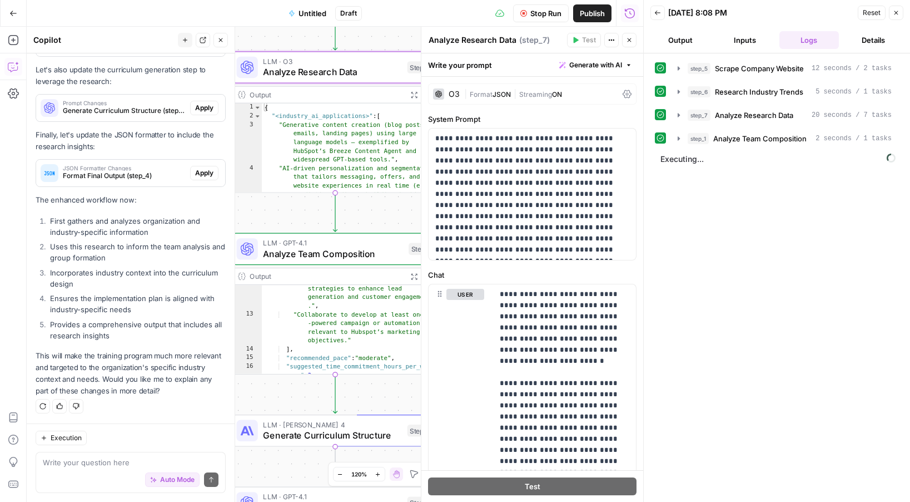
scroll to position [138, 0]
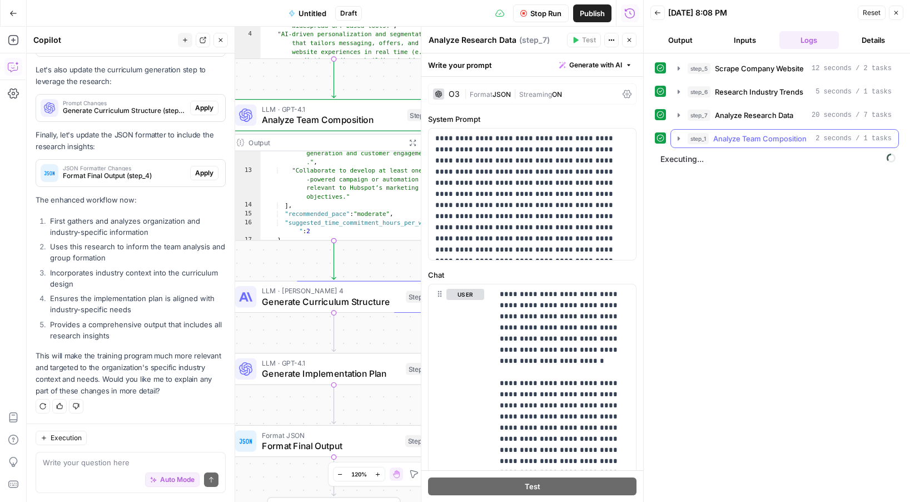
click at [685, 141] on button "step_1 Analyze Team Composition 2 seconds / 1 tasks" at bounding box center [784, 139] width 227 height 18
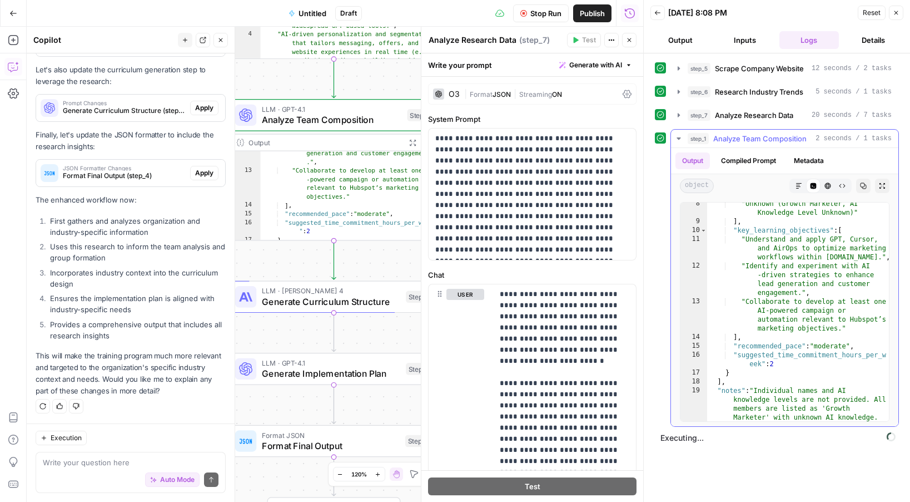
scroll to position [120, 0]
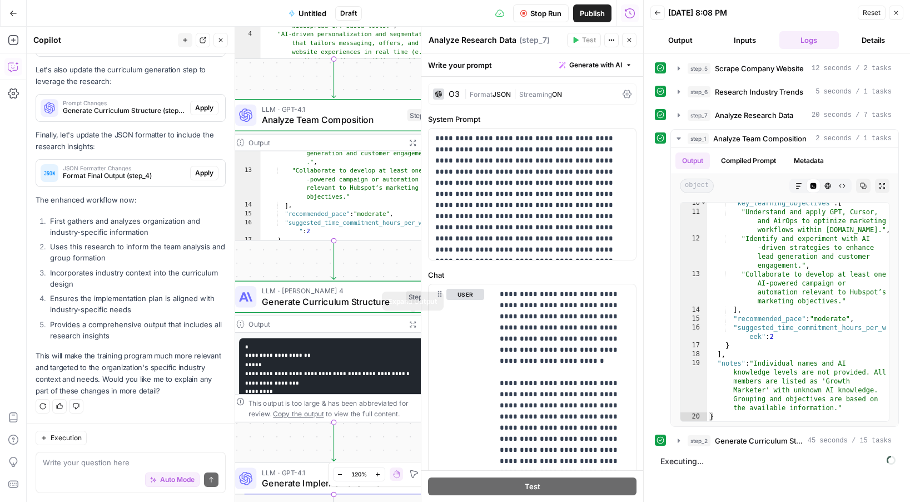
click at [413, 326] on icon "button" at bounding box center [412, 323] width 7 height 7
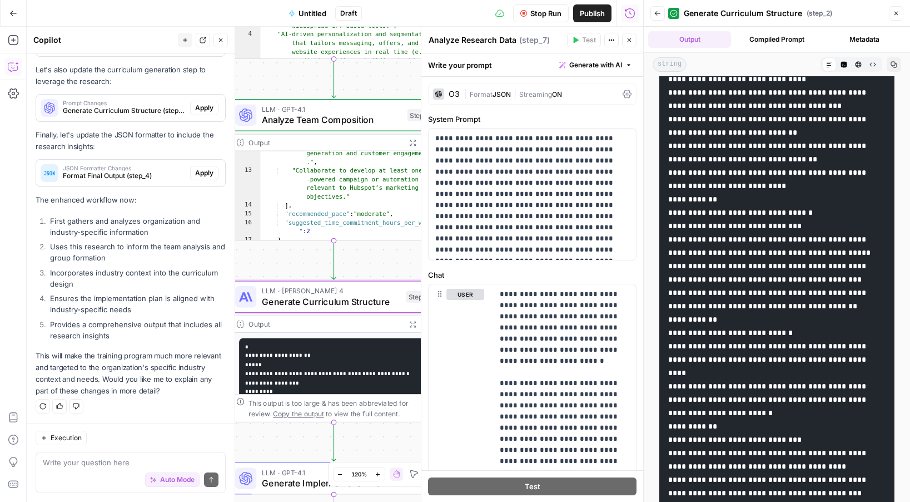
scroll to position [941, 0]
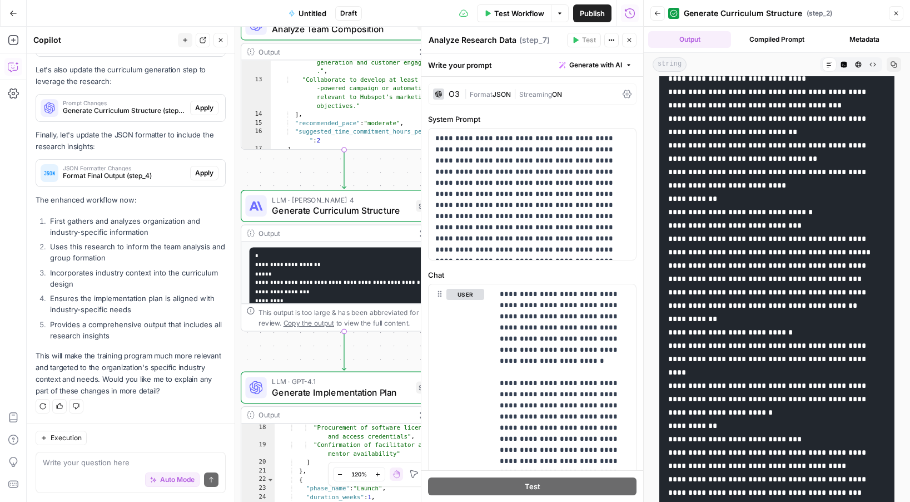
scroll to position [180, 0]
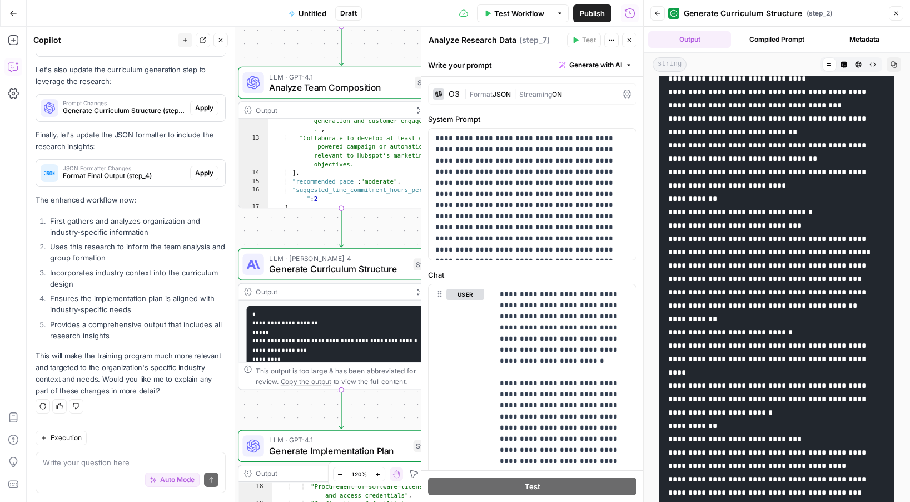
click at [13, 8] on button "Go Back" at bounding box center [13, 13] width 20 height 20
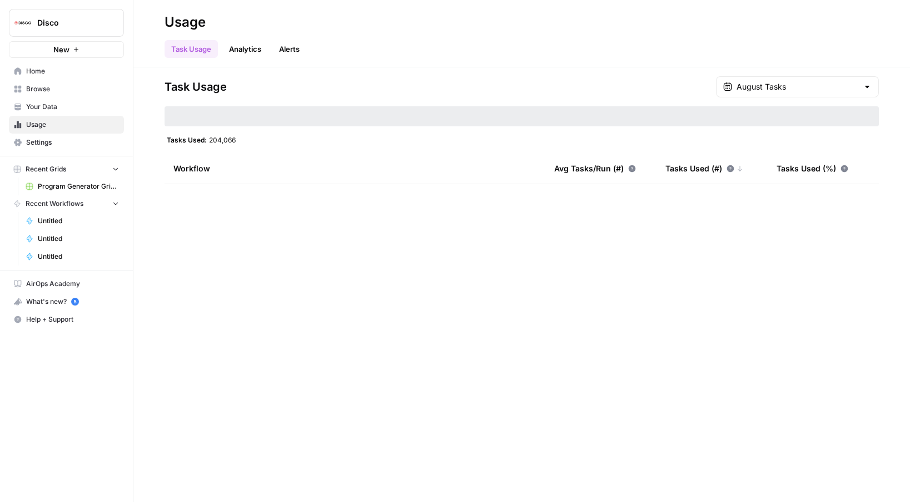
click at [65, 52] on span "New" at bounding box center [61, 49] width 16 height 11
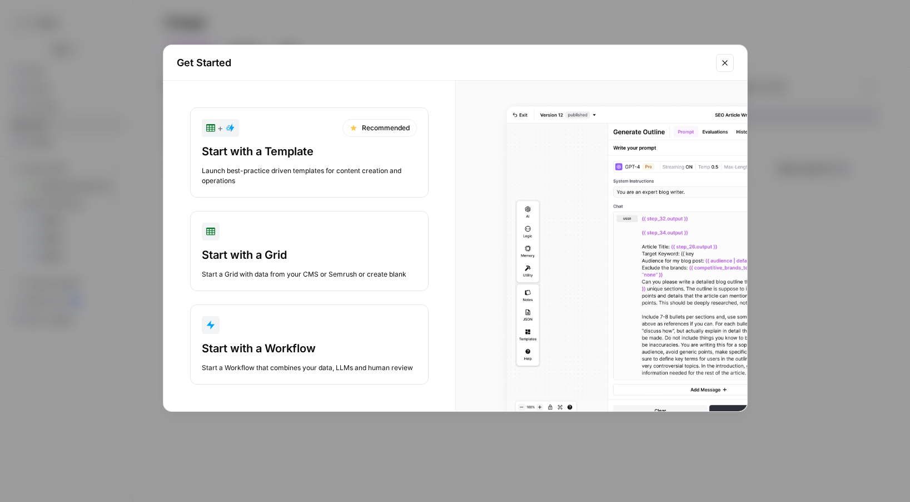
click at [282, 350] on div "Start with a Workflow" at bounding box center [309, 348] width 215 height 16
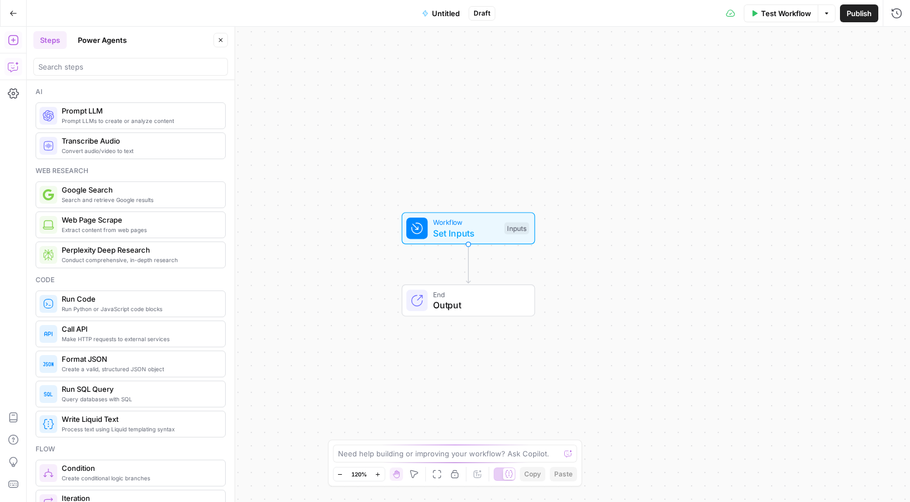
click at [12, 67] on icon "button" at bounding box center [13, 66] width 11 height 11
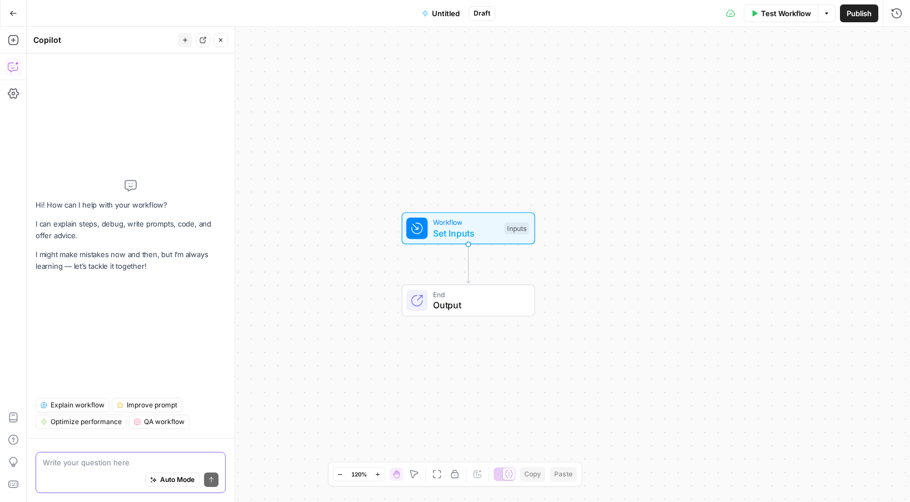
click at [177, 483] on span "Auto Mode" at bounding box center [177, 479] width 34 height 10
click at [121, 463] on textarea at bounding box center [131, 462] width 176 height 11
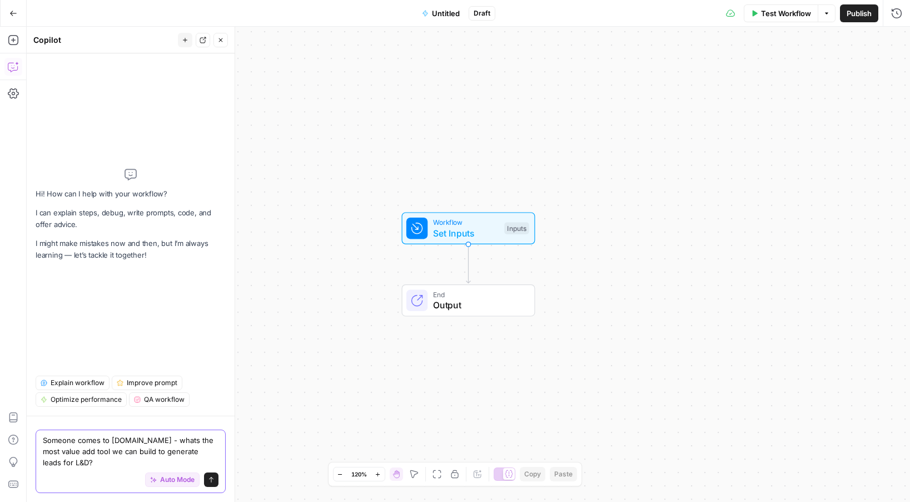
type textarea "Someone comes to [DOMAIN_NAME] - whats the most value add tool we can build to …"
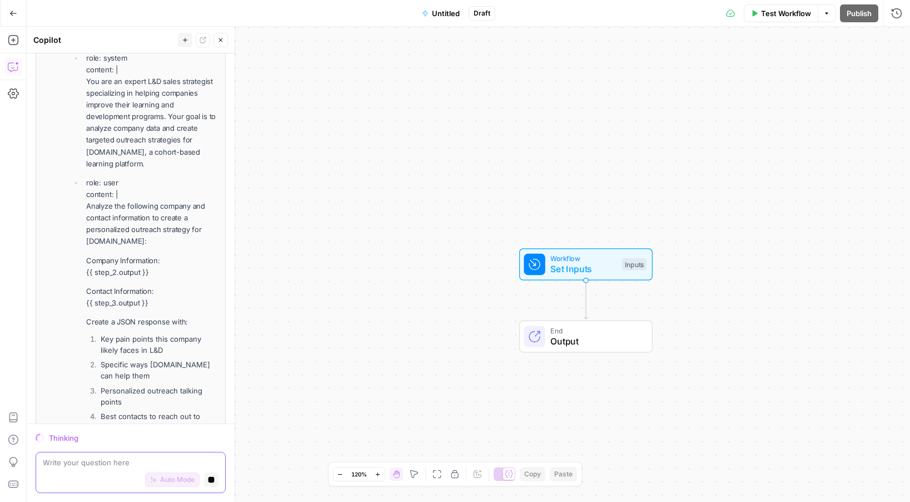
click at [212, 478] on icon "button" at bounding box center [212, 480] width 6 height 6
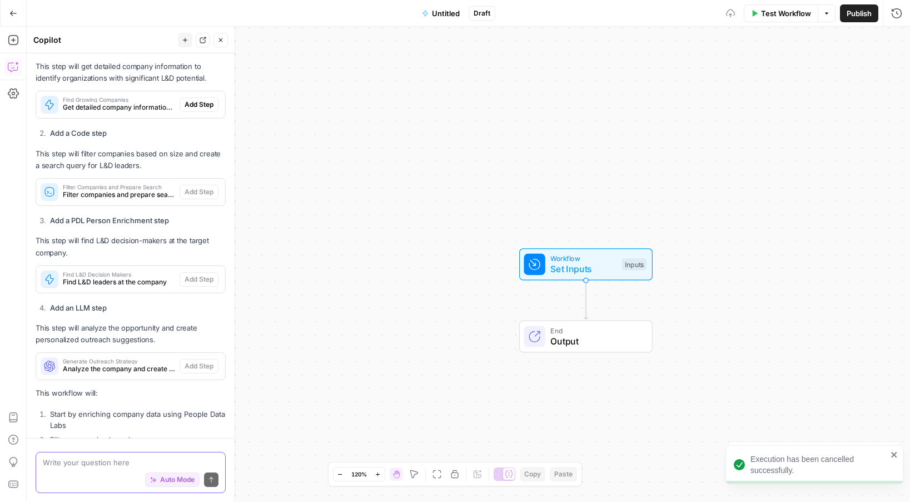
click at [133, 463] on textarea at bounding box center [131, 462] width 176 height 11
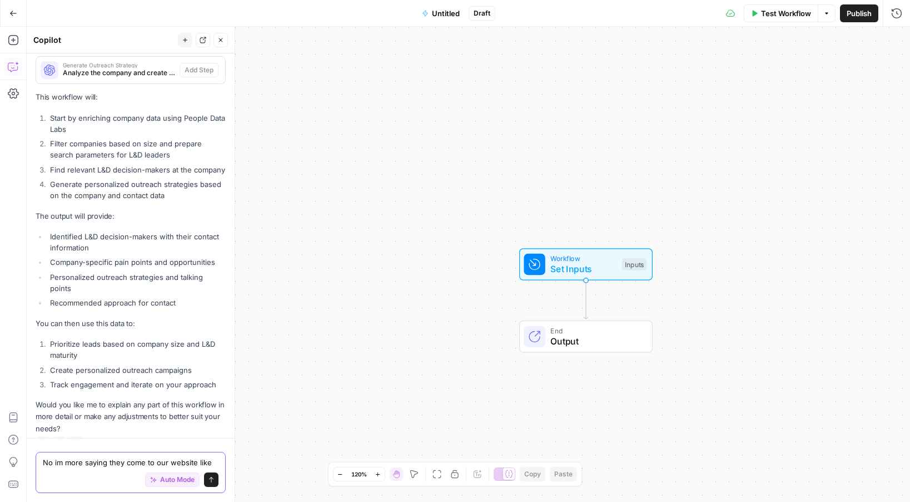
scroll to position [767, 0]
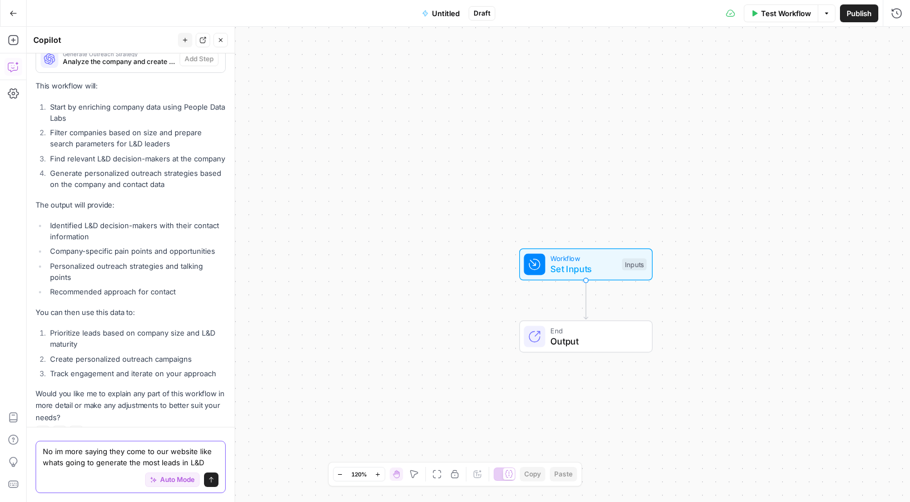
type textarea "No im more saying they come to our website like whats going to generate the mos…"
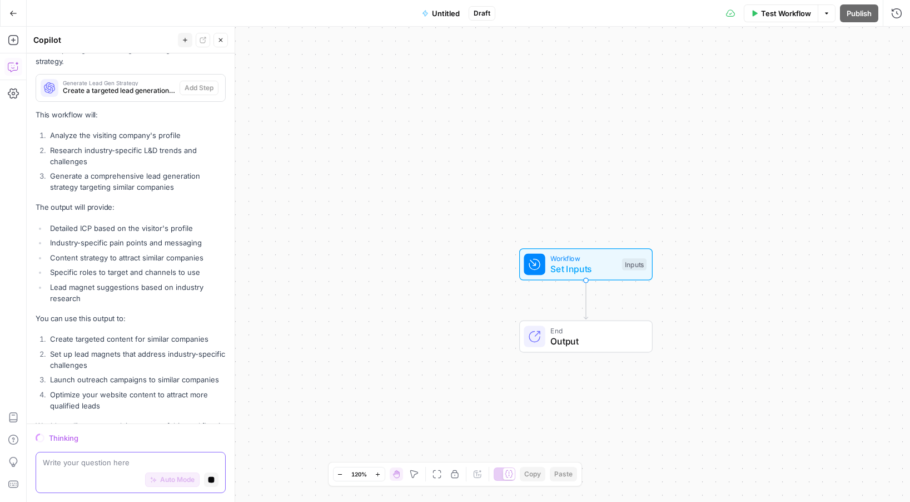
scroll to position [1785, 0]
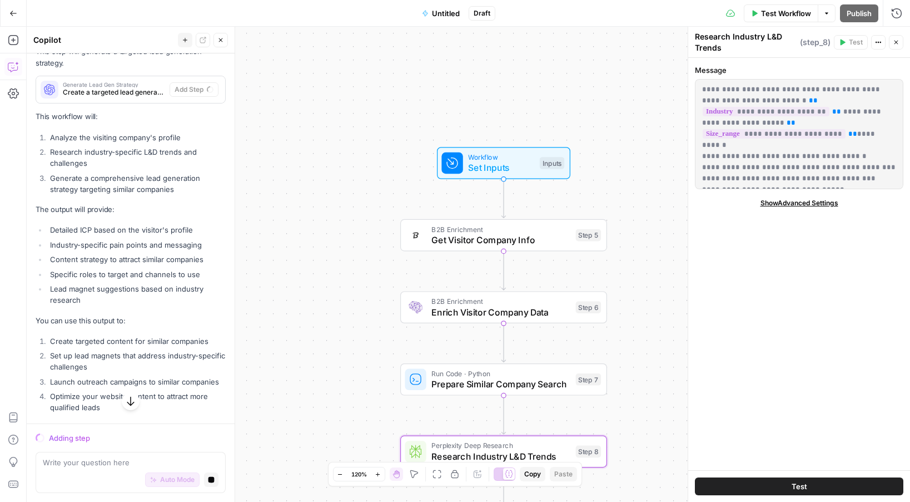
drag, startPoint x: 450, startPoint y: 168, endPoint x: 368, endPoint y: 67, distance: 130.4
click at [368, 67] on div "Workflow Set Inputs Inputs B2B Enrichment Get Visitor Company Info Step 5 B2B E…" at bounding box center [469, 264] width 884 height 475
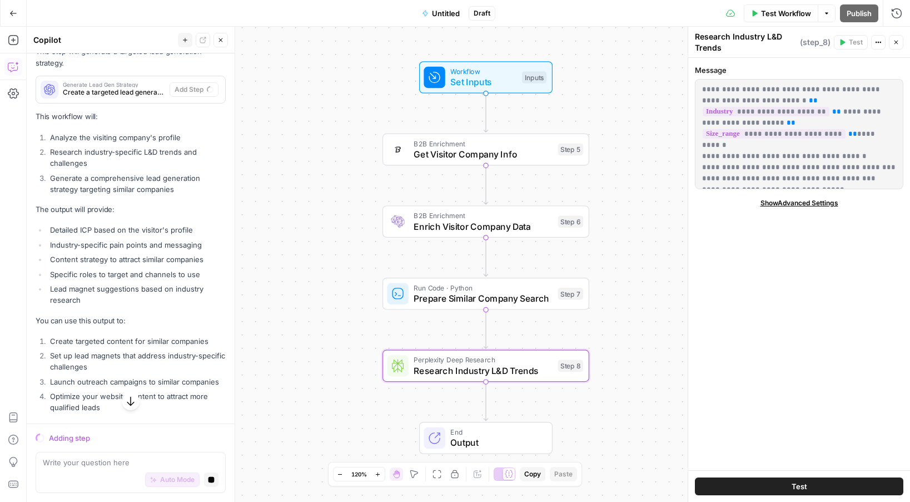
drag, startPoint x: 347, startPoint y: 135, endPoint x: 329, endPoint y: 49, distance: 87.5
click at [329, 49] on div "Workflow Set Inputs Inputs B2B Enrichment Get Visitor Company Info Step 5 B2B E…" at bounding box center [469, 264] width 884 height 475
click at [489, 153] on span "Get Visitor Company Info" at bounding box center [483, 153] width 139 height 13
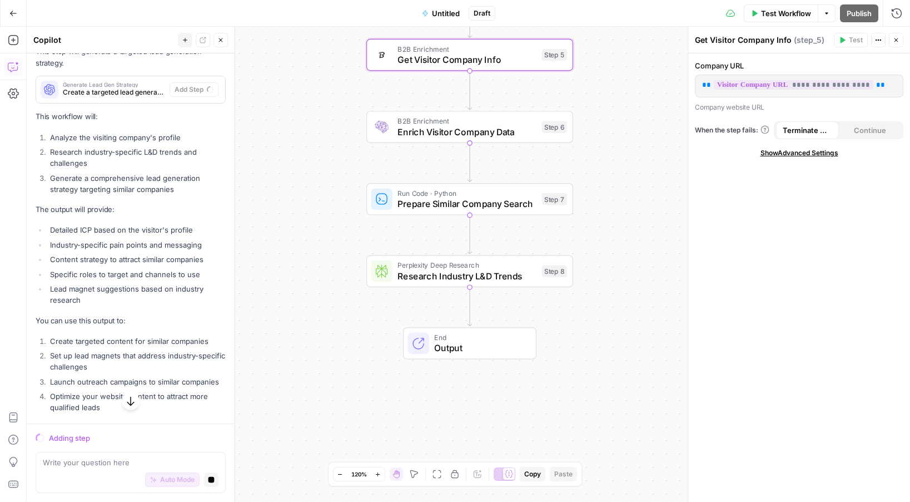
drag, startPoint x: 341, startPoint y: 190, endPoint x: 325, endPoint y: 95, distance: 95.9
click at [325, 95] on div "Workflow Set Inputs Inputs B2B Enrichment Get Visitor Company Info Step 5 B2B E…" at bounding box center [469, 264] width 884 height 475
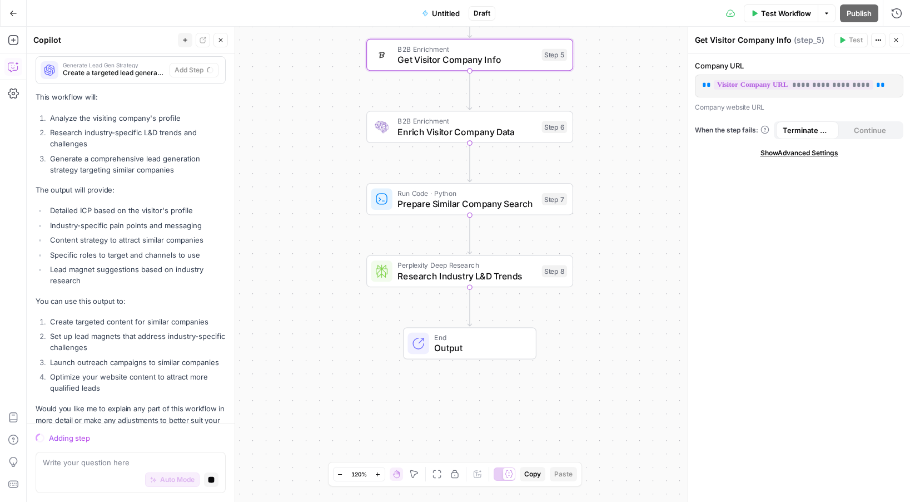
scroll to position [1803, 0]
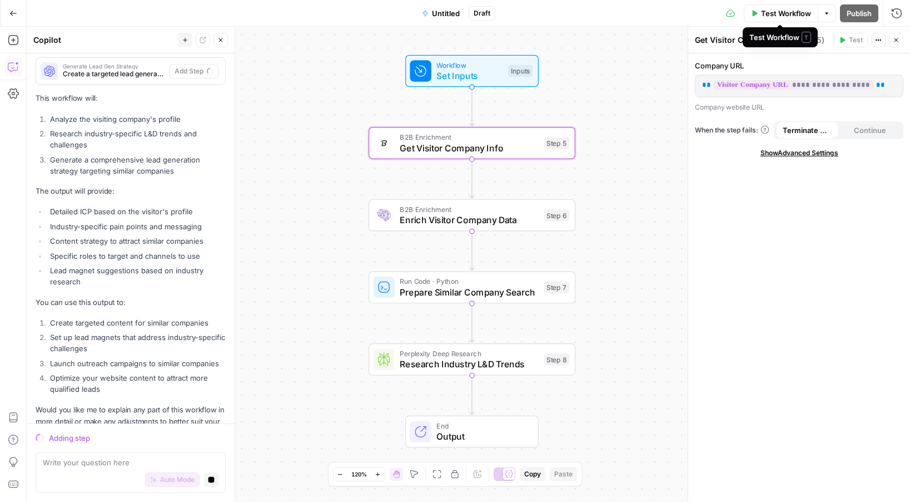
click at [781, 12] on span "Test Workflow" at bounding box center [786, 13] width 50 height 11
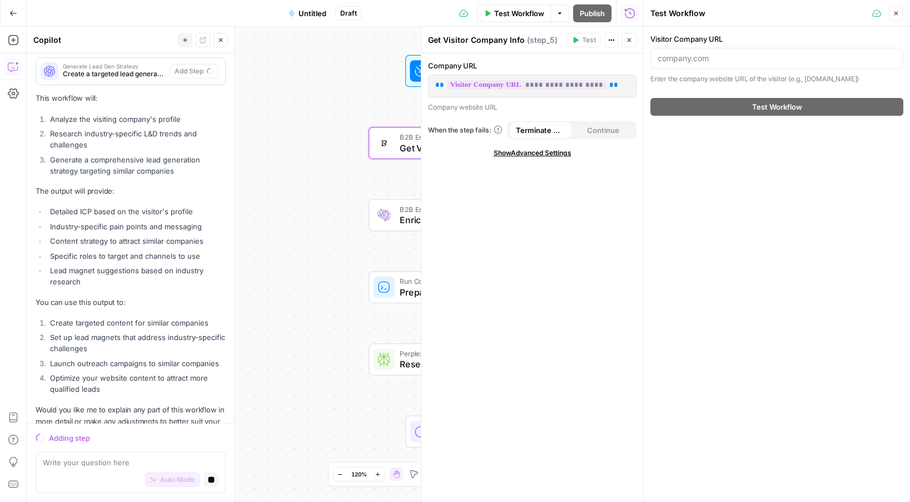
click at [683, 67] on div at bounding box center [777, 58] width 253 height 21
type input "[DOMAIN_NAME]"
click at [759, 97] on div "Test Workflow" at bounding box center [777, 106] width 253 height 31
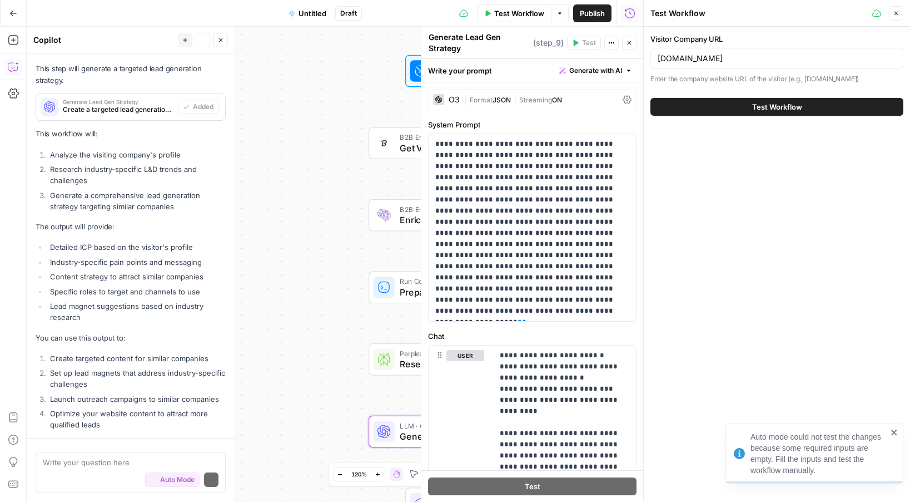
scroll to position [1844, 0]
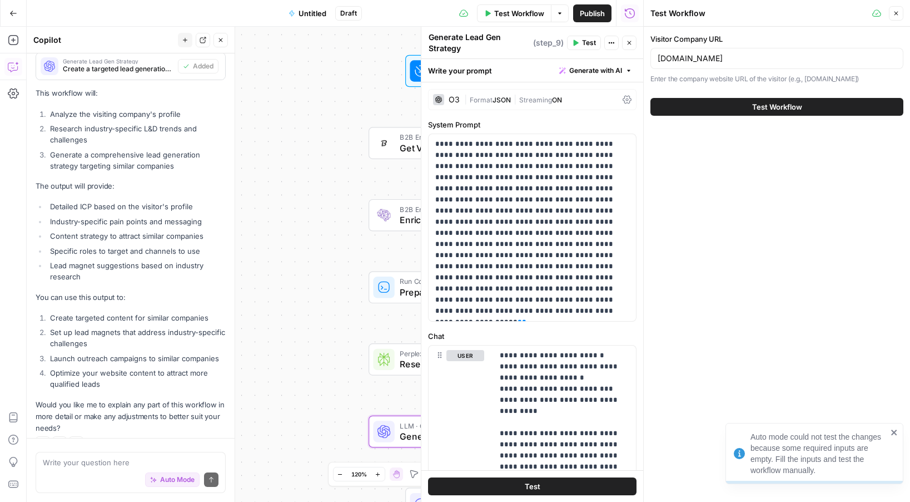
click at [748, 108] on button "Test Workflow" at bounding box center [777, 107] width 253 height 18
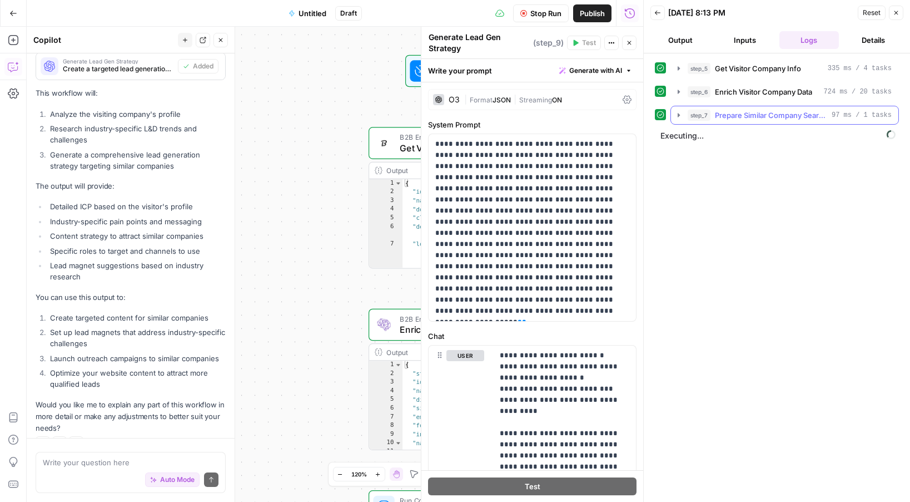
click at [679, 114] on icon "button" at bounding box center [679, 115] width 2 height 4
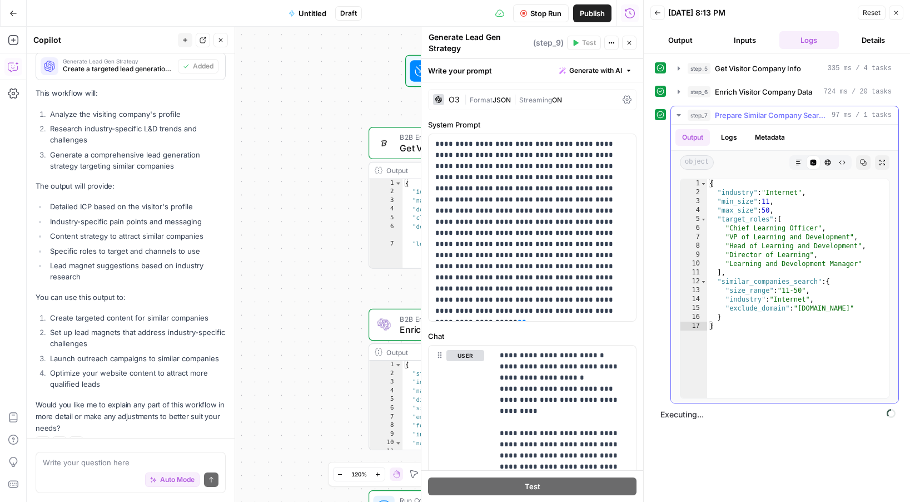
click at [679, 114] on icon "button" at bounding box center [679, 115] width 4 height 2
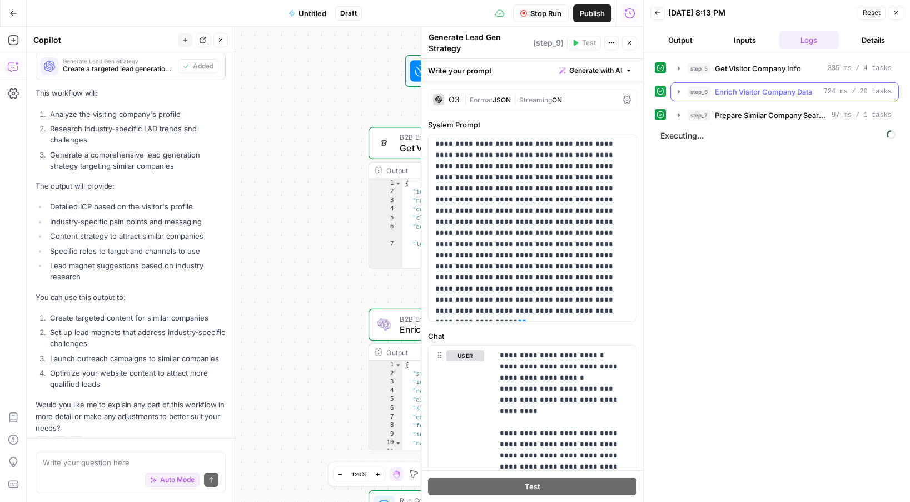
click at [684, 87] on button "step_6 Enrich Visitor Company Data 724 ms / 20 tasks" at bounding box center [784, 92] width 227 height 18
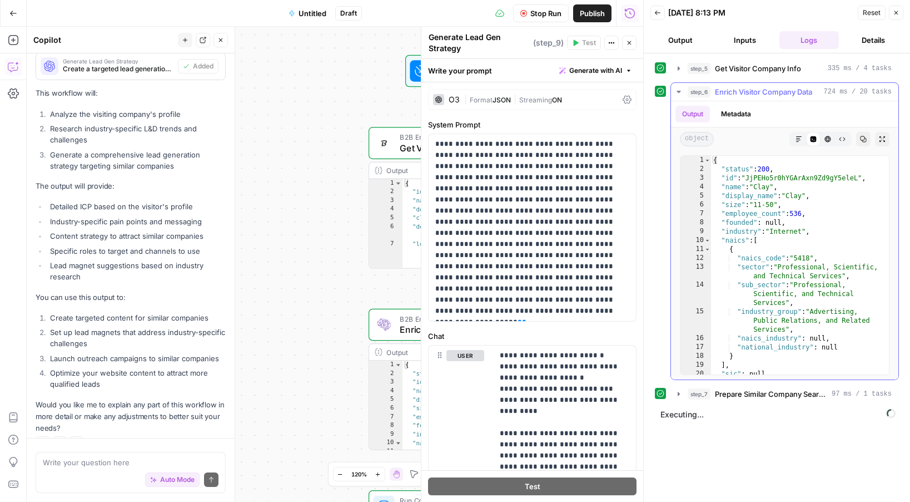
click at [684, 87] on button "step_6 Enrich Visitor Company Data 724 ms / 20 tasks" at bounding box center [784, 92] width 227 height 18
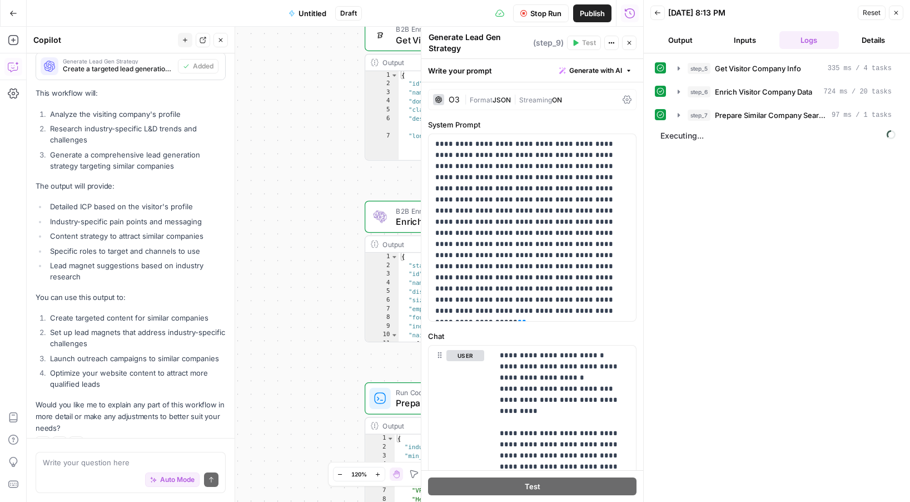
drag, startPoint x: 321, startPoint y: 271, endPoint x: 289, endPoint y: 121, distance: 154.1
click at [289, 121] on div "Workflow Set Inputs Inputs B2B Enrichment Get Visitor Company Info Step 5 Outpu…" at bounding box center [335, 264] width 617 height 475
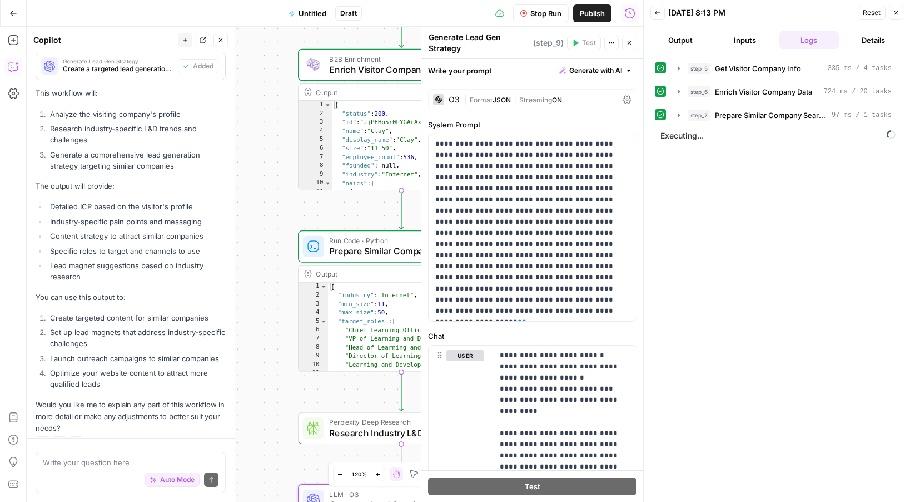
drag, startPoint x: 280, startPoint y: 260, endPoint x: 230, endPoint y: 153, distance: 117.9
click at [230, 153] on body "Disco New Home Browse Your Data Usage Settings Recent Grids Program Generator G…" at bounding box center [455, 251] width 910 height 502
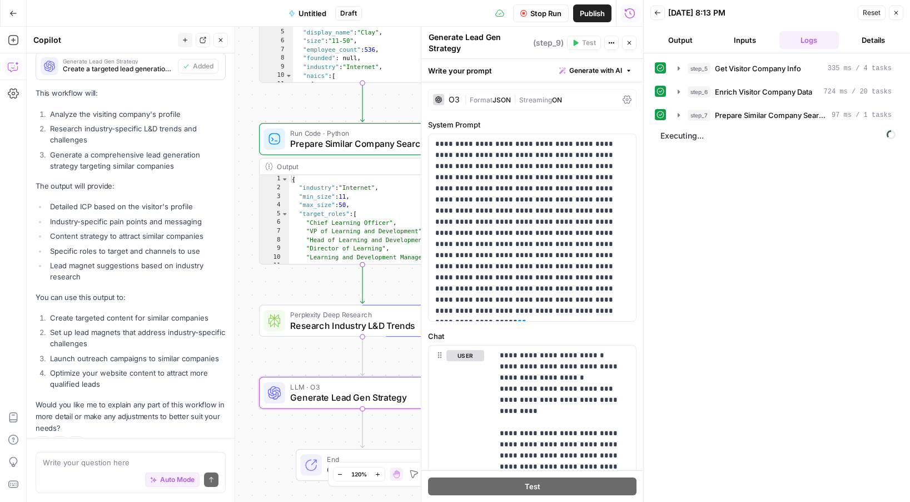
drag, startPoint x: 257, startPoint y: 208, endPoint x: 230, endPoint y: 98, distance: 112.9
click at [230, 98] on body "Disco New Home Browse Your Data Usage Settings Recent Grids Program Generator G…" at bounding box center [455, 251] width 910 height 502
click at [681, 116] on icon "button" at bounding box center [679, 115] width 9 height 9
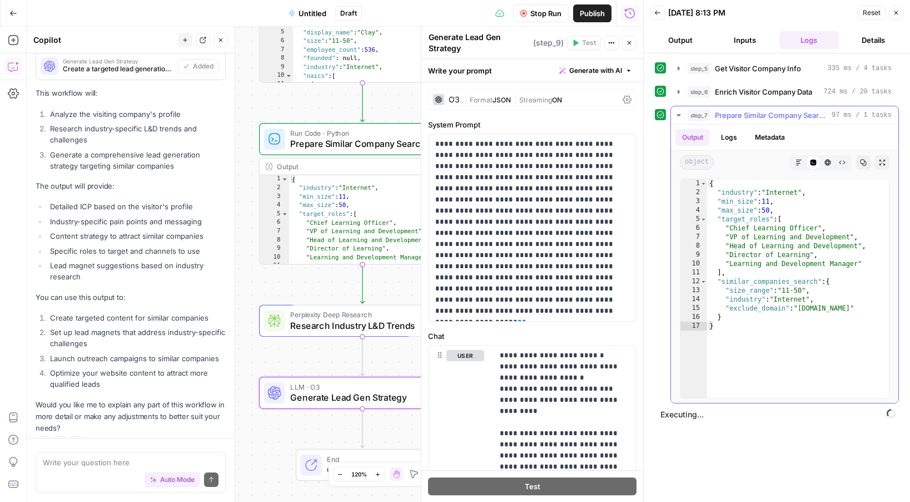
click at [681, 116] on icon "button" at bounding box center [679, 115] width 9 height 9
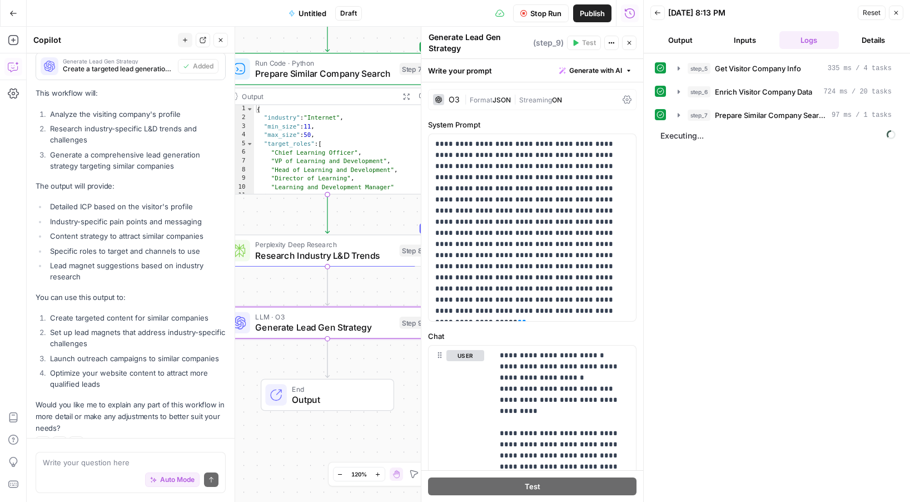
drag, startPoint x: 310, startPoint y: 359, endPoint x: 277, endPoint y: 244, distance: 120.2
click at [277, 244] on div "Workflow Set Inputs Inputs B2B Enrichment Get Visitor Company Info Step 5 Outpu…" at bounding box center [335, 264] width 617 height 475
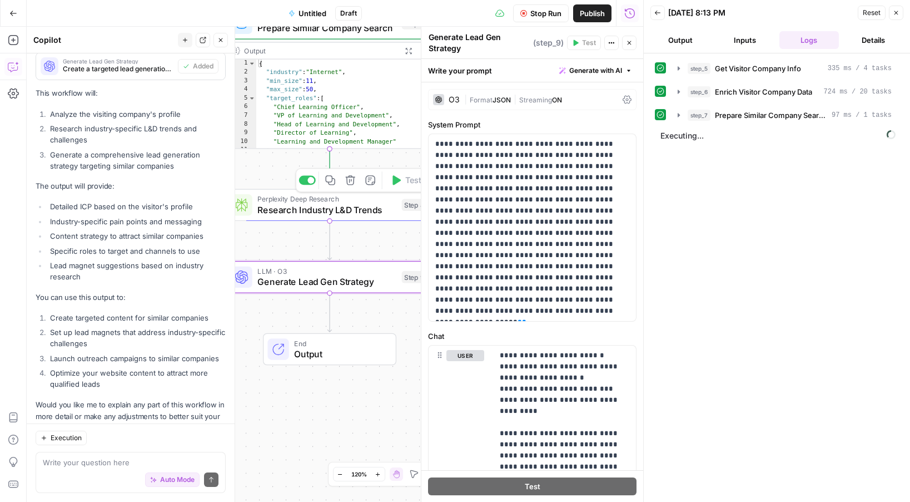
scroll to position [1858, 0]
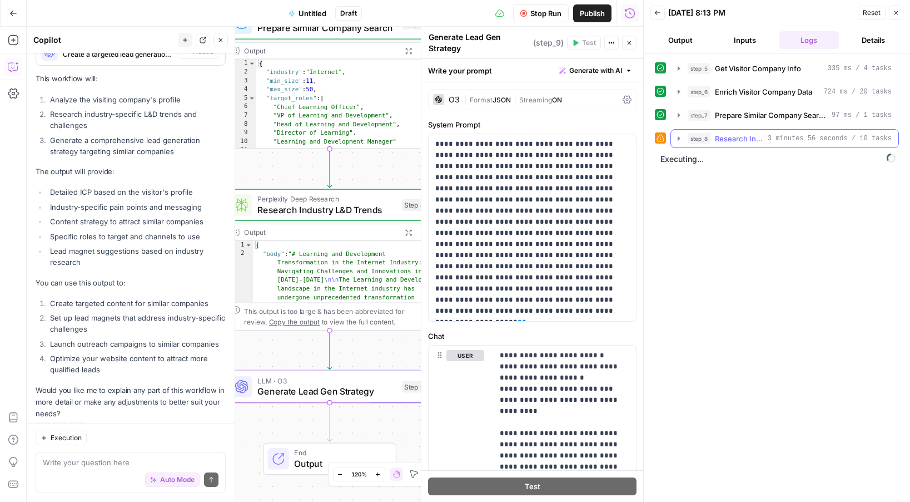
click at [685, 138] on button "step_8 Research Industry L&D Trends 3 minutes 56 seconds / 10 tasks" at bounding box center [784, 139] width 227 height 18
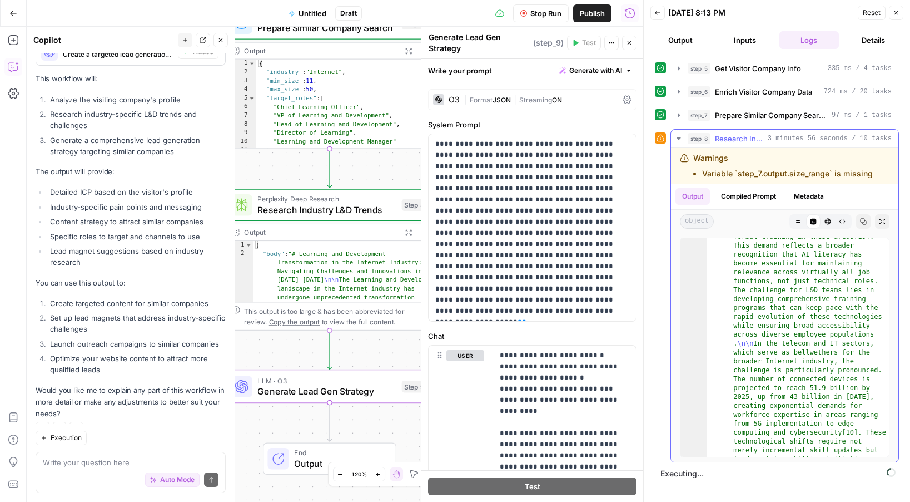
scroll to position [782, 0]
click at [678, 138] on icon "button" at bounding box center [679, 138] width 4 height 2
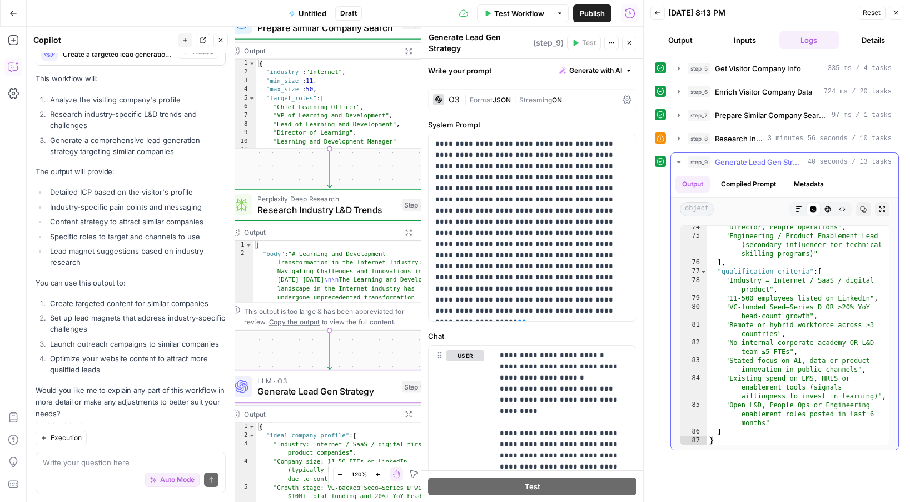
scroll to position [1462, 0]
